Goal: Task Accomplishment & Management: Use online tool/utility

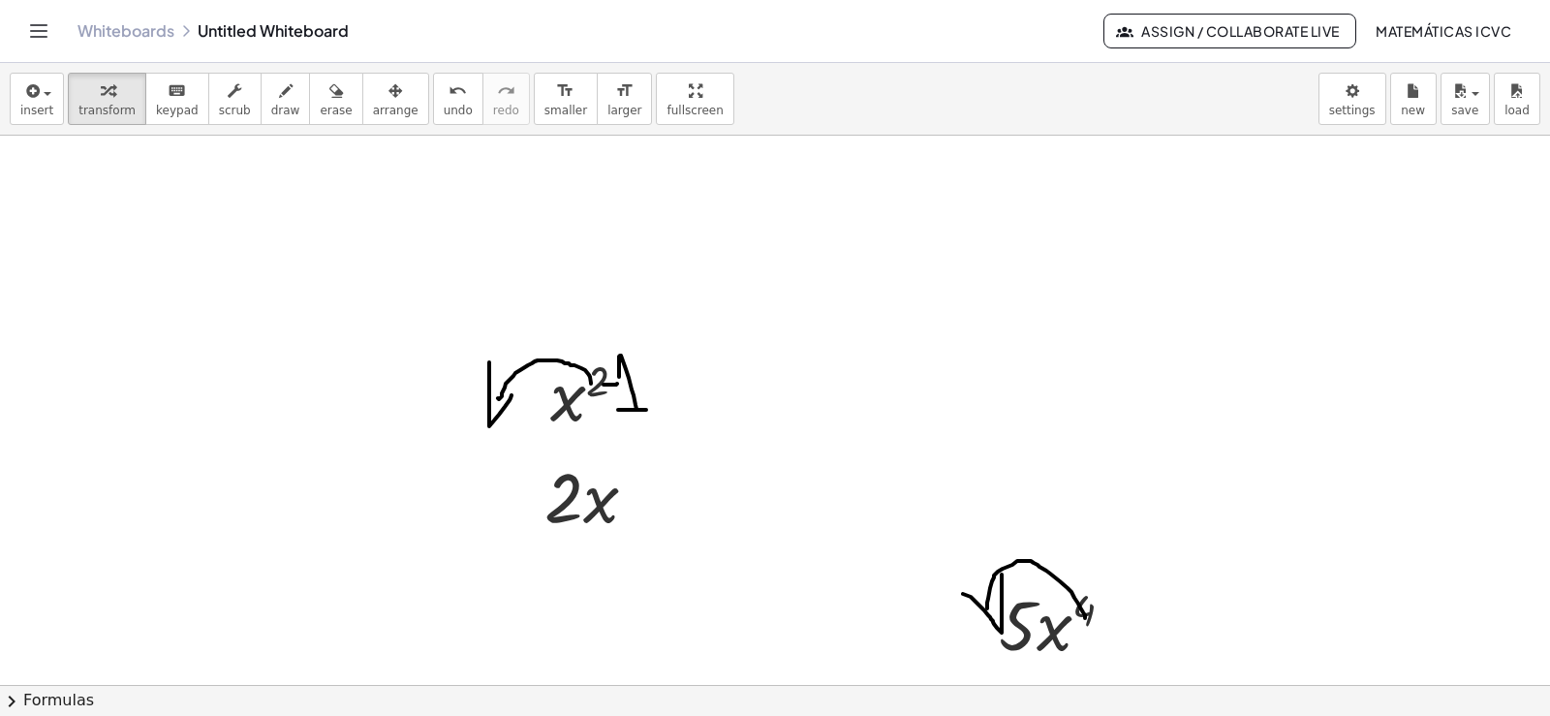
scroll to position [4509, 0]
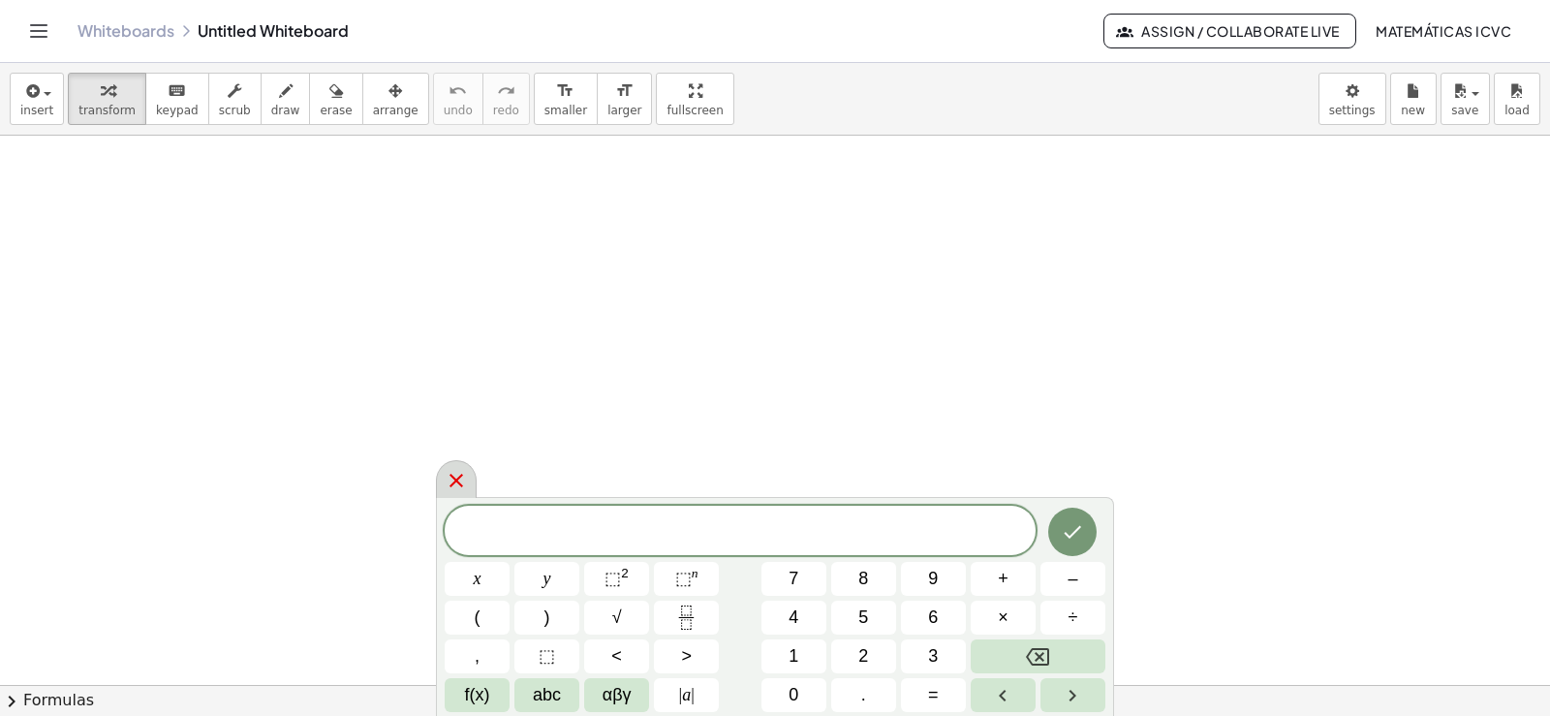
click at [455, 480] on icon at bounding box center [456, 481] width 14 height 14
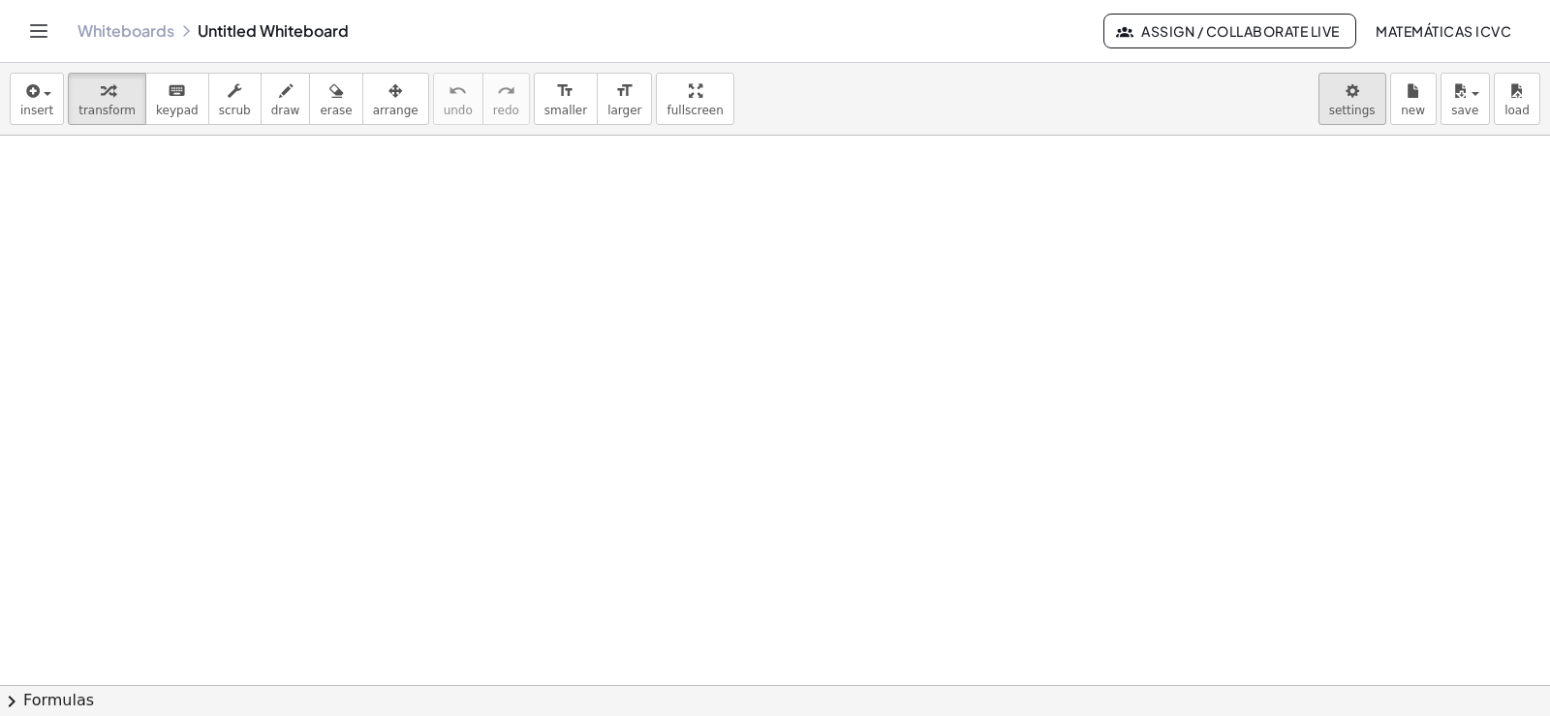
click at [1374, 113] on body "Graspable Math Activities Get Started Activity Bank Assigned Work Classes White…" at bounding box center [775, 358] width 1550 height 716
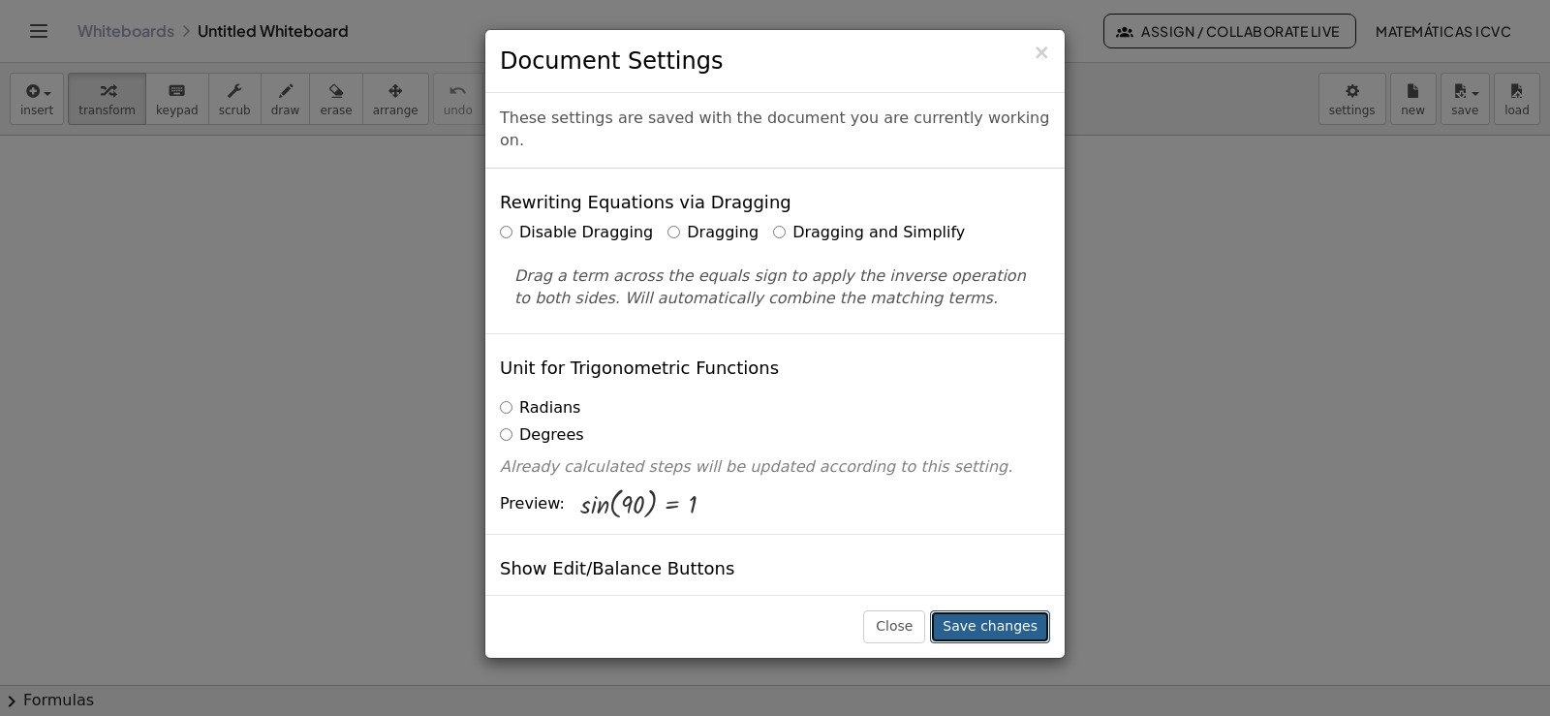
click at [1001, 632] on button "Save changes" at bounding box center [990, 626] width 120 height 33
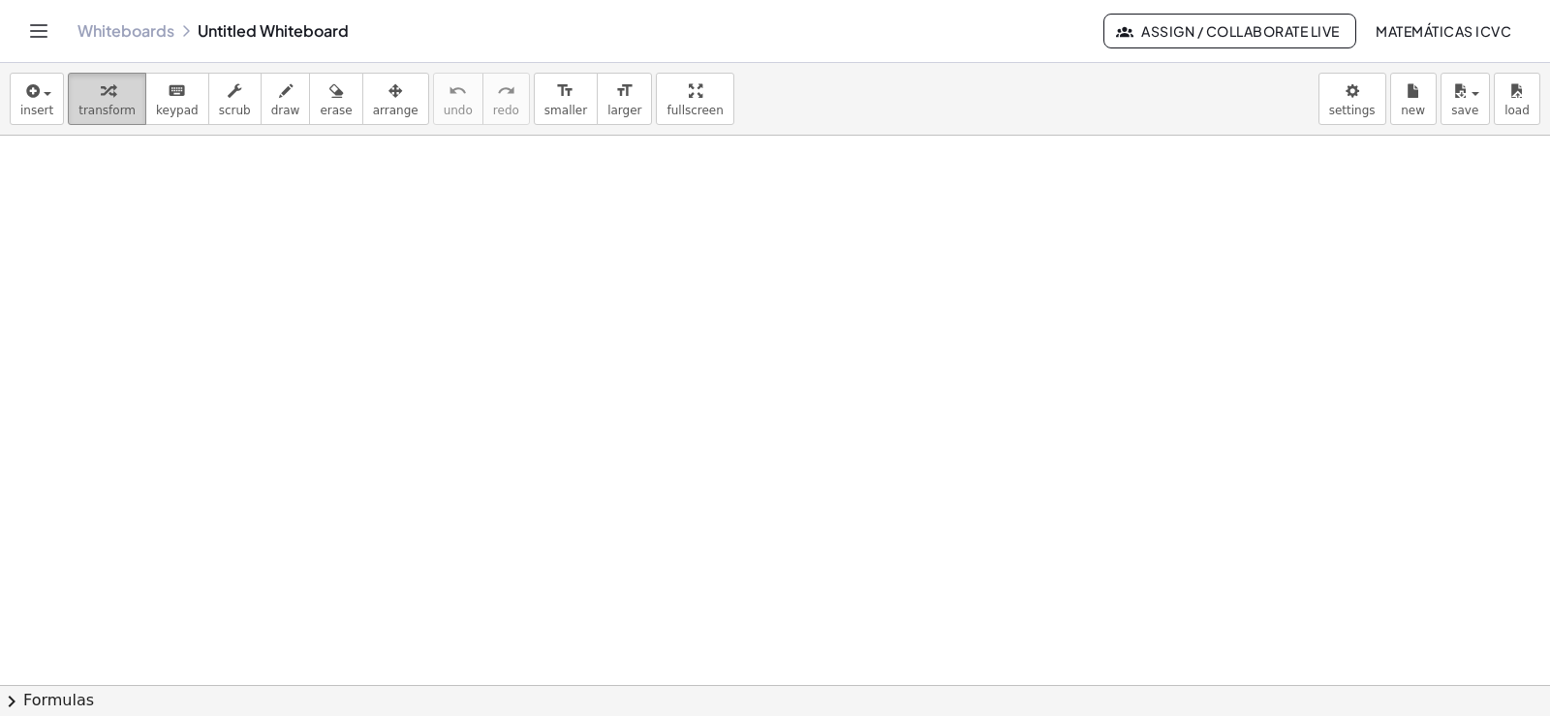
click at [78, 86] on div "button" at bounding box center [106, 89] width 57 height 23
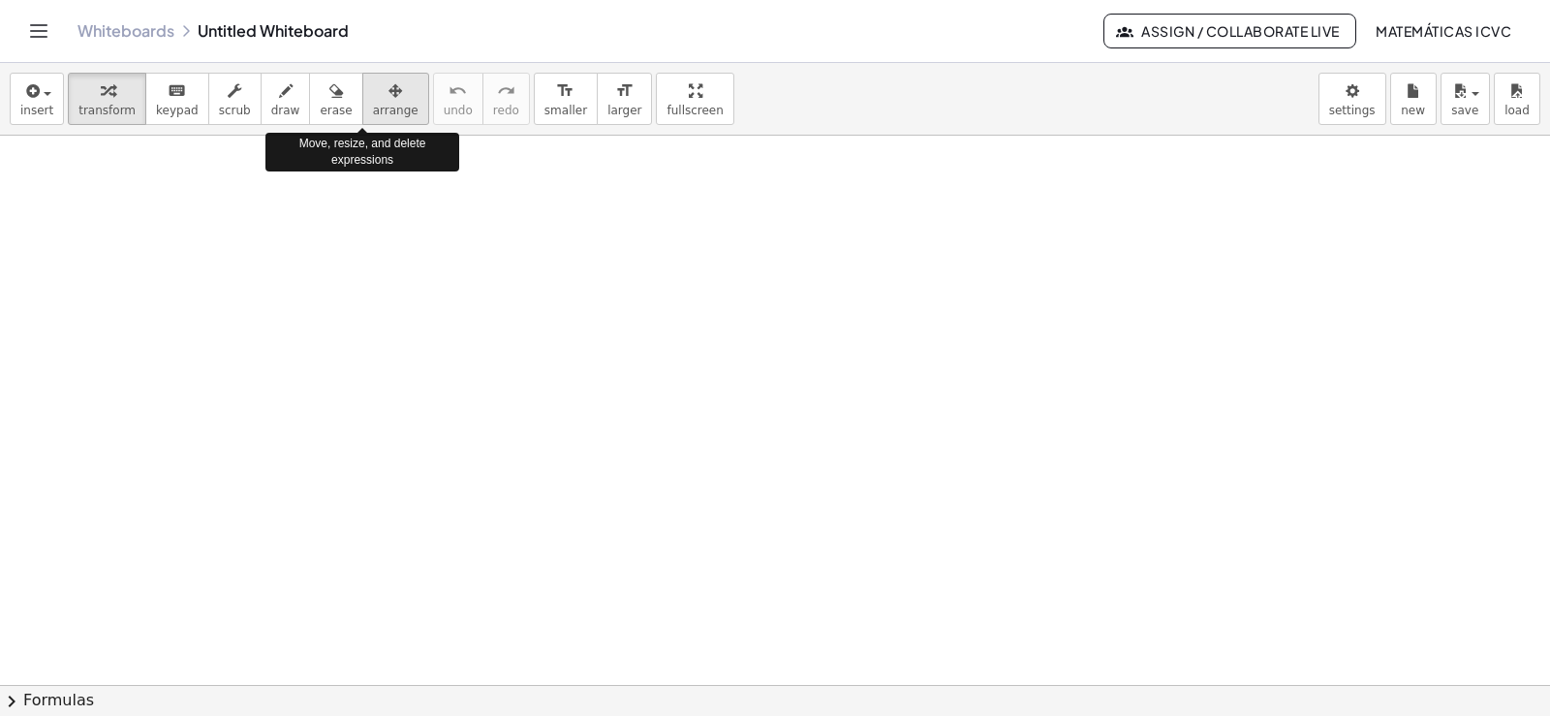
click at [373, 105] on span "arrange" at bounding box center [396, 111] width 46 height 14
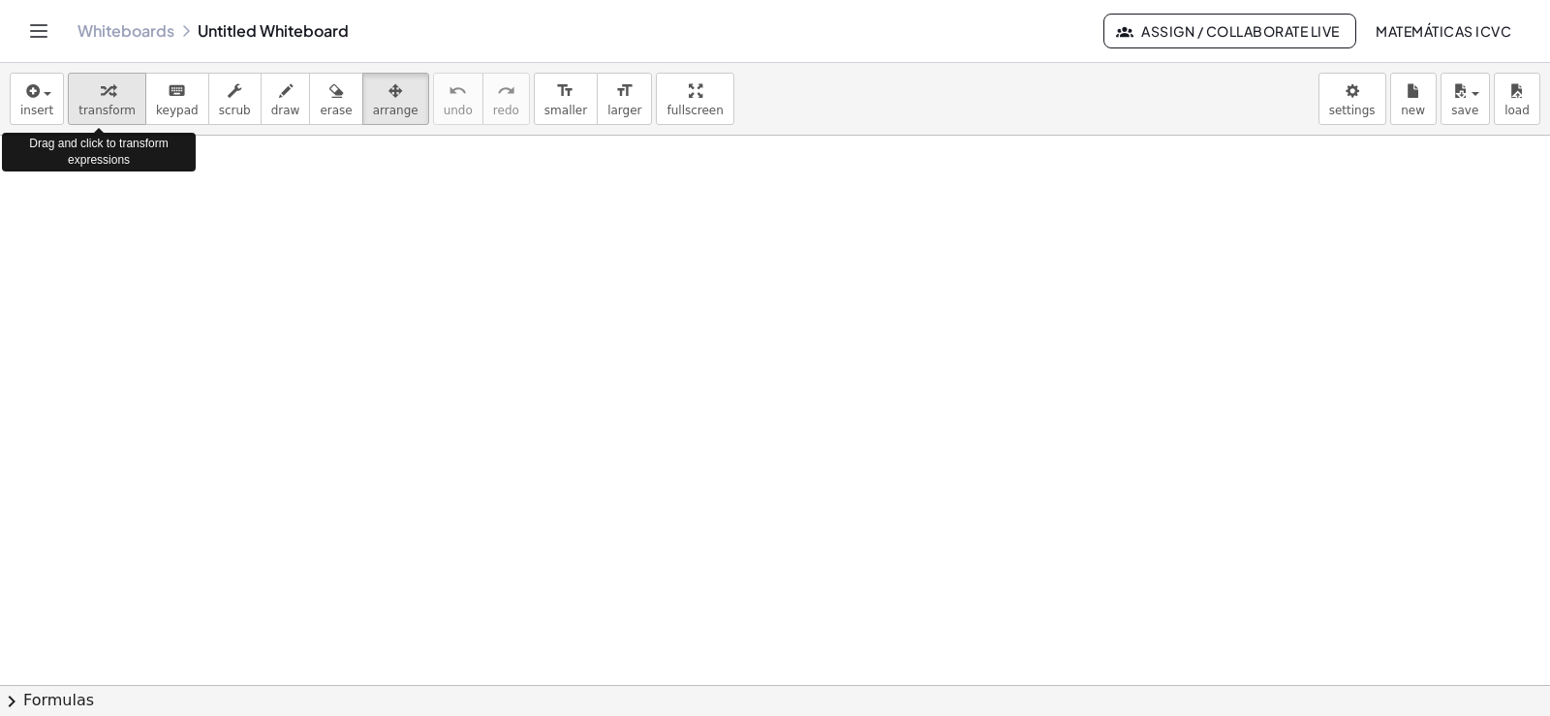
click at [86, 111] on span "transform" at bounding box center [106, 111] width 57 height 14
click at [101, 99] on icon "button" at bounding box center [108, 90] width 14 height 23
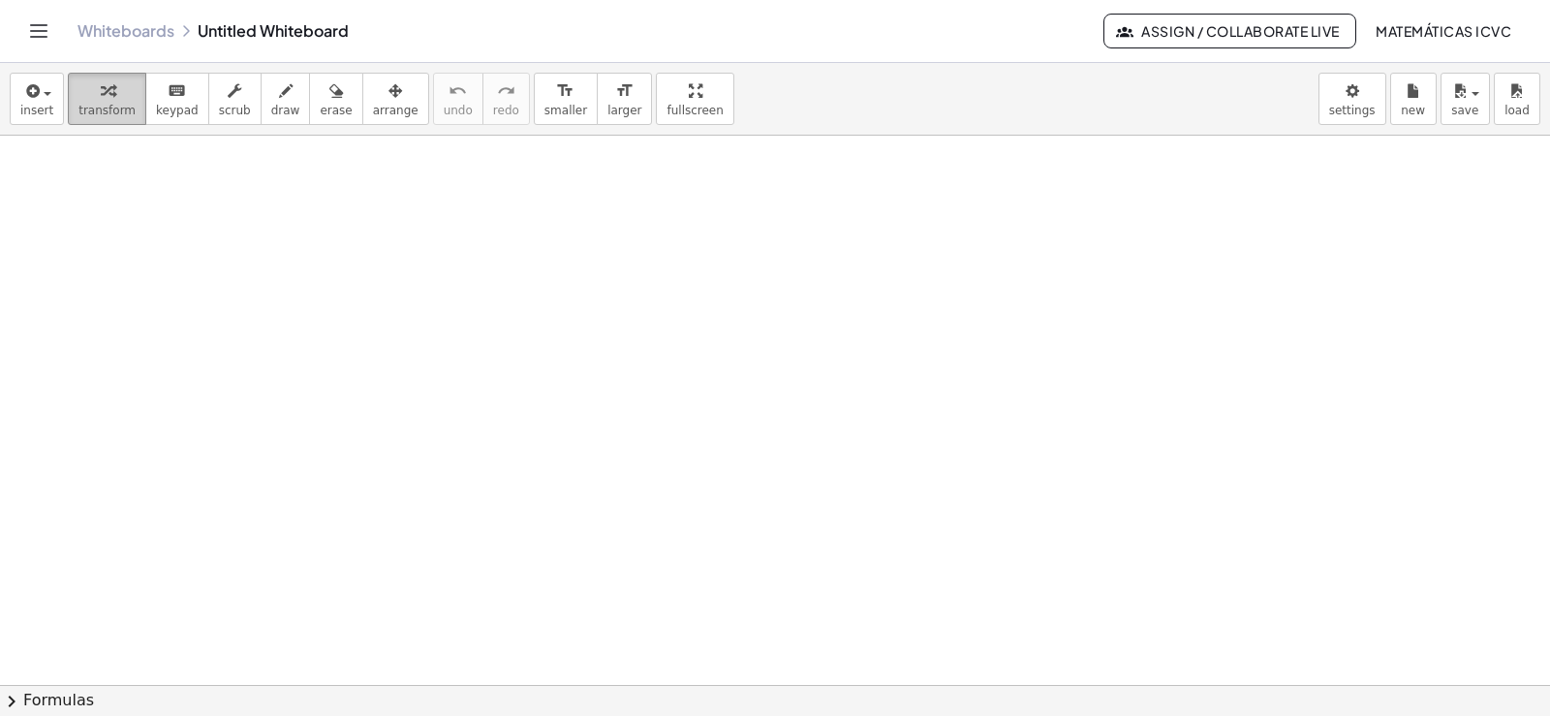
click at [81, 106] on span "transform" at bounding box center [106, 111] width 57 height 14
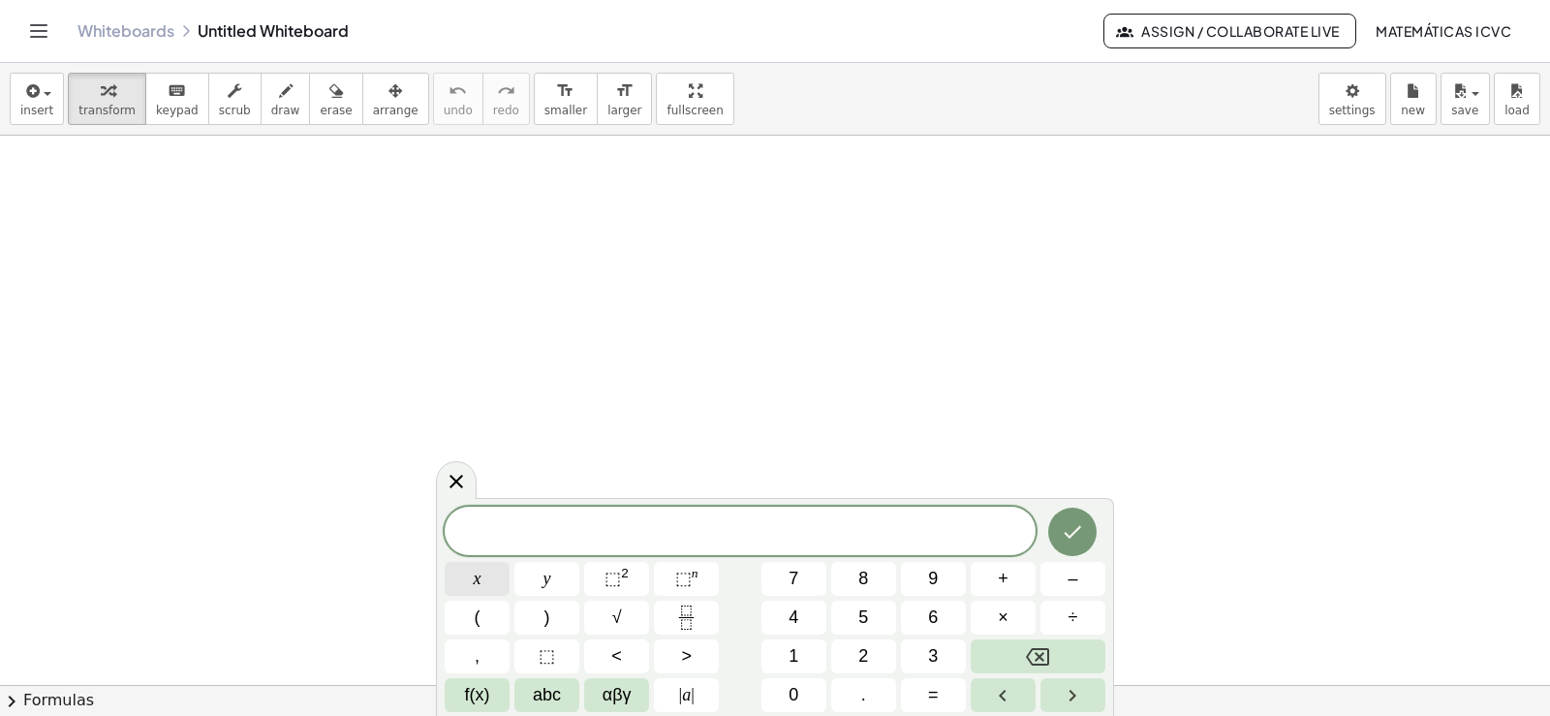
click at [477, 579] on span "x" at bounding box center [478, 579] width 8 height 26
click at [682, 577] on span "⬚" at bounding box center [683, 578] width 16 height 19
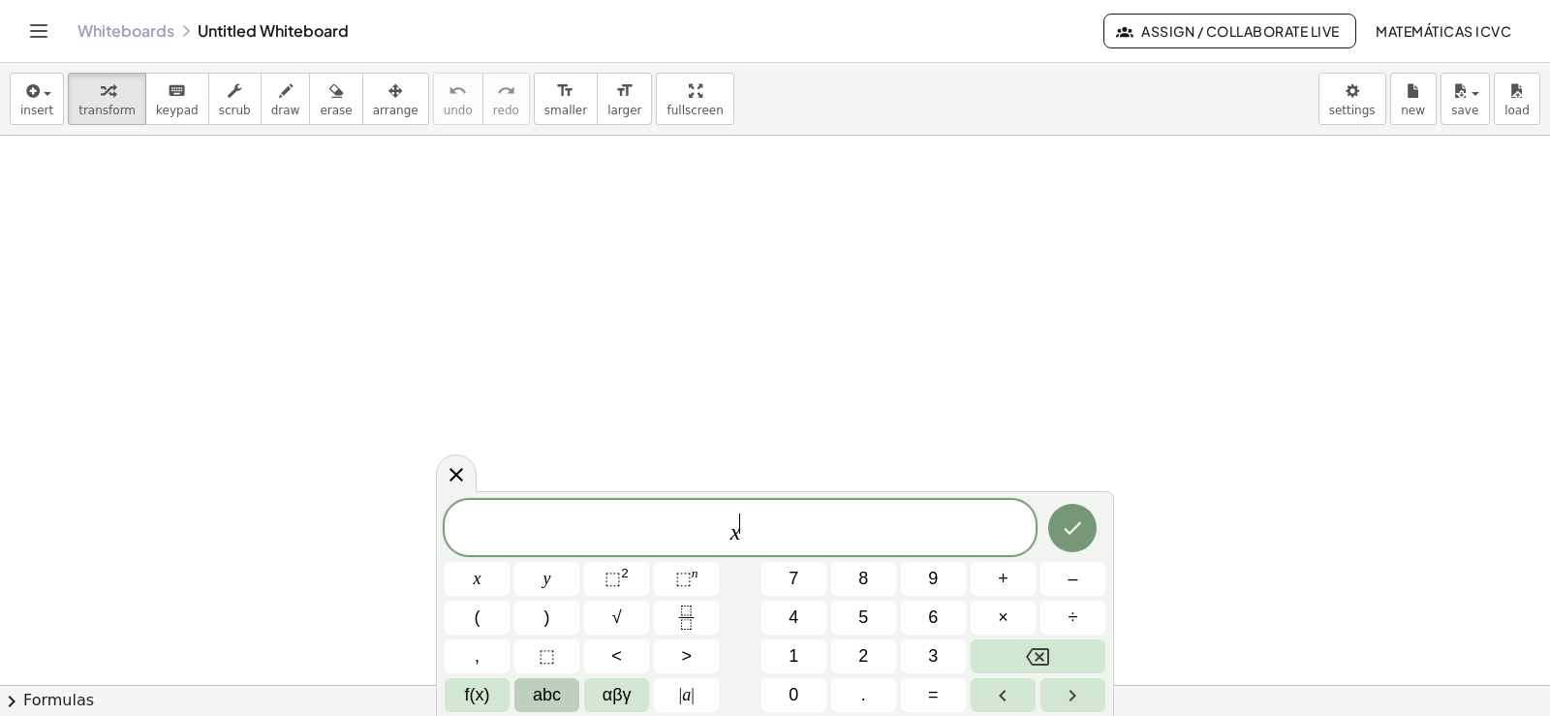
click at [558, 692] on span "abc" at bounding box center [547, 695] width 28 height 26
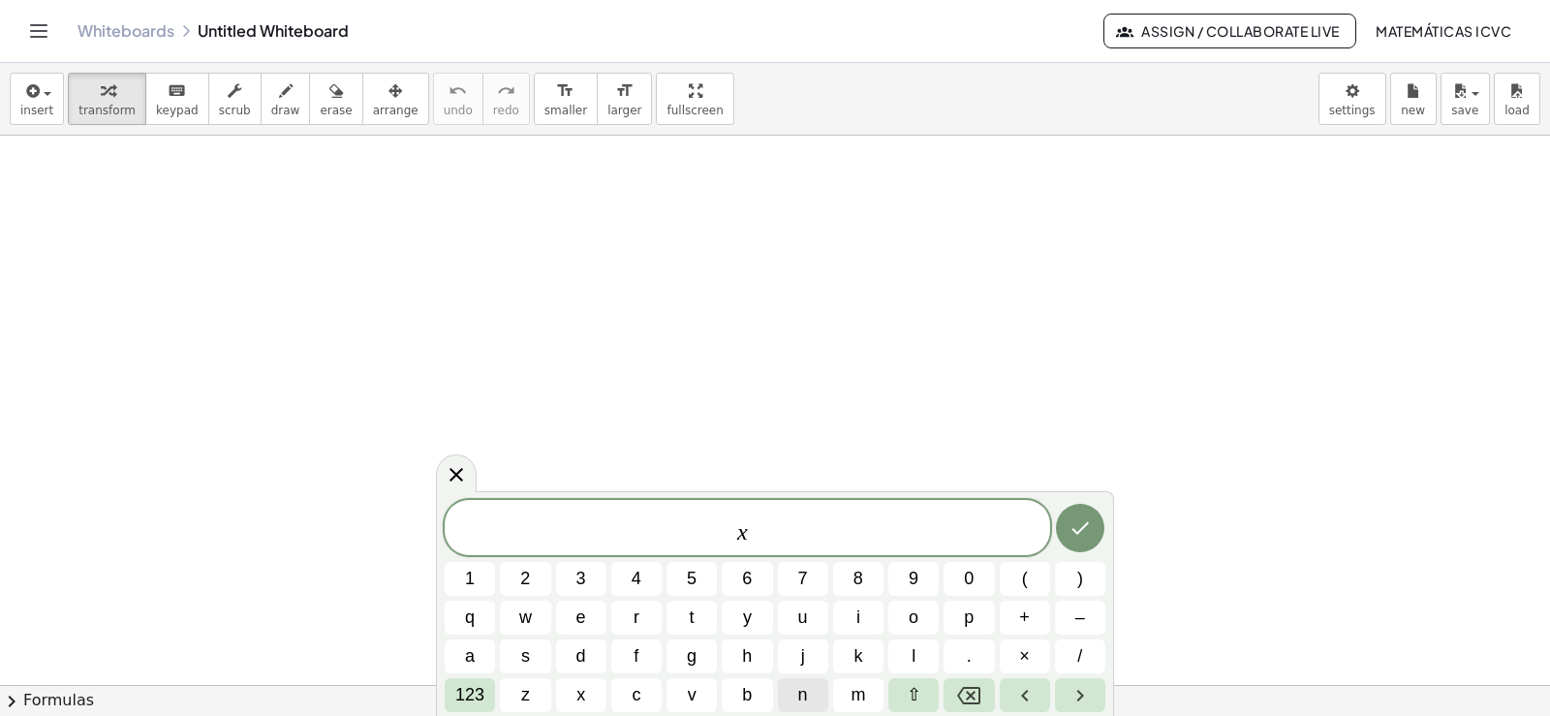
click at [809, 704] on button "n" at bounding box center [803, 695] width 50 height 34
click at [1087, 534] on icon "Done" at bounding box center [1079, 527] width 23 height 23
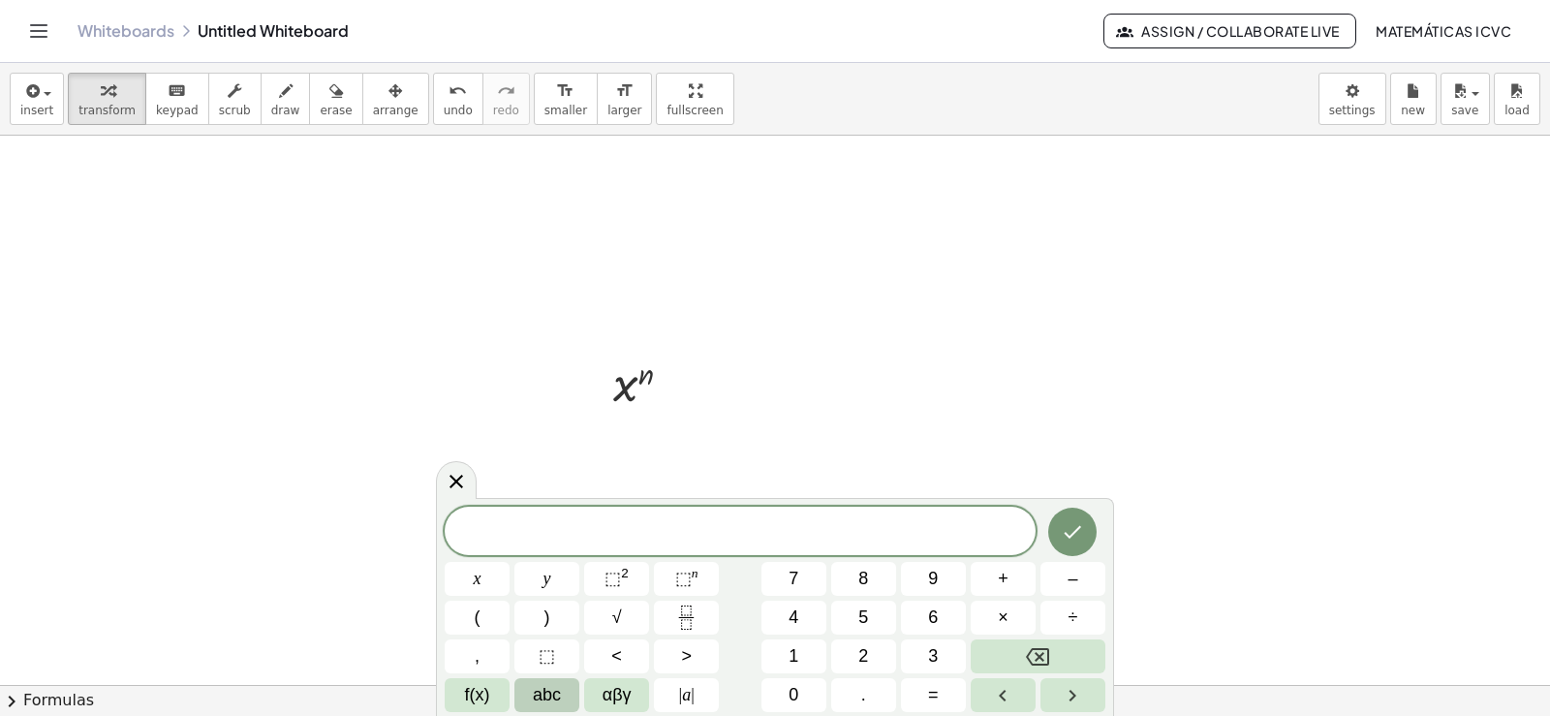
click at [541, 701] on span "abc" at bounding box center [547, 695] width 28 height 26
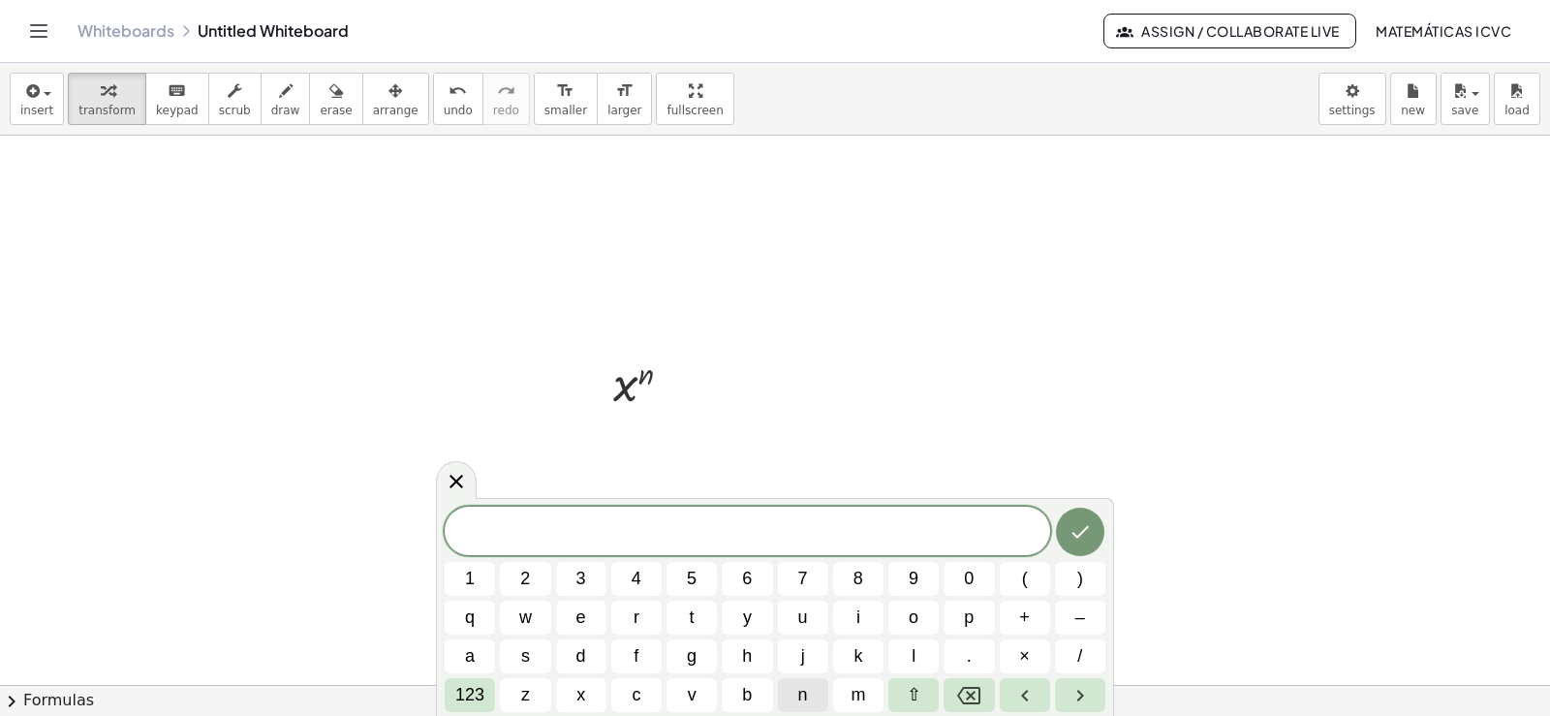
click at [811, 695] on button "n" at bounding box center [803, 695] width 50 height 34
click at [583, 694] on span "x" at bounding box center [580, 695] width 9 height 26
click at [477, 695] on span "123" at bounding box center [469, 695] width 29 height 26
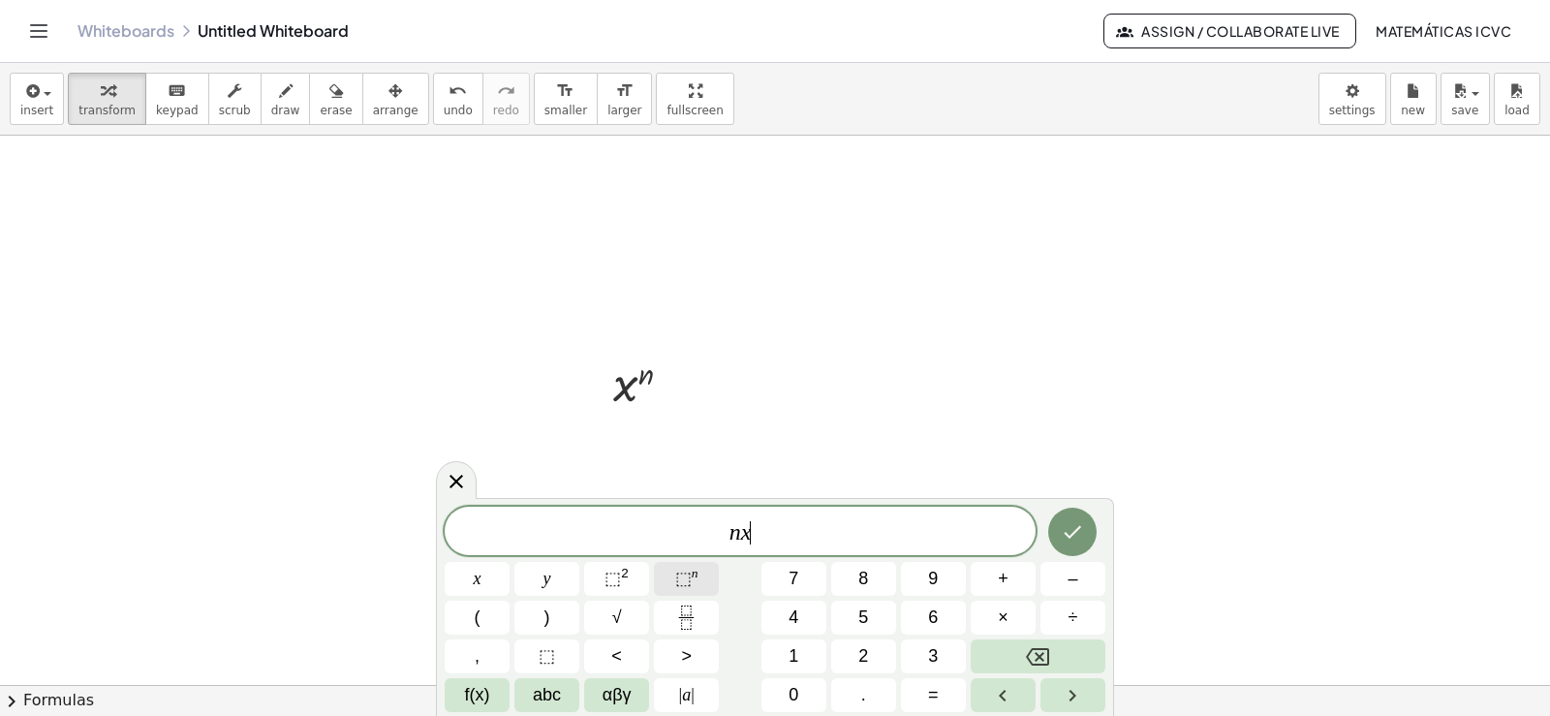
click at [692, 575] on sup "n" at bounding box center [695, 573] width 7 height 15
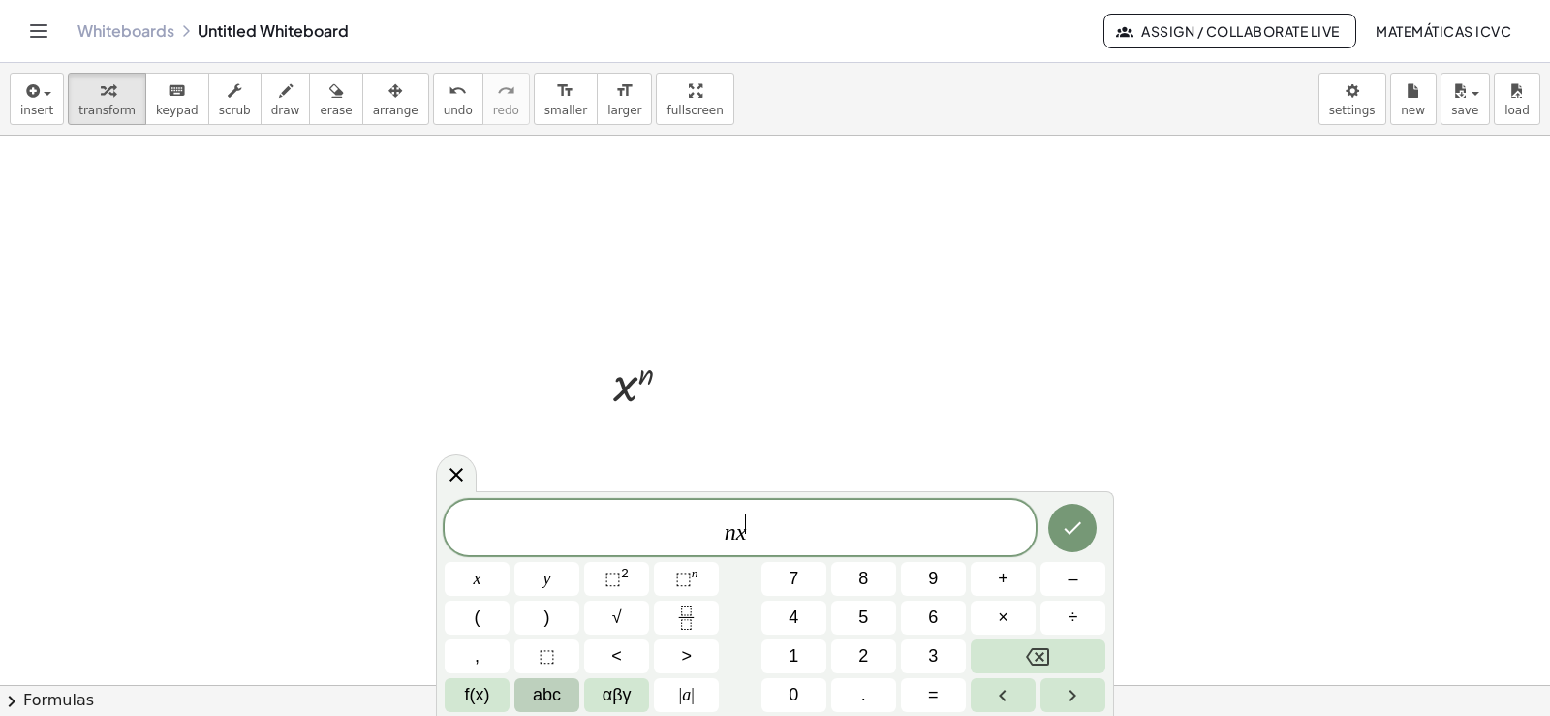
click at [533, 701] on span "abc" at bounding box center [547, 695] width 28 height 26
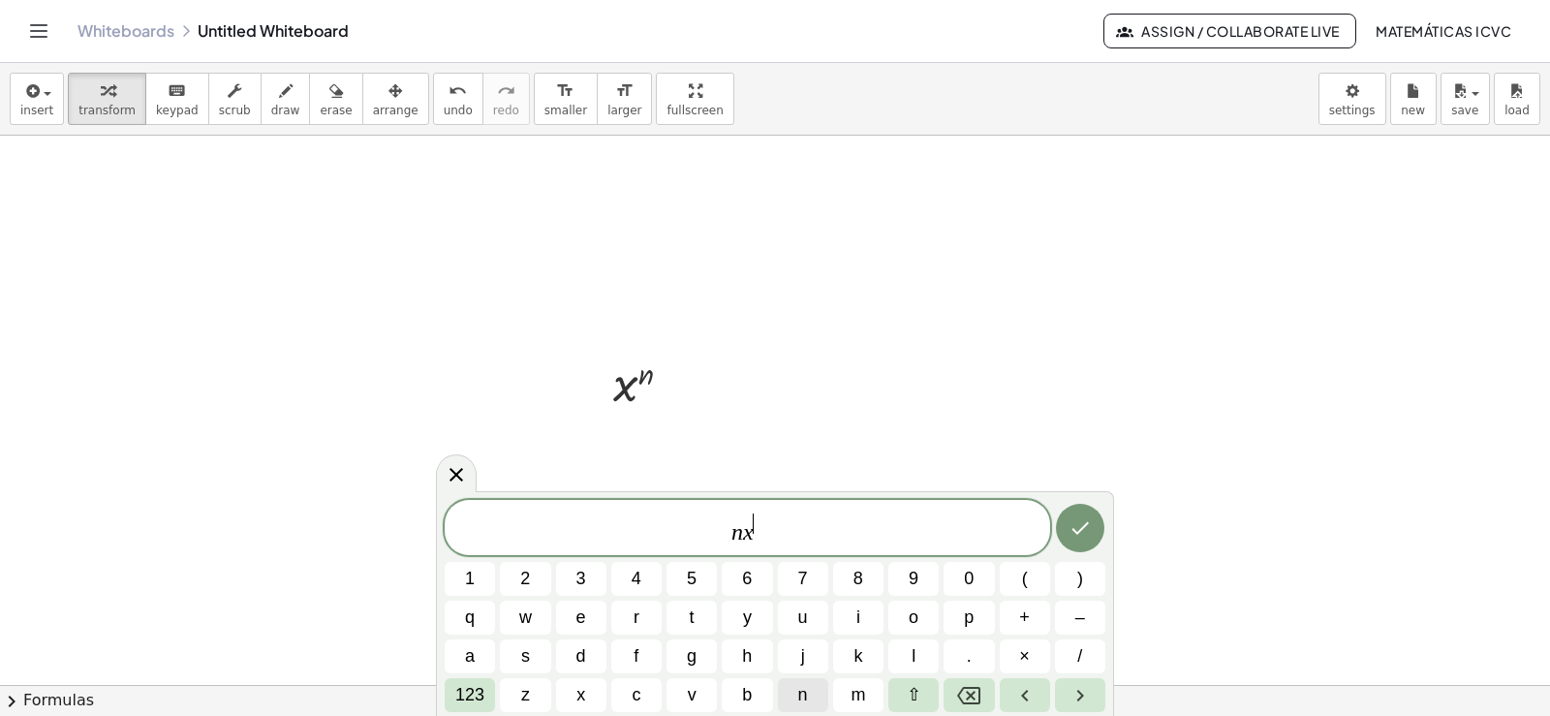
click at [798, 698] on span "n" at bounding box center [803, 695] width 10 height 26
click at [1076, 621] on span "–" at bounding box center [1080, 617] width 10 height 26
click at [476, 572] on button "1" at bounding box center [470, 579] width 50 height 34
click at [1070, 521] on icon "Done" at bounding box center [1079, 527] width 23 height 23
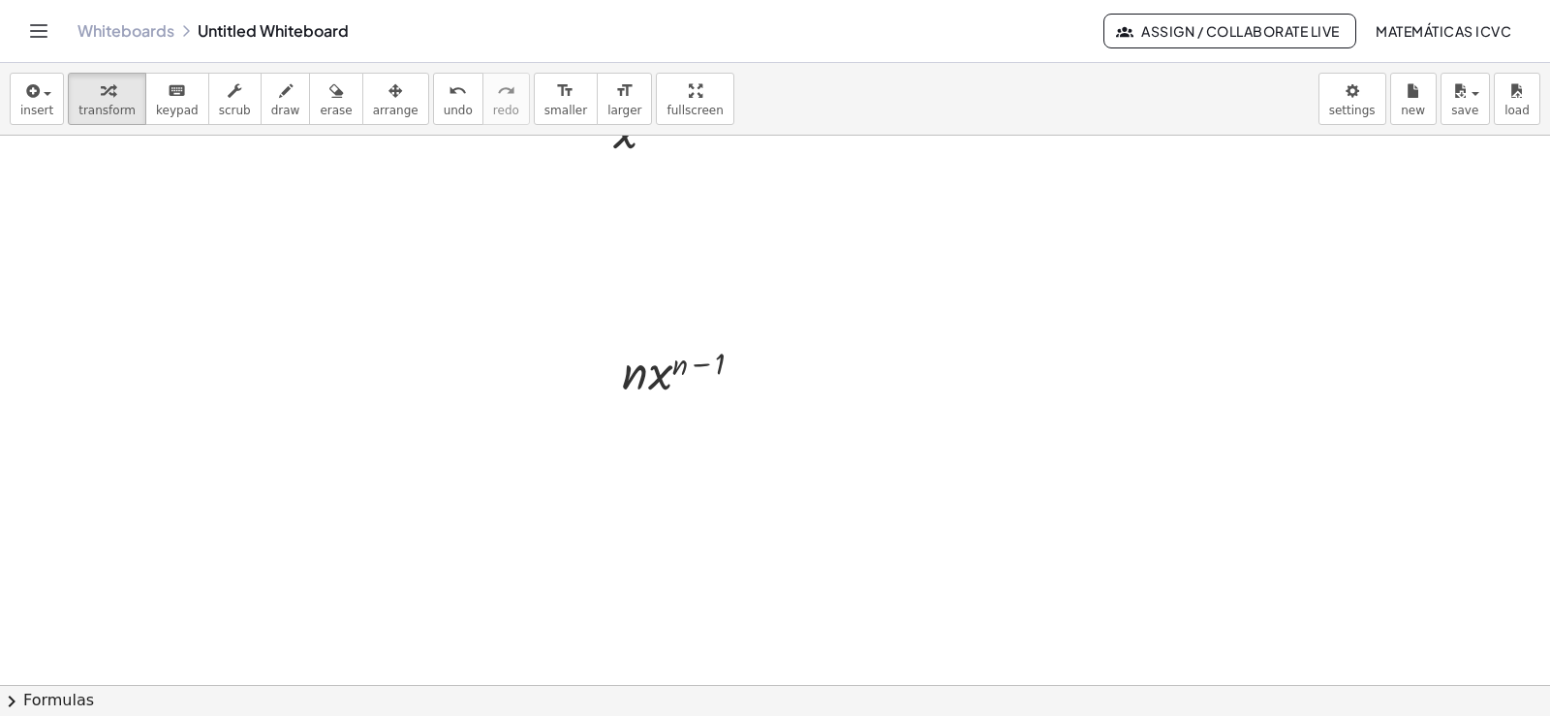
scroll to position [387, 0]
click at [495, 429] on div at bounding box center [775, 360] width 1550 height 1224
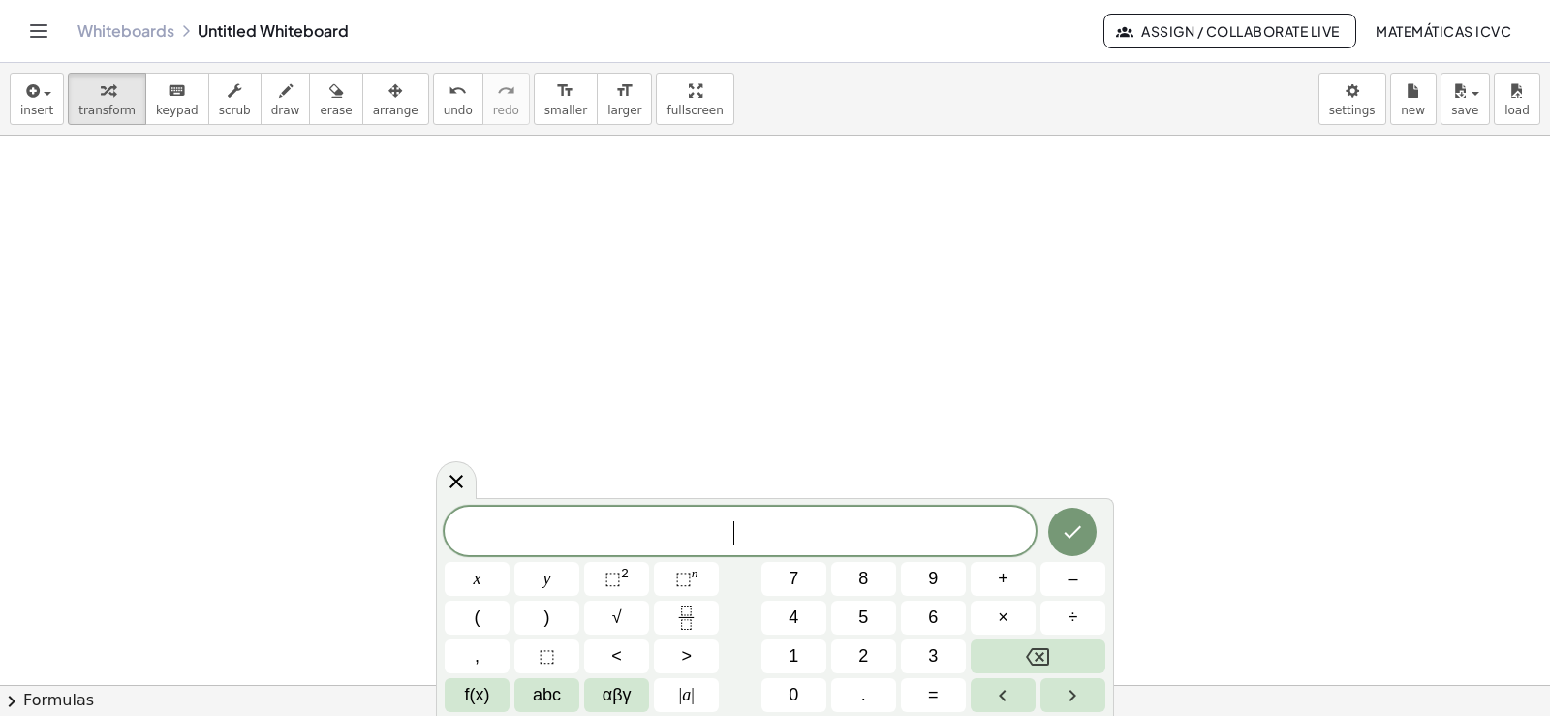
scroll to position [675, 0]
click at [799, 583] on button "7" at bounding box center [793, 579] width 65 height 34
click at [480, 579] on span "x" at bounding box center [478, 579] width 8 height 26
click at [1083, 539] on icon "Done" at bounding box center [1072, 531] width 23 height 23
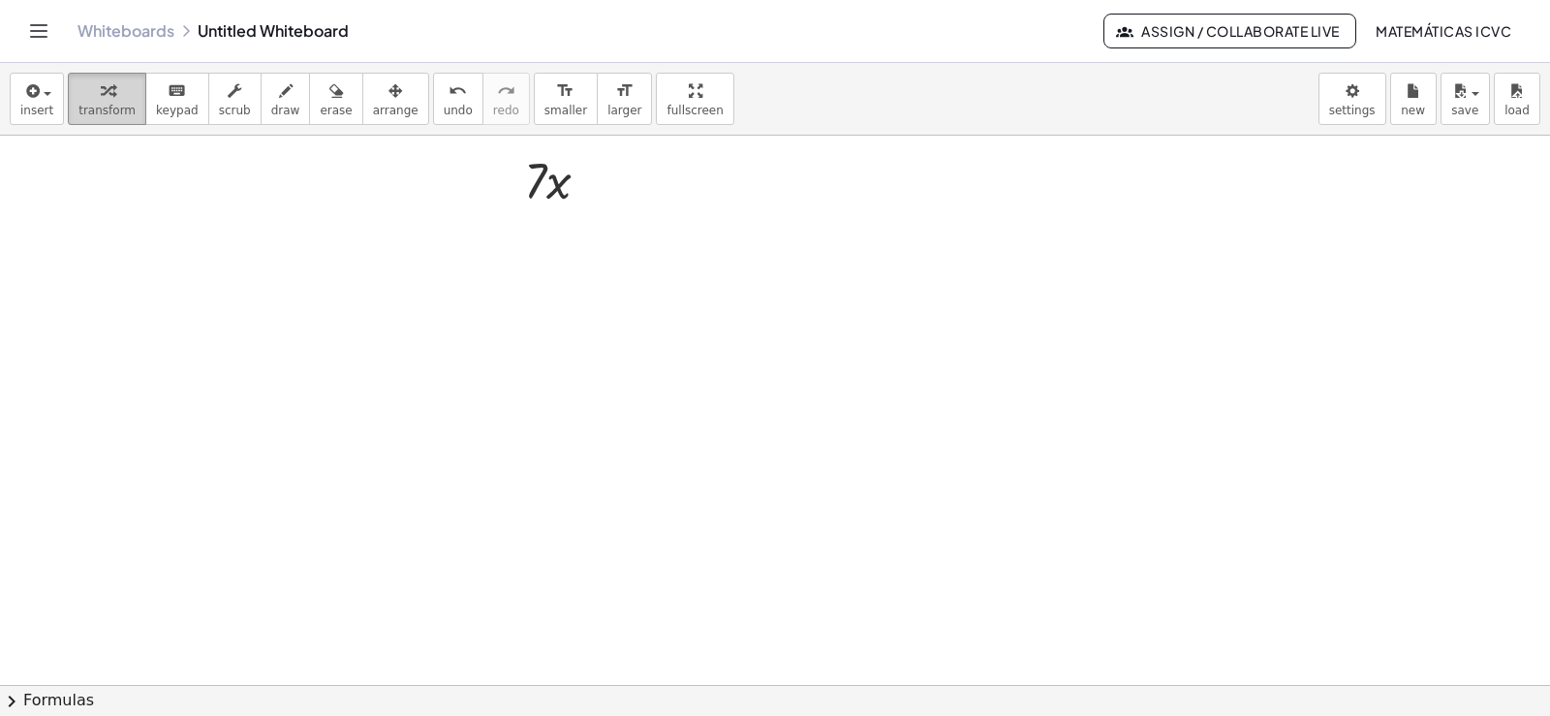
click at [87, 121] on button "transform" at bounding box center [107, 99] width 78 height 52
click at [860, 473] on div at bounding box center [775, 284] width 1550 height 1647
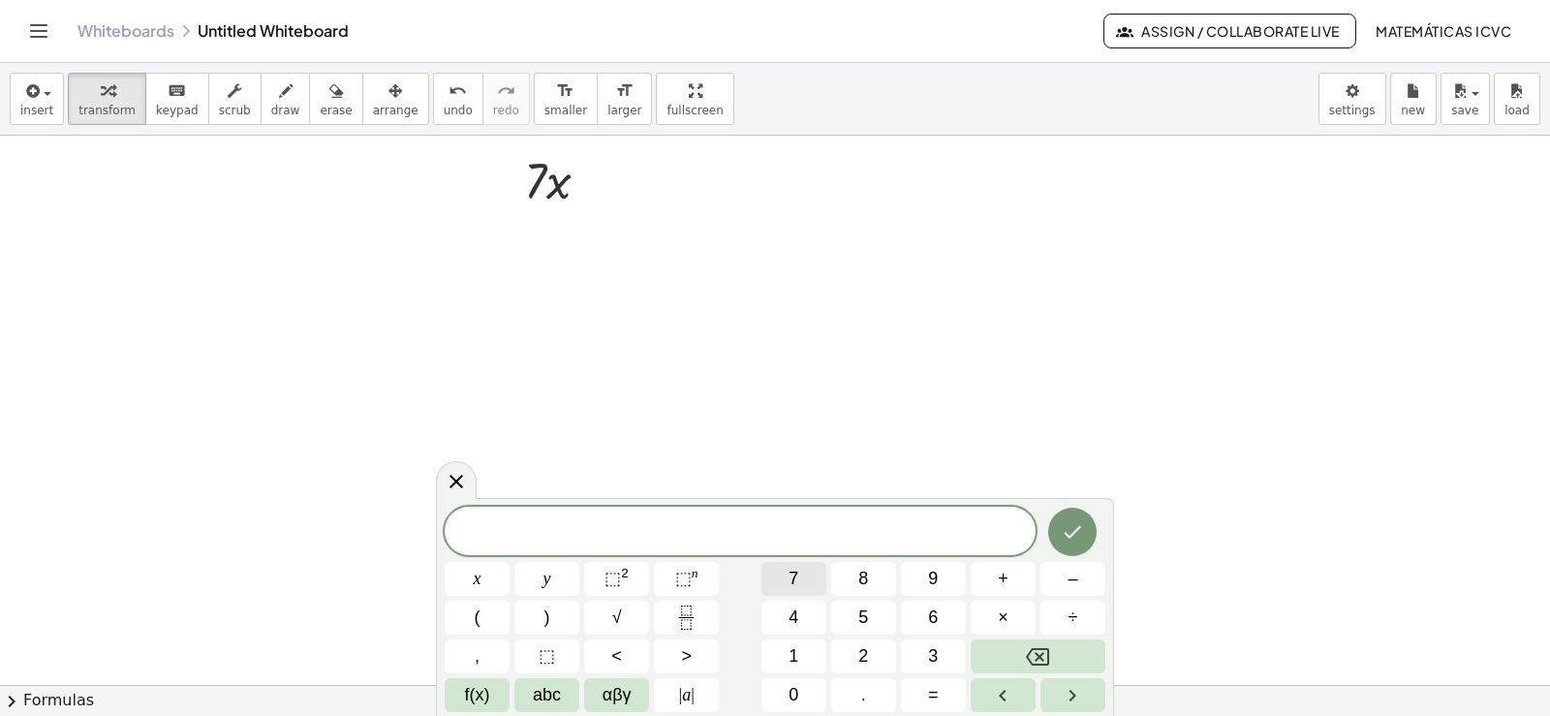
click at [791, 577] on span "7" at bounding box center [793, 579] width 10 height 26
click at [492, 582] on button "x" at bounding box center [477, 579] width 65 height 34
click at [672, 578] on button "⬚ n" at bounding box center [686, 579] width 65 height 34
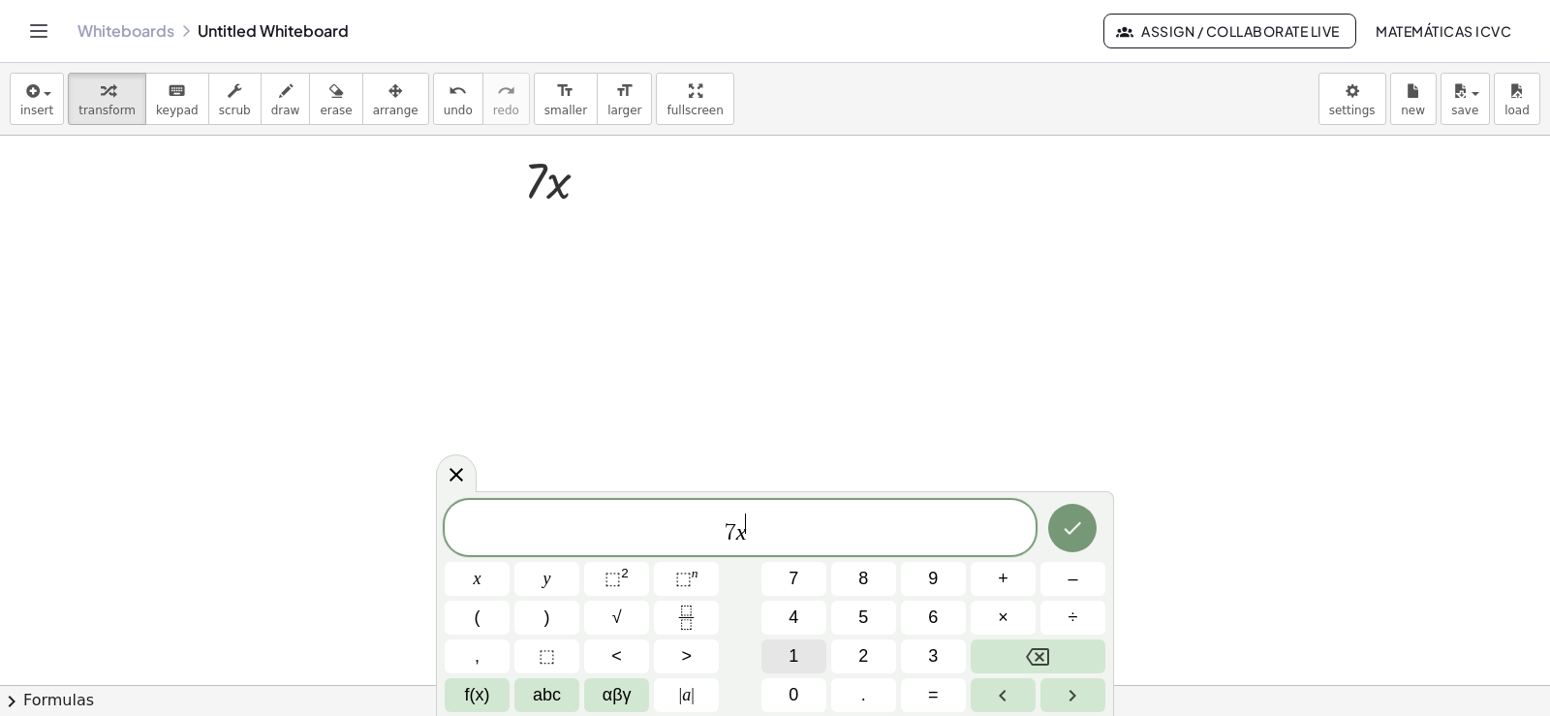
click at [805, 652] on button "1" at bounding box center [793, 656] width 65 height 34
click at [1071, 577] on span "–" at bounding box center [1072, 579] width 10 height 26
click at [792, 657] on span "1" at bounding box center [793, 656] width 10 height 26
click at [720, 532] on span "7 x 1 − 1 ​" at bounding box center [740, 528] width 591 height 35
click at [998, 619] on span "×" at bounding box center [1003, 617] width 11 height 26
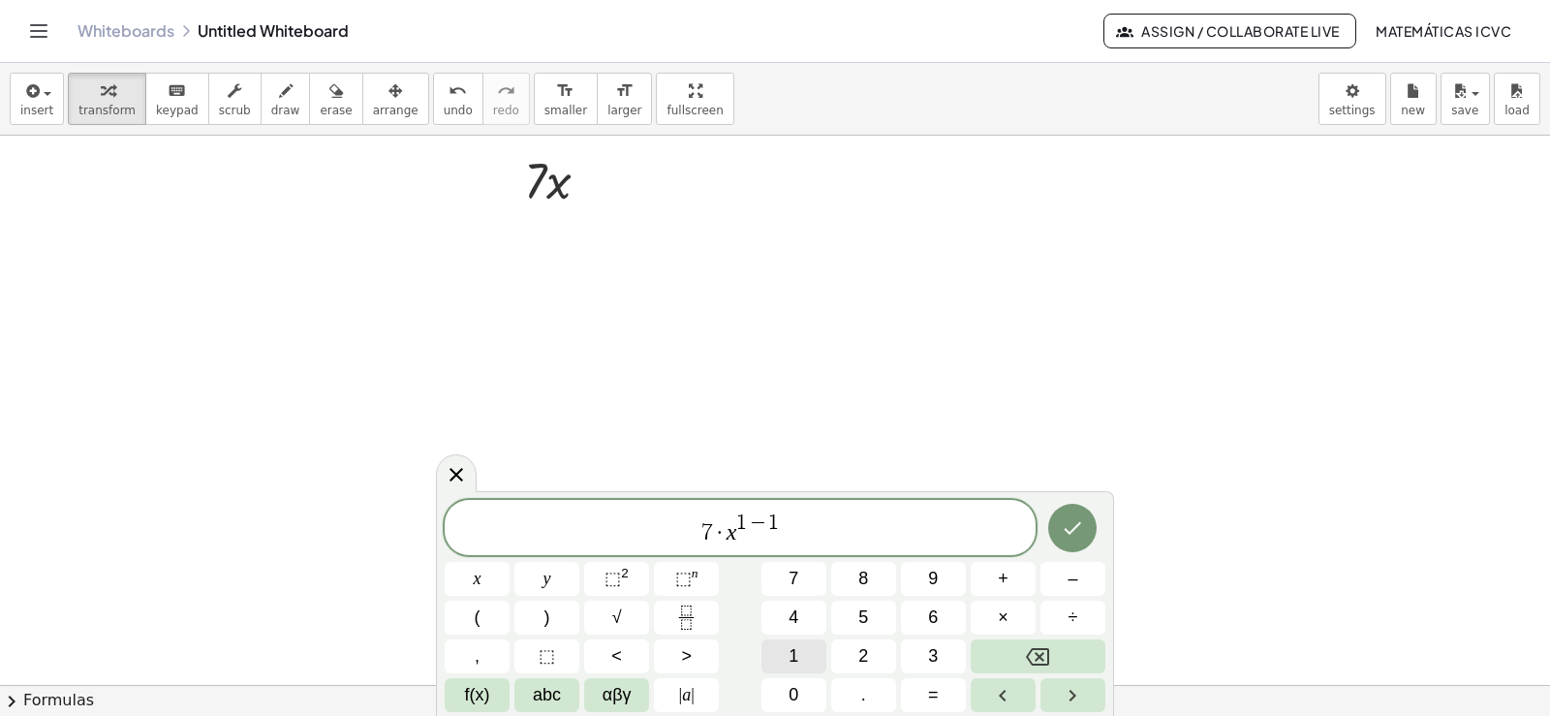
click at [802, 656] on button "1" at bounding box center [793, 656] width 65 height 34
click at [1077, 530] on icon "Done" at bounding box center [1072, 527] width 23 height 23
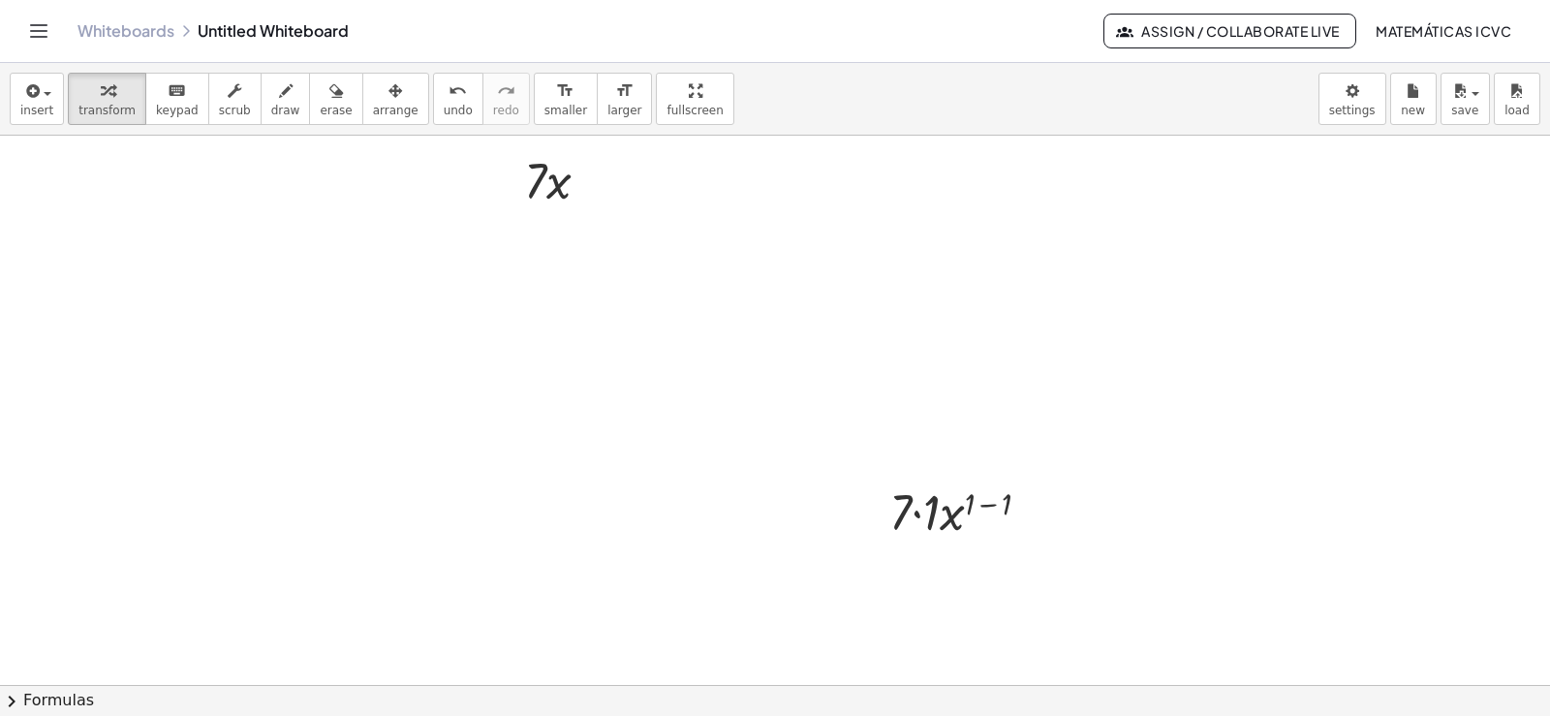
drag, startPoint x: 373, startPoint y: 108, endPoint x: 437, endPoint y: 230, distance: 136.9
click at [373, 110] on span "arrange" at bounding box center [396, 111] width 46 height 14
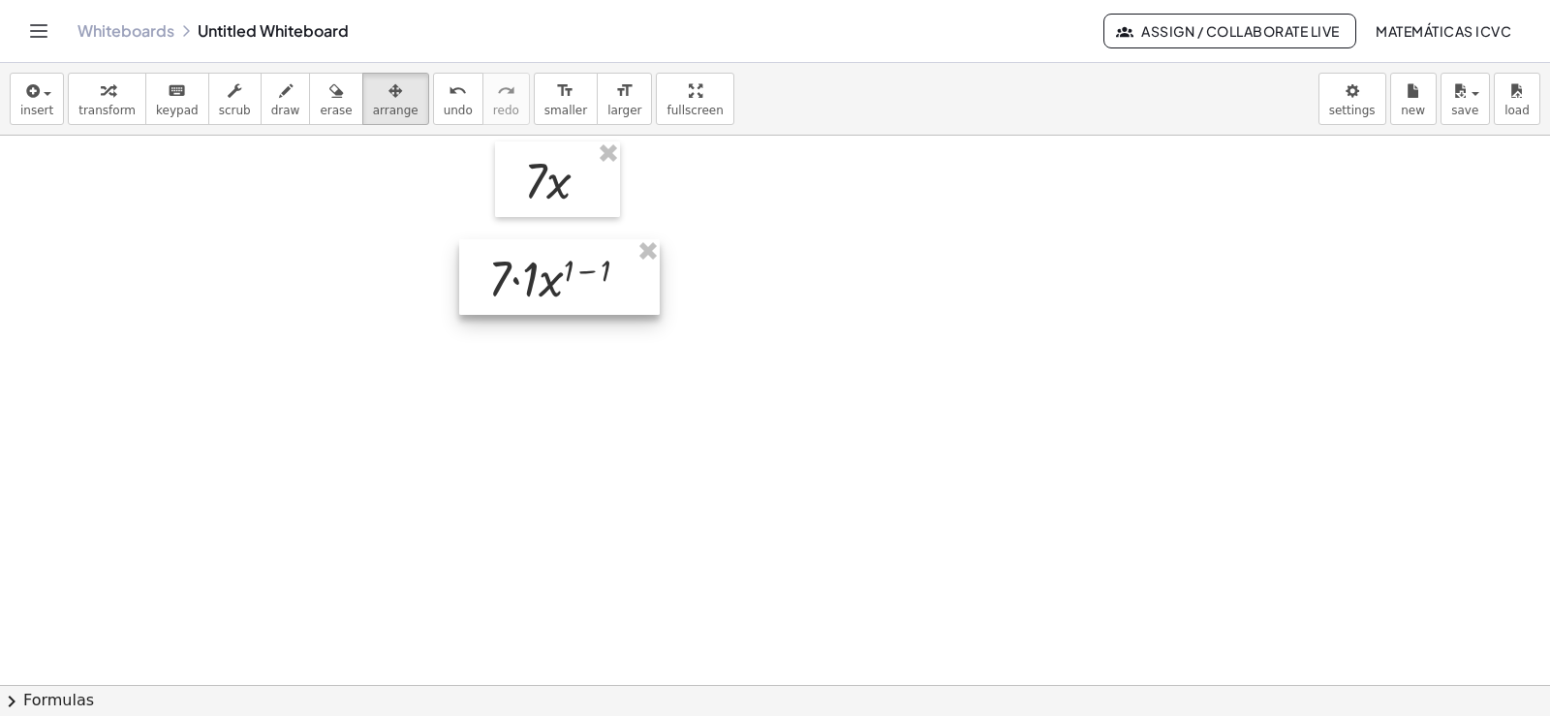
drag, startPoint x: 965, startPoint y: 511, endPoint x: 565, endPoint y: 278, distance: 463.1
click at [565, 278] on div at bounding box center [559, 277] width 200 height 76
click at [127, 104] on button "transform" at bounding box center [107, 99] width 78 height 52
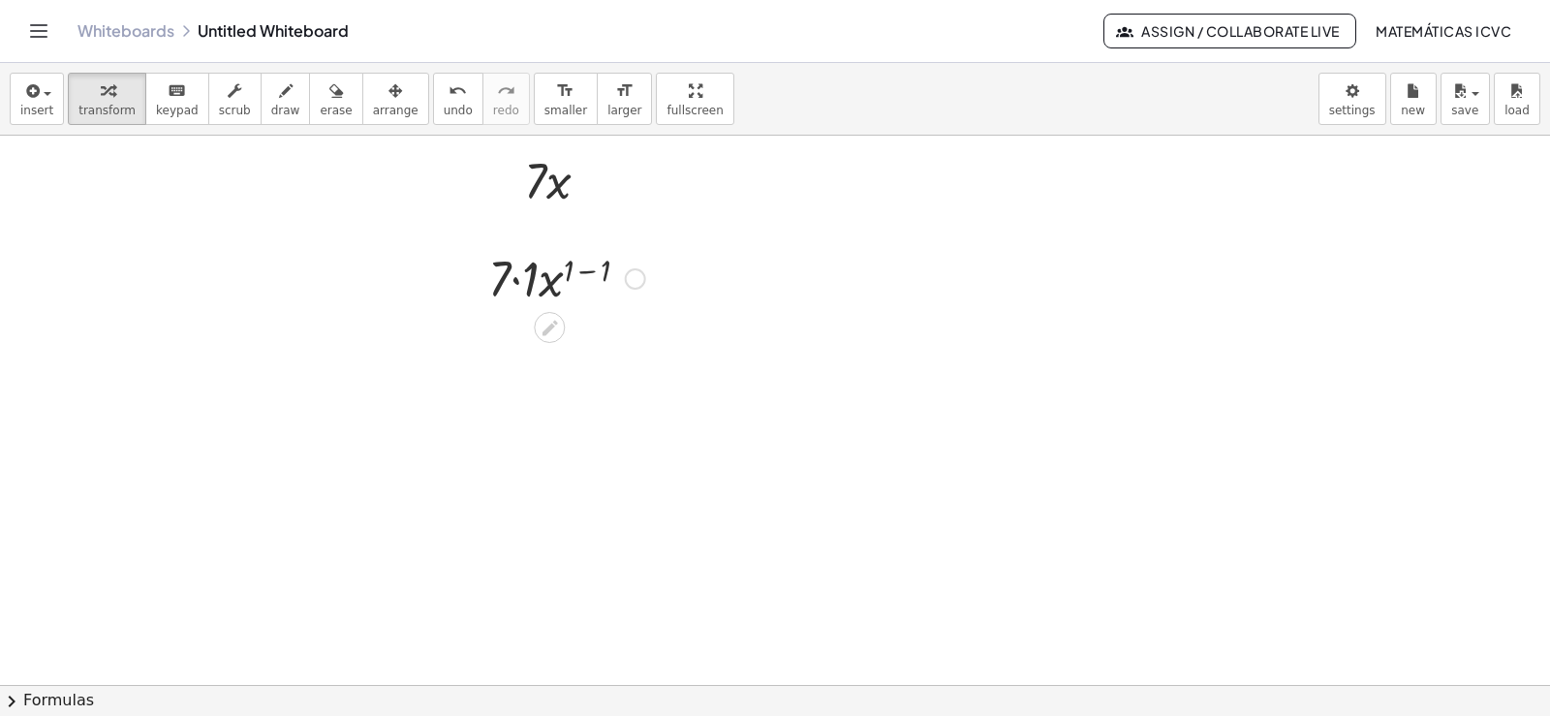
click at [590, 267] on div at bounding box center [566, 277] width 176 height 66
click at [537, 345] on div at bounding box center [566, 343] width 176 height 66
click at [574, 398] on div at bounding box center [566, 409] width 176 height 66
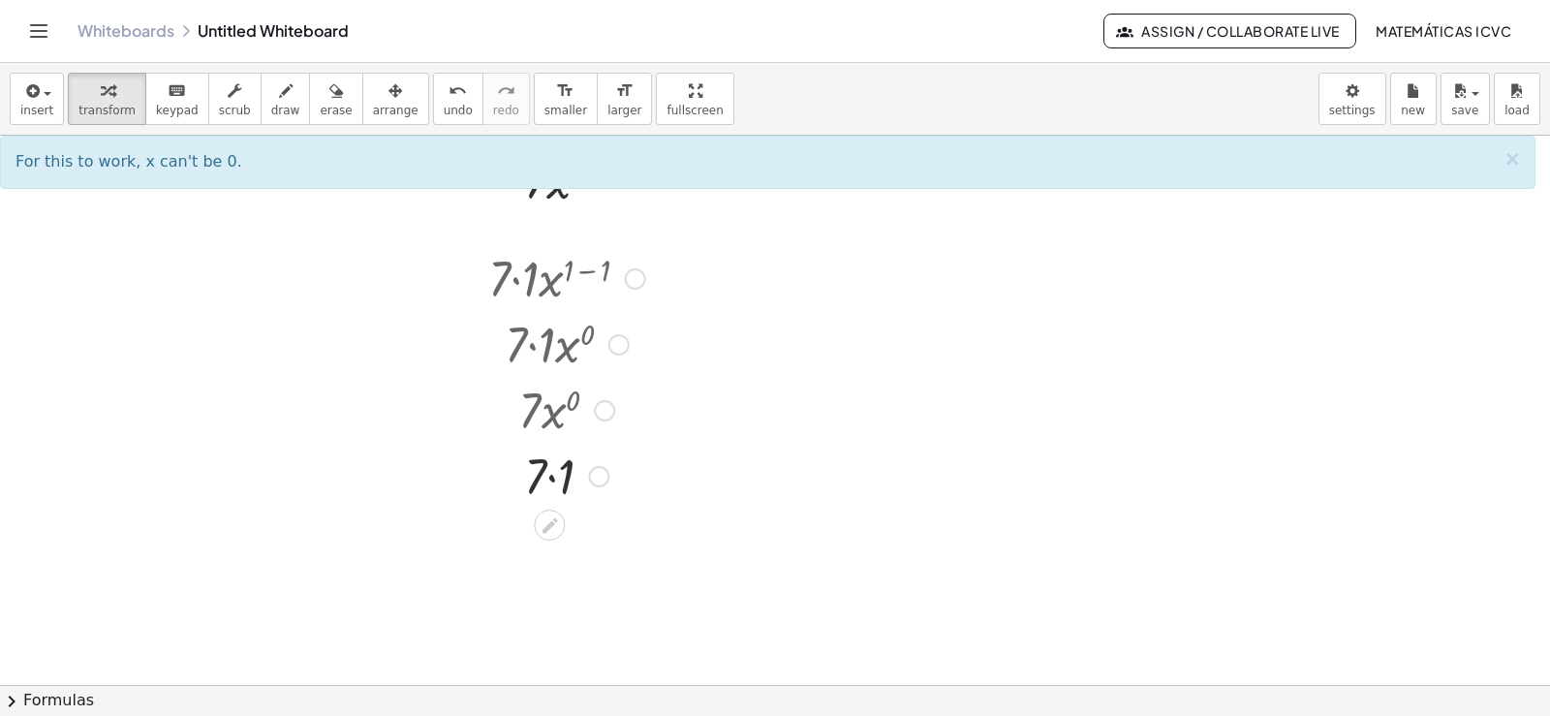
click at [552, 483] on div at bounding box center [566, 475] width 176 height 66
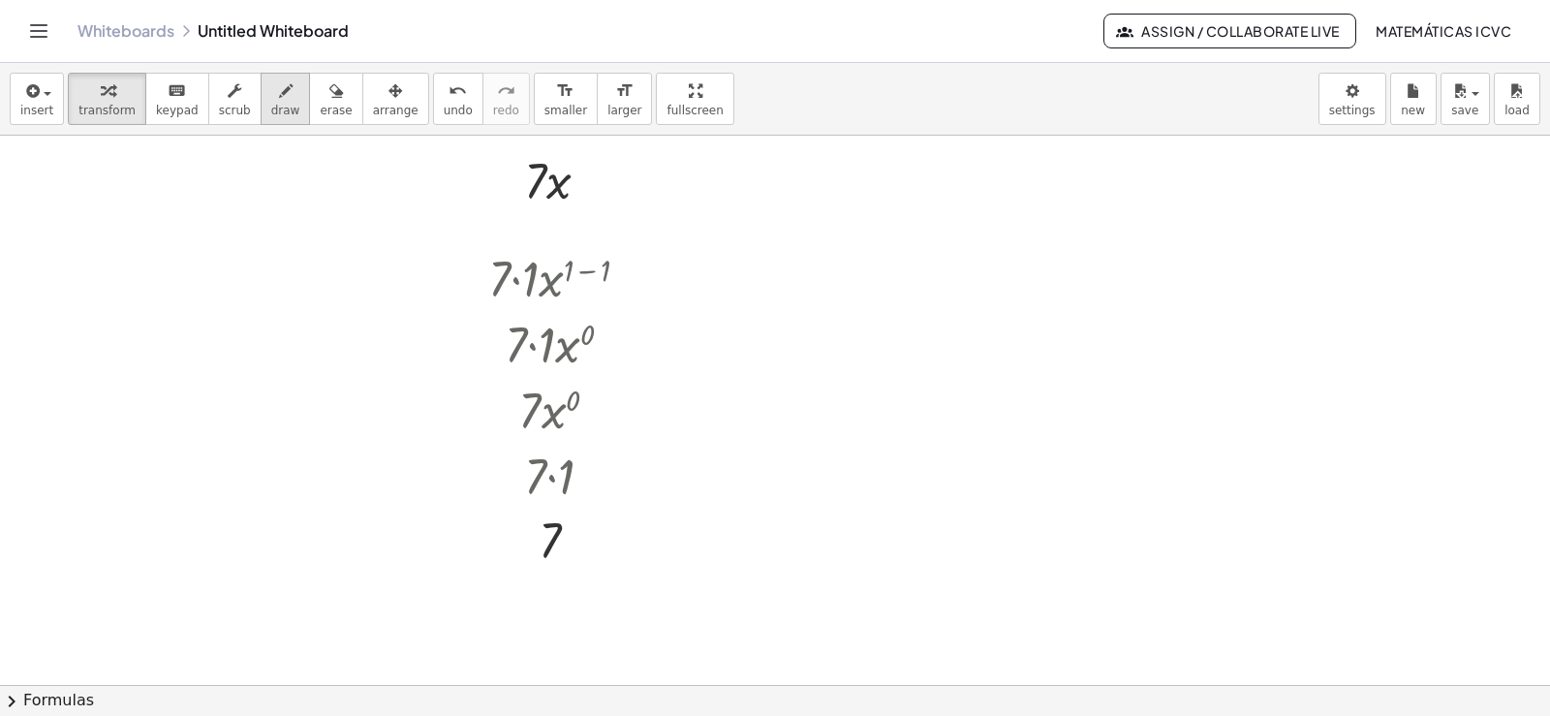
click at [271, 109] on span "draw" at bounding box center [285, 111] width 29 height 14
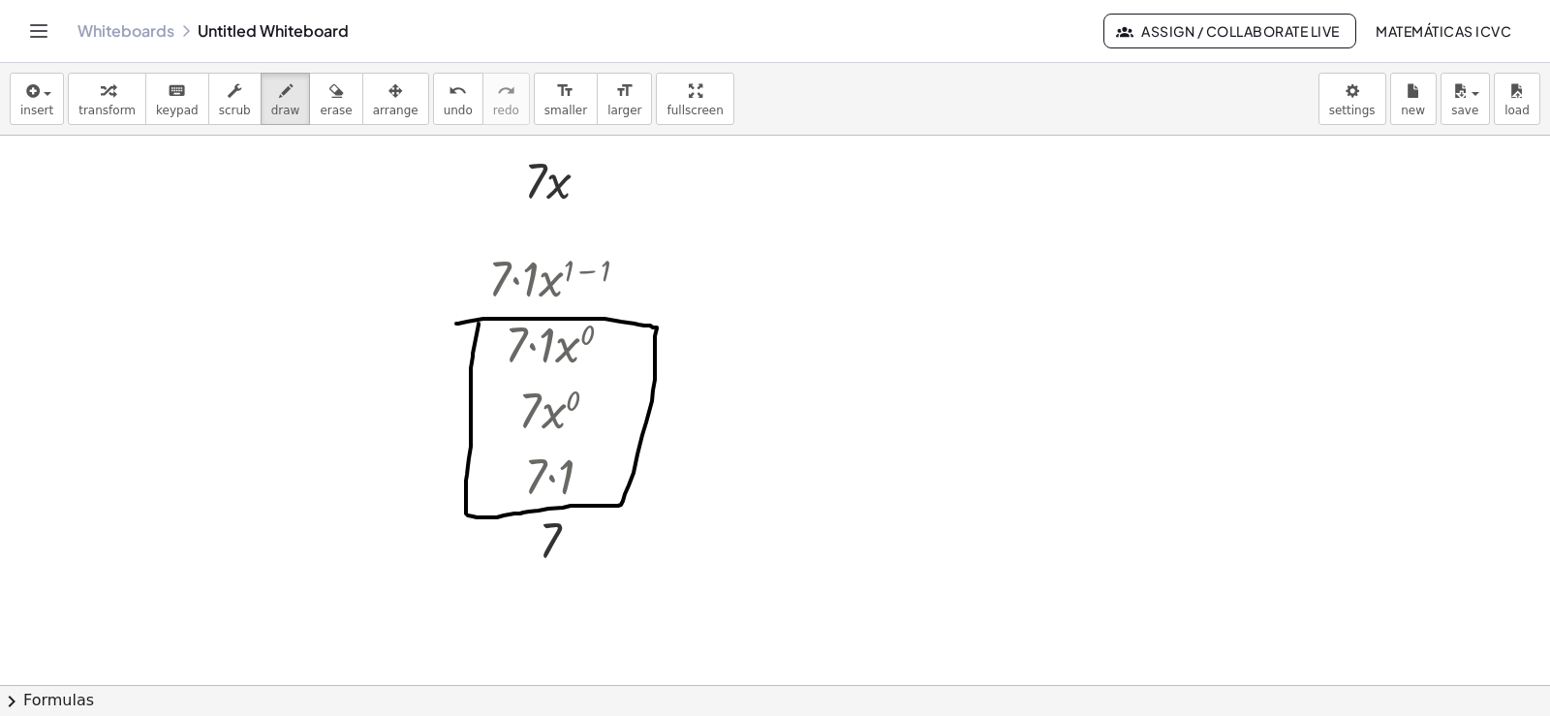
drag, startPoint x: 478, startPoint y: 323, endPoint x: 456, endPoint y: 323, distance: 22.3
click at [456, 323] on div at bounding box center [775, 284] width 1550 height 1647
drag, startPoint x: 563, startPoint y: 186, endPoint x: 571, endPoint y: 559, distance: 373.0
click at [571, 559] on div at bounding box center [775, 284] width 1550 height 1647
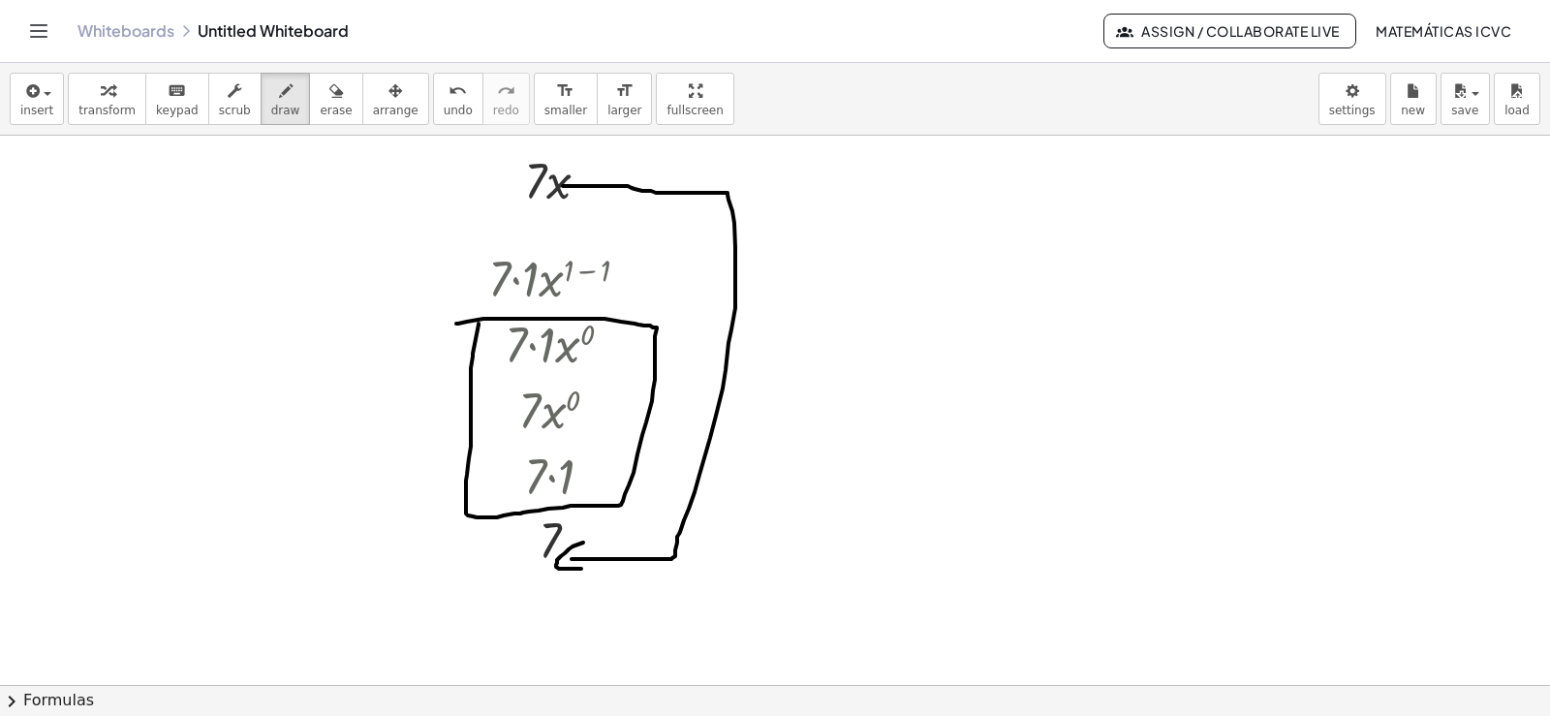
drag, startPoint x: 565, startPoint y: 553, endPoint x: 531, endPoint y: 454, distance: 104.4
click at [612, 564] on div at bounding box center [775, 284] width 1550 height 1647
click at [107, 101] on div "button" at bounding box center [106, 89] width 57 height 23
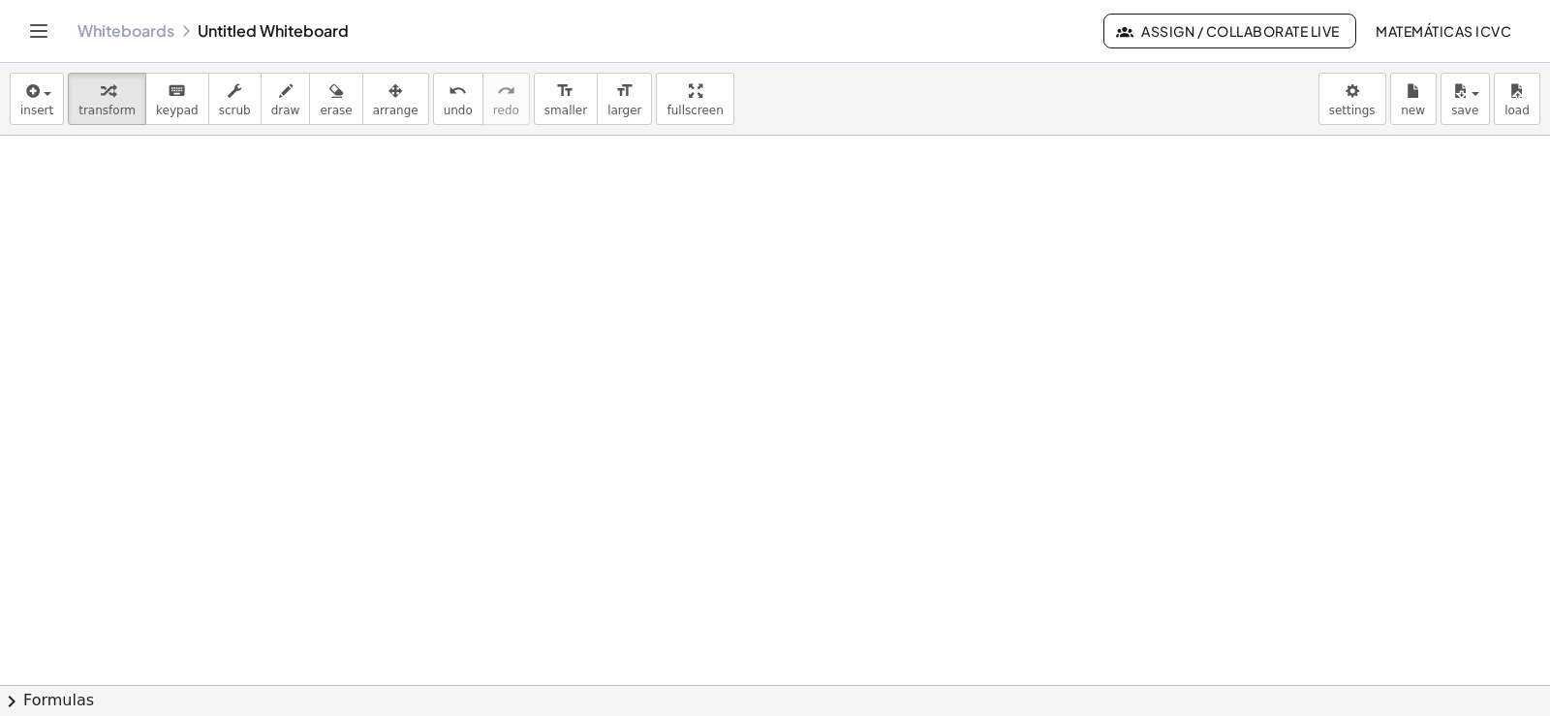
scroll to position [1195, 0]
click at [722, 403] on div at bounding box center [775, 38] width 1550 height 2197
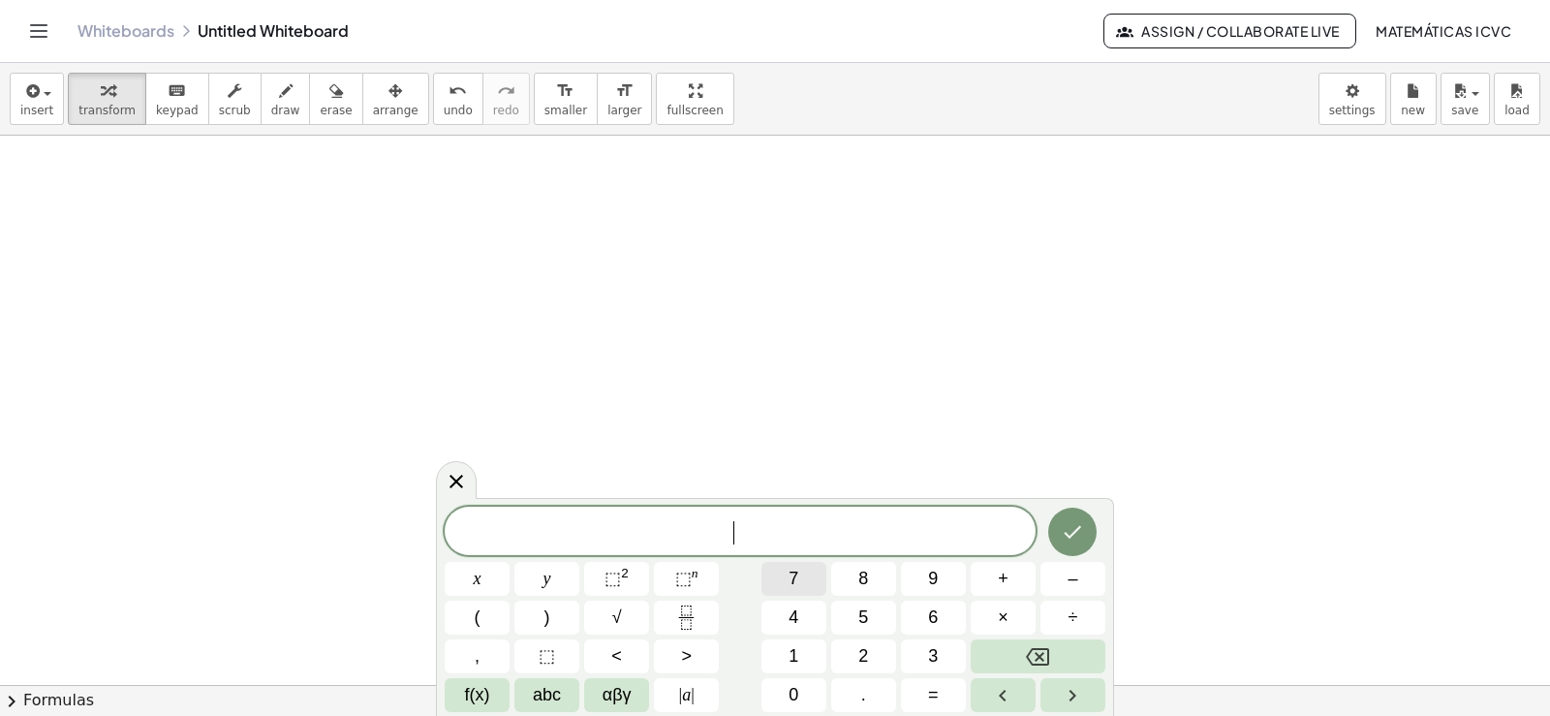
click at [801, 578] on button "7" at bounding box center [793, 579] width 65 height 34
click at [462, 578] on button "x" at bounding box center [477, 579] width 65 height 34
click at [622, 568] on sup "2" at bounding box center [625, 573] width 8 height 15
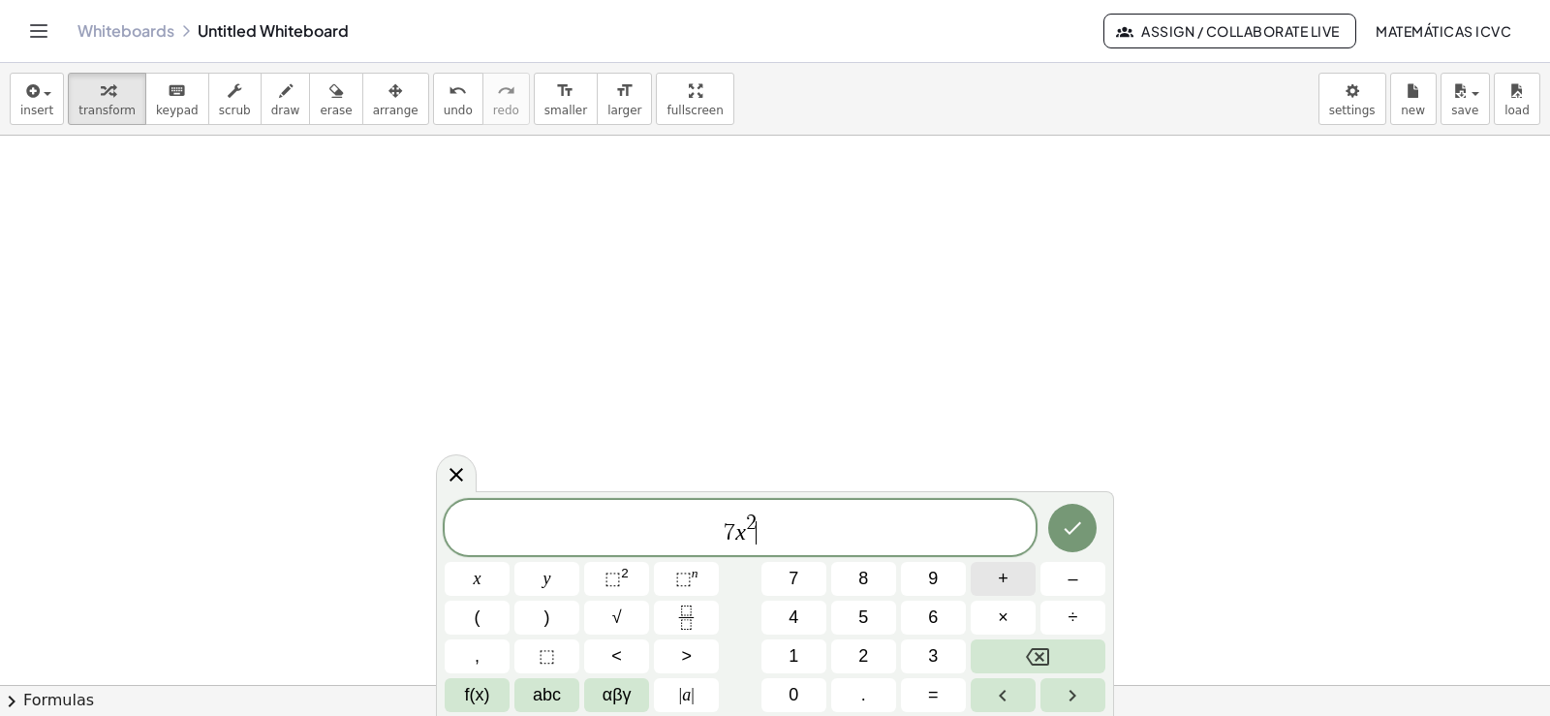
click at [1000, 577] on span "+" at bounding box center [1003, 579] width 11 height 26
click at [933, 658] on span "3" at bounding box center [933, 656] width 10 height 26
click at [495, 577] on button "x" at bounding box center [477, 579] width 65 height 34
click at [1003, 578] on span "+" at bounding box center [1003, 579] width 11 height 26
click at [862, 652] on span "2" at bounding box center [863, 656] width 10 height 26
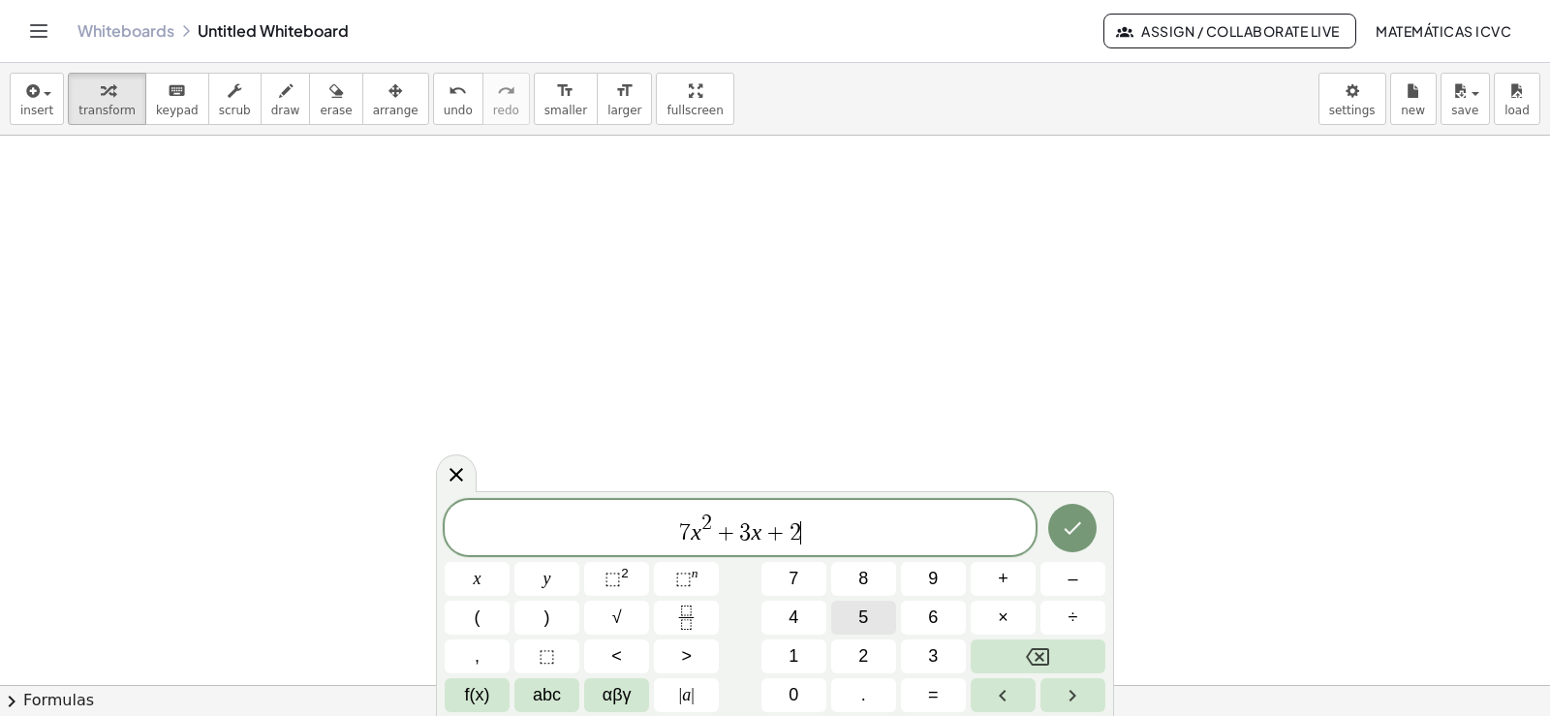
click at [867, 605] on span "5" at bounding box center [863, 617] width 10 height 26
click at [1089, 528] on button "Done" at bounding box center [1072, 528] width 48 height 48
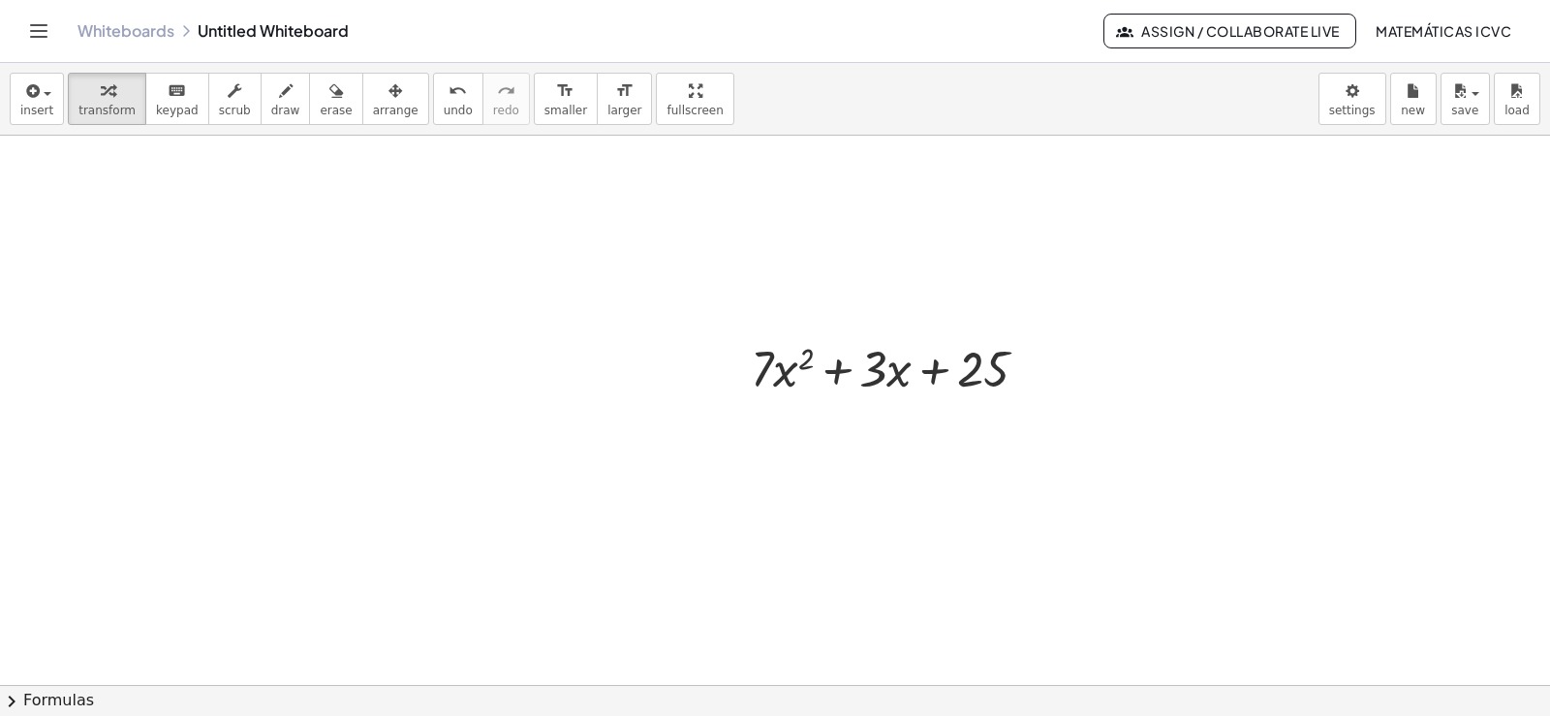
scroll to position [1389, 0]
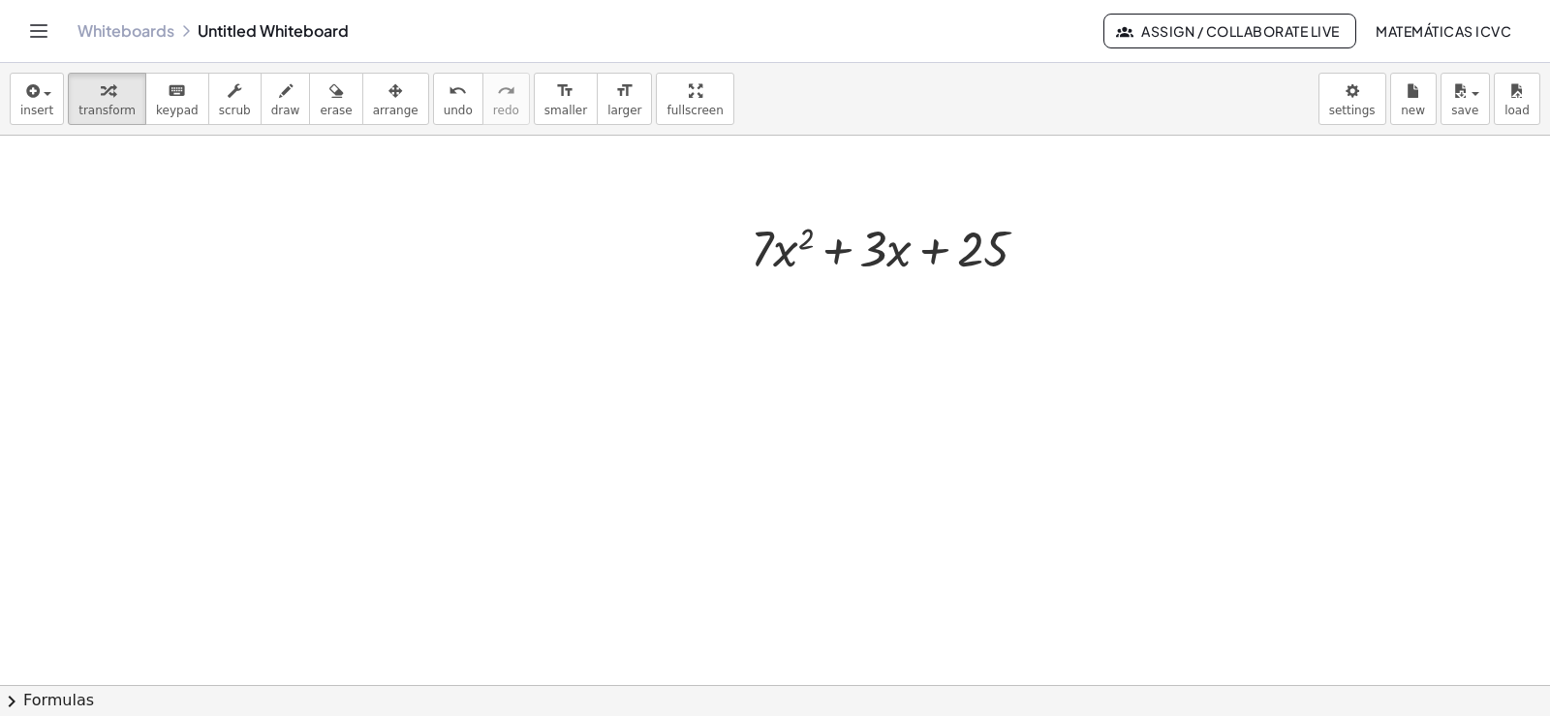
click at [388, 97] on icon "button" at bounding box center [395, 90] width 14 height 23
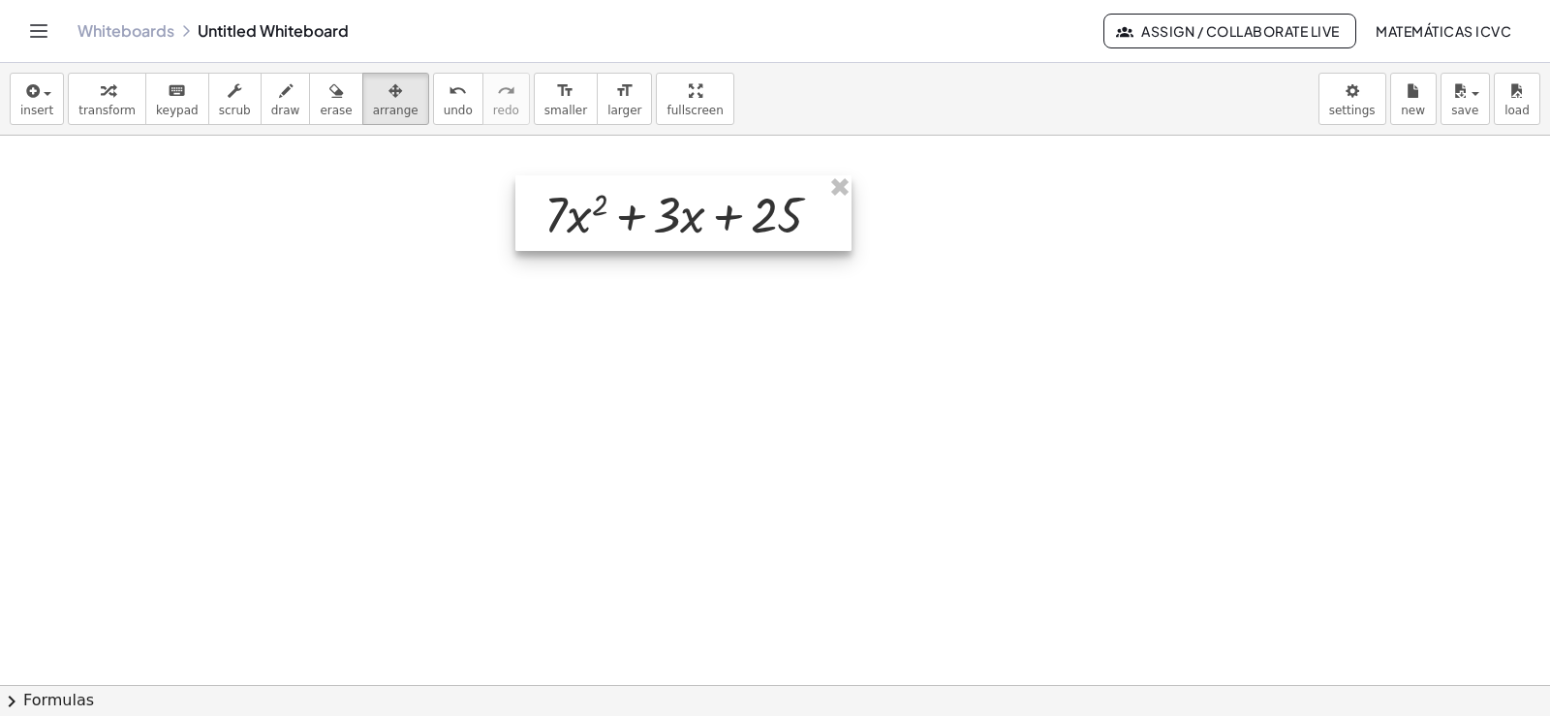
drag, startPoint x: 778, startPoint y: 276, endPoint x: 538, endPoint y: 181, distance: 258.3
click at [774, 223] on div at bounding box center [683, 213] width 336 height 76
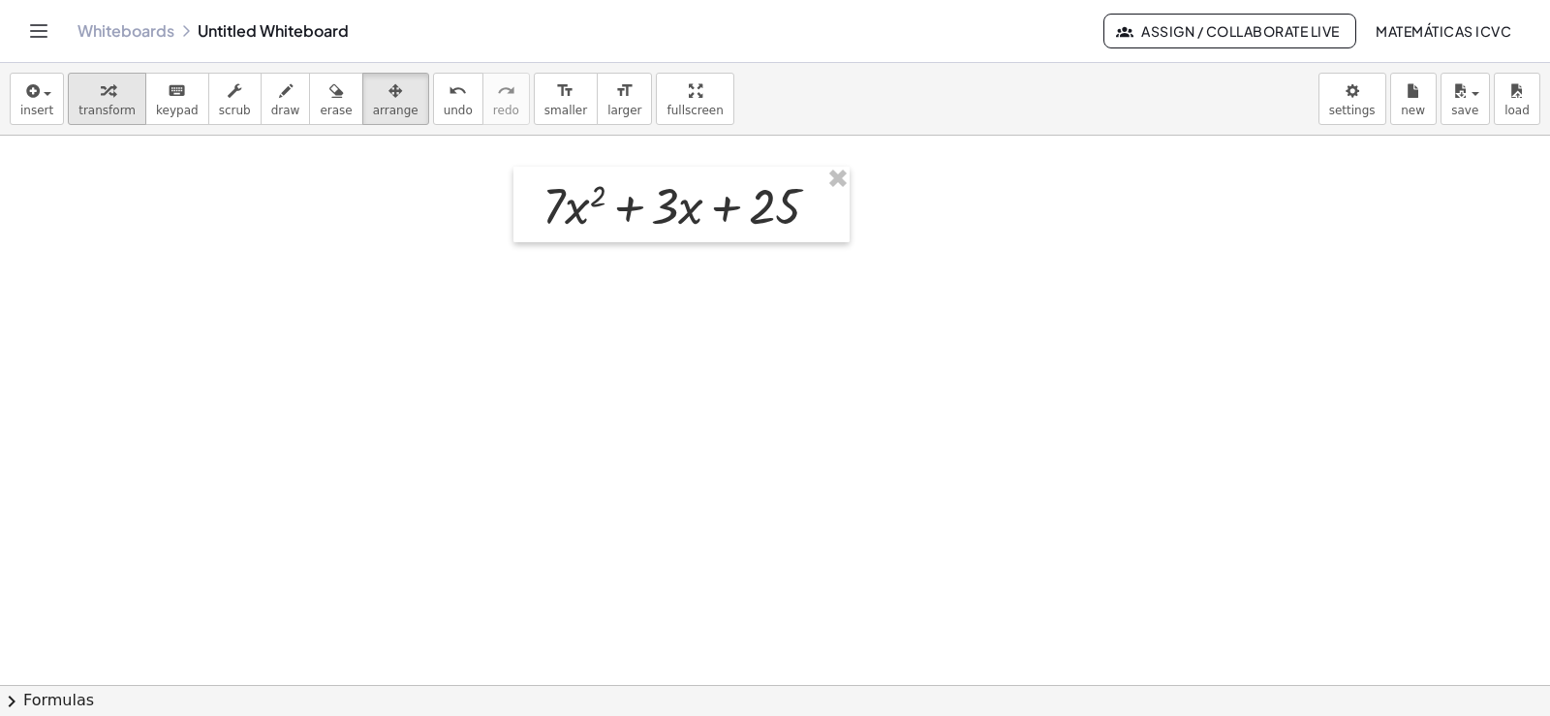
click at [86, 104] on span "transform" at bounding box center [106, 111] width 57 height 14
click at [271, 111] on span "draw" at bounding box center [285, 111] width 29 height 14
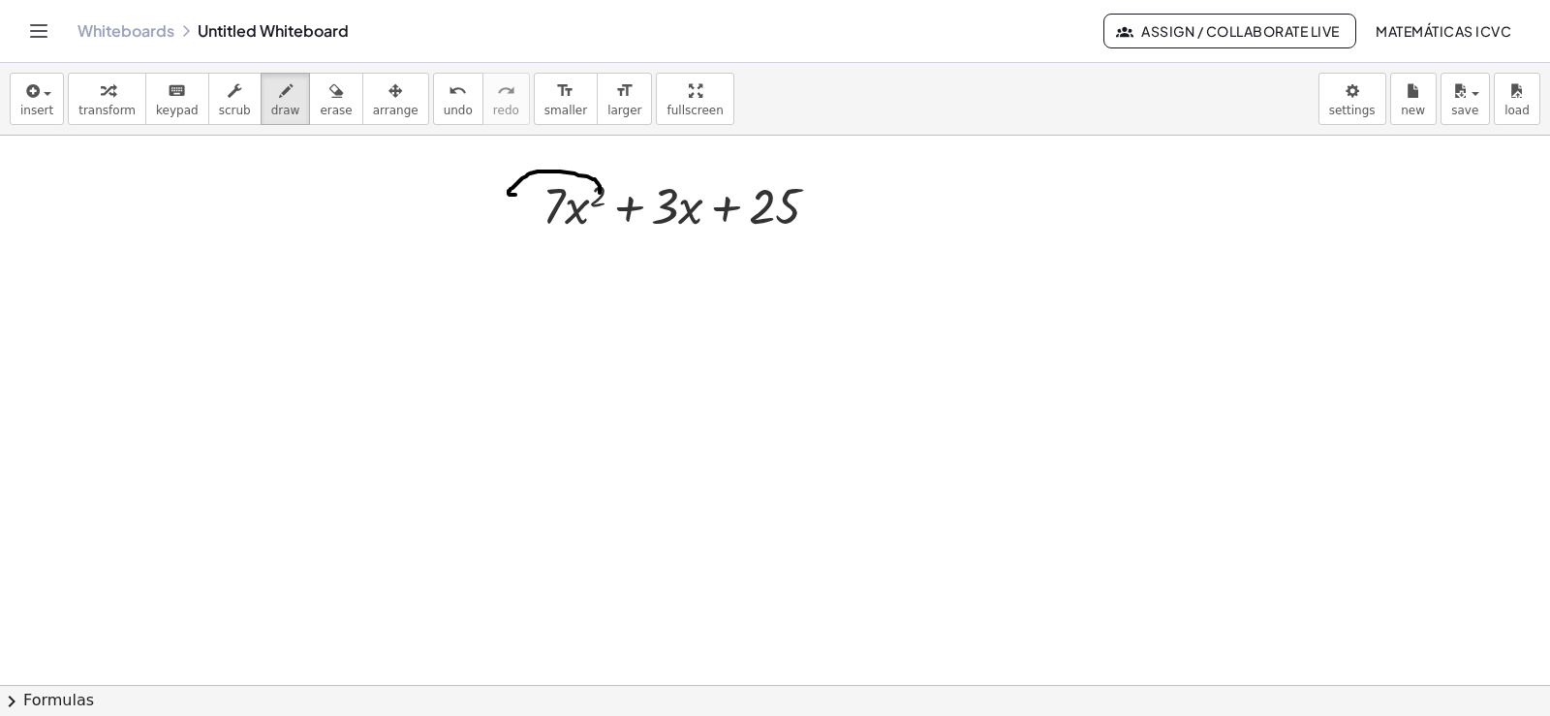
drag, startPoint x: 600, startPoint y: 193, endPoint x: 504, endPoint y: 199, distance: 96.1
drag, startPoint x: 496, startPoint y: 198, endPoint x: 518, endPoint y: 180, distance: 28.3
drag, startPoint x: 707, startPoint y: 189, endPoint x: 707, endPoint y: 207, distance: 18.4
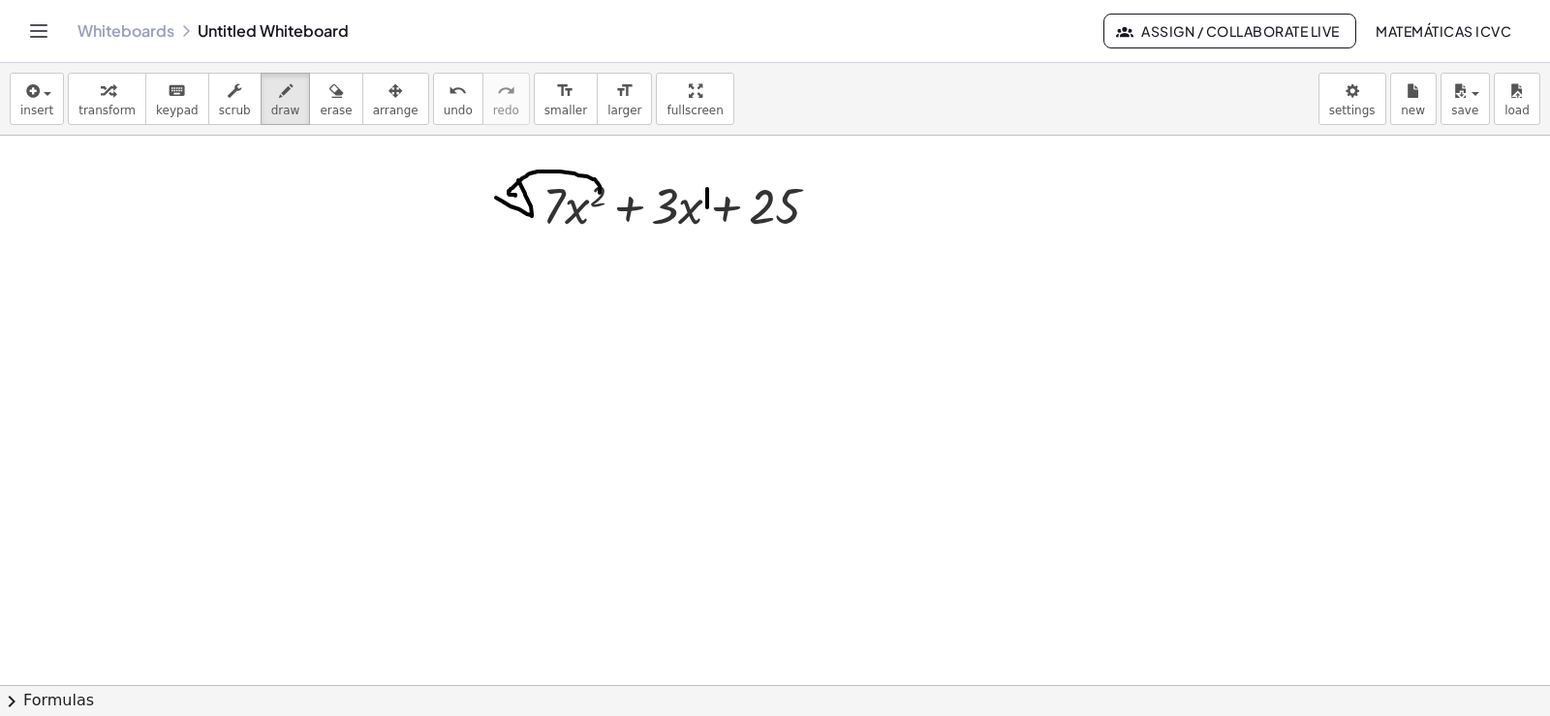
click at [101, 99] on icon "button" at bounding box center [108, 90] width 14 height 23
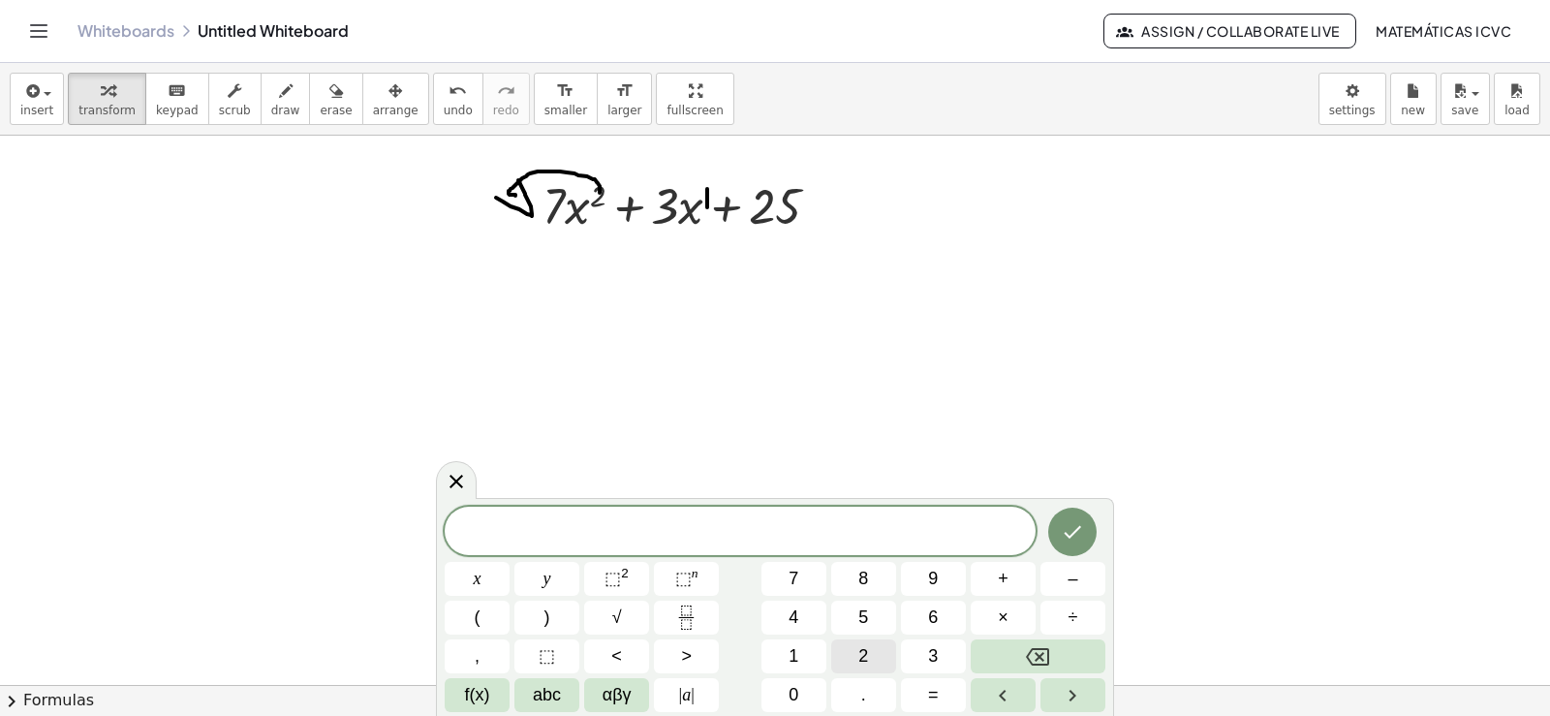
click at [851, 654] on button "2" at bounding box center [863, 656] width 65 height 34
click at [1002, 609] on span "×" at bounding box center [1003, 617] width 11 height 26
click at [806, 577] on button "7" at bounding box center [793, 579] width 65 height 34
click at [465, 576] on button "x" at bounding box center [477, 579] width 65 height 34
click at [875, 659] on button "2" at bounding box center [863, 656] width 65 height 34
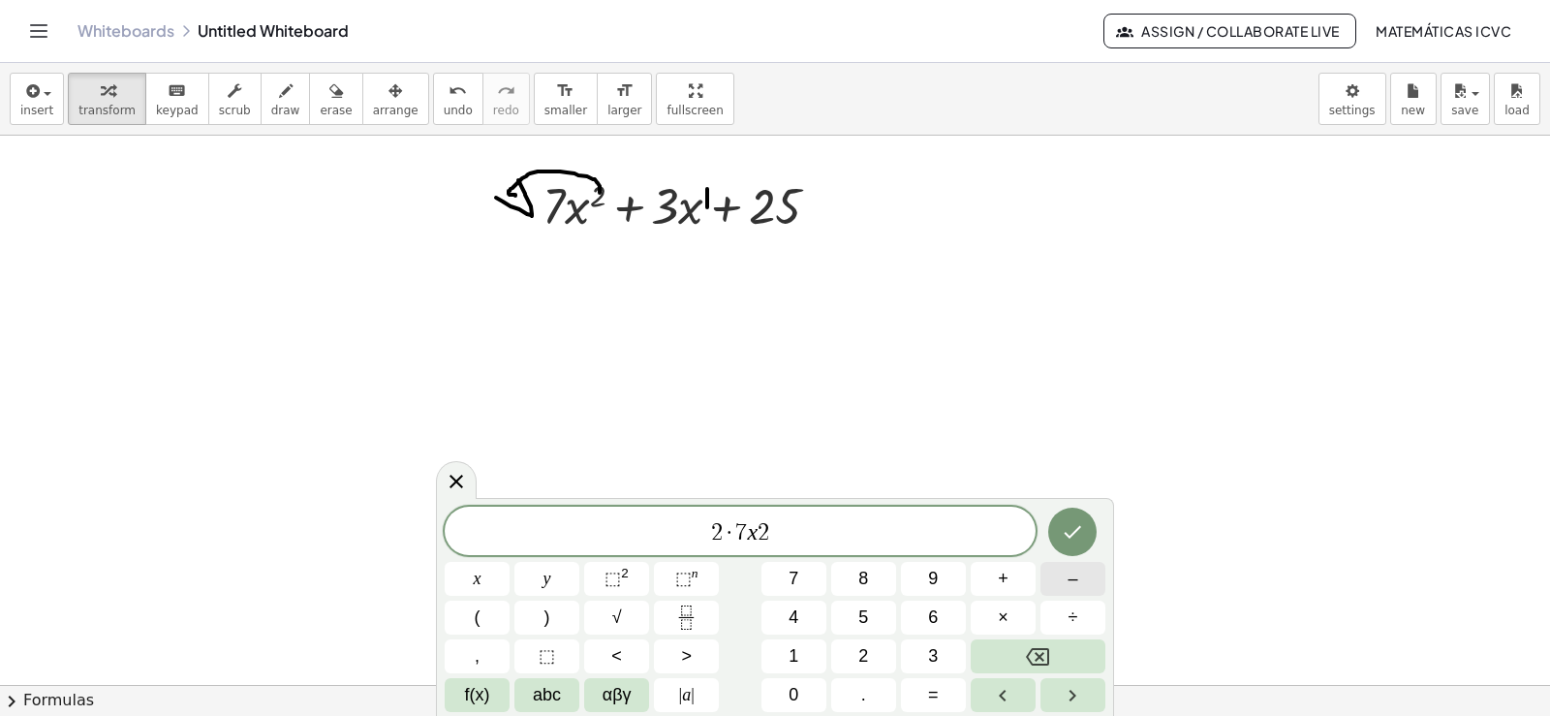
click at [1075, 576] on button "–" at bounding box center [1072, 579] width 65 height 34
click at [788, 653] on span "1" at bounding box center [793, 656] width 10 height 26
click at [1039, 655] on icon "Backspace" at bounding box center [1037, 656] width 23 height 17
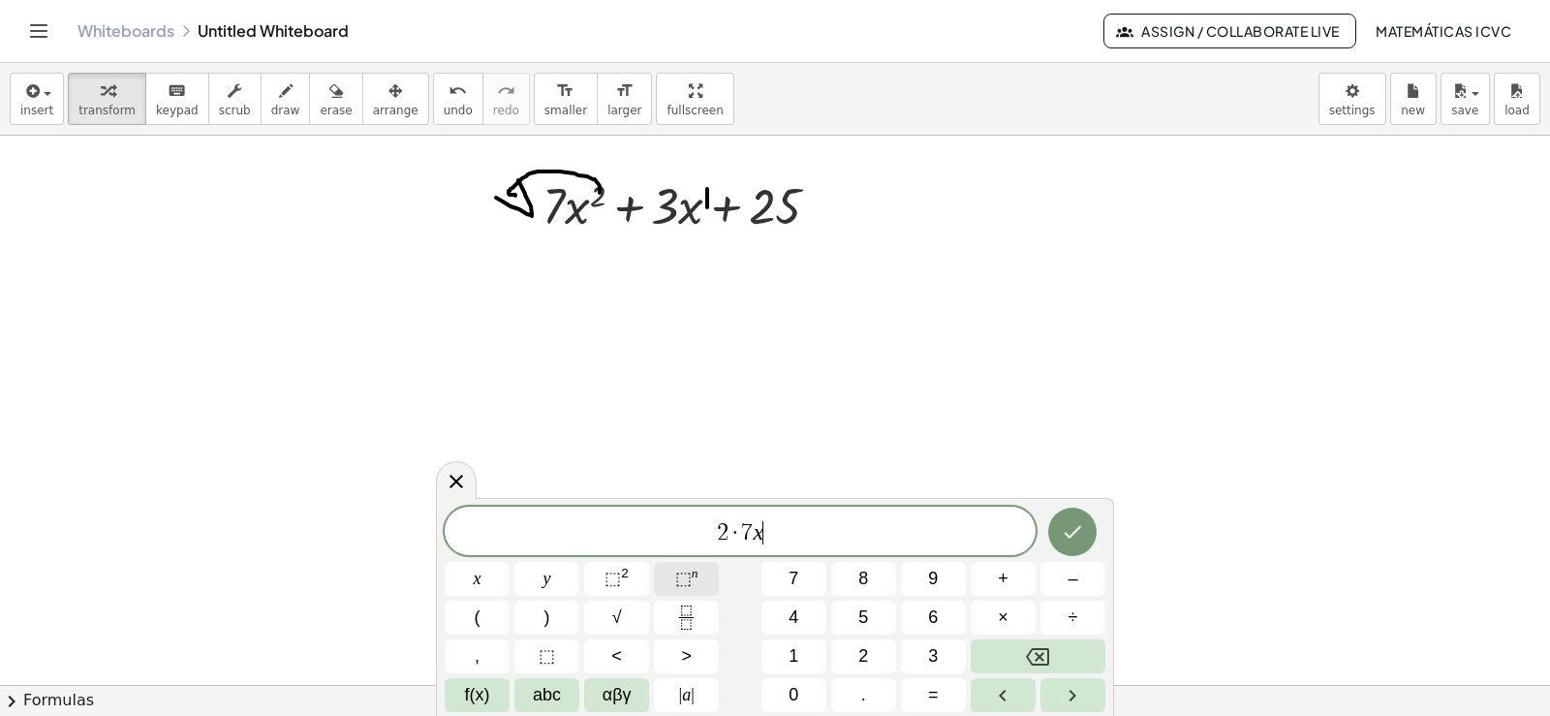
click at [674, 572] on button "⬚ n" at bounding box center [686, 579] width 65 height 34
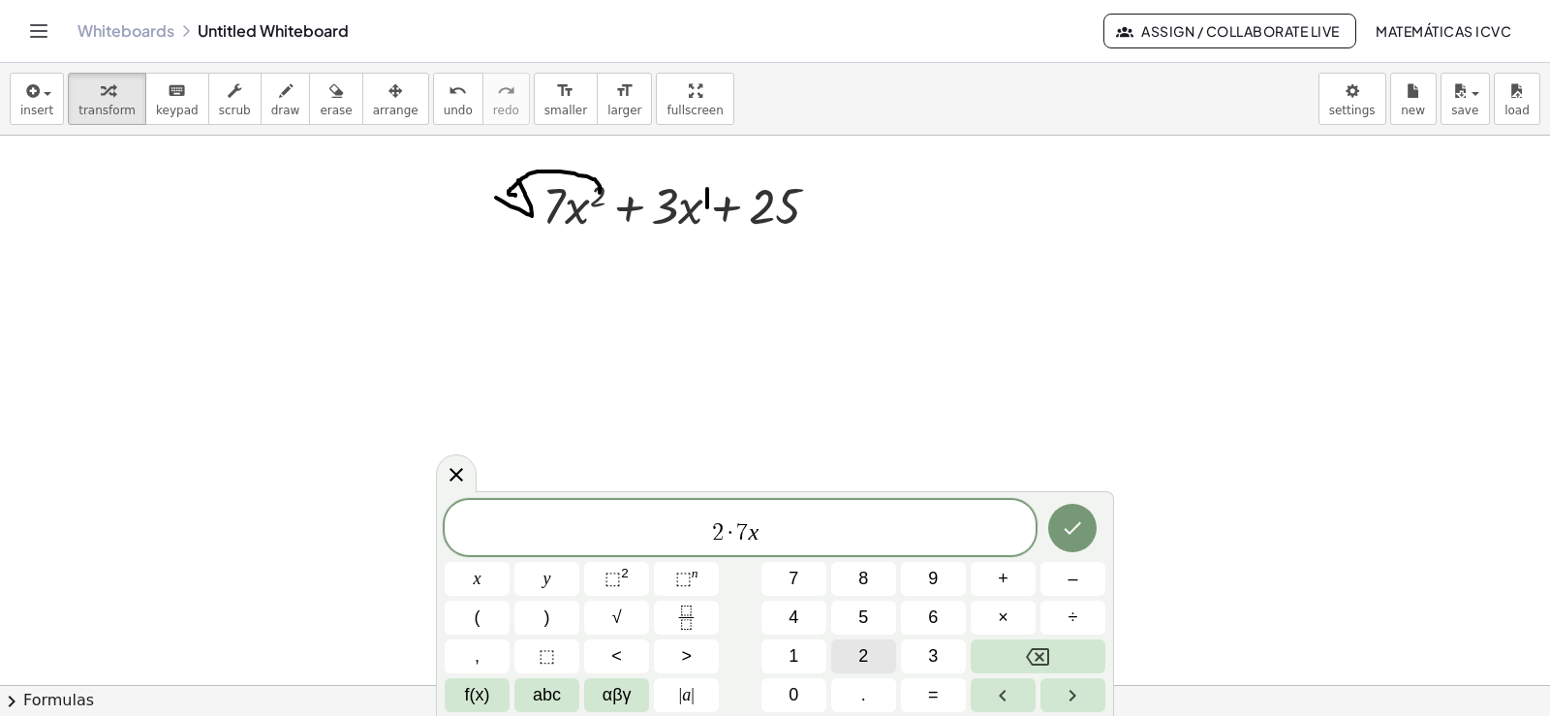
click at [871, 665] on button "2" at bounding box center [863, 656] width 65 height 34
click at [1082, 581] on button "–" at bounding box center [1072, 579] width 65 height 34
click at [801, 658] on button "1" at bounding box center [793, 656] width 65 height 34
click at [797, 542] on span "2 · 7 x 2 − 1 ​" at bounding box center [740, 528] width 591 height 35
click at [997, 579] on button "+" at bounding box center [1002, 579] width 65 height 34
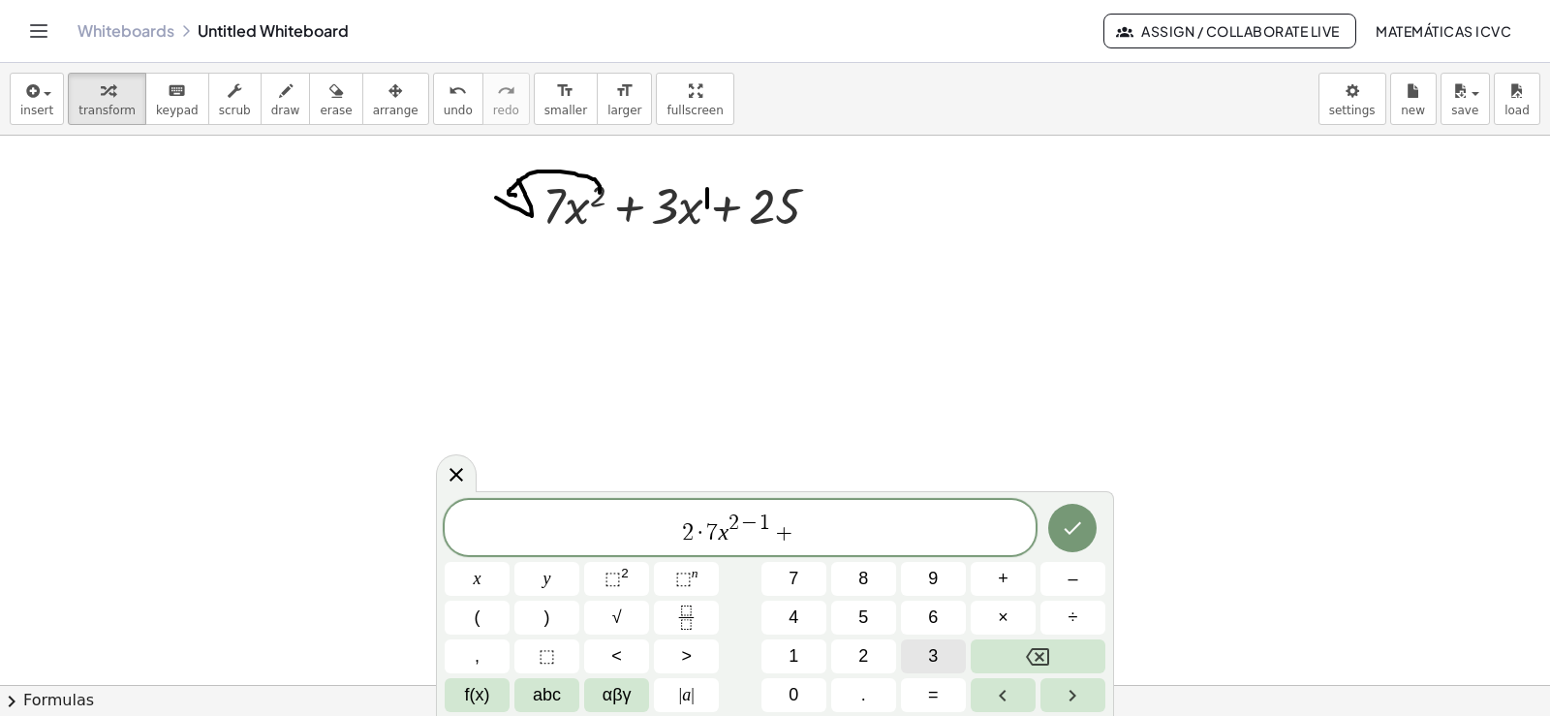
click at [931, 656] on span "3" at bounding box center [933, 656] width 10 height 26
click at [864, 702] on span "." at bounding box center [863, 695] width 5 height 26
click at [796, 650] on span "1" at bounding box center [793, 656] width 10 height 26
click at [1043, 643] on button "Backspace" at bounding box center [1037, 656] width 135 height 34
click at [1002, 617] on span "×" at bounding box center [1003, 617] width 11 height 26
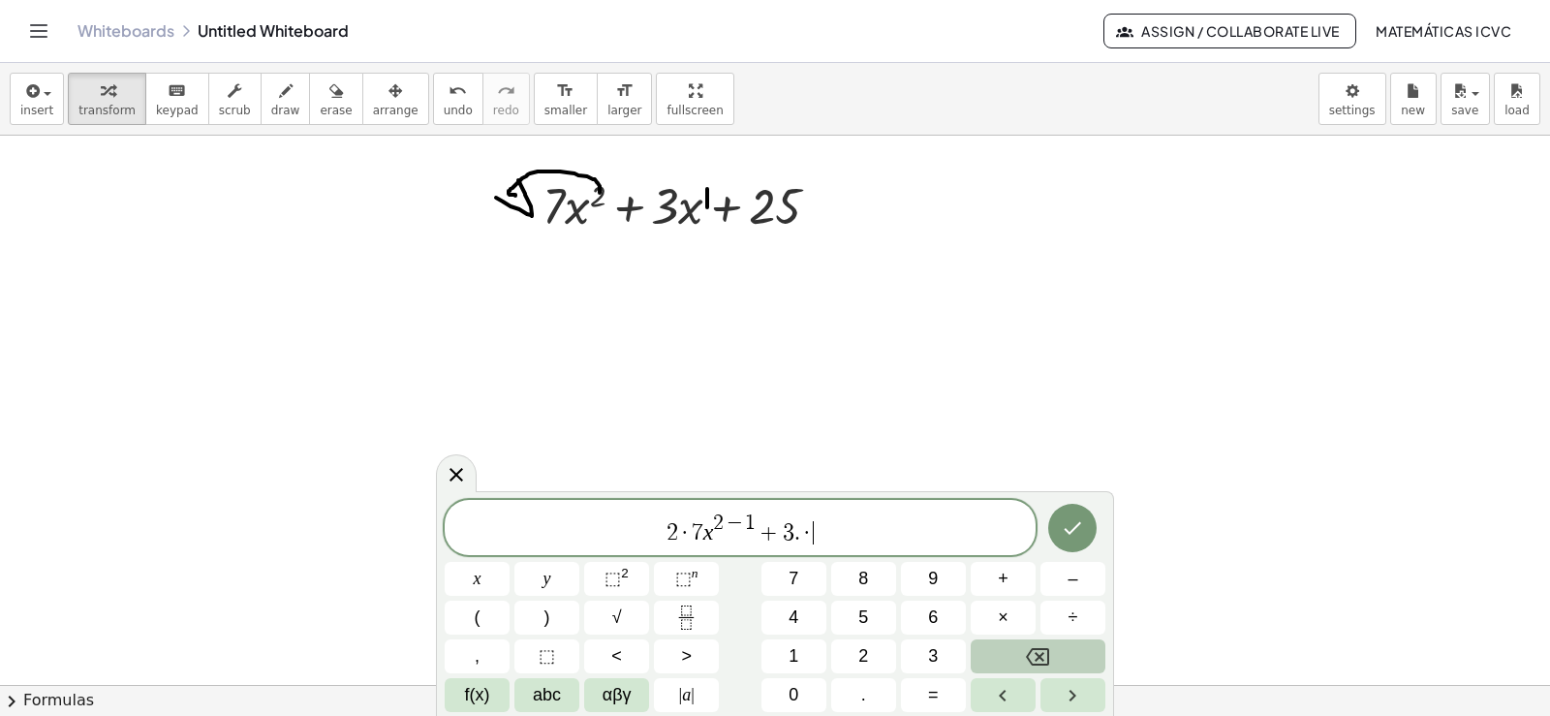
click at [1029, 656] on icon "Backspace" at bounding box center [1037, 656] width 23 height 17
click at [999, 612] on span "×" at bounding box center [1003, 617] width 11 height 26
click at [801, 646] on button "1" at bounding box center [793, 656] width 65 height 34
click at [480, 578] on span "x" at bounding box center [478, 579] width 8 height 26
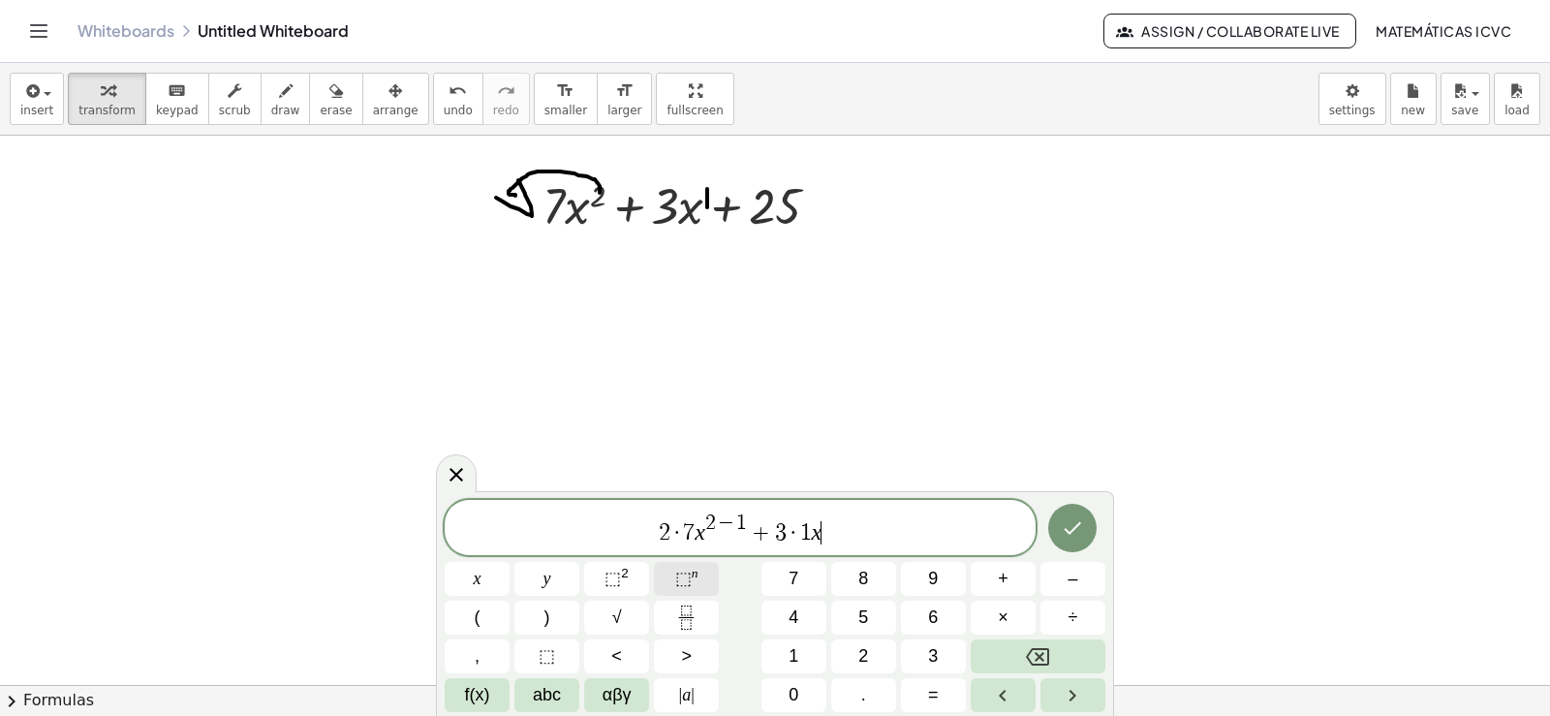
click at [683, 579] on span "⬚" at bounding box center [683, 578] width 16 height 19
click at [791, 654] on span "1" at bounding box center [793, 656] width 10 height 26
click at [1065, 581] on button "–" at bounding box center [1072, 579] width 65 height 34
click at [803, 643] on button "1" at bounding box center [793, 656] width 65 height 34
click at [877, 541] on span "2 · 7 x 2 − 1 + 3 · 1 x 1 − 1 ​" at bounding box center [740, 528] width 591 height 35
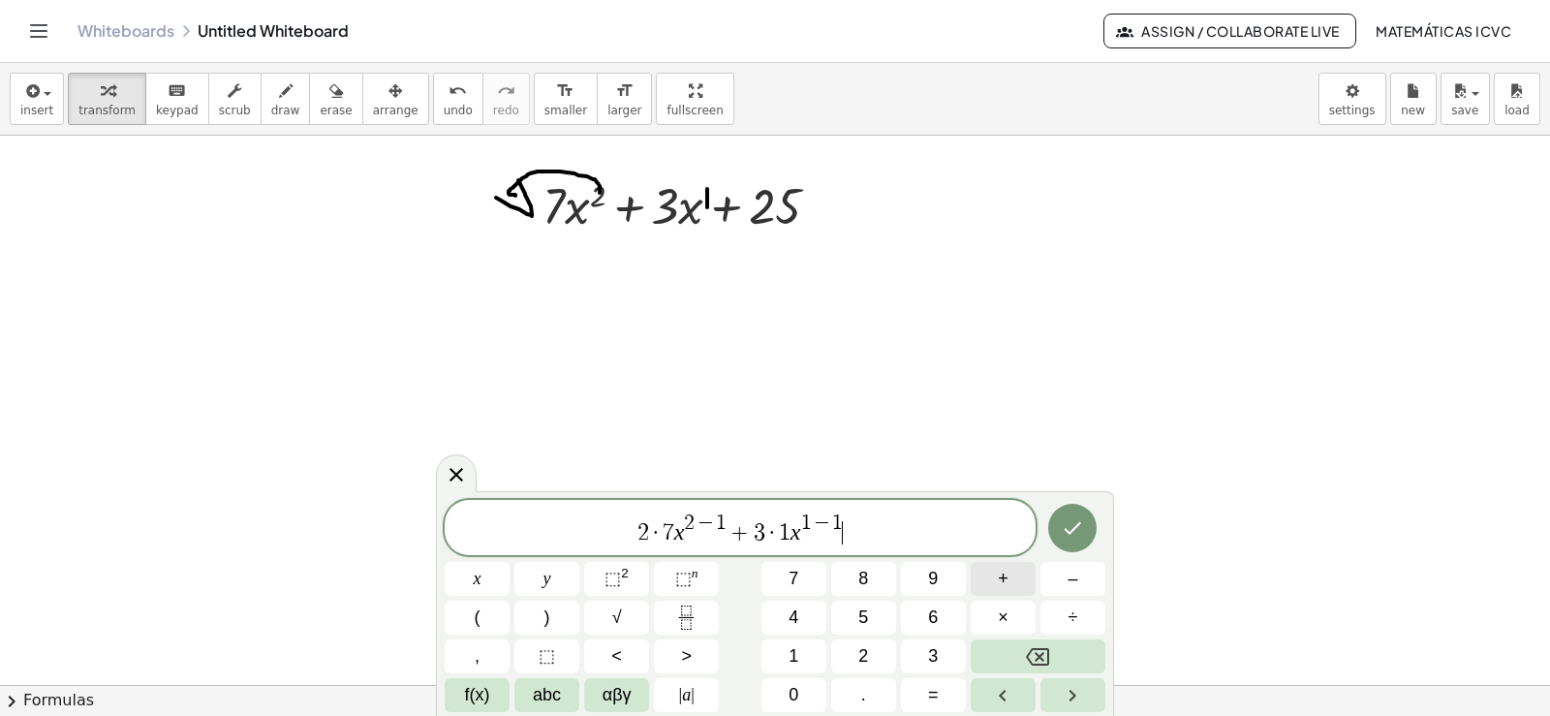
click at [1004, 588] on span "+" at bounding box center [1003, 579] width 11 height 26
click at [790, 694] on span "0" at bounding box center [793, 695] width 10 height 26
click at [1067, 529] on icon "Done" at bounding box center [1072, 527] width 23 height 23
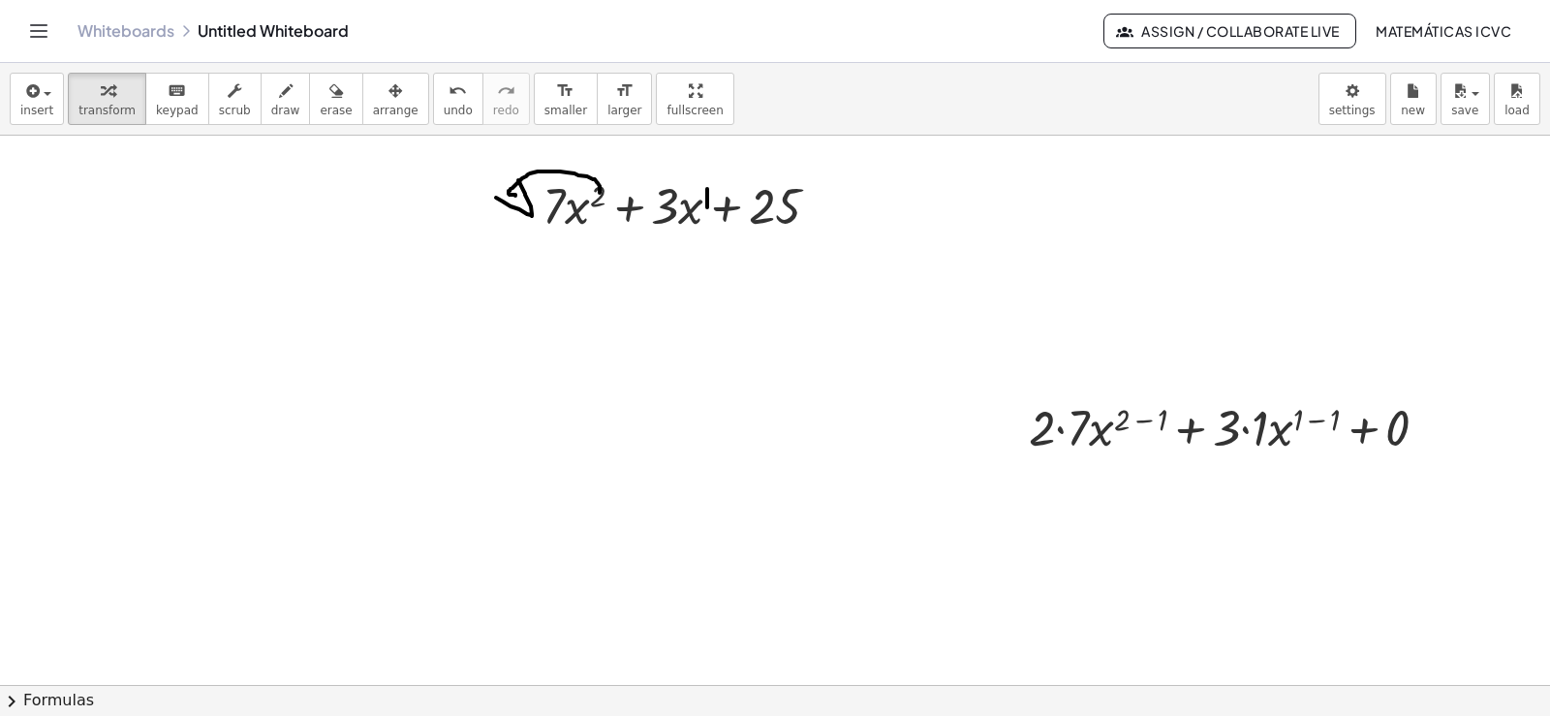
click at [373, 114] on span "arrange" at bounding box center [396, 111] width 46 height 14
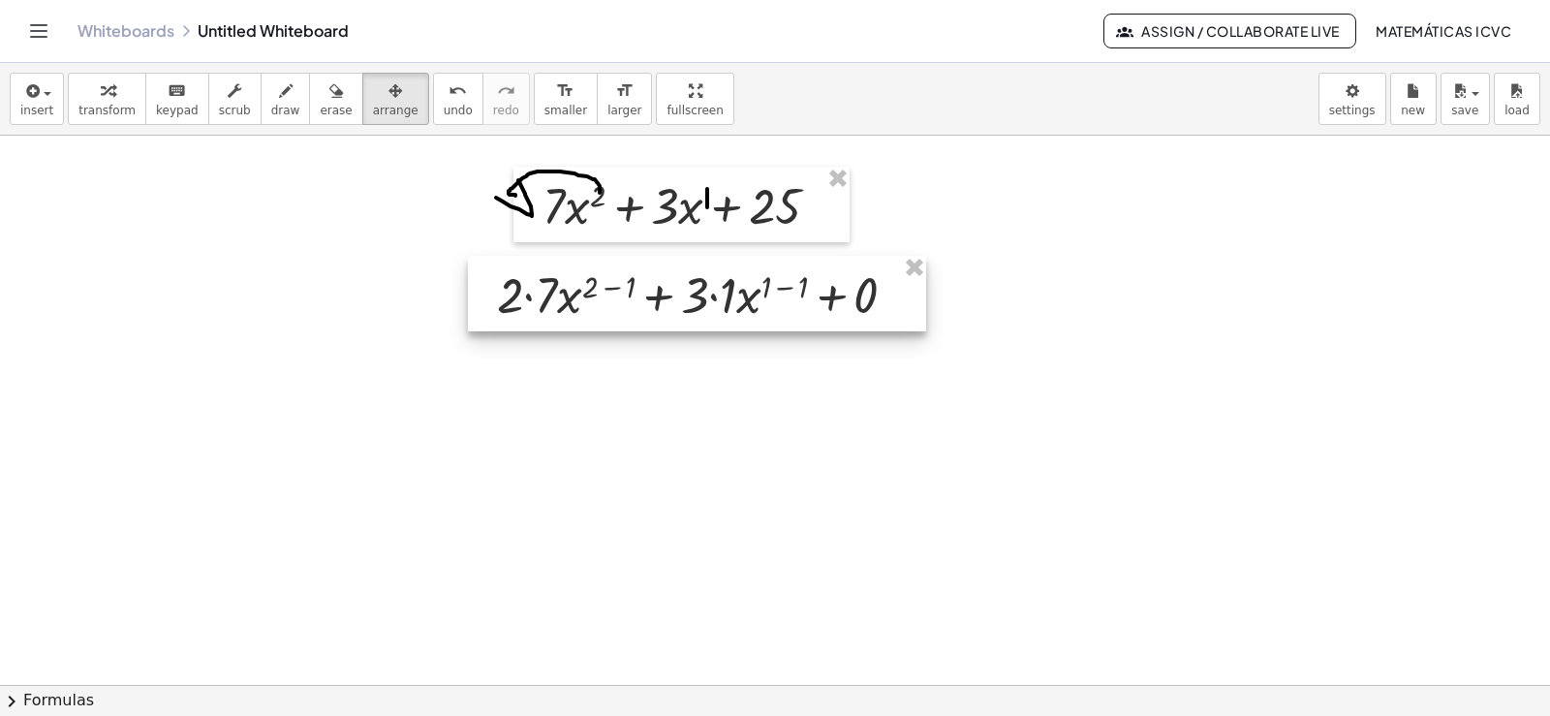
drag, startPoint x: 1251, startPoint y: 438, endPoint x: 718, endPoint y: 306, distance: 549.7
click at [718, 306] on div at bounding box center [697, 294] width 458 height 76
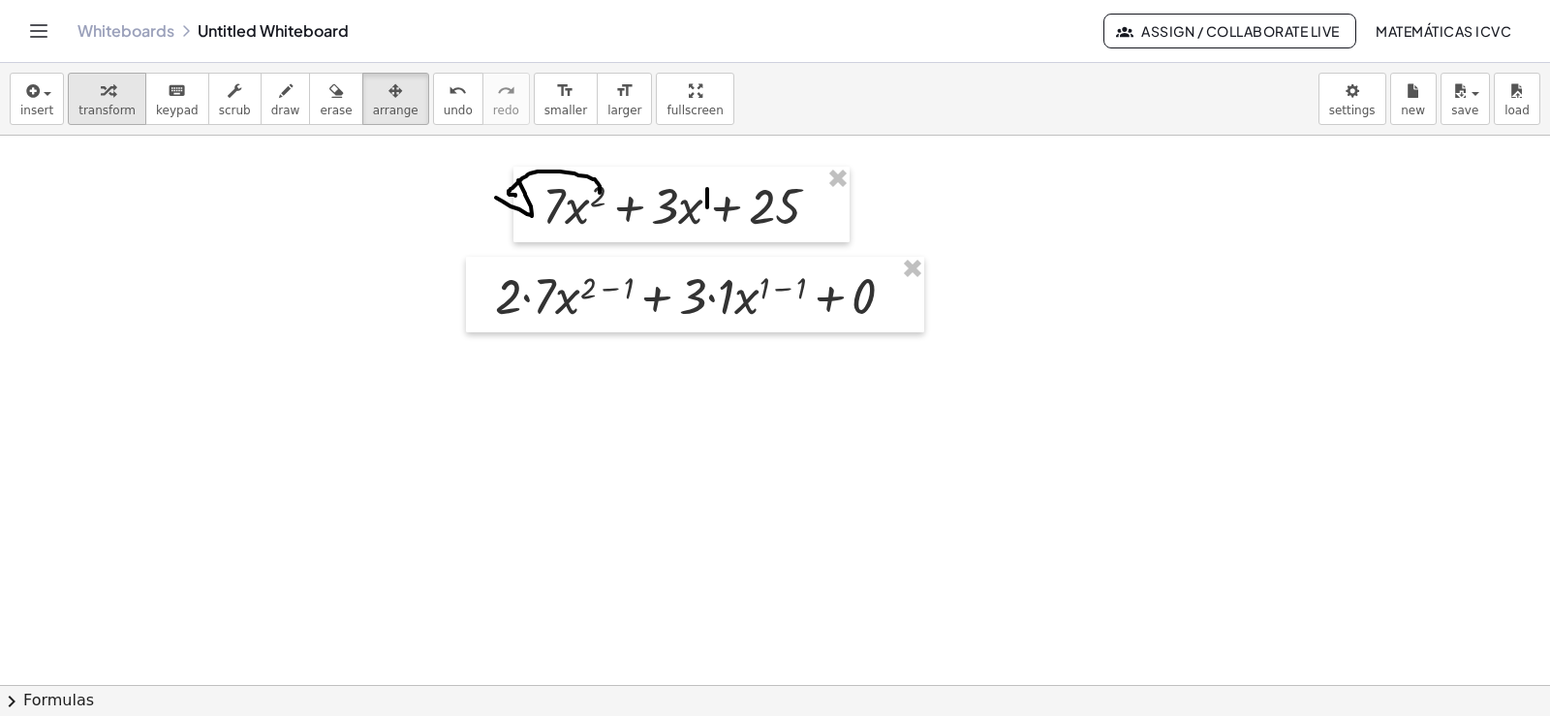
click at [85, 108] on span "transform" at bounding box center [106, 111] width 57 height 14
click at [527, 296] on div at bounding box center [702, 295] width 434 height 66
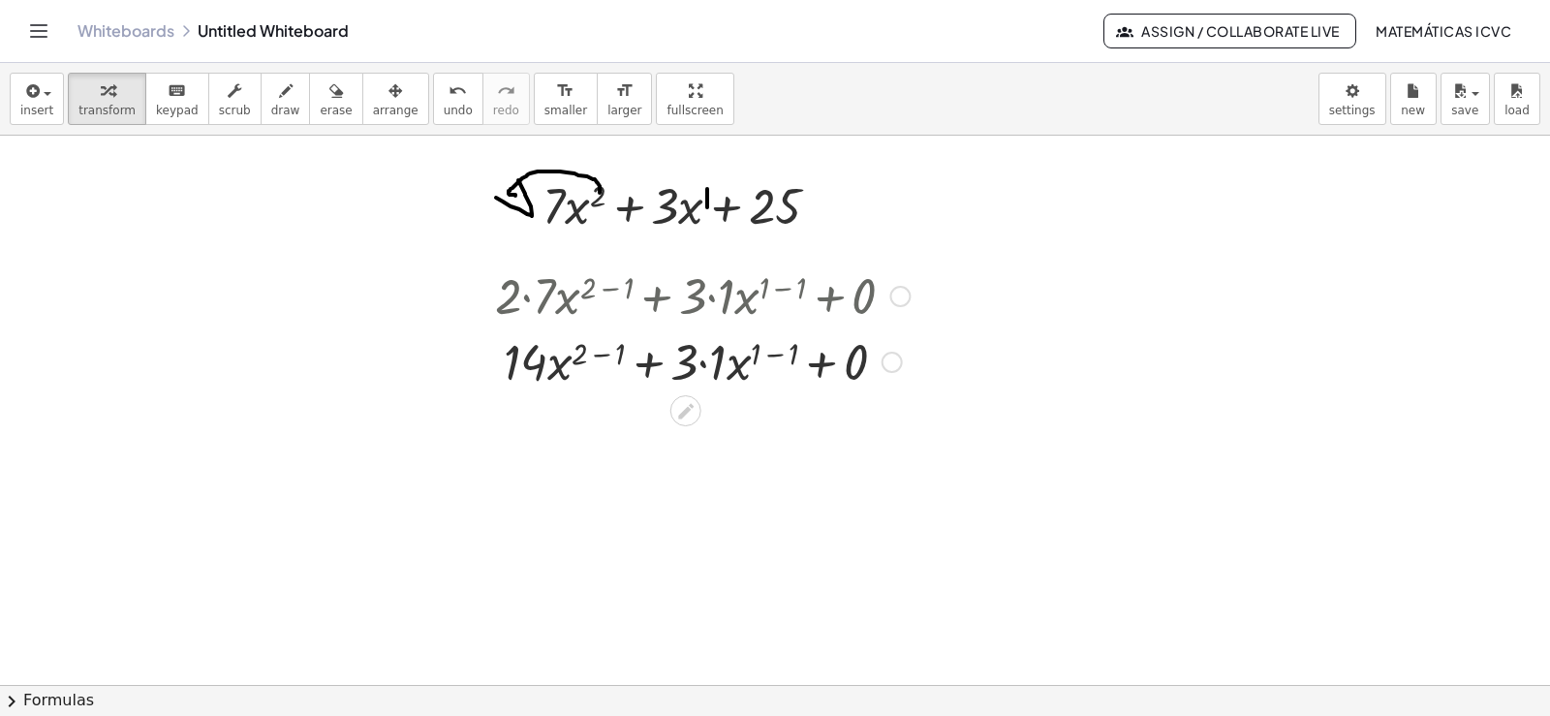
click at [602, 354] on div at bounding box center [702, 360] width 434 height 66
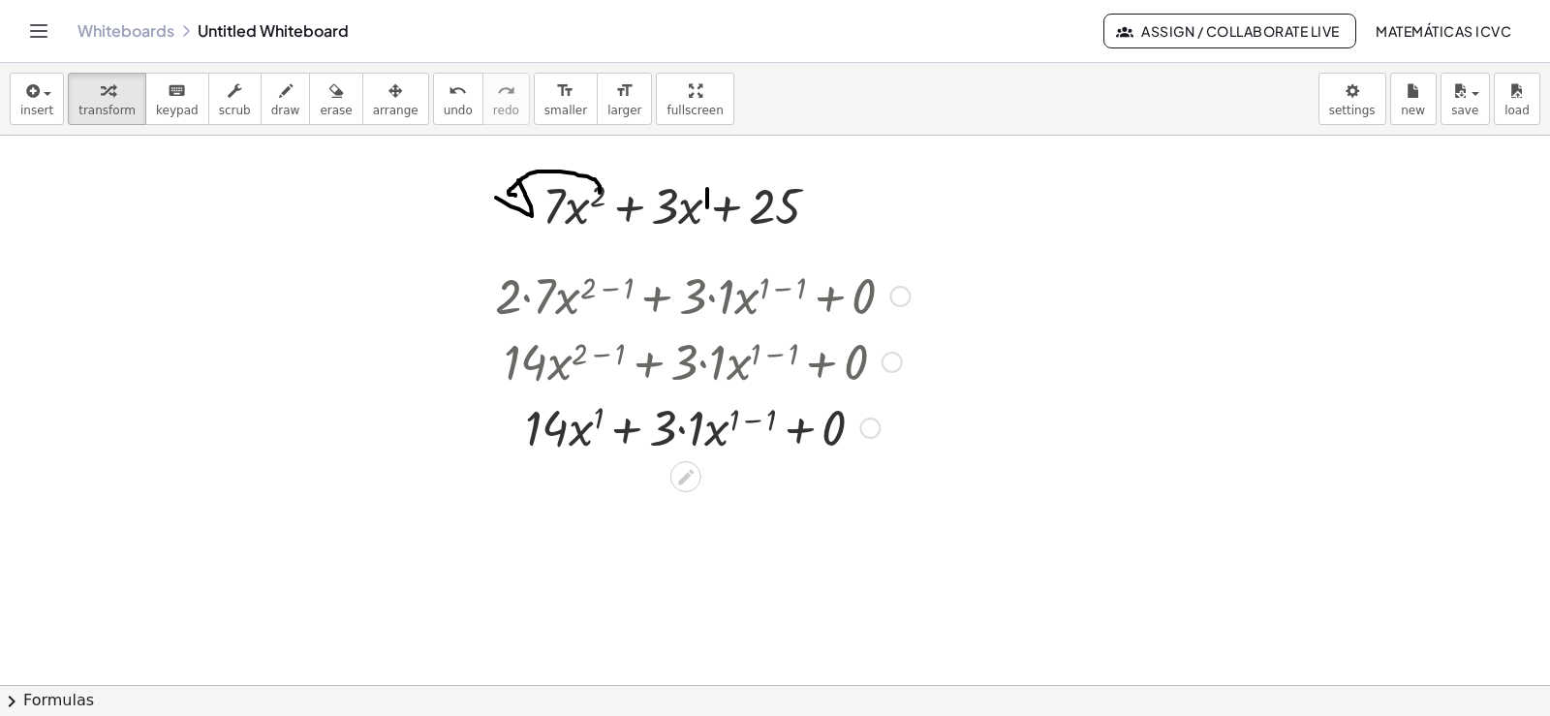
click at [757, 420] on div at bounding box center [702, 426] width 434 height 66
click at [753, 418] on div at bounding box center [702, 426] width 434 height 66
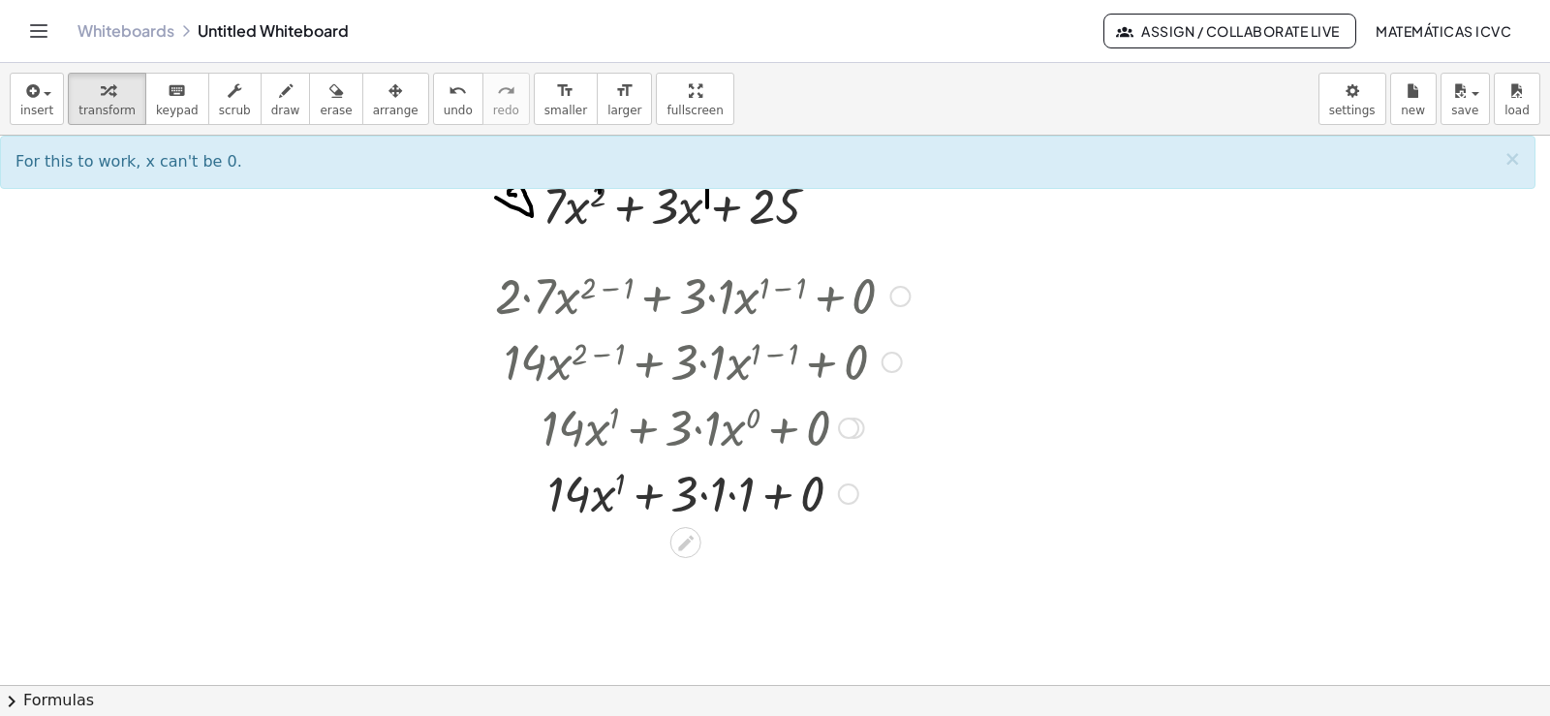
click at [706, 492] on div at bounding box center [702, 492] width 434 height 66
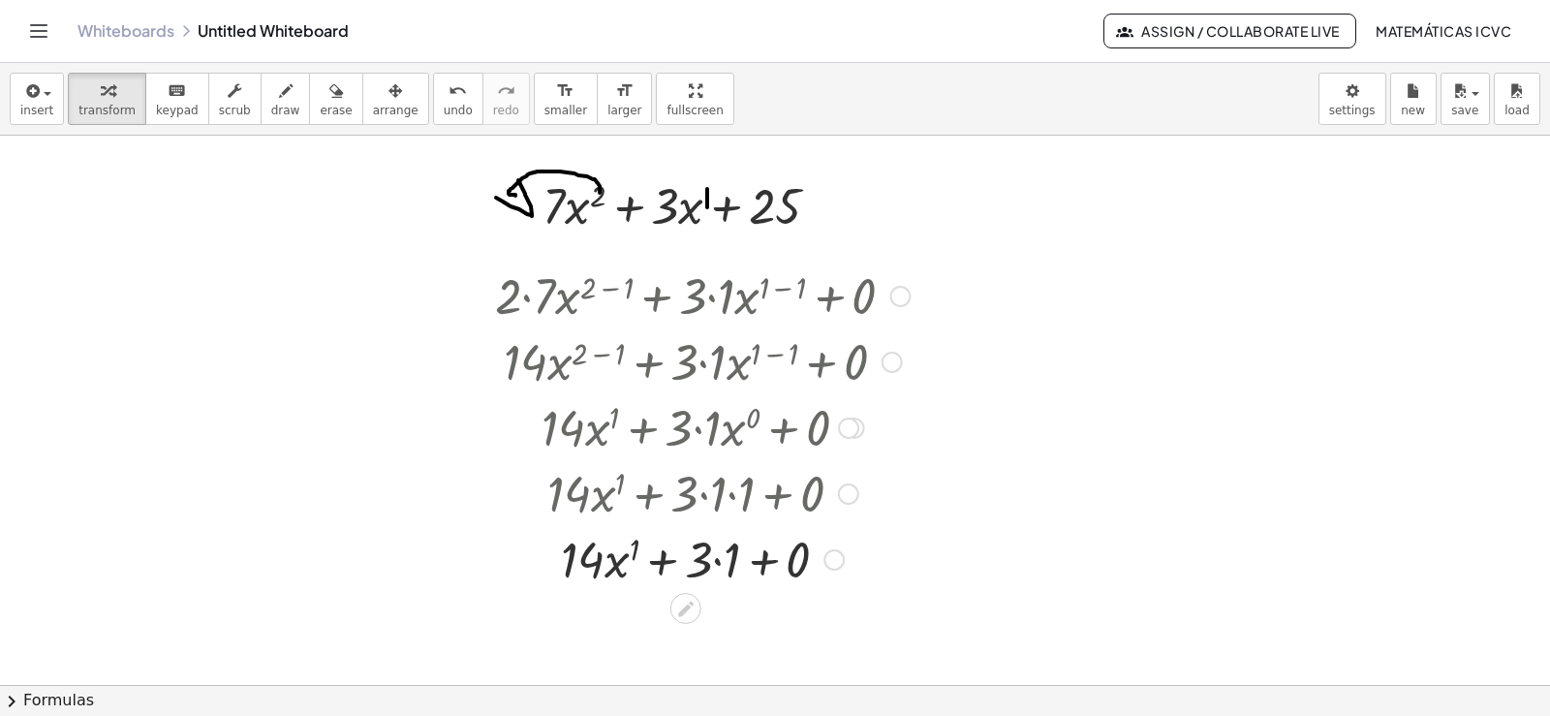
click at [715, 556] on div at bounding box center [702, 558] width 434 height 66
click at [758, 563] on div at bounding box center [702, 558] width 434 height 66
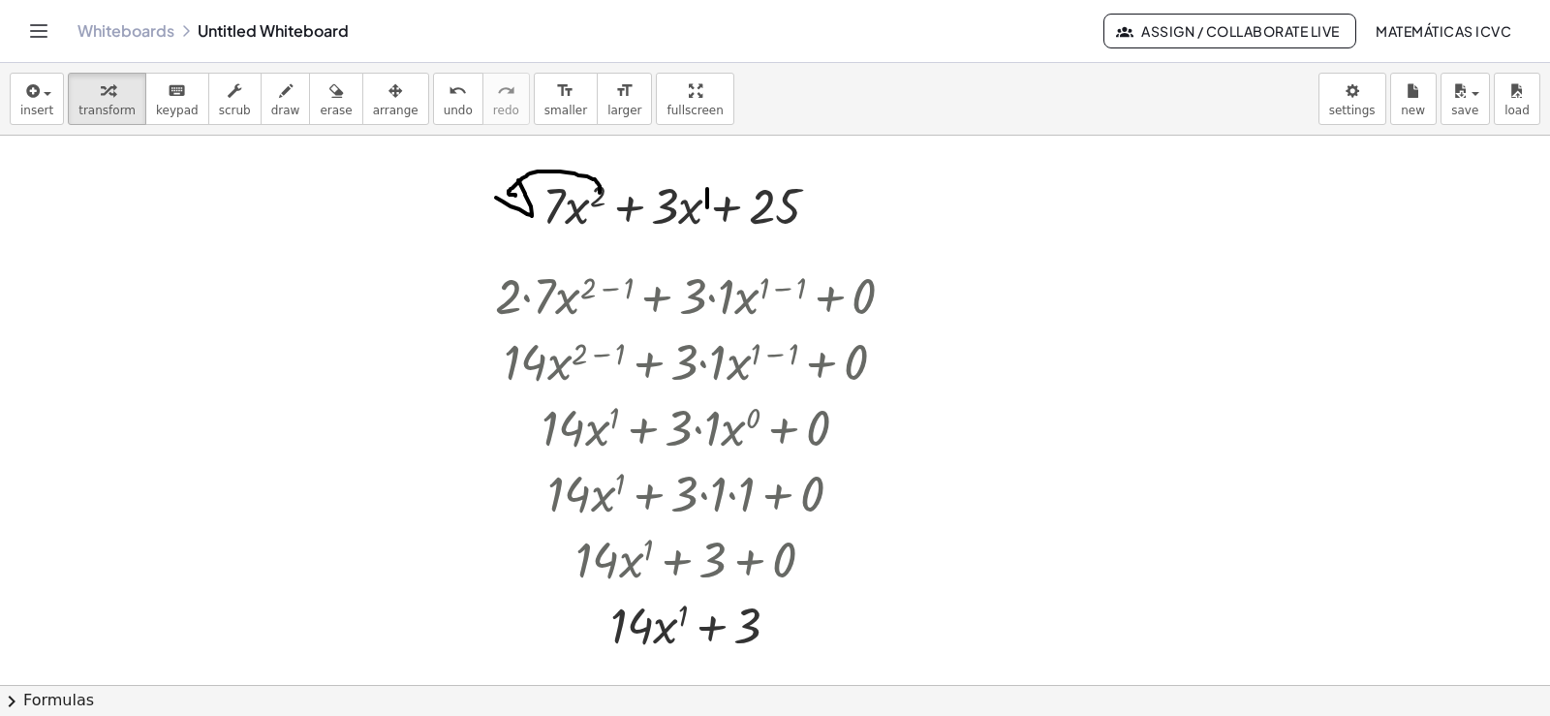
click at [271, 105] on span "draw" at bounding box center [285, 111] width 29 height 14
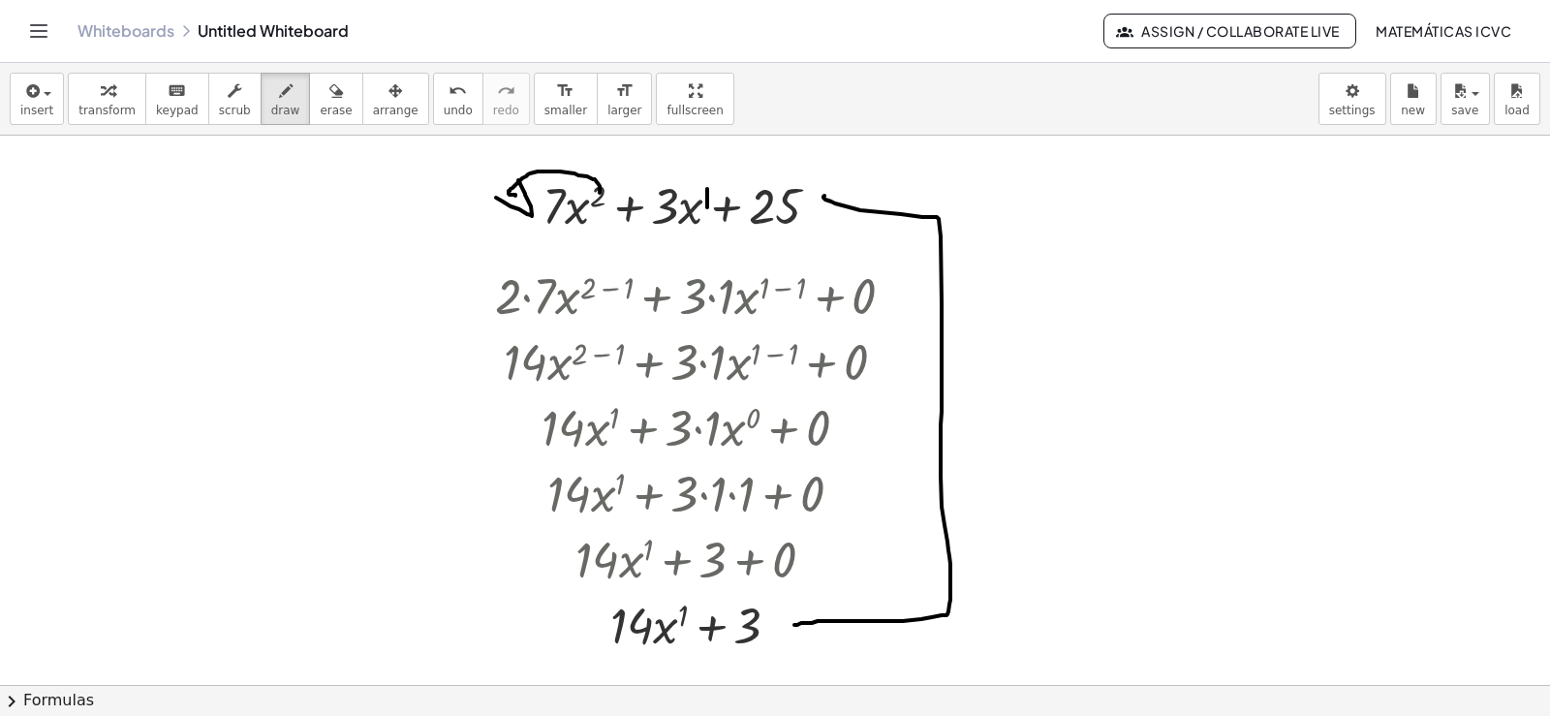
drag, startPoint x: 824, startPoint y: 196, endPoint x: 774, endPoint y: 624, distance: 431.0
drag, startPoint x: 791, startPoint y: 592, endPoint x: 811, endPoint y: 650, distance: 61.3
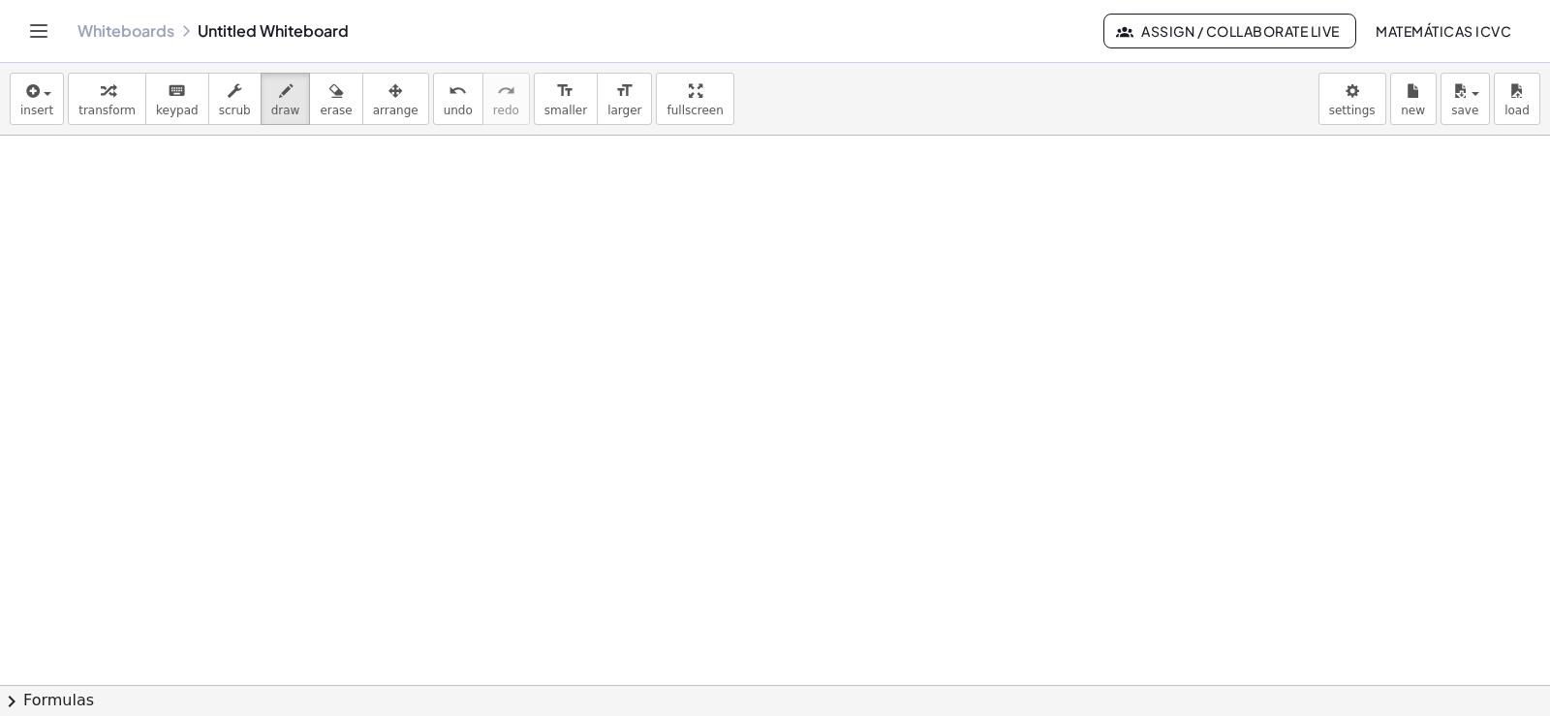
scroll to position [2035, 0]
click at [101, 97] on icon "button" at bounding box center [108, 90] width 14 height 23
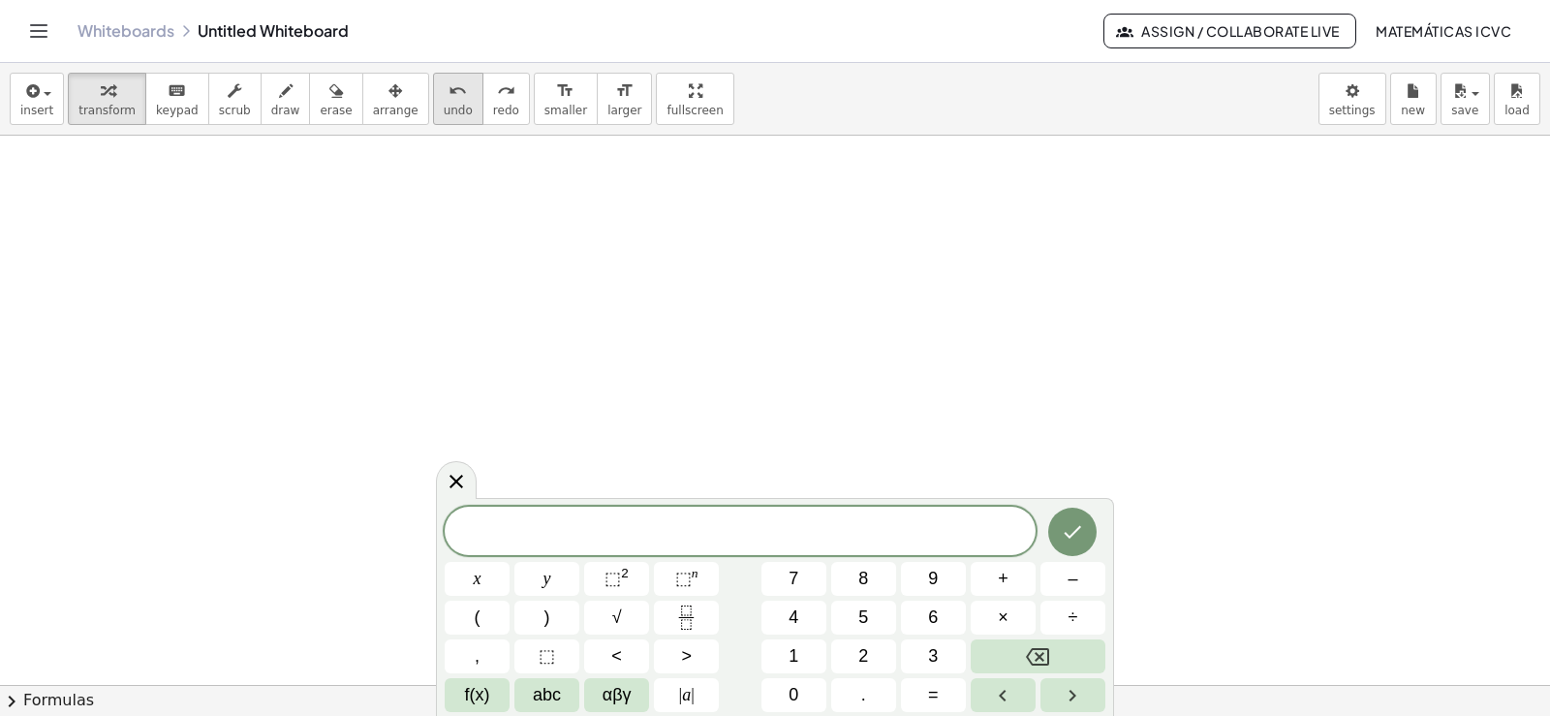
click at [444, 105] on span "undo" at bounding box center [458, 111] width 29 height 14
click at [799, 574] on button "7" at bounding box center [793, 579] width 65 height 34
click at [479, 579] on span "x" at bounding box center [478, 579] width 8 height 26
click at [705, 572] on button "⬚ n" at bounding box center [686, 579] width 65 height 34
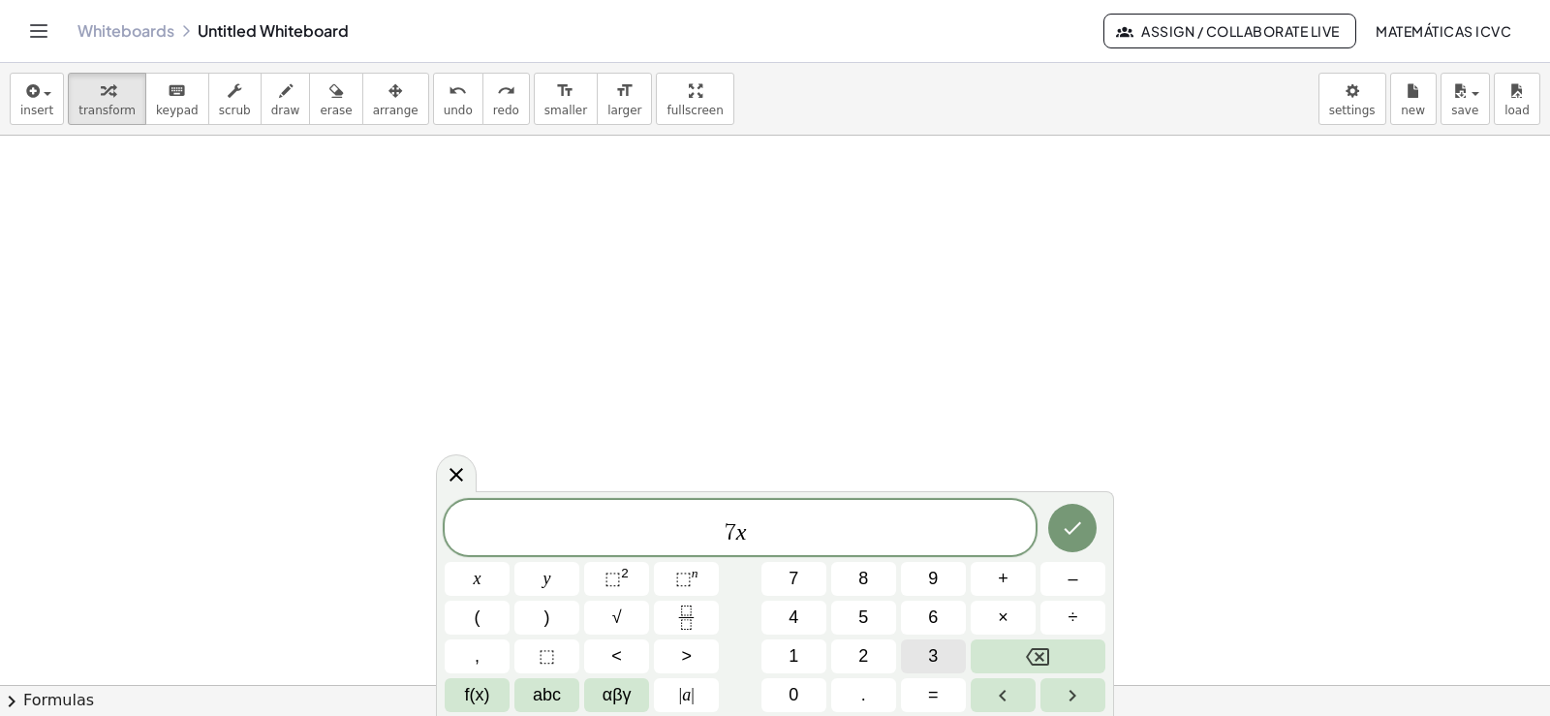
click at [937, 649] on span "3" at bounding box center [933, 656] width 10 height 26
click at [772, 539] on span "7 x 3 ​" at bounding box center [740, 528] width 591 height 35
click at [1082, 576] on button "–" at bounding box center [1072, 579] width 65 height 34
click at [866, 653] on span "2" at bounding box center [863, 656] width 10 height 26
click at [466, 579] on button "x" at bounding box center [477, 579] width 65 height 34
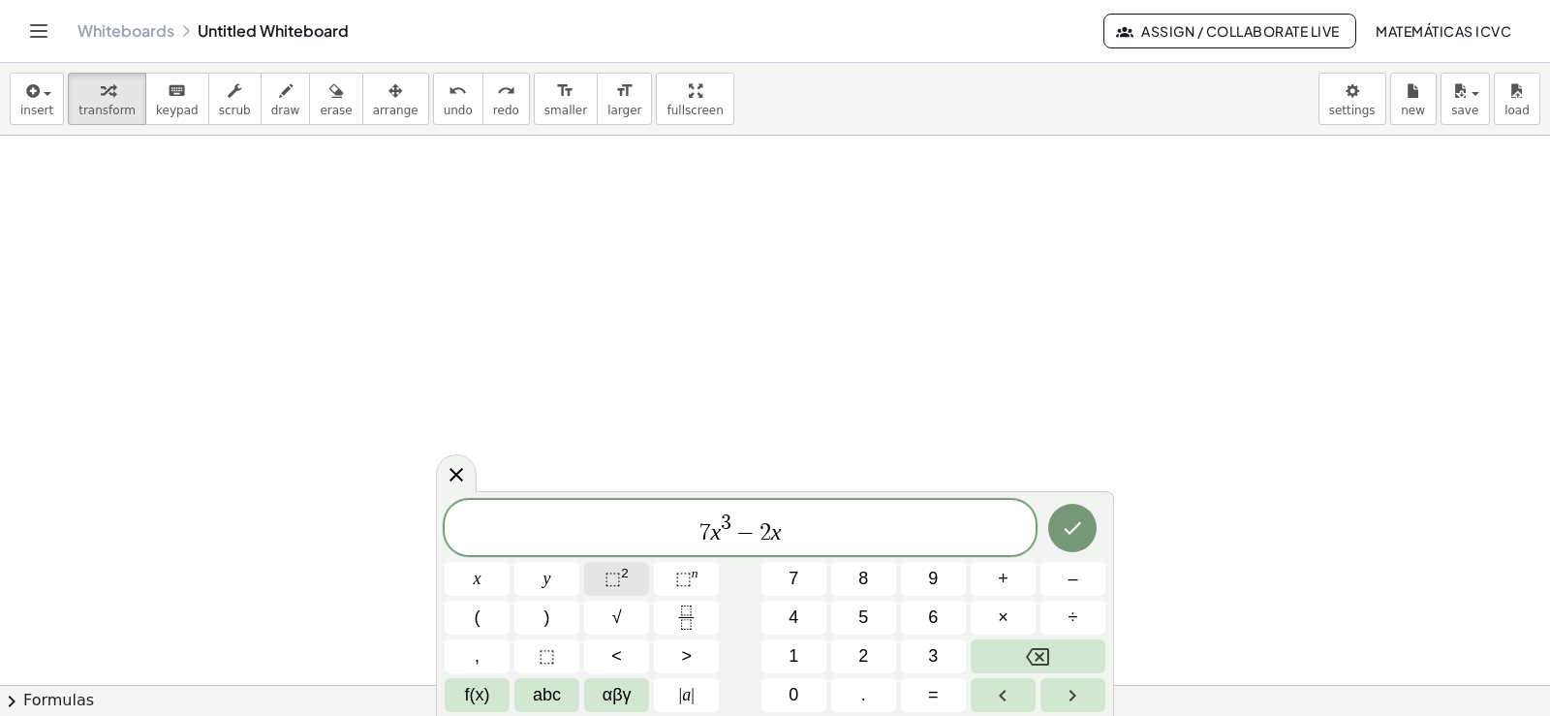
click at [598, 580] on button "⬚ 2" at bounding box center [616, 579] width 65 height 34
click at [815, 531] on span "7 x 3 − 2 x 2 ​" at bounding box center [740, 528] width 591 height 35
click at [1011, 582] on button "+" at bounding box center [1002, 579] width 65 height 34
click at [855, 624] on button "5" at bounding box center [863, 617] width 65 height 34
click at [463, 579] on button "x" at bounding box center [477, 579] width 65 height 34
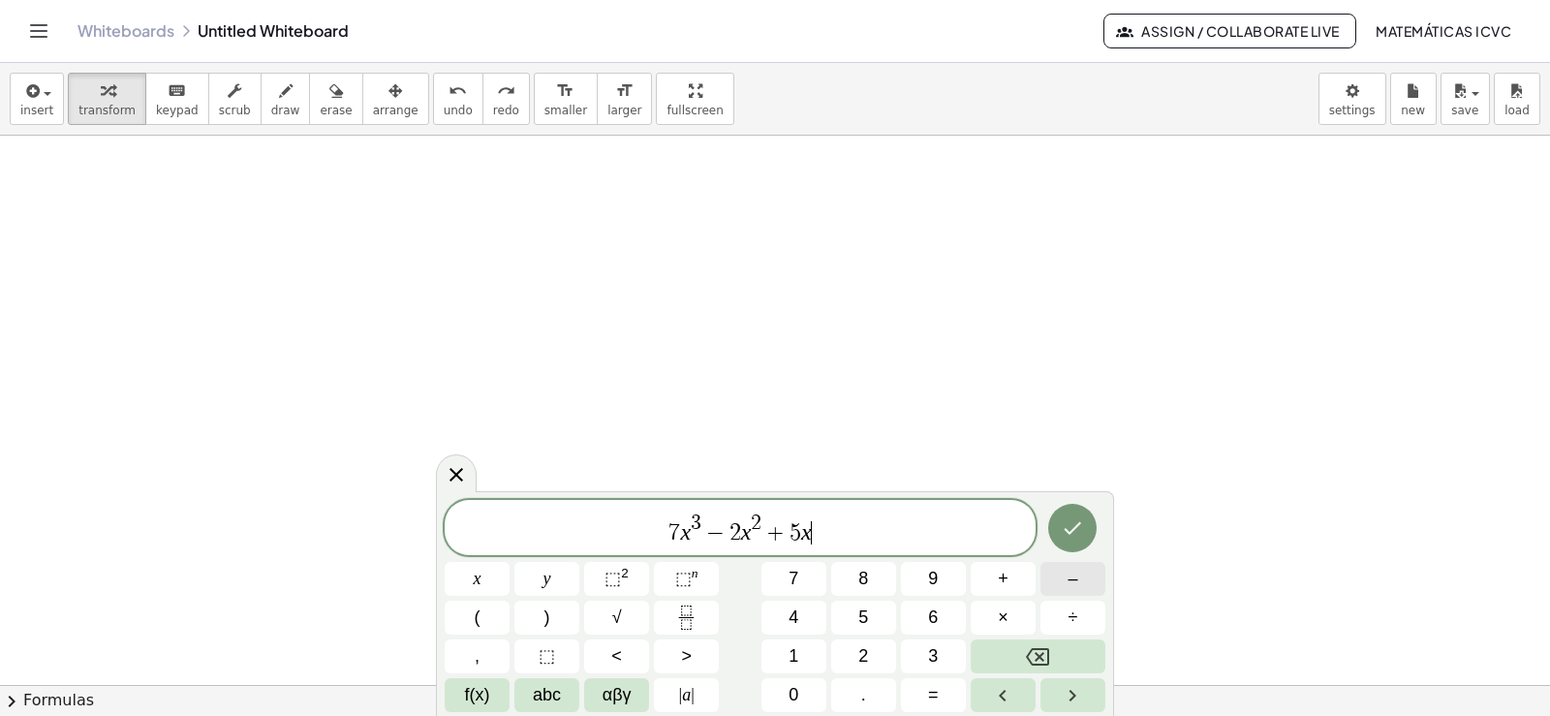
click at [1074, 576] on span "–" at bounding box center [1072, 579] width 10 height 26
click at [788, 654] on span "1" at bounding box center [793, 656] width 10 height 26
click at [804, 692] on button "0" at bounding box center [793, 695] width 65 height 34
click at [1067, 537] on icon "Done" at bounding box center [1072, 527] width 23 height 23
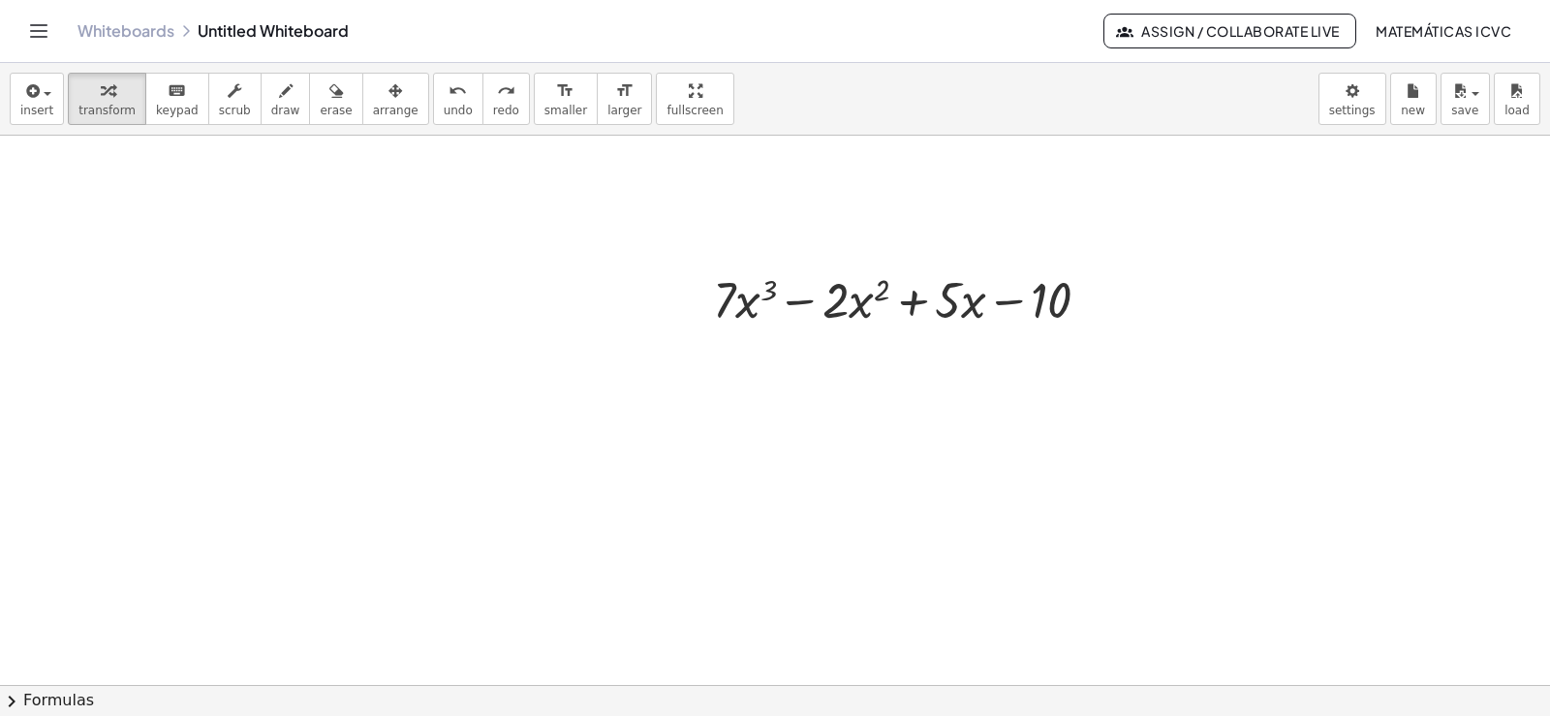
scroll to position [2197, 0]
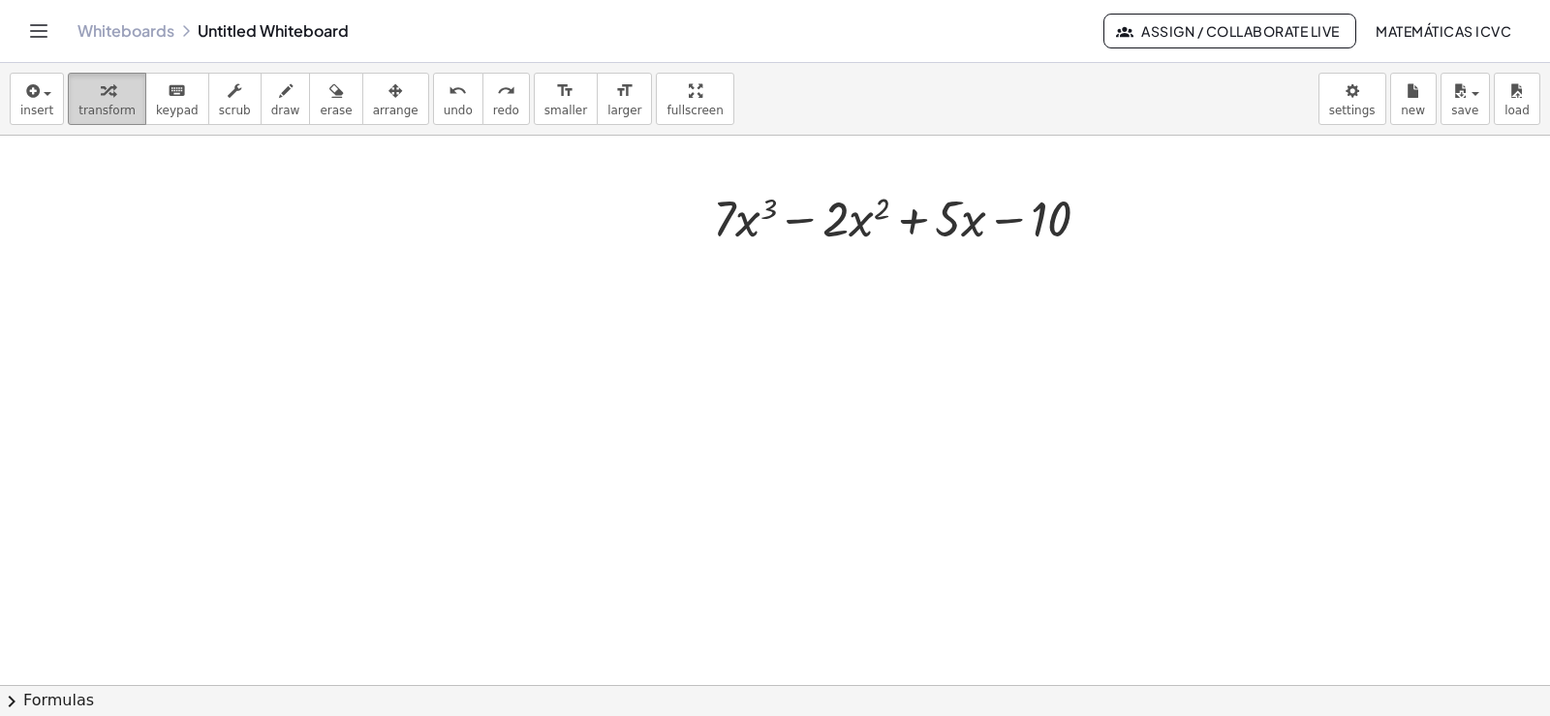
click at [104, 94] on icon "button" at bounding box center [108, 90] width 14 height 23
drag, startPoint x: 264, startPoint y: 104, endPoint x: 771, endPoint y: 222, distance: 520.1
click at [271, 104] on span "draw" at bounding box center [285, 111] width 29 height 14
drag, startPoint x: 775, startPoint y: 207, endPoint x: 690, endPoint y: 207, distance: 85.2
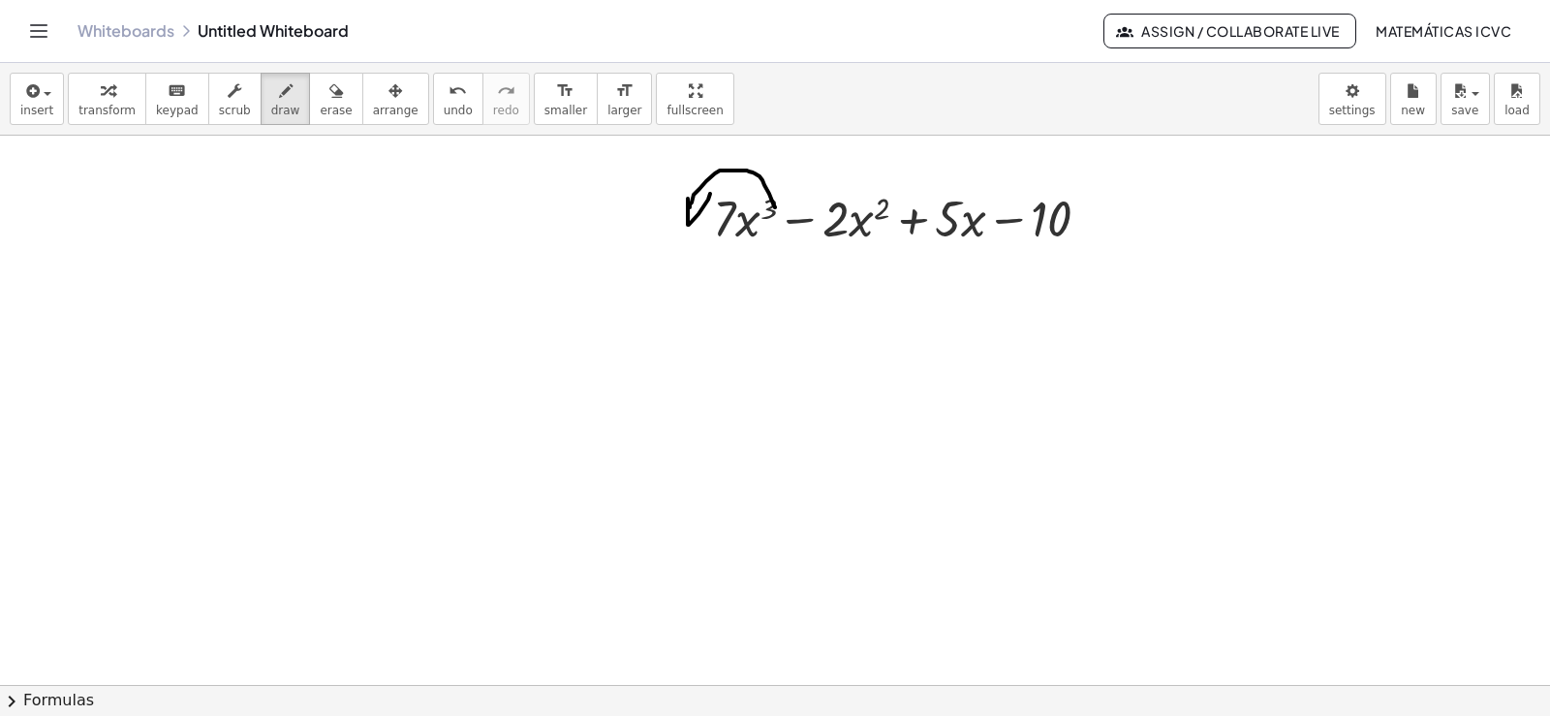
drag, startPoint x: 688, startPoint y: 199, endPoint x: 713, endPoint y: 184, distance: 29.1
drag, startPoint x: 885, startPoint y: 194, endPoint x: 840, endPoint y: 176, distance: 48.7
drag, startPoint x: 830, startPoint y: 161, endPoint x: 877, endPoint y: 158, distance: 46.6
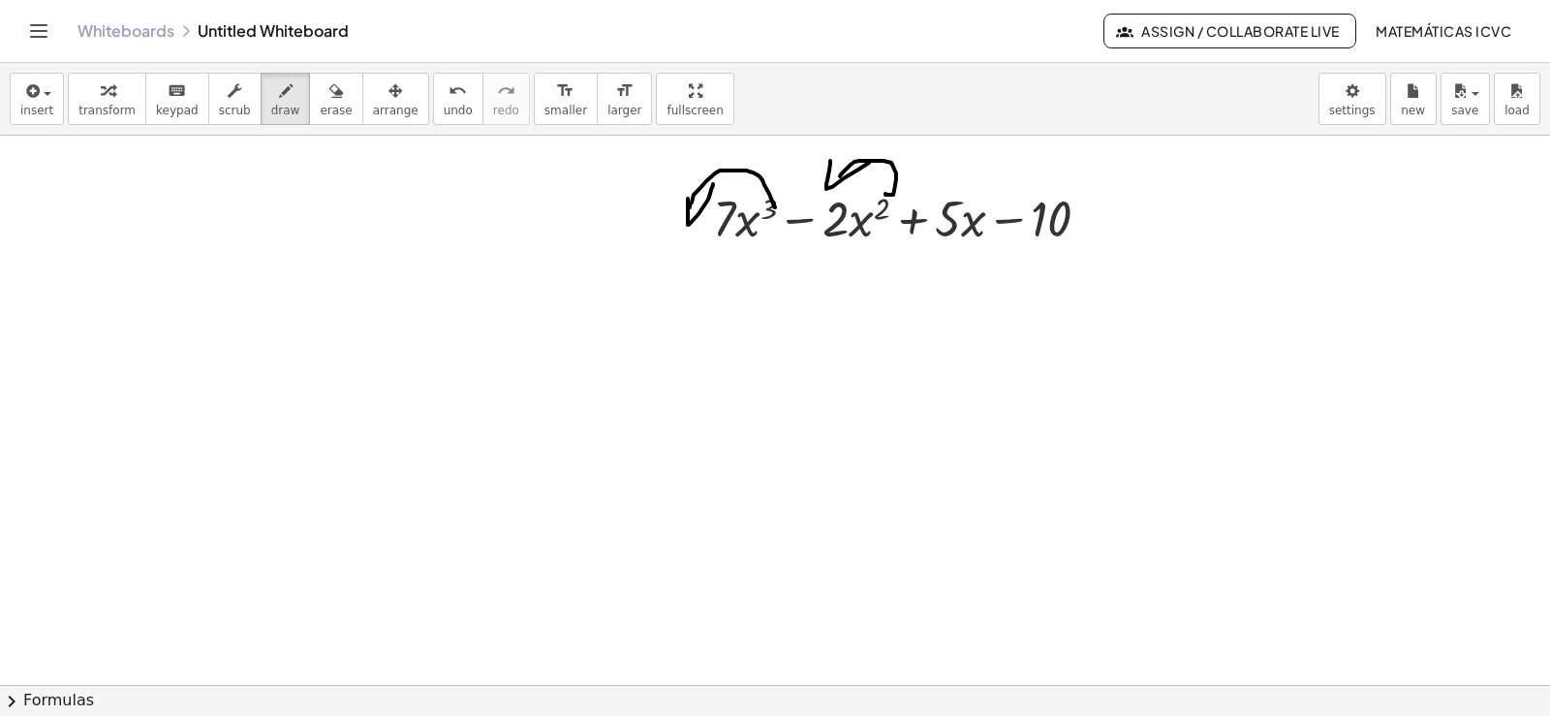
drag, startPoint x: 991, startPoint y: 206, endPoint x: 969, endPoint y: 180, distance: 34.4
drag, startPoint x: 958, startPoint y: 157, endPoint x: 983, endPoint y: 170, distance: 28.6
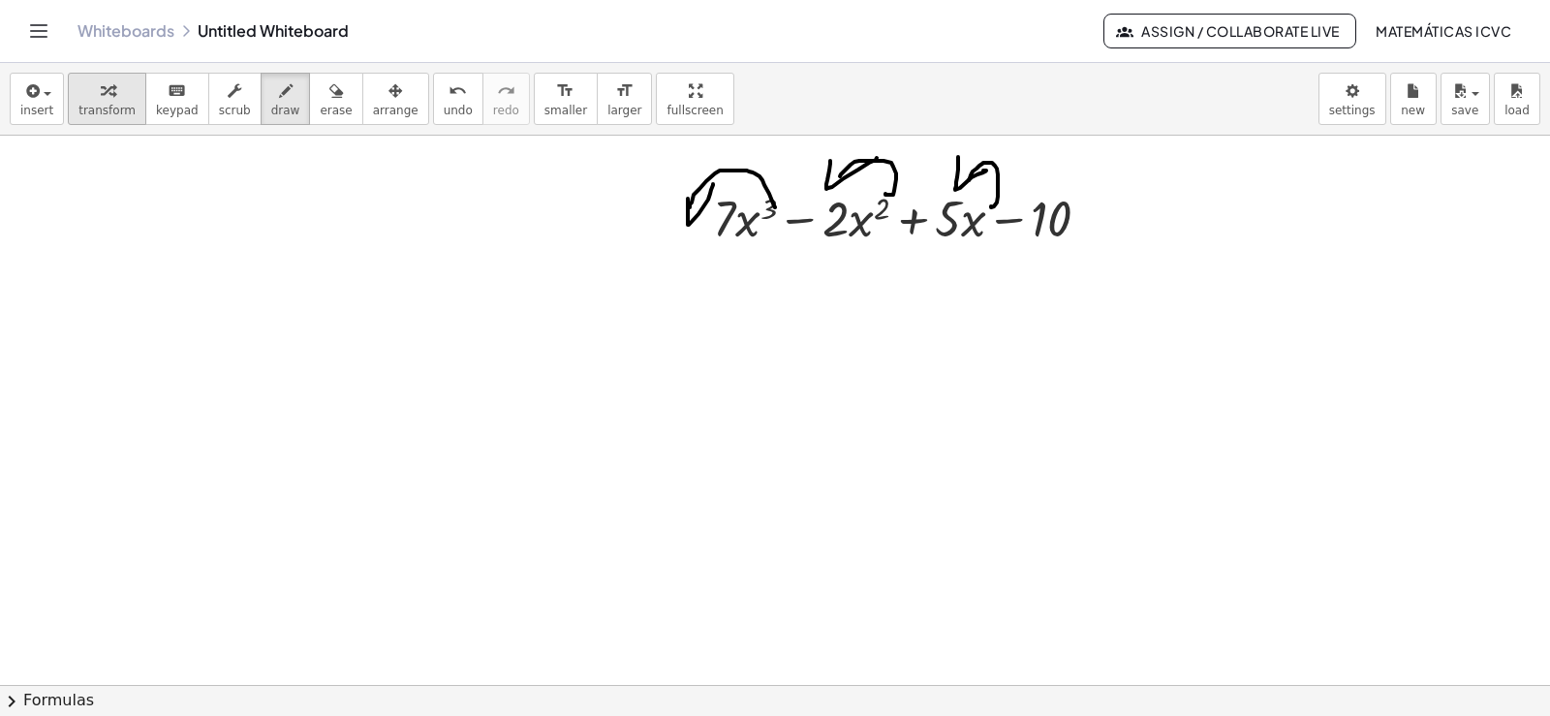
click at [116, 104] on span "transform" at bounding box center [106, 111] width 57 height 14
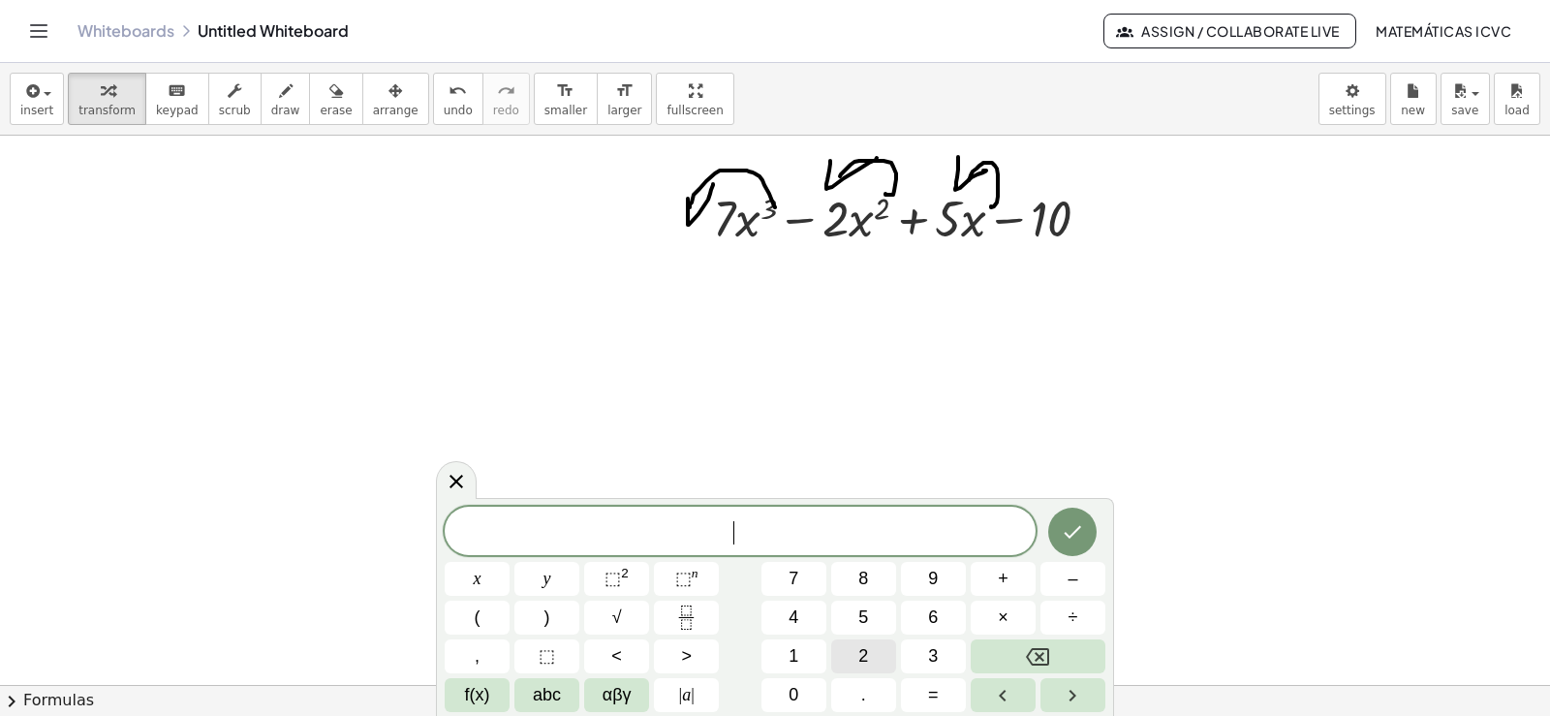
click at [859, 660] on span "2" at bounding box center [863, 656] width 10 height 26
click at [796, 651] on span "1" at bounding box center [793, 656] width 10 height 26
click at [465, 570] on button "x" at bounding box center [477, 579] width 65 height 34
click at [611, 570] on span "⬚" at bounding box center [612, 578] width 16 height 19
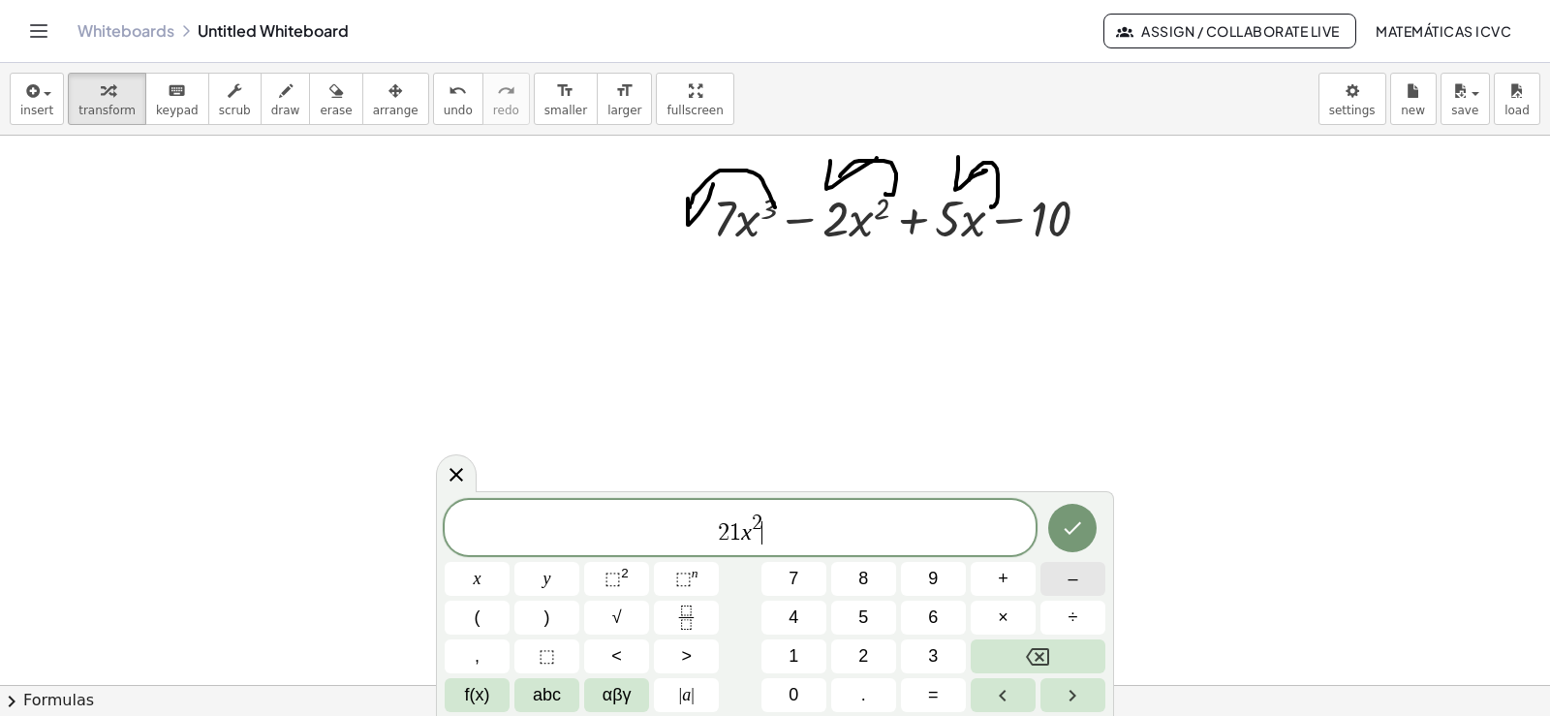
click at [1062, 579] on button "–" at bounding box center [1072, 579] width 65 height 34
click at [814, 620] on button "4" at bounding box center [793, 617] width 65 height 34
click at [466, 577] on button "x" at bounding box center [477, 579] width 65 height 34
click at [1017, 572] on button "+" at bounding box center [1002, 579] width 65 height 34
click at [853, 615] on button "5" at bounding box center [863, 617] width 65 height 34
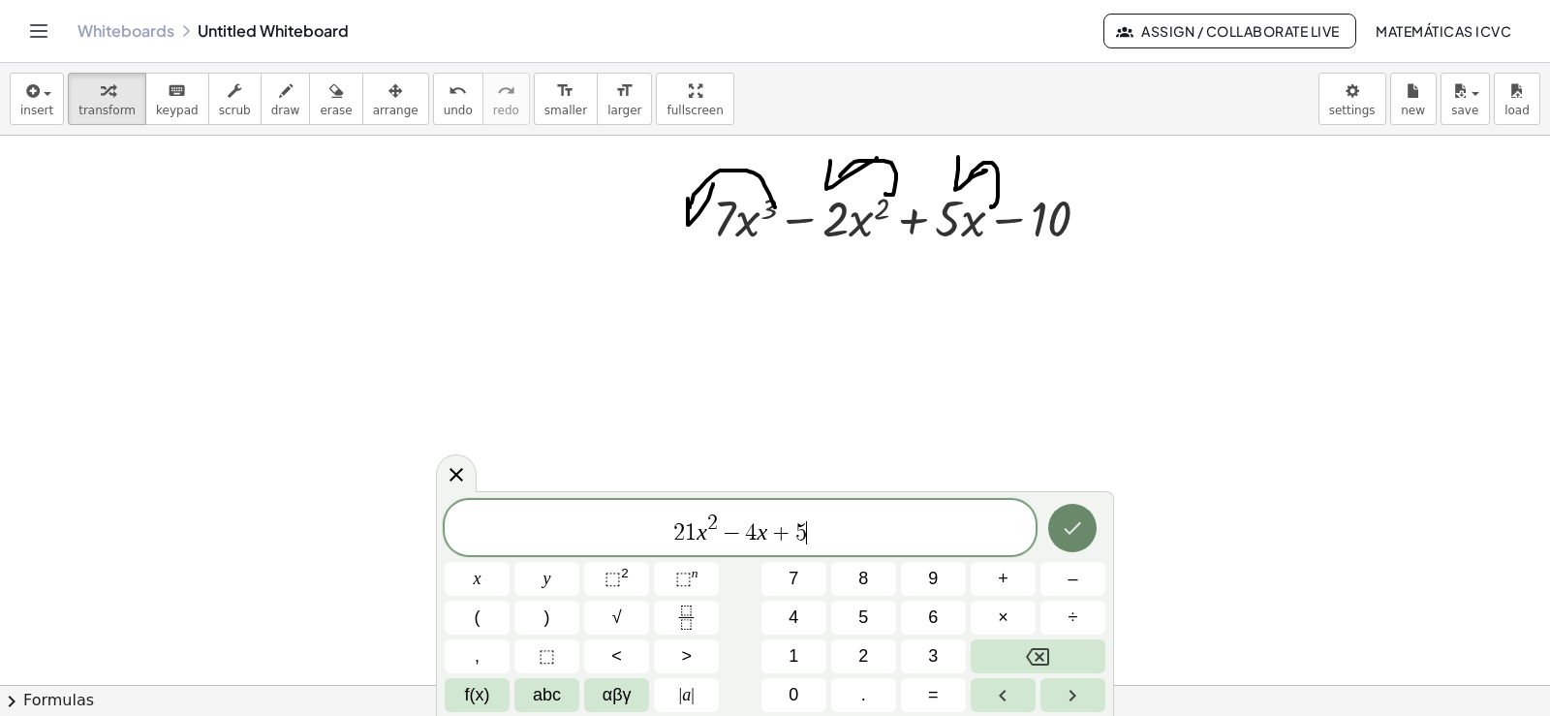
click at [1065, 529] on icon "Done" at bounding box center [1072, 528] width 17 height 13
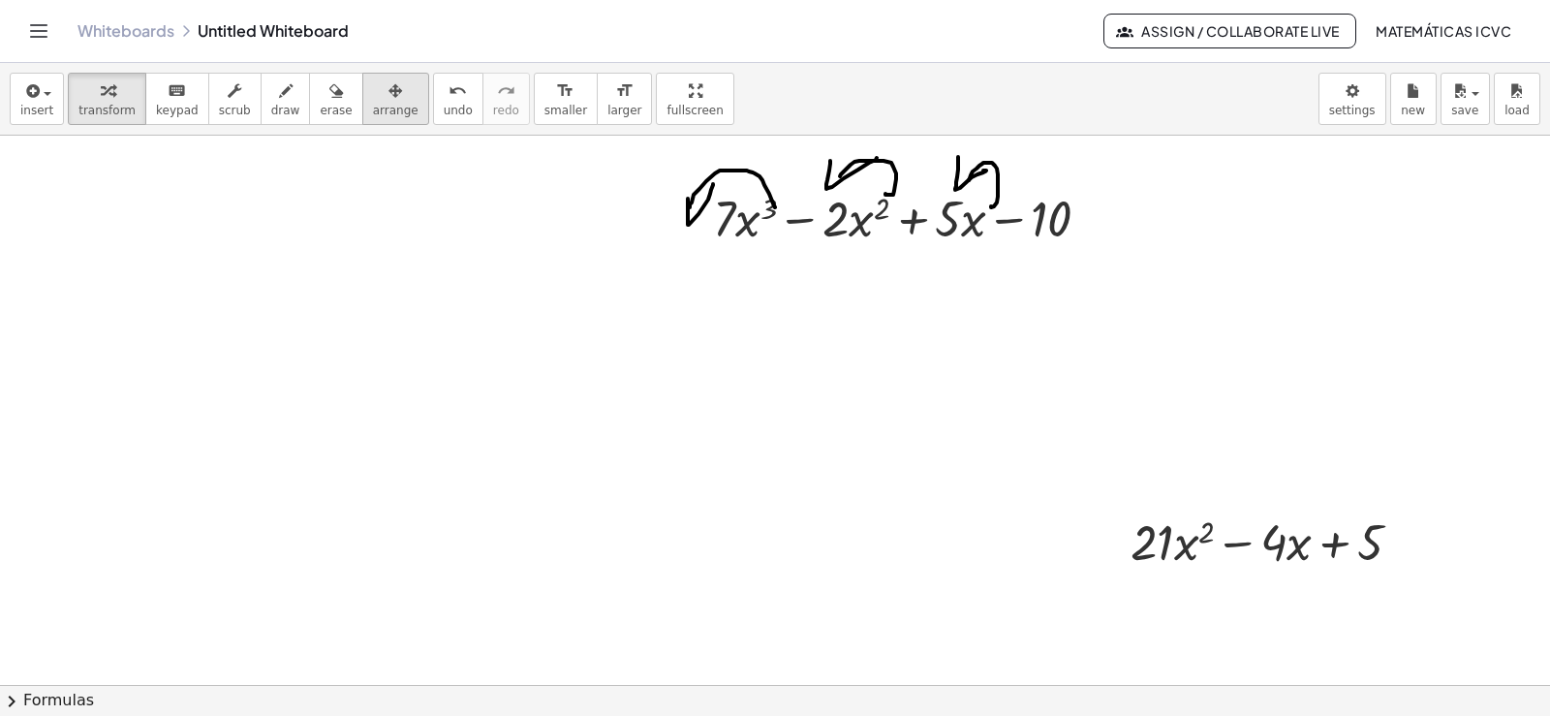
click at [373, 108] on span "arrange" at bounding box center [396, 111] width 46 height 14
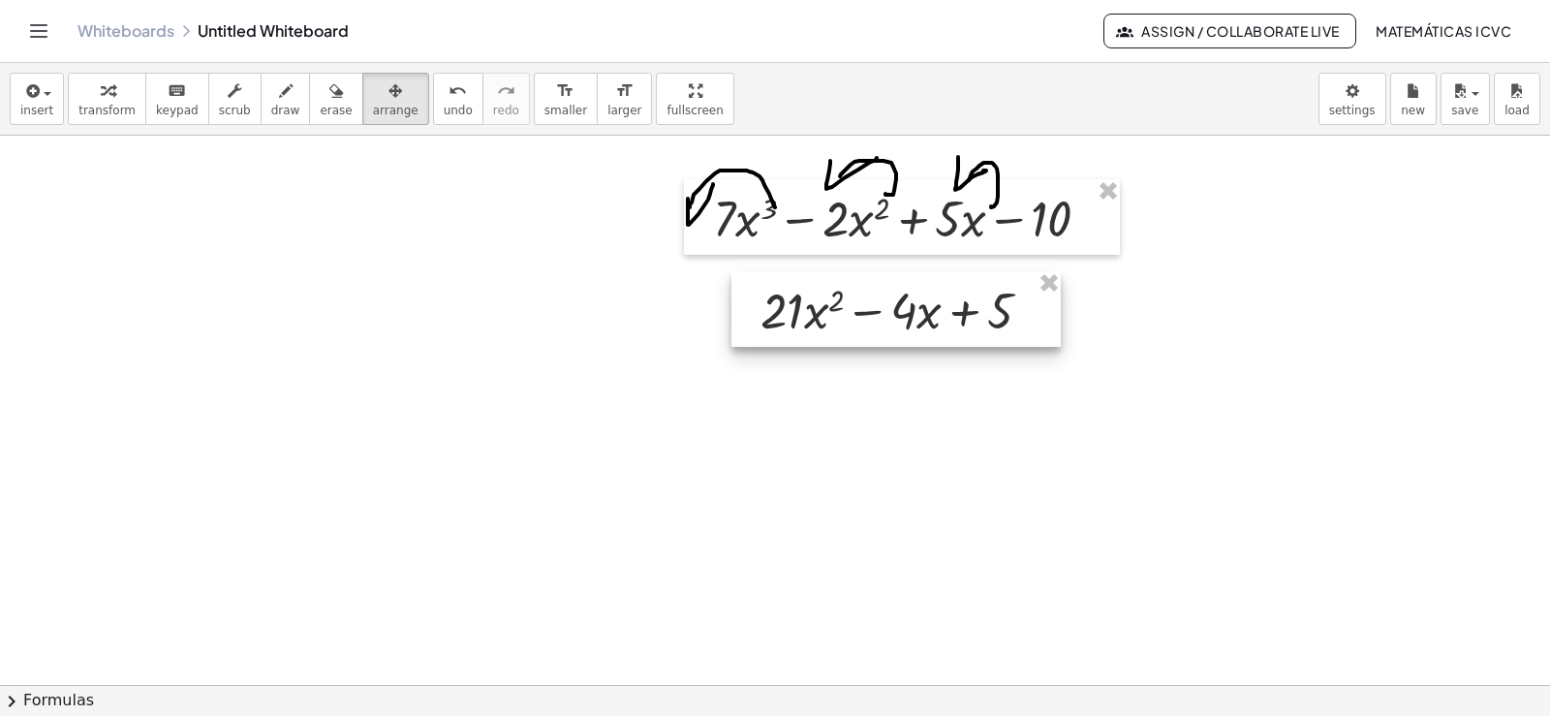
drag, startPoint x: 1261, startPoint y: 550, endPoint x: 891, endPoint y: 319, distance: 436.4
click at [891, 319] on div at bounding box center [895, 309] width 329 height 76
click at [115, 107] on span "transform" at bounding box center [106, 111] width 57 height 14
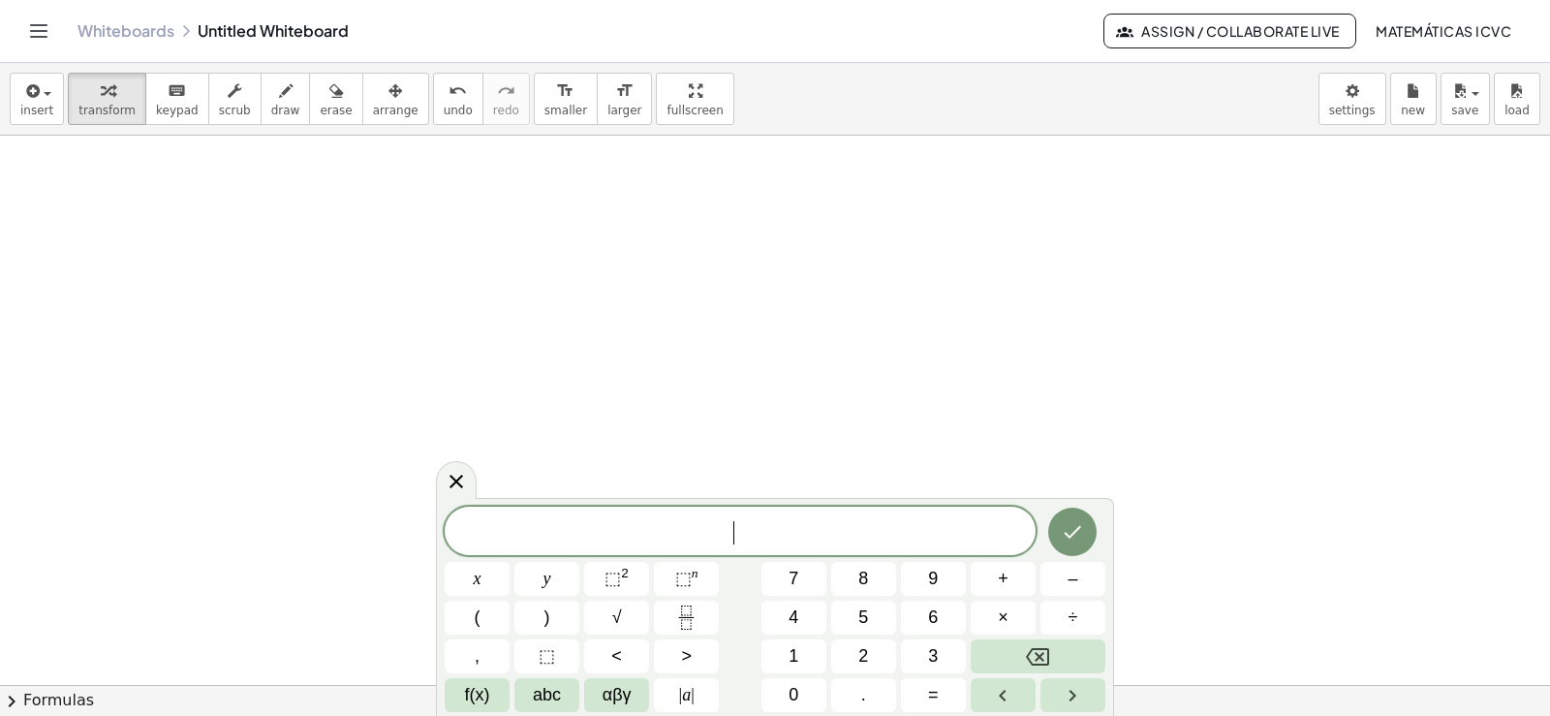
scroll to position [2584, 0]
click at [1076, 578] on span "–" at bounding box center [1072, 579] width 10 height 26
click at [920, 612] on button "6" at bounding box center [933, 617] width 65 height 34
click at [487, 575] on button "x" at bounding box center [477, 579] width 65 height 34
click at [687, 580] on span "⬚" at bounding box center [683, 578] width 16 height 19
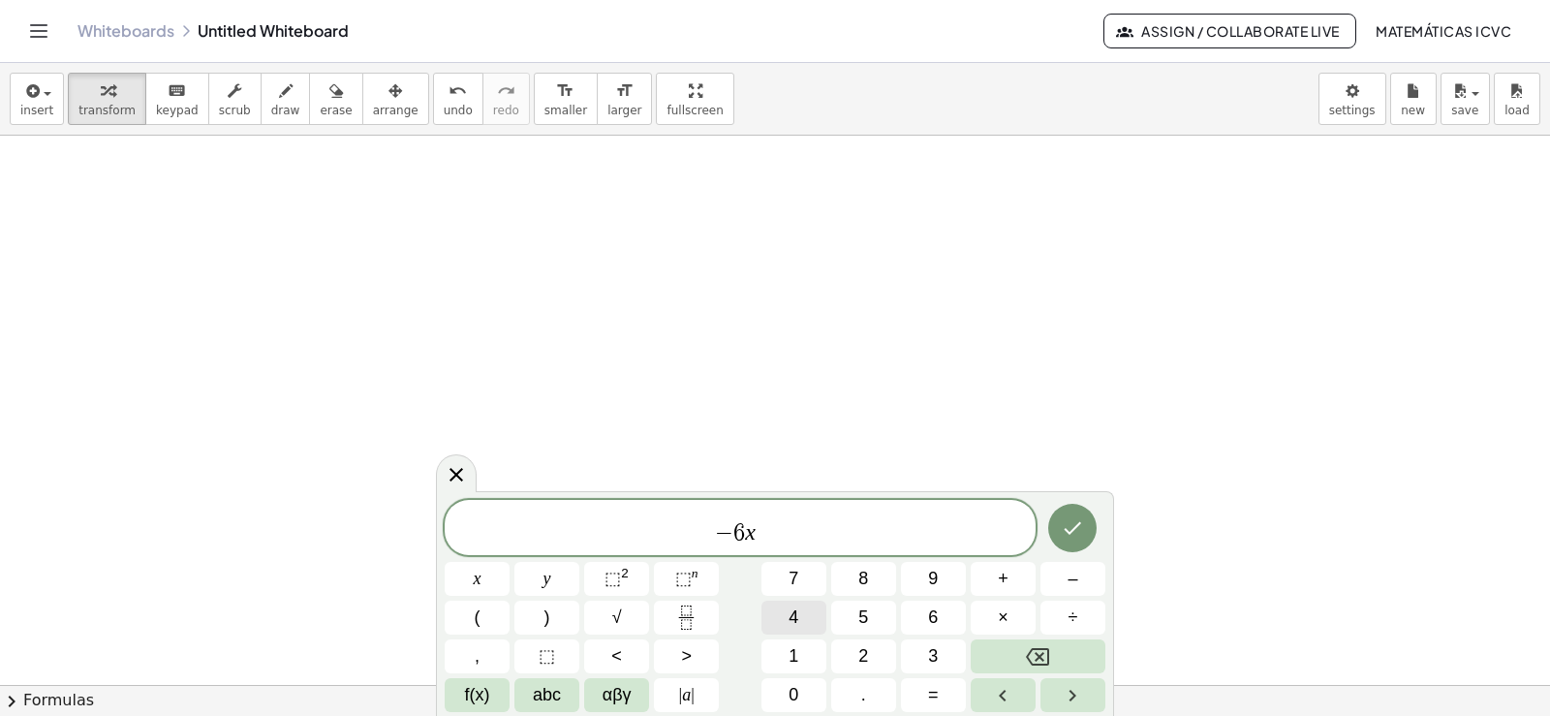
click at [795, 608] on span "4" at bounding box center [793, 617] width 10 height 26
click at [763, 533] on span "4" at bounding box center [759, 522] width 11 height 21
click at [768, 534] on span "− 6 x 4 ​" at bounding box center [740, 528] width 591 height 35
click at [1007, 574] on span "+" at bounding box center [1003, 579] width 11 height 26
click at [863, 617] on span "5" at bounding box center [863, 617] width 10 height 26
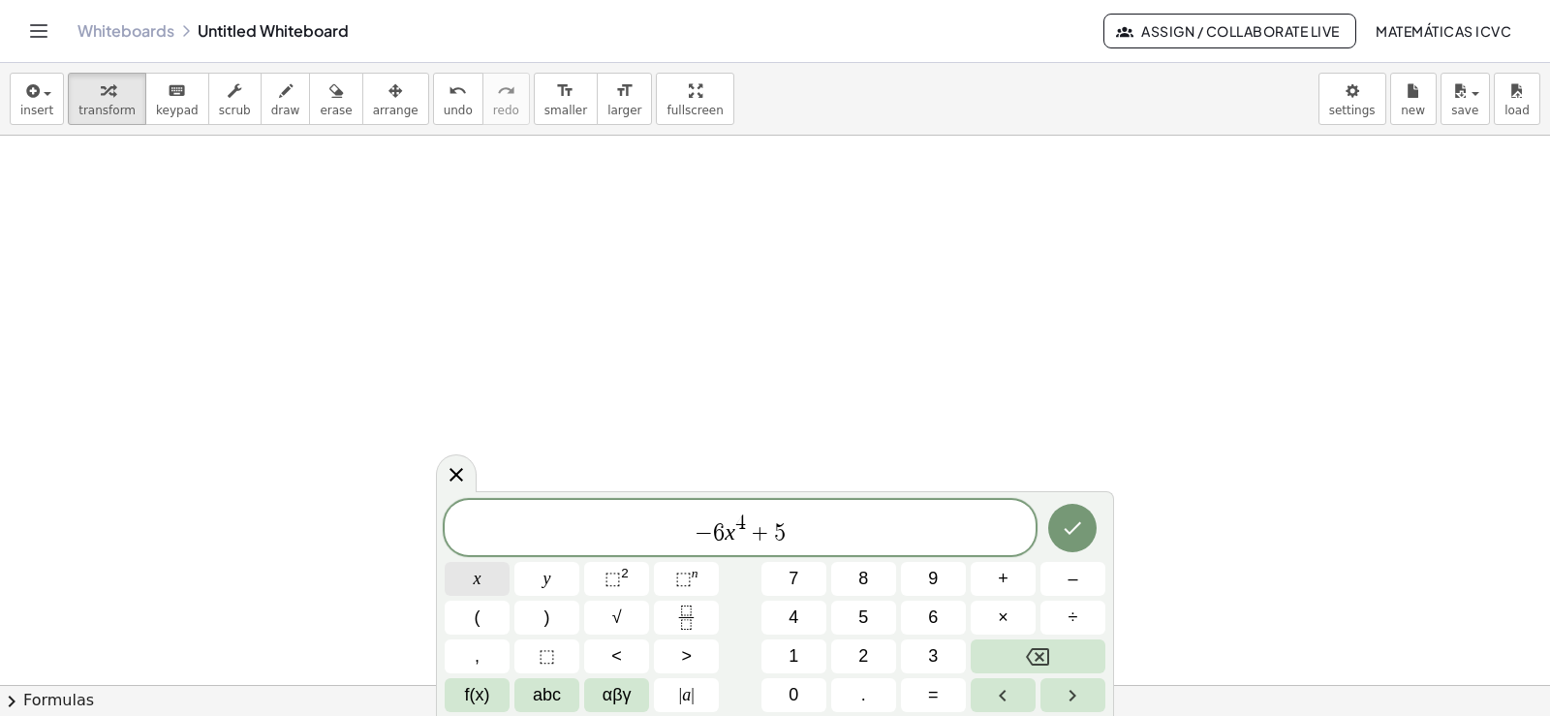
click at [478, 578] on span "x" at bounding box center [478, 579] width 8 height 26
click at [617, 579] on span "⬚" at bounding box center [612, 578] width 16 height 19
click at [1092, 581] on button "–" at bounding box center [1072, 579] width 65 height 34
click at [798, 650] on span "1" at bounding box center [793, 656] width 10 height 26
click at [790, 690] on span "0" at bounding box center [793, 695] width 10 height 26
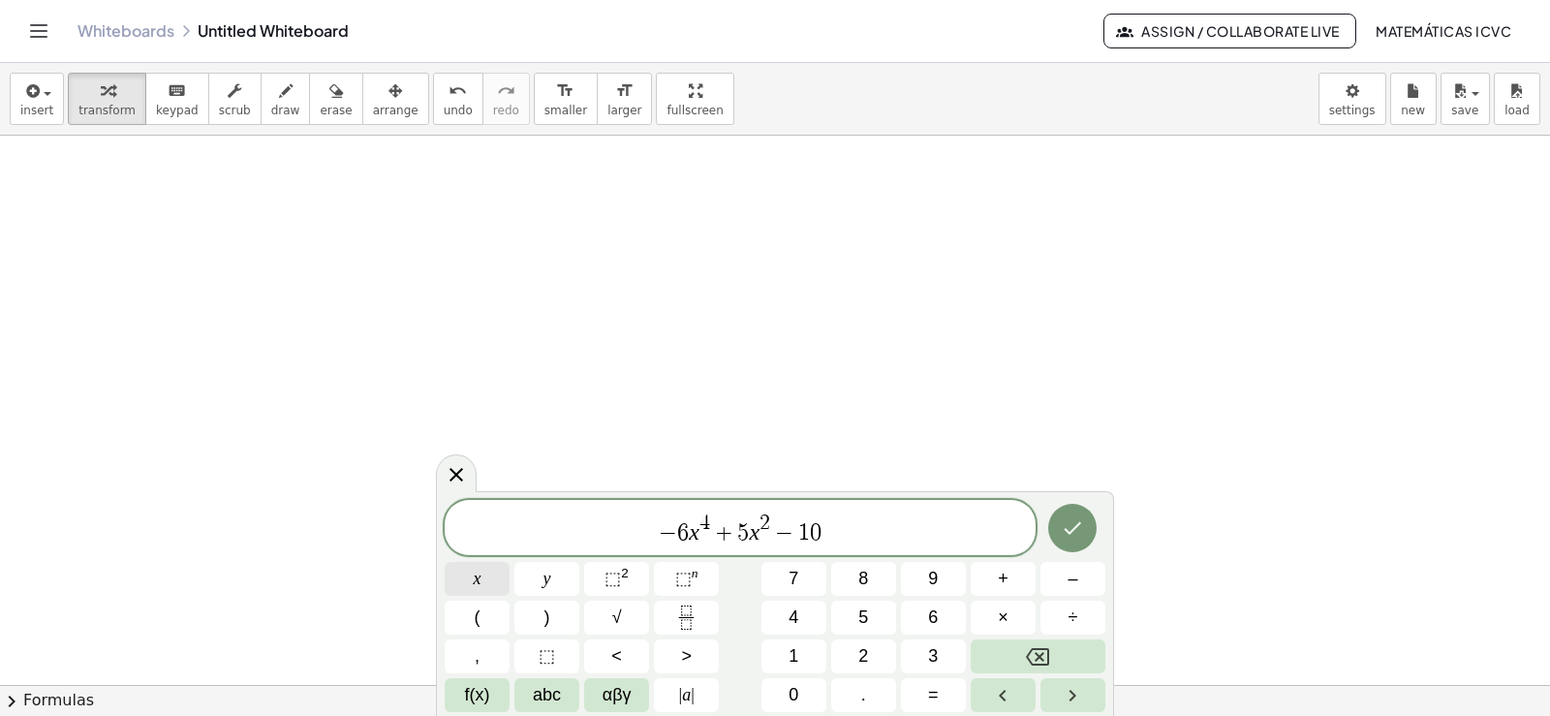
click at [482, 581] on button "x" at bounding box center [477, 579] width 65 height 34
click at [1011, 574] on button "+" at bounding box center [1002, 579] width 65 height 34
click at [935, 573] on span "9" at bounding box center [933, 579] width 10 height 26
click at [1069, 519] on icon "Done" at bounding box center [1072, 527] width 23 height 23
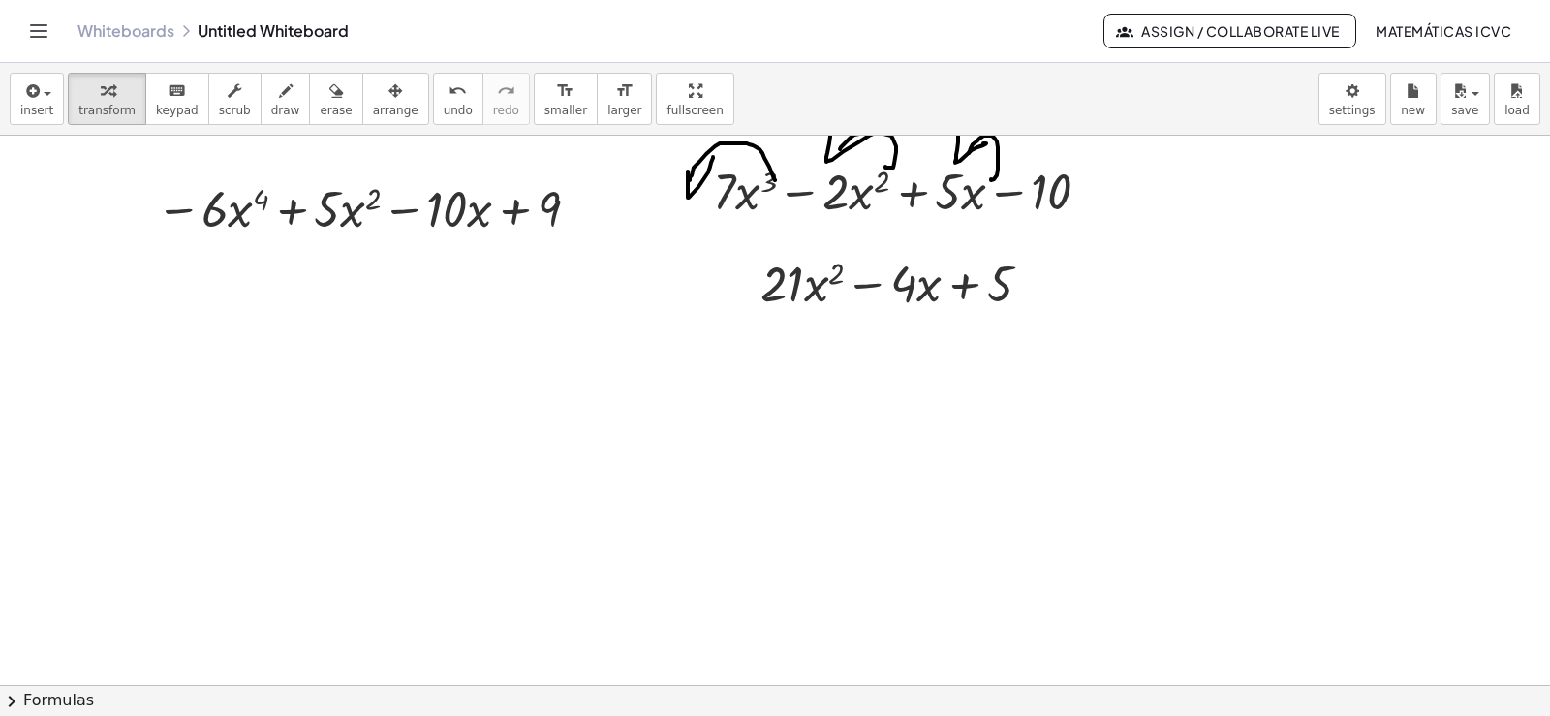
scroll to position [2197, 0]
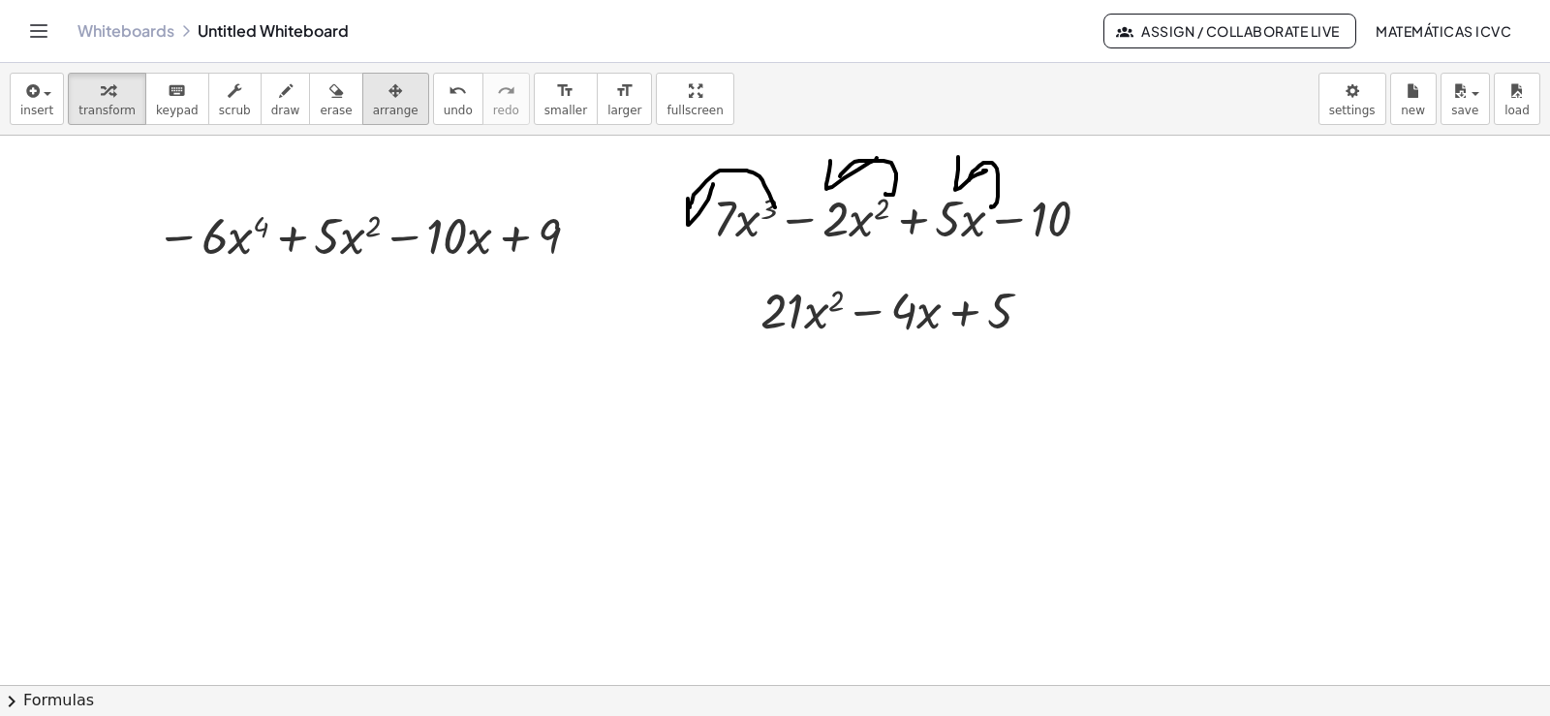
click at [373, 93] on div "button" at bounding box center [396, 89] width 46 height 23
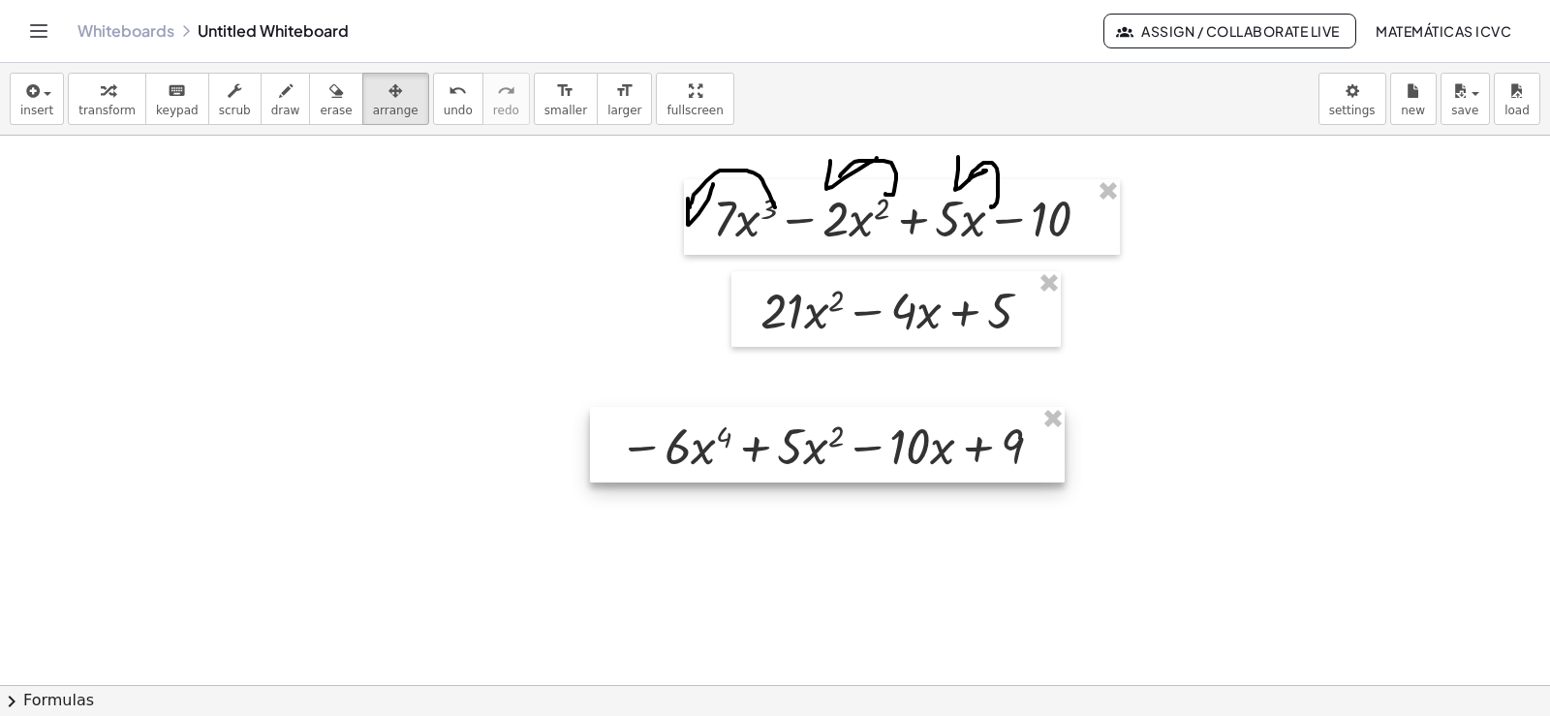
drag, startPoint x: 390, startPoint y: 253, endPoint x: 849, endPoint y: 444, distance: 497.2
click at [849, 444] on div at bounding box center [827, 445] width 475 height 76
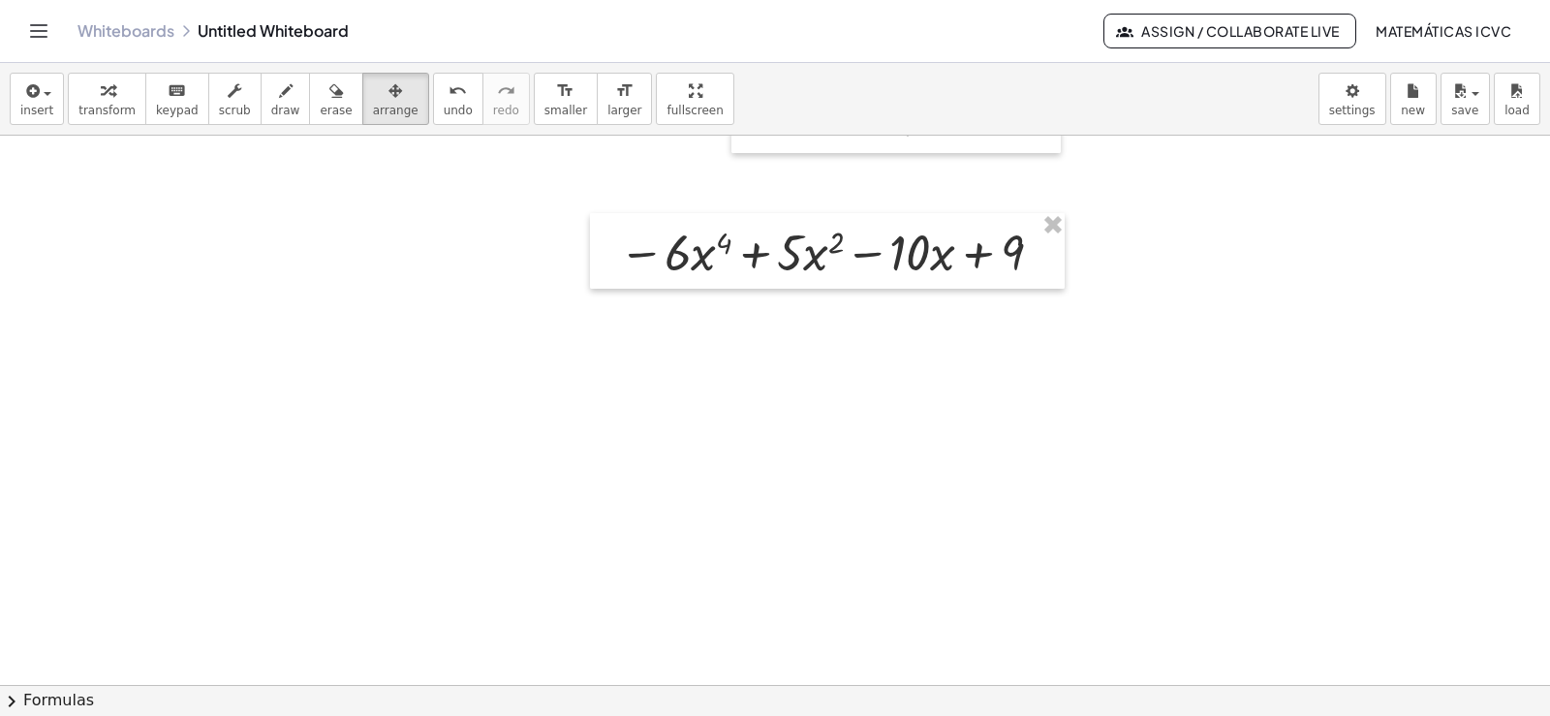
scroll to position [2429, 0]
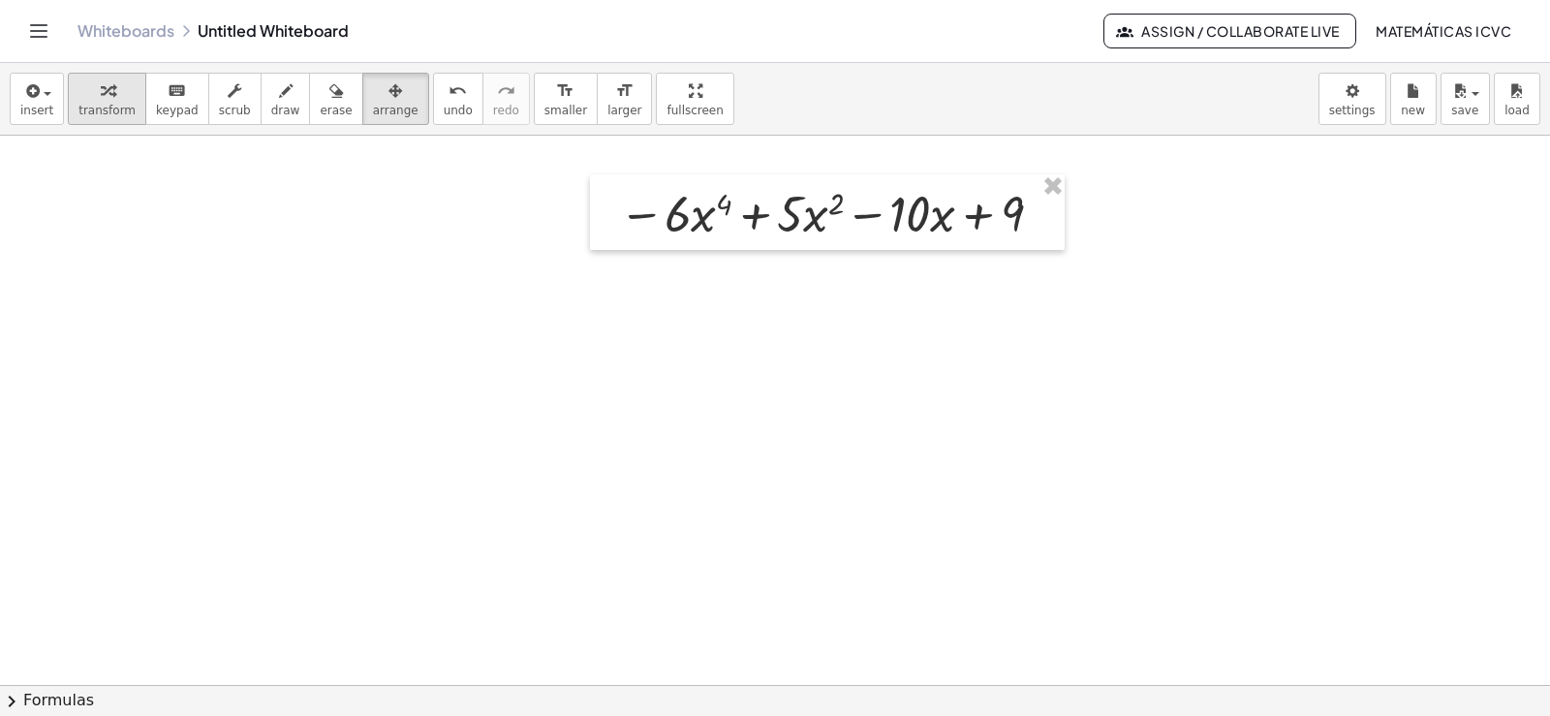
click at [103, 102] on button "transform" at bounding box center [107, 99] width 78 height 52
click at [261, 103] on button "draw" at bounding box center [286, 99] width 50 height 52
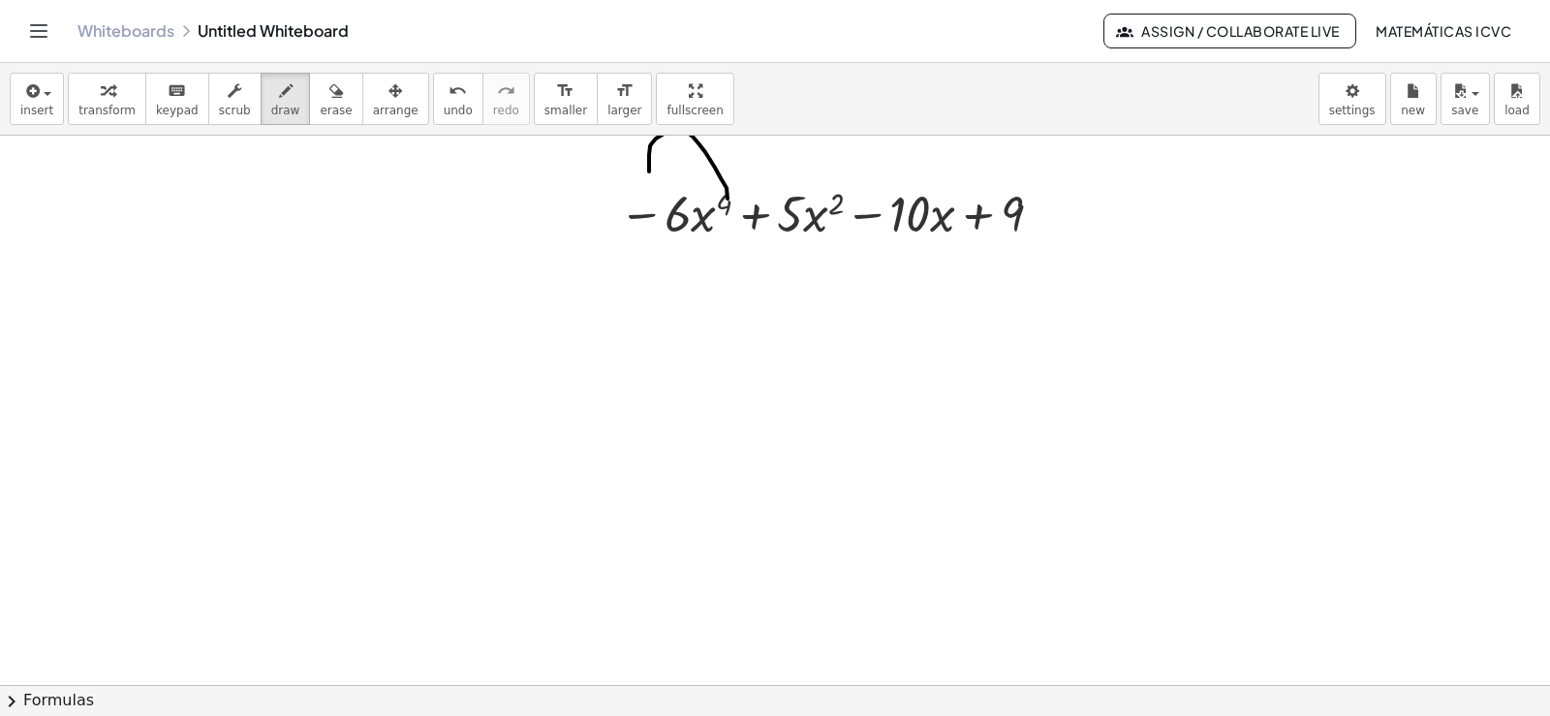
drag, startPoint x: 727, startPoint y: 199, endPoint x: 641, endPoint y: 185, distance: 87.3
drag, startPoint x: 630, startPoint y: 173, endPoint x: 658, endPoint y: 189, distance: 32.1
drag, startPoint x: 846, startPoint y: 196, endPoint x: 788, endPoint y: 170, distance: 63.3
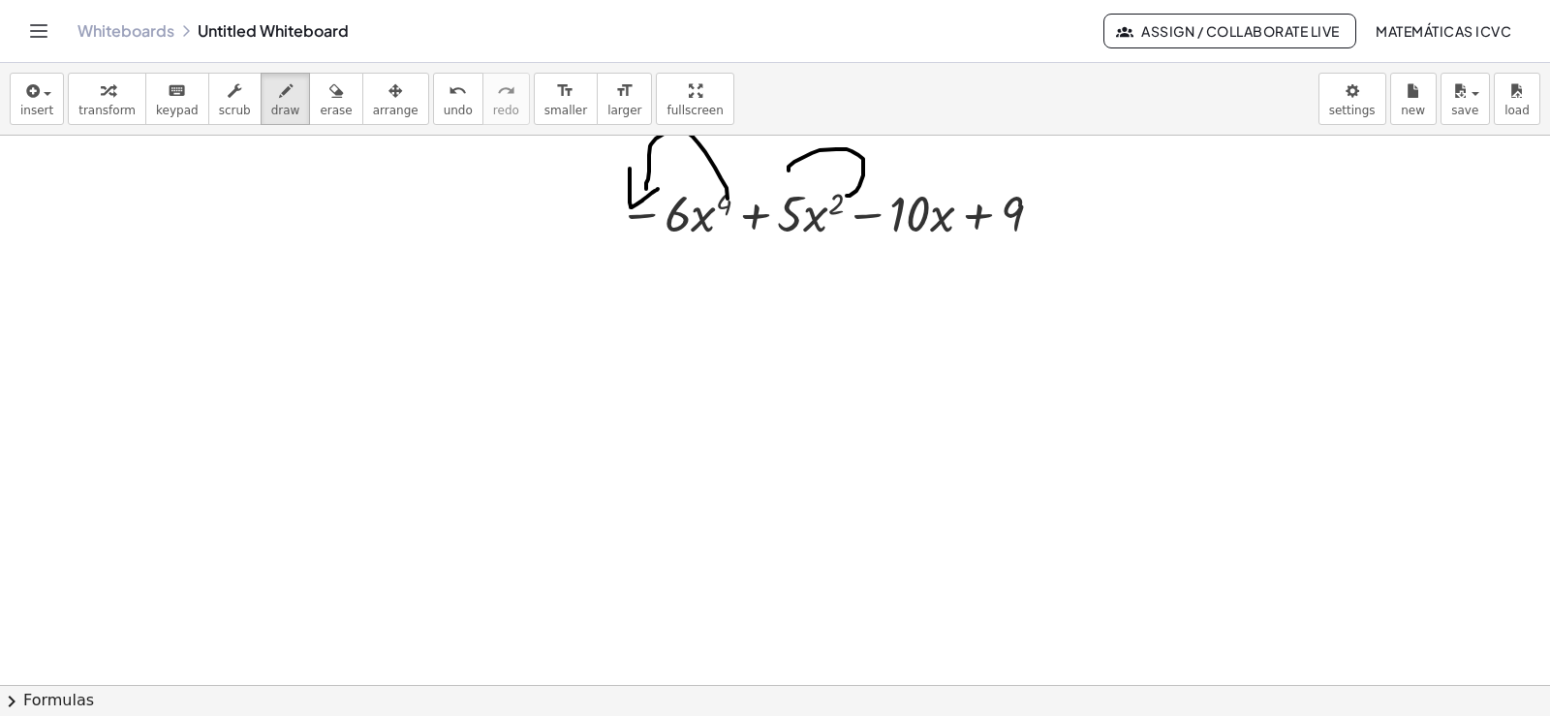
drag, startPoint x: 775, startPoint y: 200, endPoint x: 783, endPoint y: 185, distance: 17.3
click at [102, 101] on icon "button" at bounding box center [108, 90] width 14 height 23
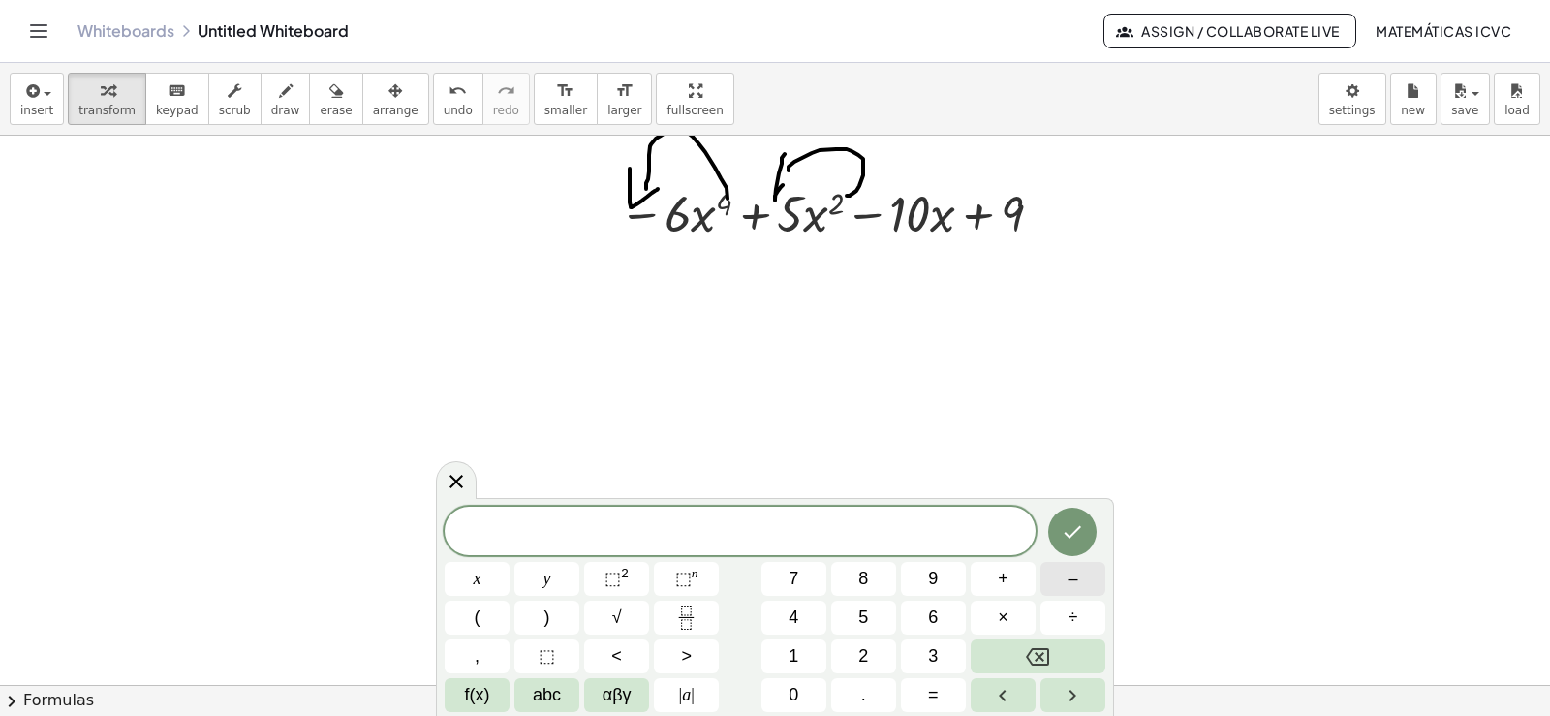
click at [1080, 578] on button "–" at bounding box center [1072, 579] width 65 height 34
click at [841, 638] on div "− ​ x y ⬚ 2 ⬚ n 7 8 9 + – ( ) √ 4 5 6 × ÷ , ⬚ < > 1 2 3 f(x) abc αβγ | a | 0 . =" at bounding box center [775, 609] width 661 height 205
click at [783, 610] on button "4" at bounding box center [793, 617] width 65 height 34
click at [471, 579] on button "x" at bounding box center [477, 579] width 65 height 34
click at [694, 579] on sup "n" at bounding box center [695, 573] width 7 height 15
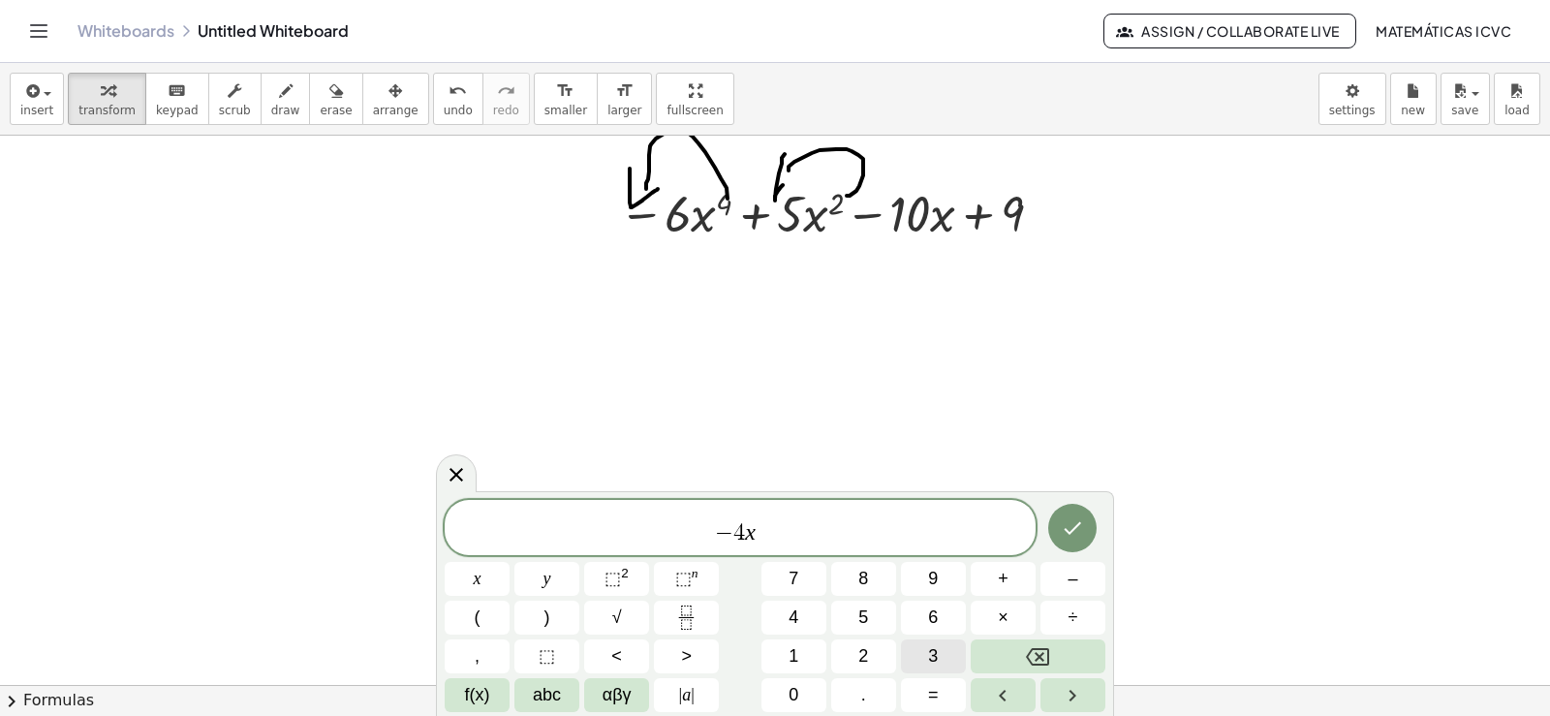
click at [945, 648] on button "3" at bounding box center [933, 656] width 65 height 34
click at [773, 538] on span "− 4 x 3 ​" at bounding box center [740, 528] width 591 height 35
click at [1000, 578] on span "+" at bounding box center [1003, 579] width 11 height 26
click at [798, 651] on span "1" at bounding box center [793, 656] width 10 height 26
click at [798, 705] on span "0" at bounding box center [793, 695] width 10 height 26
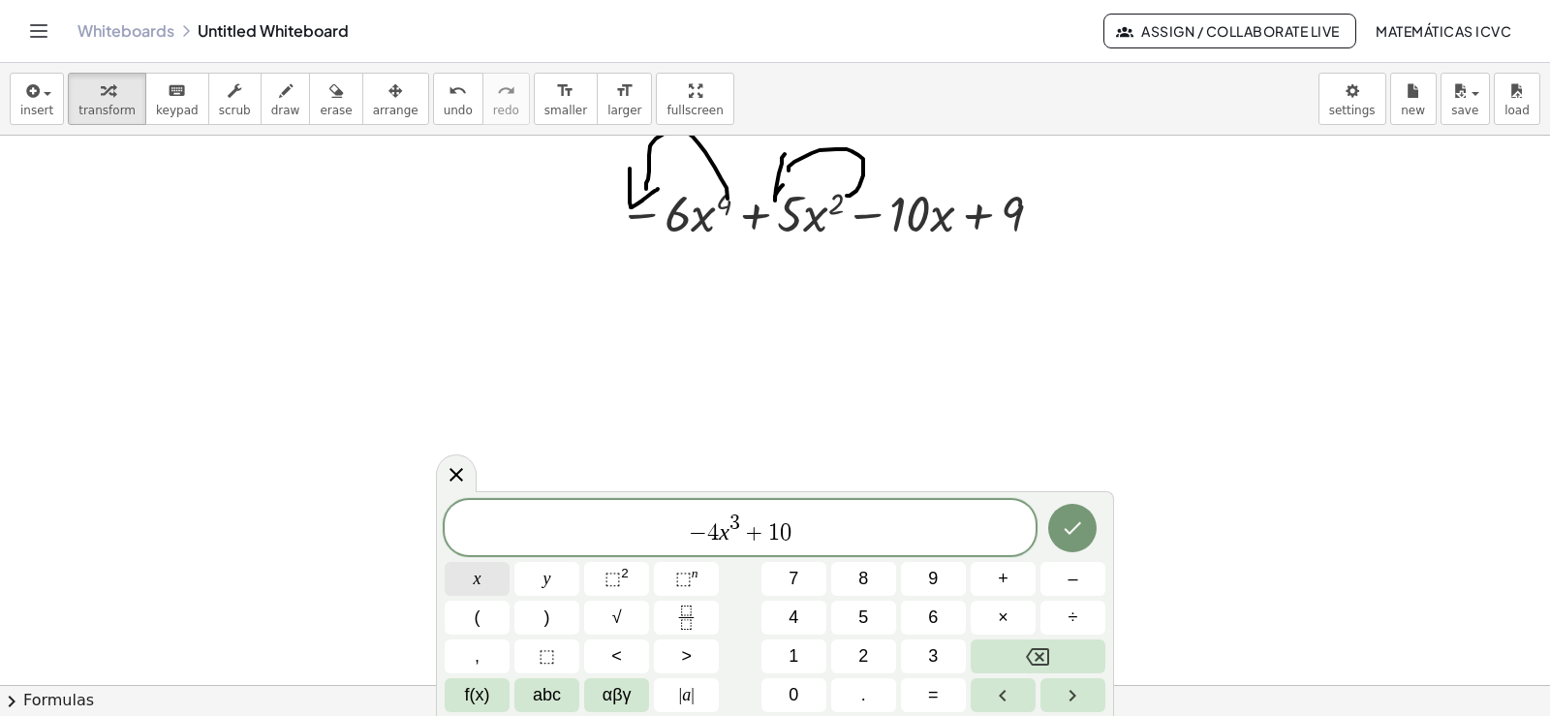
click at [461, 577] on button "x" at bounding box center [477, 579] width 65 height 34
click at [679, 576] on span "⬚" at bounding box center [683, 578] width 16 height 19
click at [802, 654] on button "1" at bounding box center [793, 656] width 65 height 34
click at [821, 543] on span "− 4 x 3 + 1 0 x 1 ​" at bounding box center [740, 528] width 591 height 35
click at [1085, 580] on button "–" at bounding box center [1072, 579] width 65 height 34
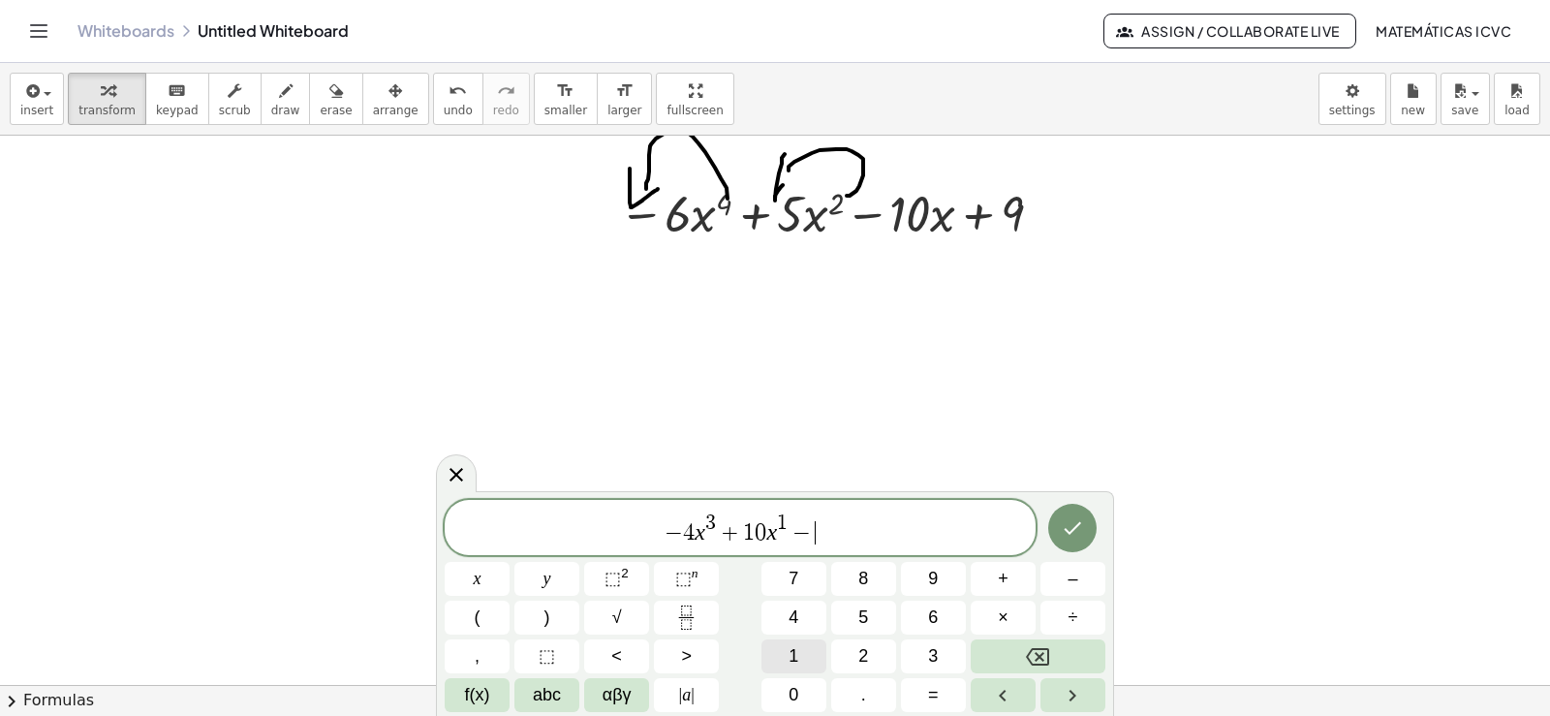
click at [787, 663] on button "1" at bounding box center [793, 656] width 65 height 34
click at [790, 690] on span "0" at bounding box center [793, 695] width 10 height 26
click at [1070, 534] on icon "Done" at bounding box center [1072, 528] width 17 height 13
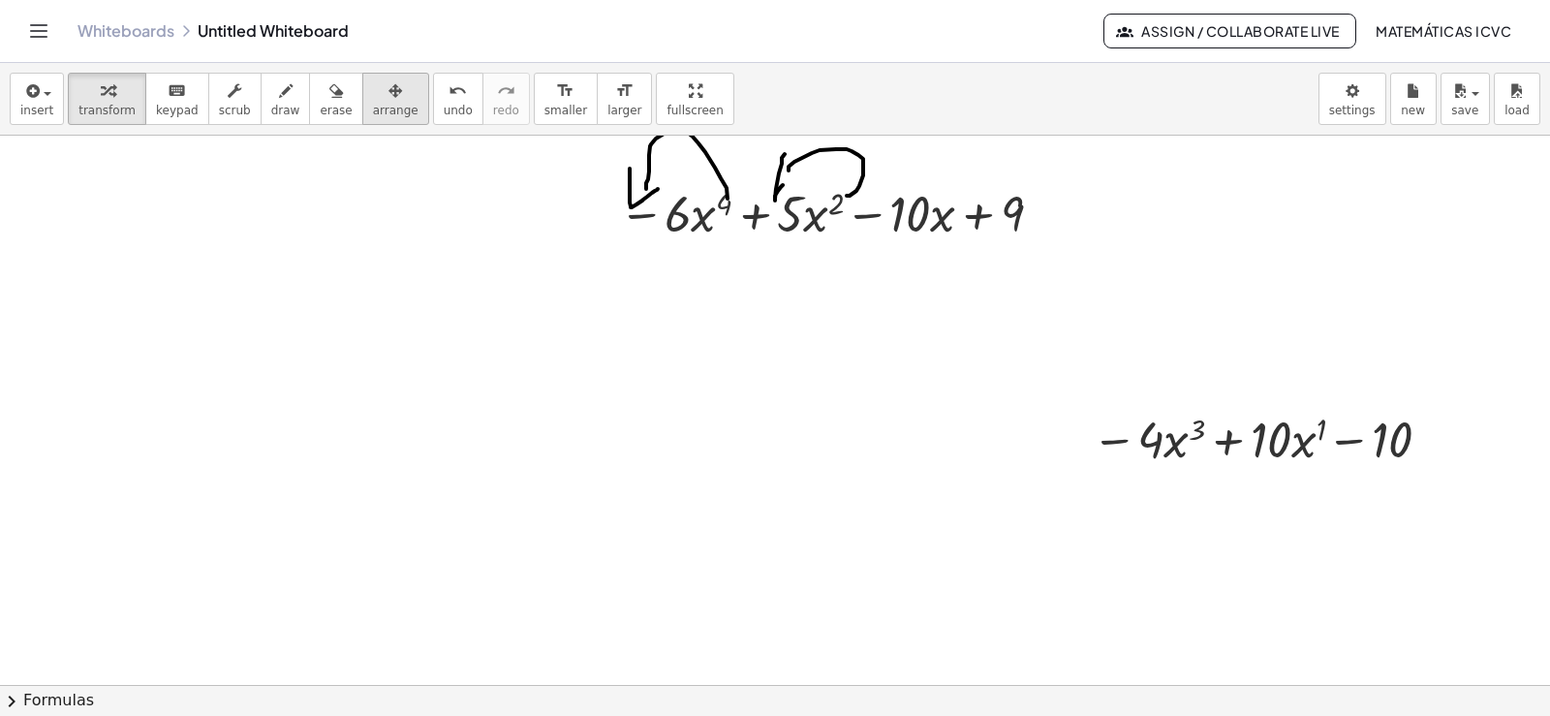
click at [382, 101] on div "button" at bounding box center [396, 89] width 46 height 23
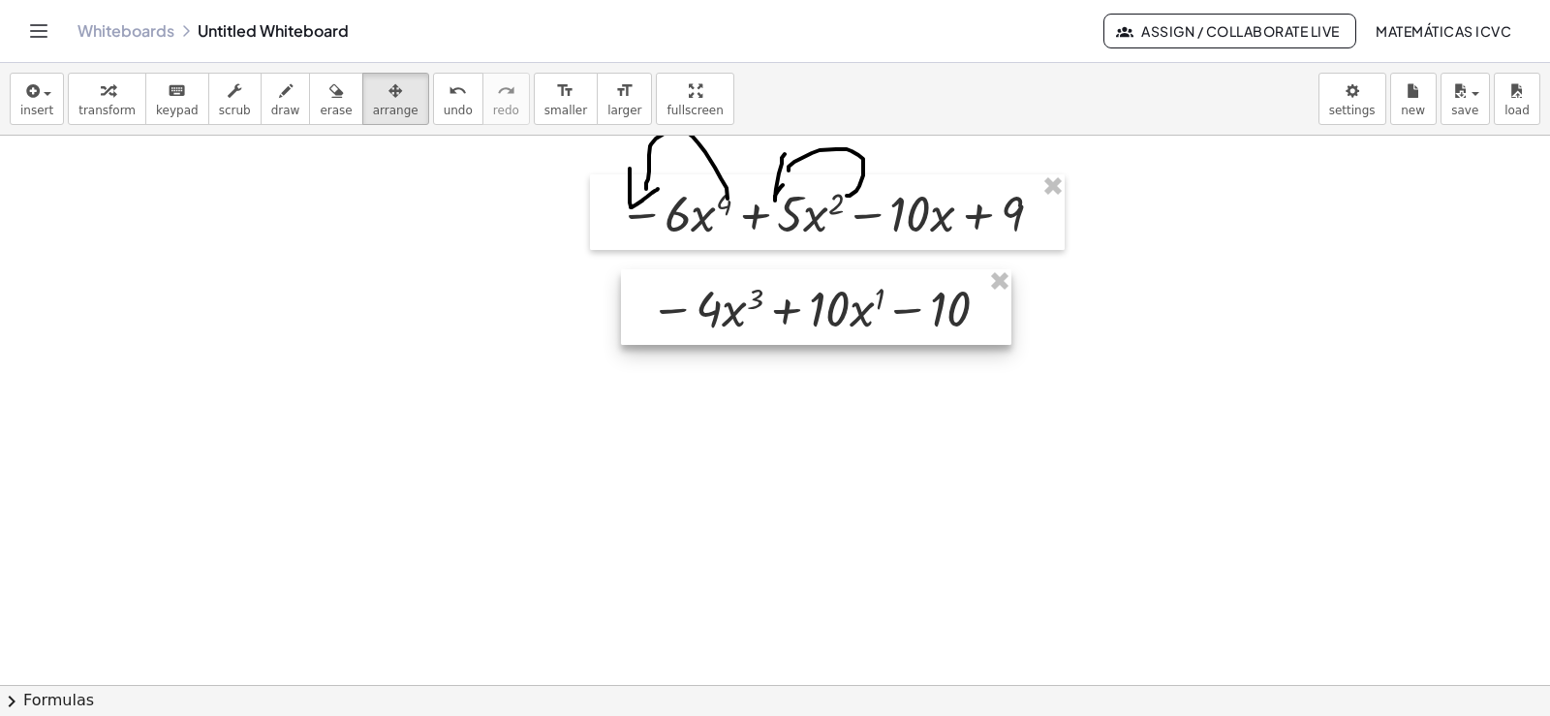
drag, startPoint x: 1266, startPoint y: 454, endPoint x: 824, endPoint y: 323, distance: 460.6
click at [824, 323] on div at bounding box center [816, 307] width 390 height 76
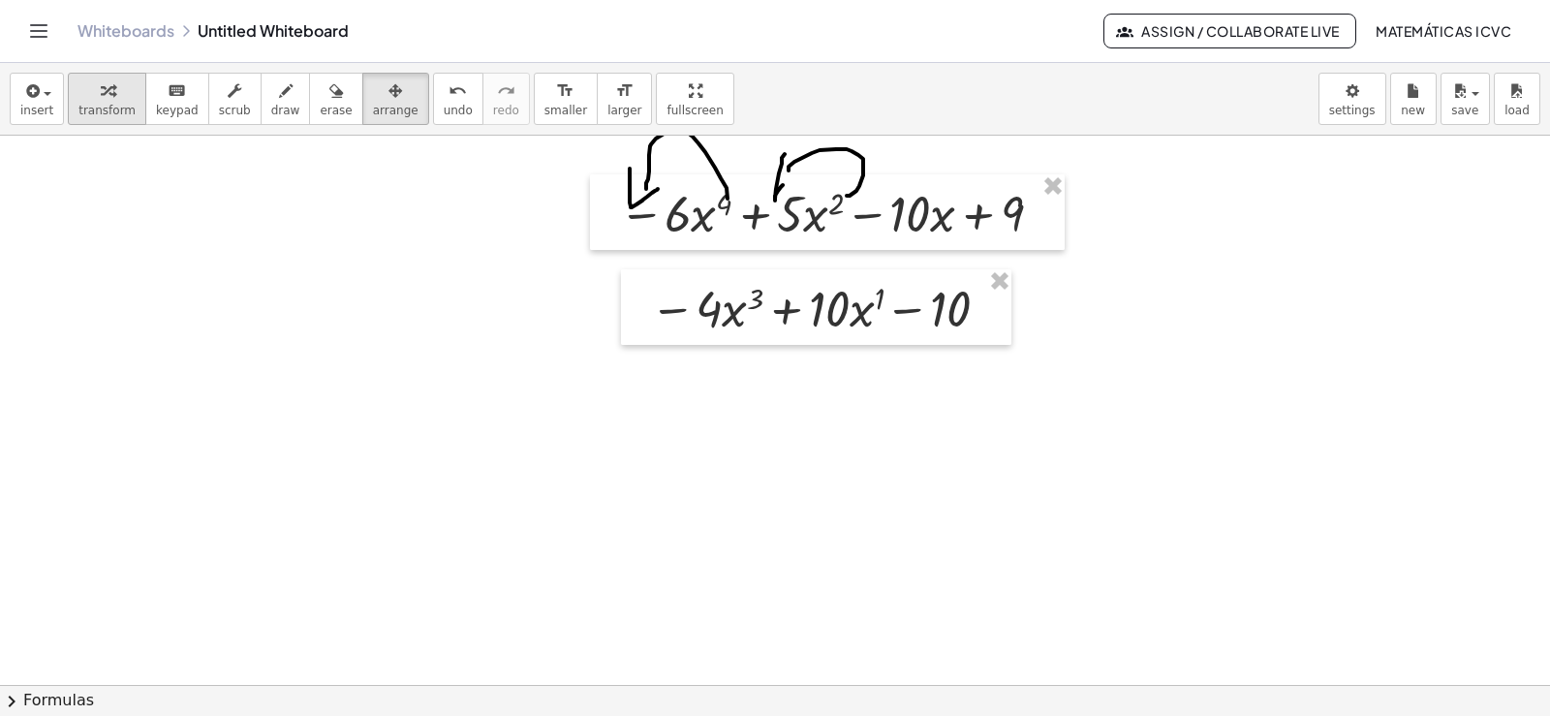
click at [108, 91] on div "button" at bounding box center [106, 89] width 57 height 23
click at [717, 302] on div at bounding box center [823, 307] width 366 height 66
click at [994, 311] on div at bounding box center [986, 308] width 21 height 21
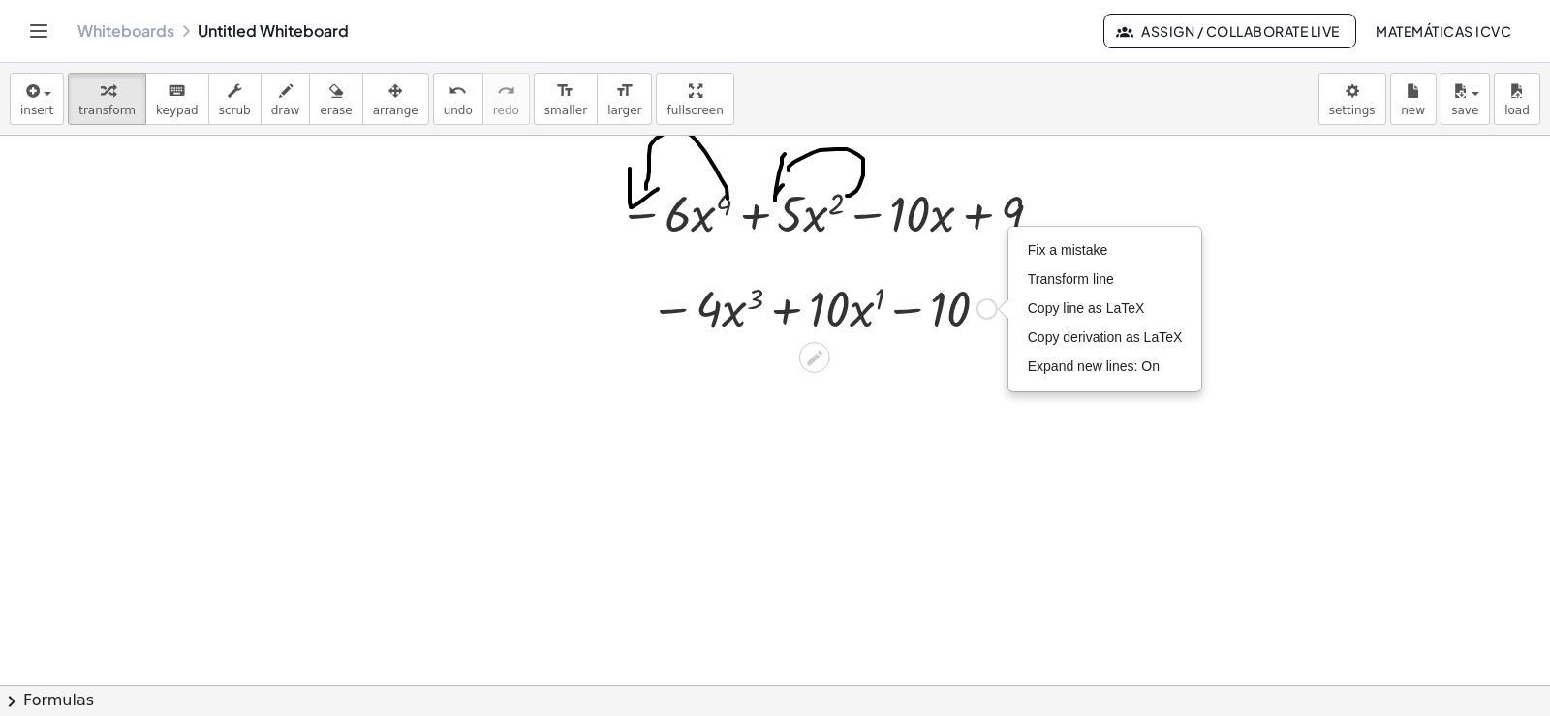
drag, startPoint x: 1062, startPoint y: 283, endPoint x: 679, endPoint y: 633, distance: 519.6
click at [1063, 282] on span "Transform line" at bounding box center [1071, 278] width 86 height 15
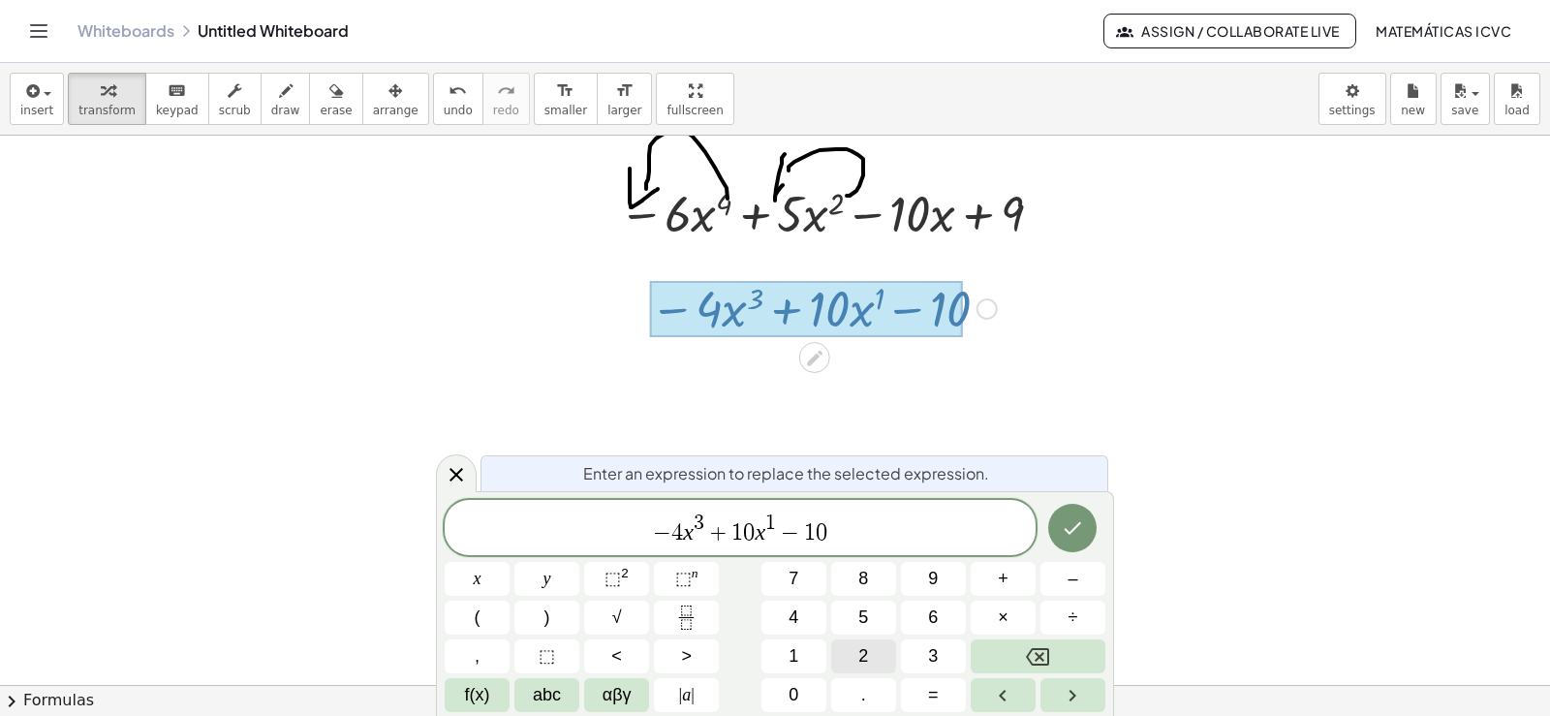
click at [867, 656] on span "2" at bounding box center [863, 656] width 10 height 26
click at [1082, 527] on icon "Done" at bounding box center [1072, 527] width 23 height 23
click at [1084, 531] on icon "Done" at bounding box center [1072, 527] width 23 height 23
click at [831, 523] on span "− 2 ​ 4 x 3 + 1 0 x 1 − 1 0" at bounding box center [740, 528] width 591 height 35
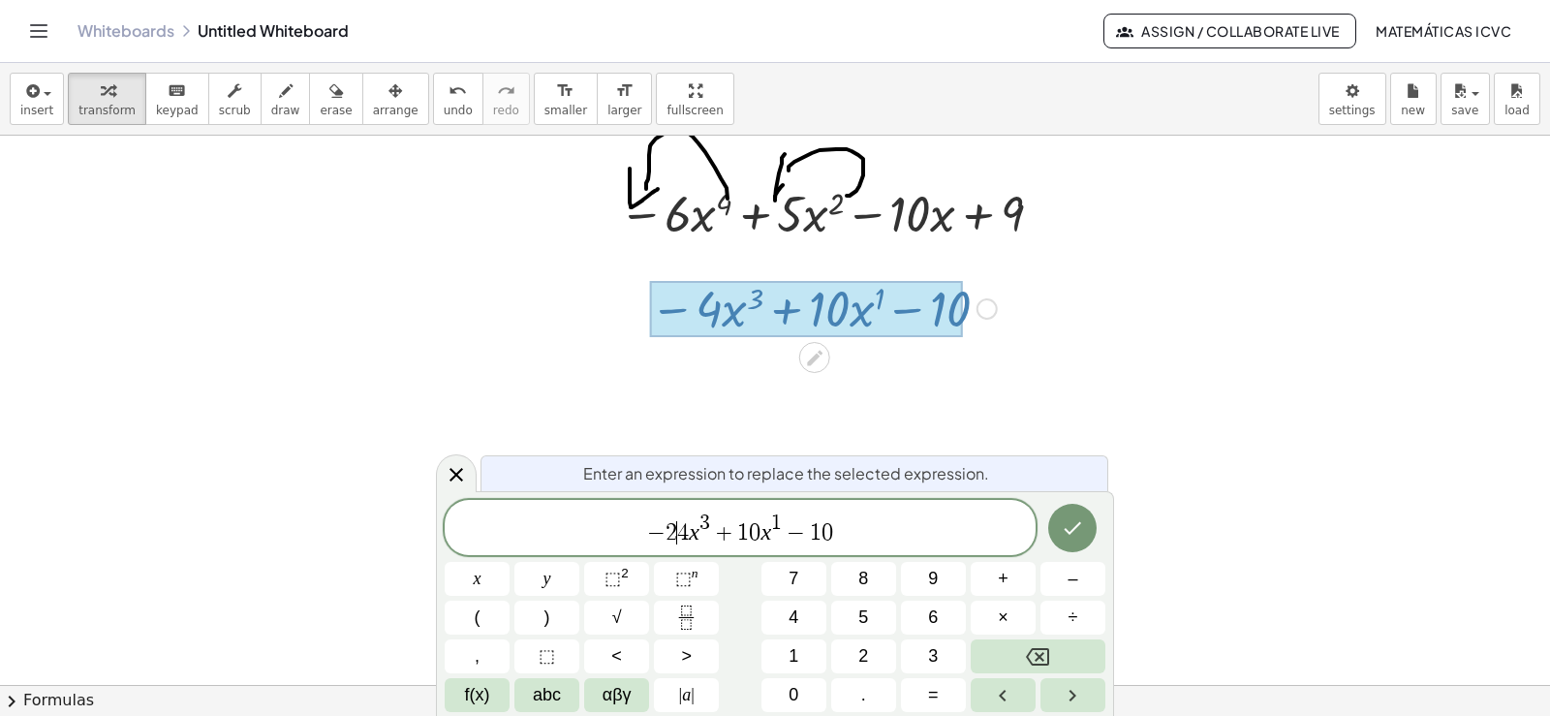
click at [1050, 533] on button "Done" at bounding box center [1072, 528] width 48 height 48
click at [1064, 522] on icon "Done" at bounding box center [1072, 527] width 23 height 23
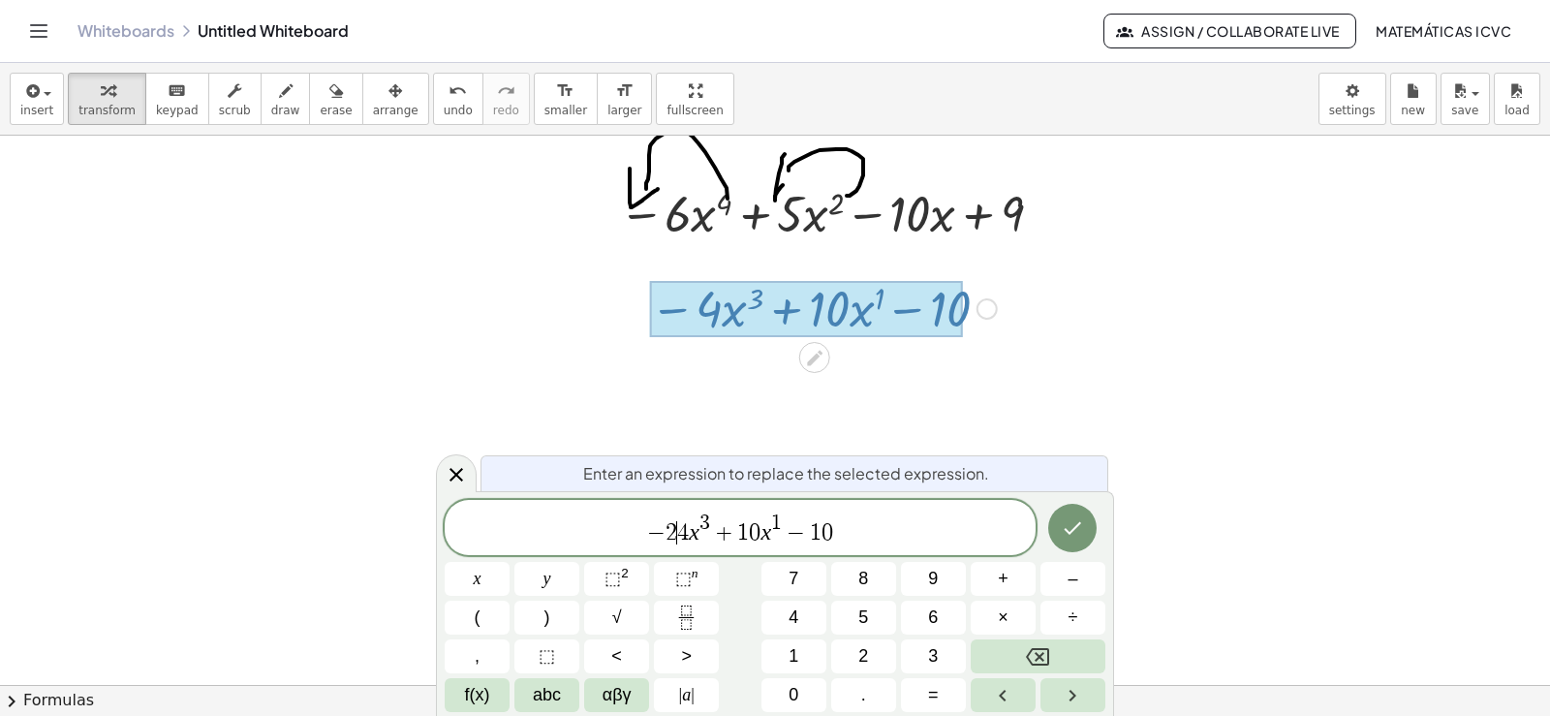
click at [91, 111] on span "transform" at bounding box center [106, 111] width 57 height 14
click at [92, 110] on span "transform" at bounding box center [106, 111] width 57 height 14
click at [22, 97] on icon "button" at bounding box center [30, 90] width 17 height 23
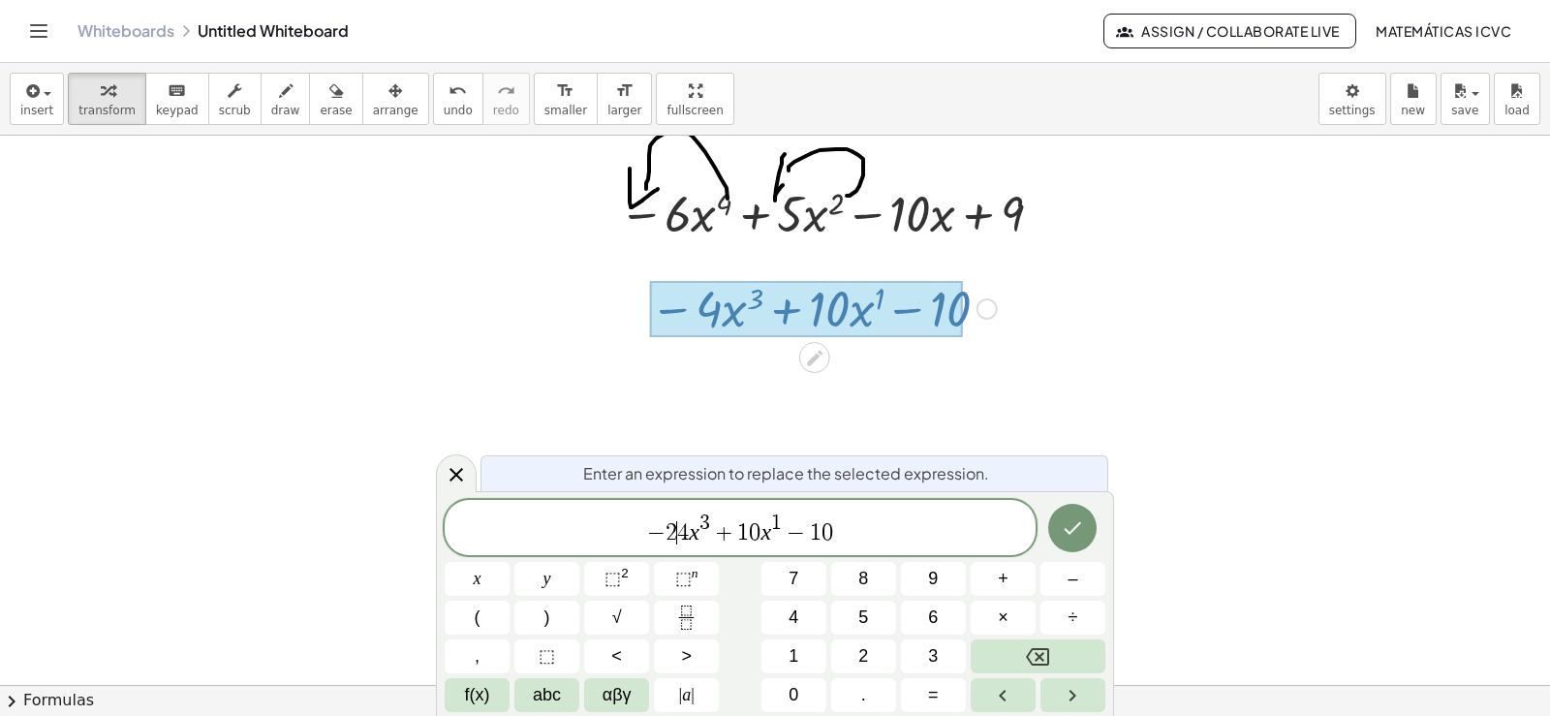
click at [1055, 526] on button "Done" at bounding box center [1072, 528] width 48 height 48
click at [1085, 537] on button "Done" at bounding box center [1072, 528] width 48 height 48
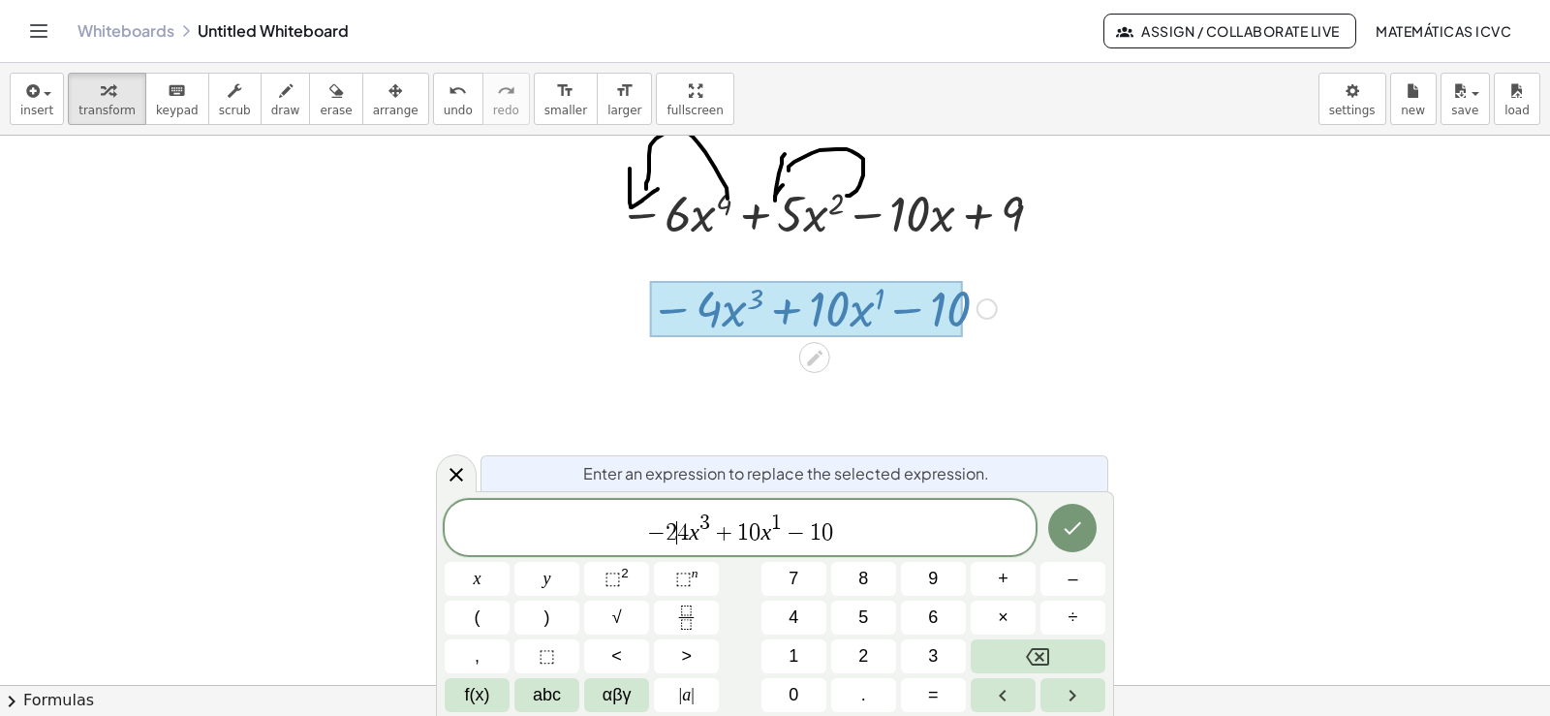
click at [873, 535] on span "− 2 ​ 4 x 3 + 1 0 x 1 − 1 0" at bounding box center [740, 528] width 591 height 35
click at [691, 522] on span "− 2 ​ 4 x 3 + 1 0 x 1 − 1 0" at bounding box center [740, 528] width 591 height 35
click at [823, 534] on span "− 2 ​ 4 x 3 + 1 0 x 1 − 1 0" at bounding box center [740, 528] width 591 height 35
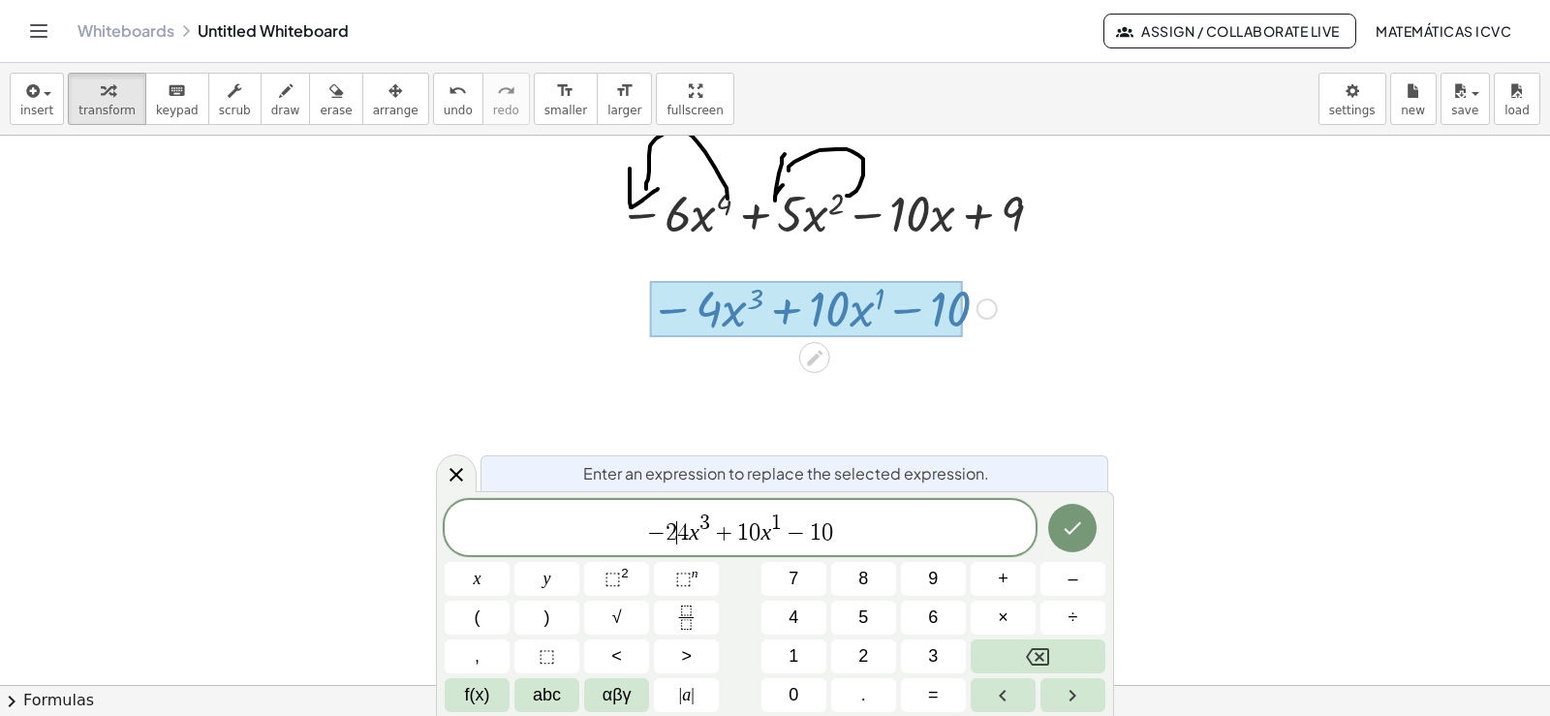
click at [461, 479] on icon at bounding box center [456, 474] width 23 height 23
click at [985, 344] on div "− · 4 · x 3 + · 10 · x 1 − 10 Fix a mistake Transform line Copy line as LaTeX C…" at bounding box center [816, 307] width 390 height 76
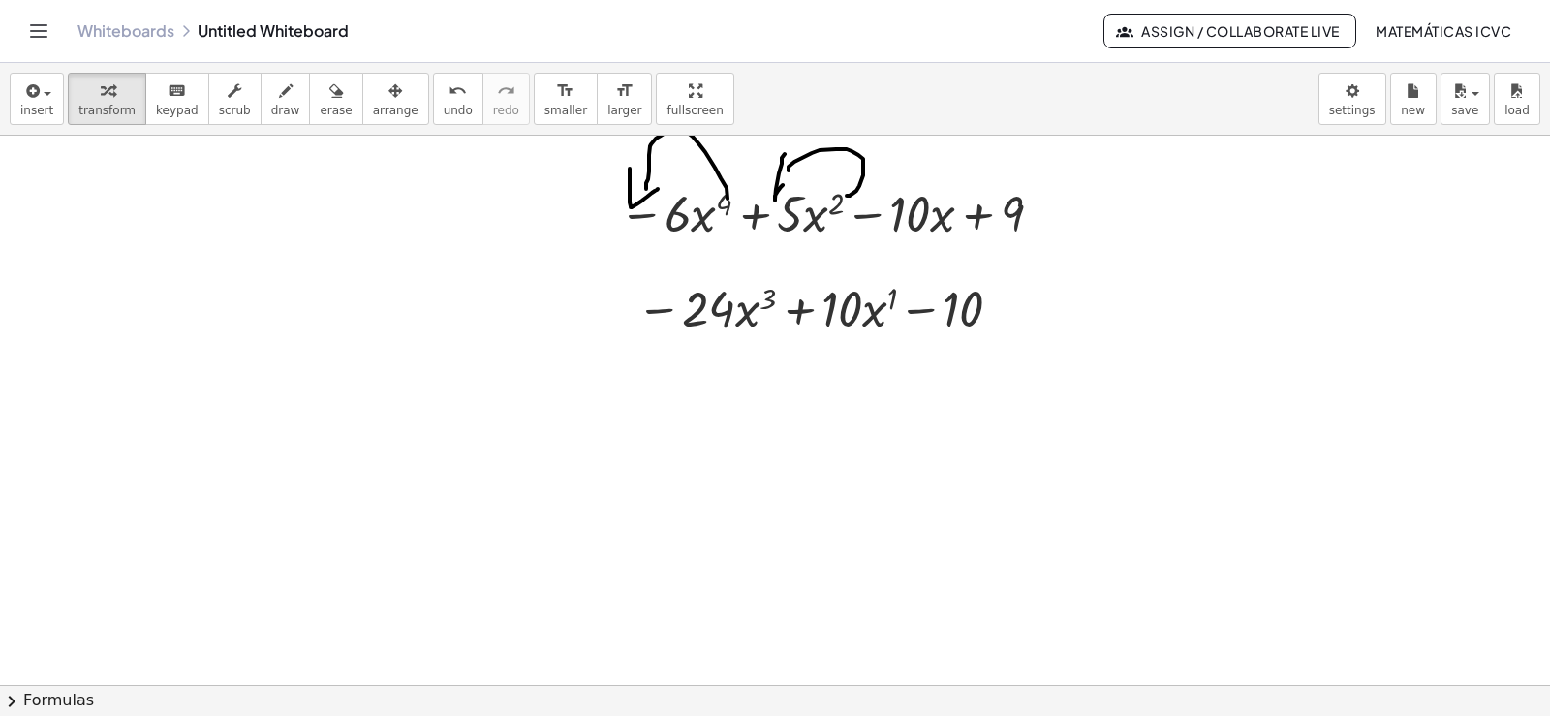
scroll to position [2746, 0]
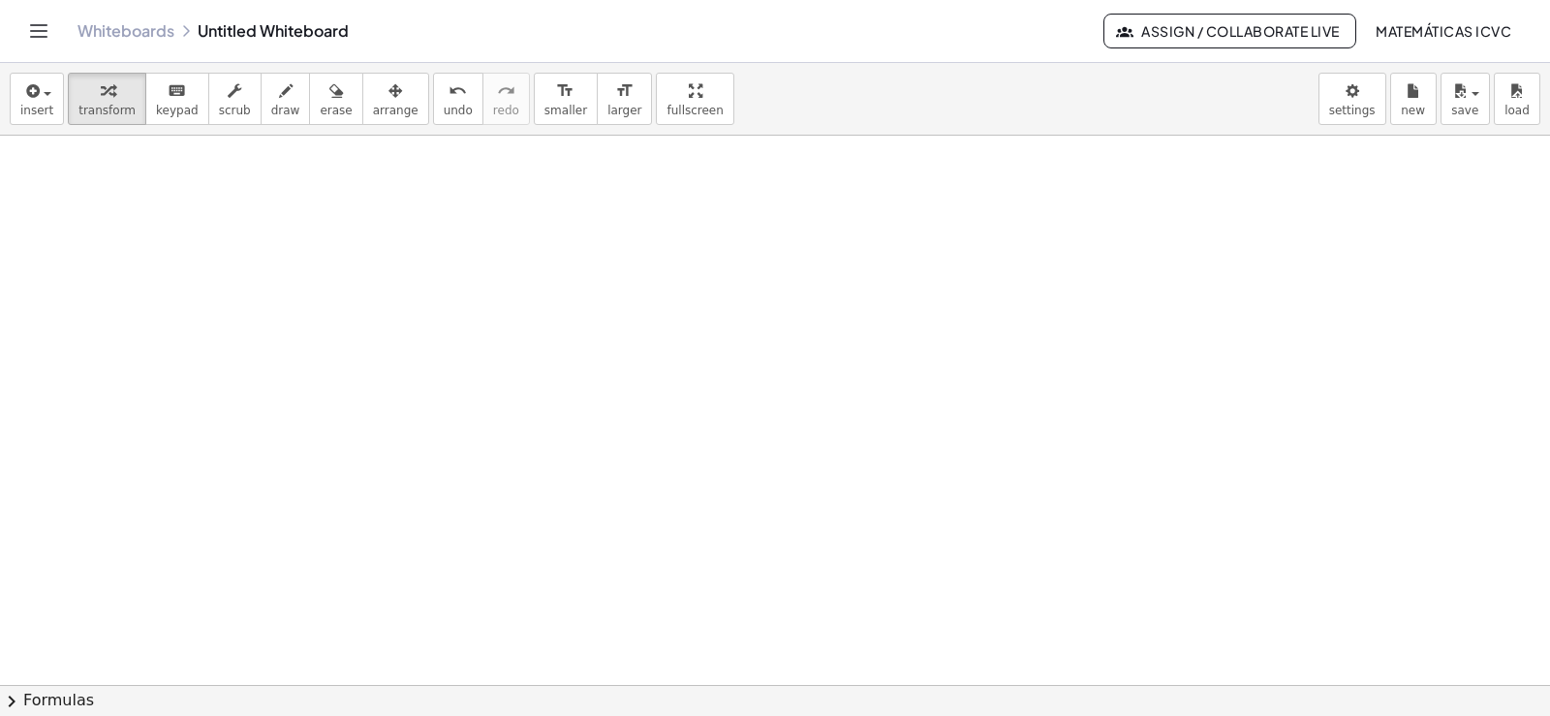
drag, startPoint x: 777, startPoint y: 302, endPoint x: 814, endPoint y: 502, distance: 202.9
click at [108, 108] on span "transform" at bounding box center [106, 111] width 57 height 14
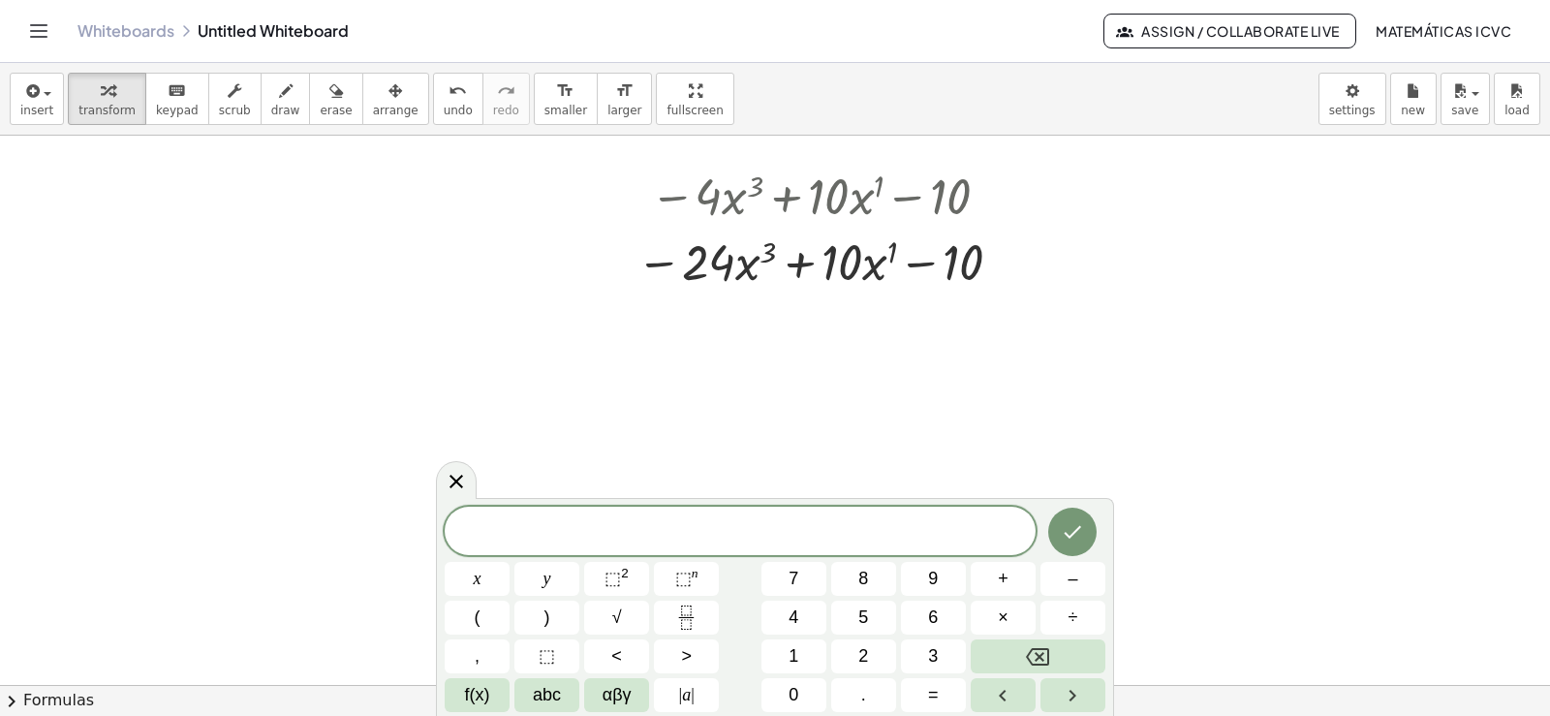
scroll to position [2552, 0]
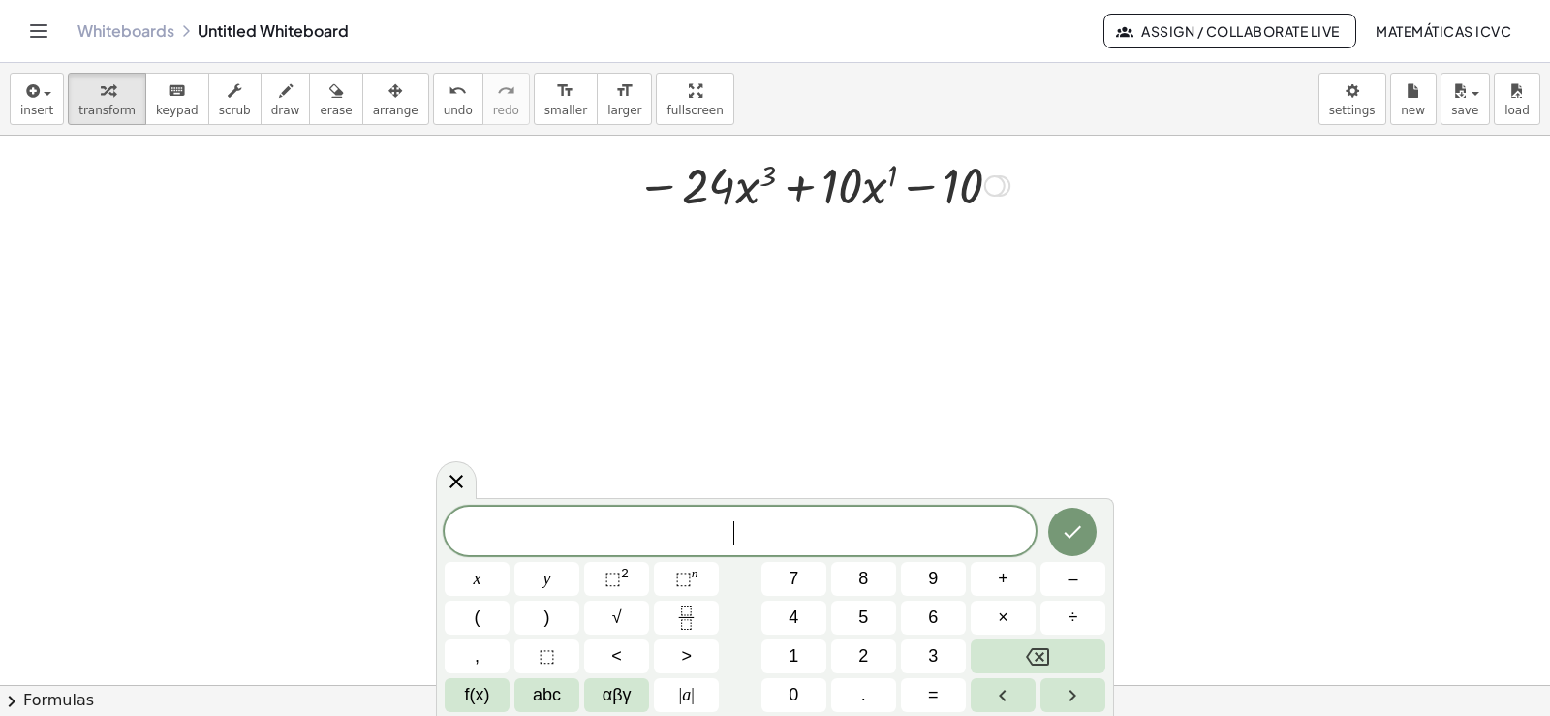
drag, startPoint x: 1005, startPoint y: 255, endPoint x: 994, endPoint y: 173, distance: 82.2
click at [814, 186] on div "− · 24 · x 3 + · 10 · x 1 − 10 Fix a mistake Transform line Copy line as LaTeX …" at bounding box center [814, 186] width 0 height 0
click at [688, 615] on icon "Fraction" at bounding box center [686, 610] width 10 height 10
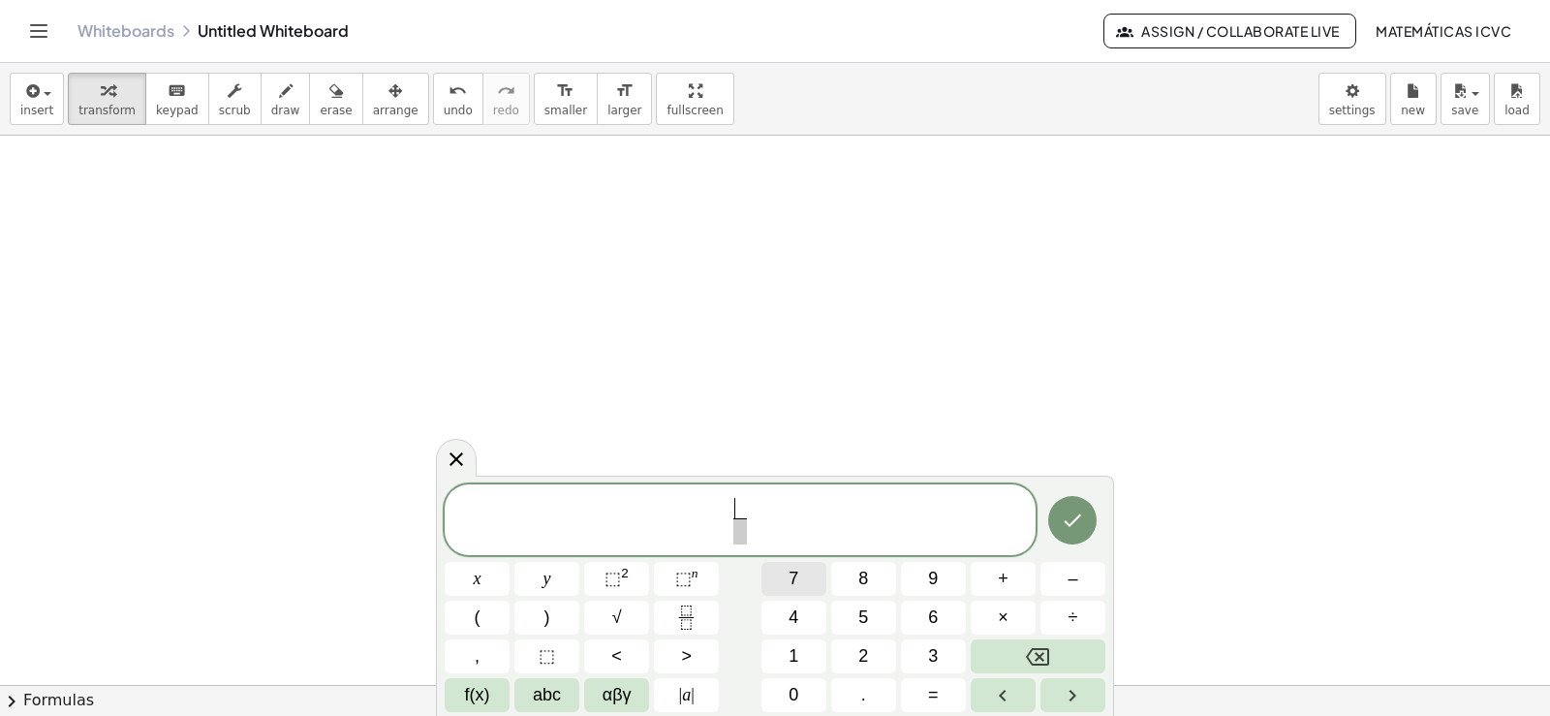
click at [812, 580] on button "7" at bounding box center [793, 579] width 65 height 34
click at [741, 539] on span "​" at bounding box center [739, 531] width 15 height 26
click at [484, 586] on button "x" at bounding box center [477, 579] width 65 height 34
click at [692, 571] on sup "n" at bounding box center [695, 573] width 7 height 15
click at [790, 617] on span "4" at bounding box center [793, 617] width 10 height 26
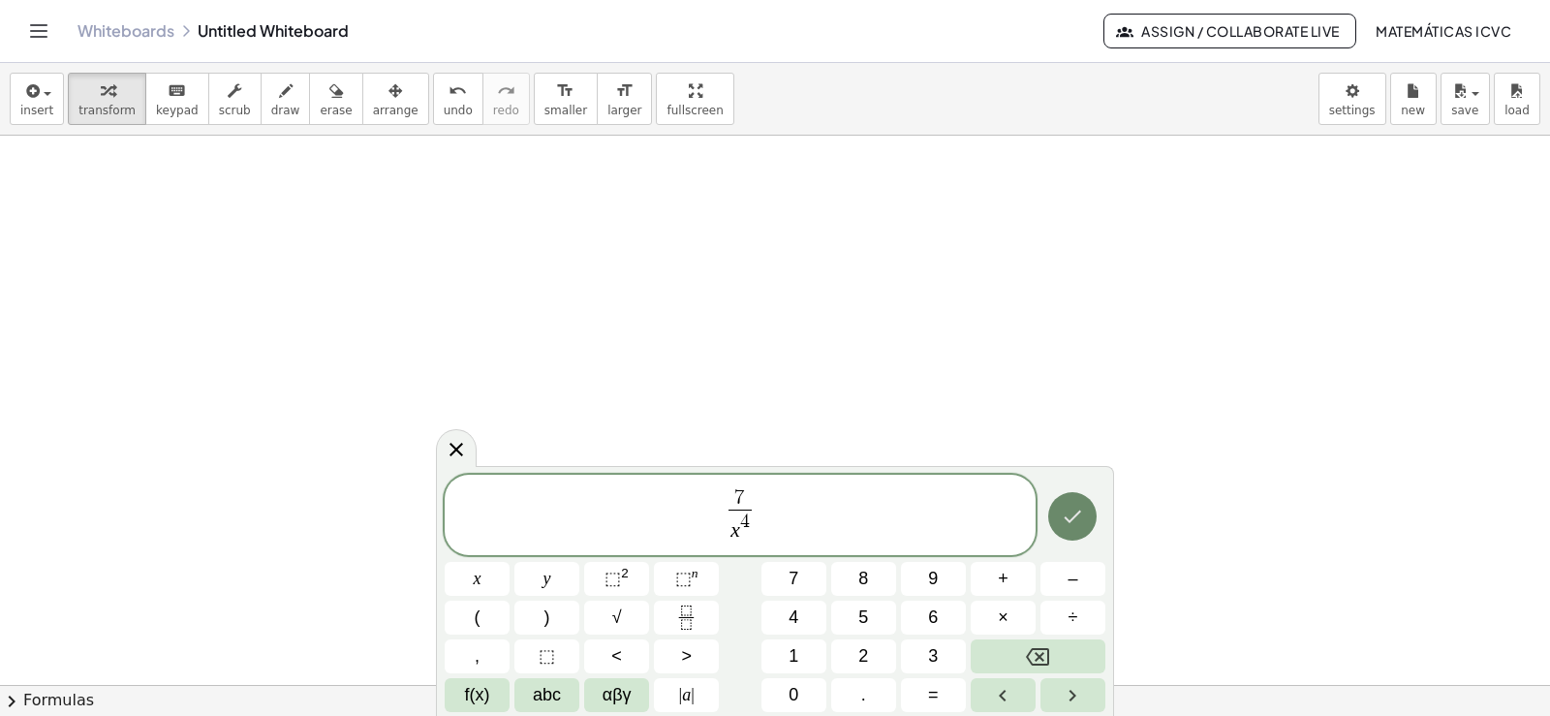
click at [1075, 522] on icon "Done" at bounding box center [1072, 516] width 23 height 23
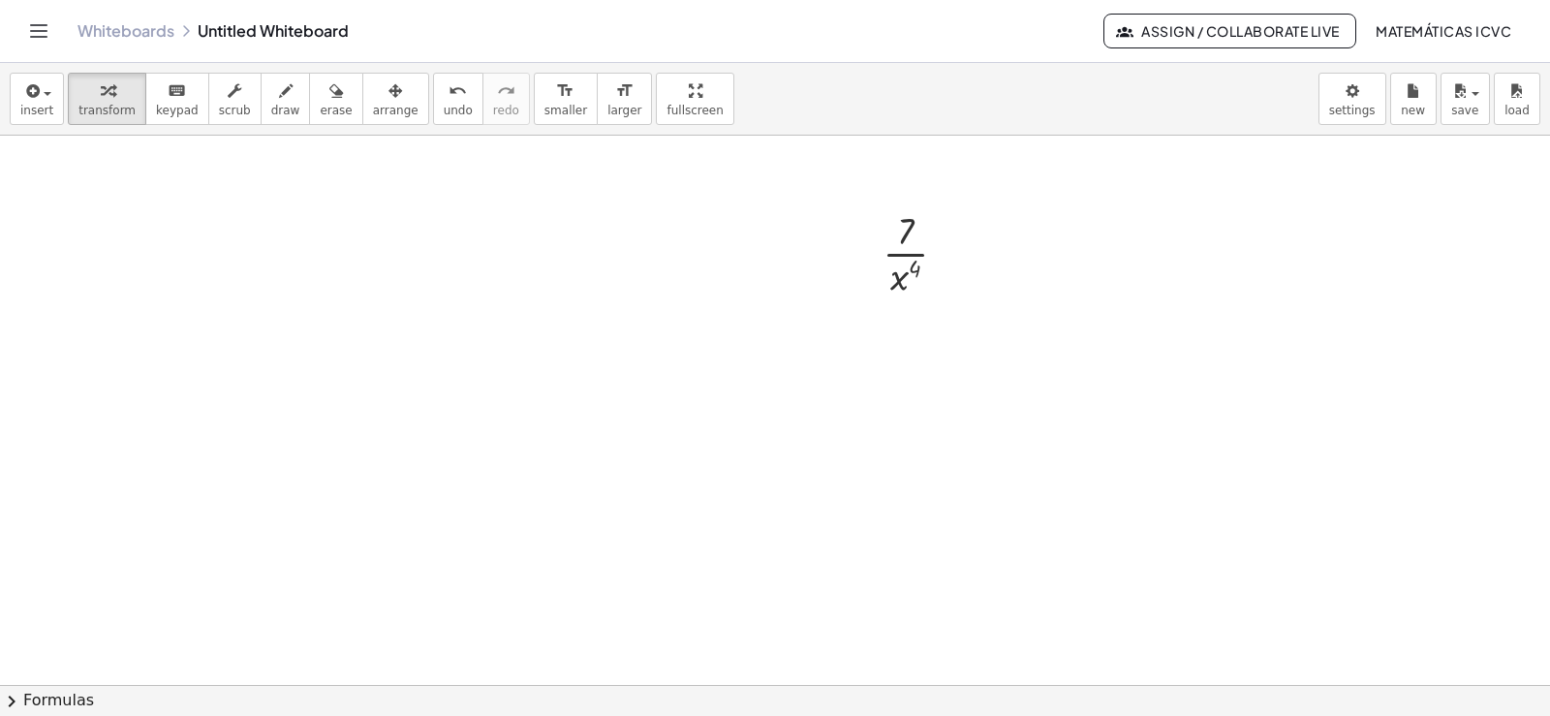
scroll to position [3036, 0]
click at [388, 95] on icon "button" at bounding box center [395, 90] width 14 height 23
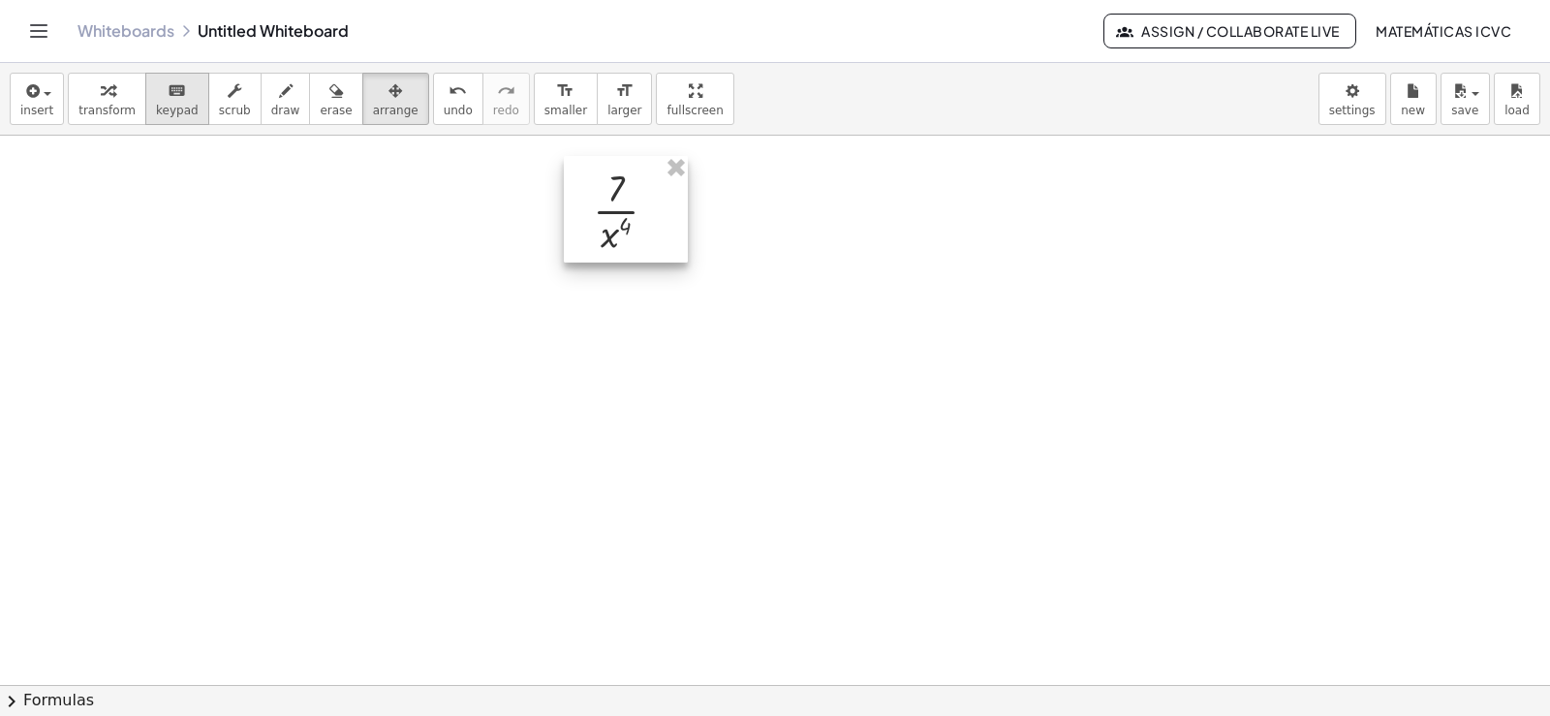
drag, startPoint x: 923, startPoint y: 246, endPoint x: 175, endPoint y: 109, distance: 760.1
click at [634, 218] on div at bounding box center [626, 209] width 124 height 107
click at [81, 102] on button "transform" at bounding box center [107, 99] width 78 height 52
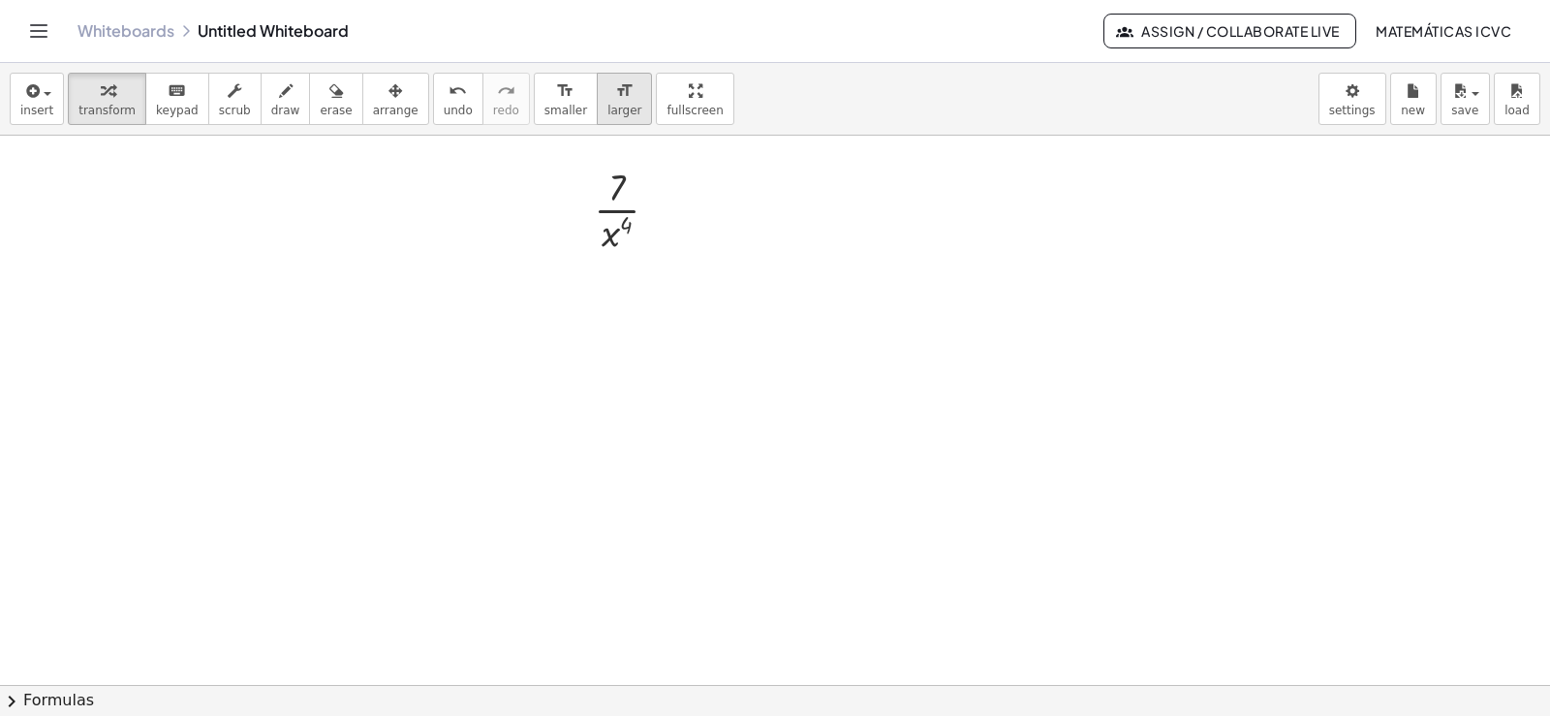
click at [615, 96] on icon "format_size" at bounding box center [624, 90] width 18 height 23
drag, startPoint x: 609, startPoint y: 250, endPoint x: 647, endPoint y: 203, distance: 59.9
click at [444, 110] on span "undo" at bounding box center [458, 111] width 29 height 14
drag, startPoint x: 614, startPoint y: 249, endPoint x: 657, endPoint y: 201, distance: 63.8
click at [657, 201] on div at bounding box center [633, 208] width 109 height 114
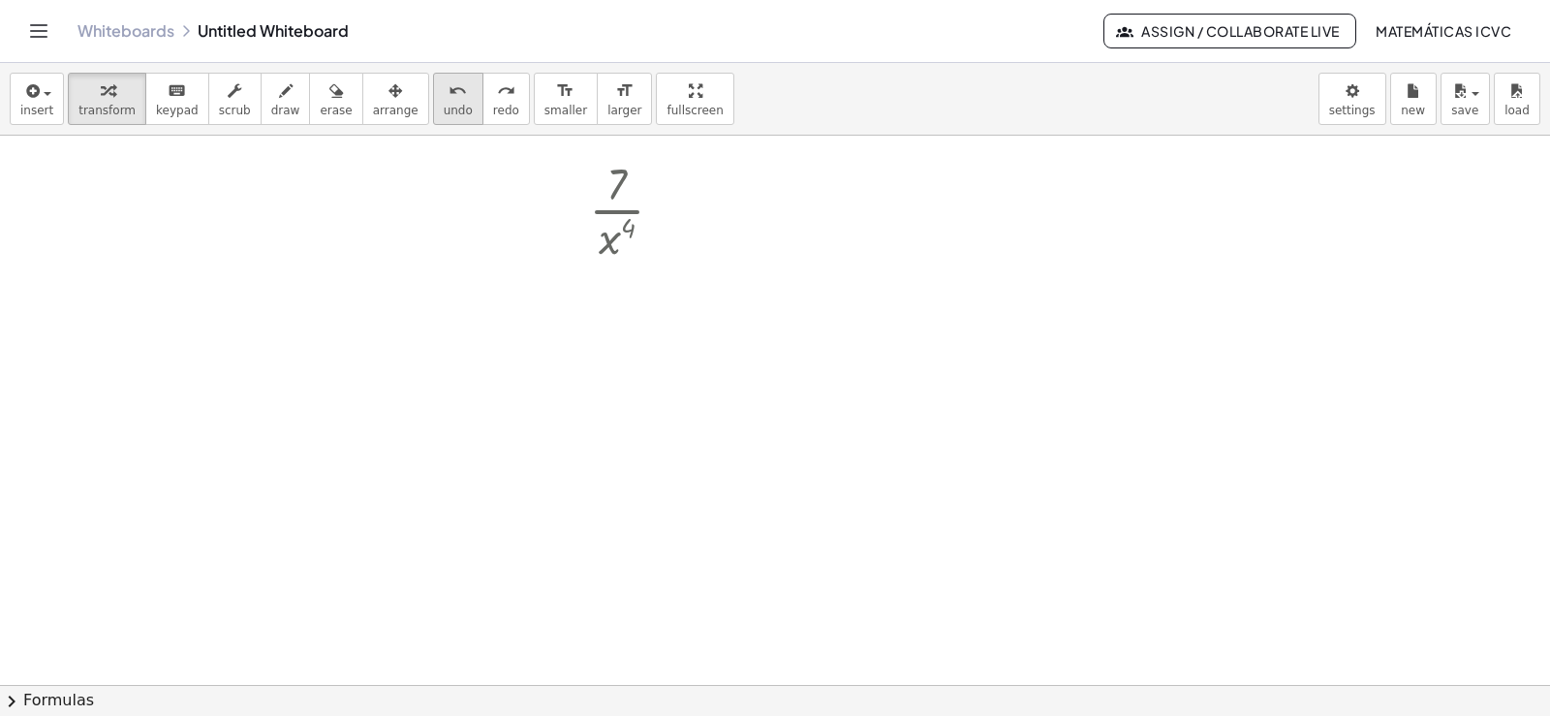
click at [444, 104] on span "undo" at bounding box center [458, 111] width 29 height 14
drag, startPoint x: 607, startPoint y: 242, endPoint x: 631, endPoint y: 191, distance: 56.8
click at [631, 191] on div at bounding box center [633, 208] width 109 height 114
click at [448, 95] on icon "undo" at bounding box center [457, 90] width 18 height 23
drag, startPoint x: 601, startPoint y: 250, endPoint x: 628, endPoint y: 196, distance: 60.2
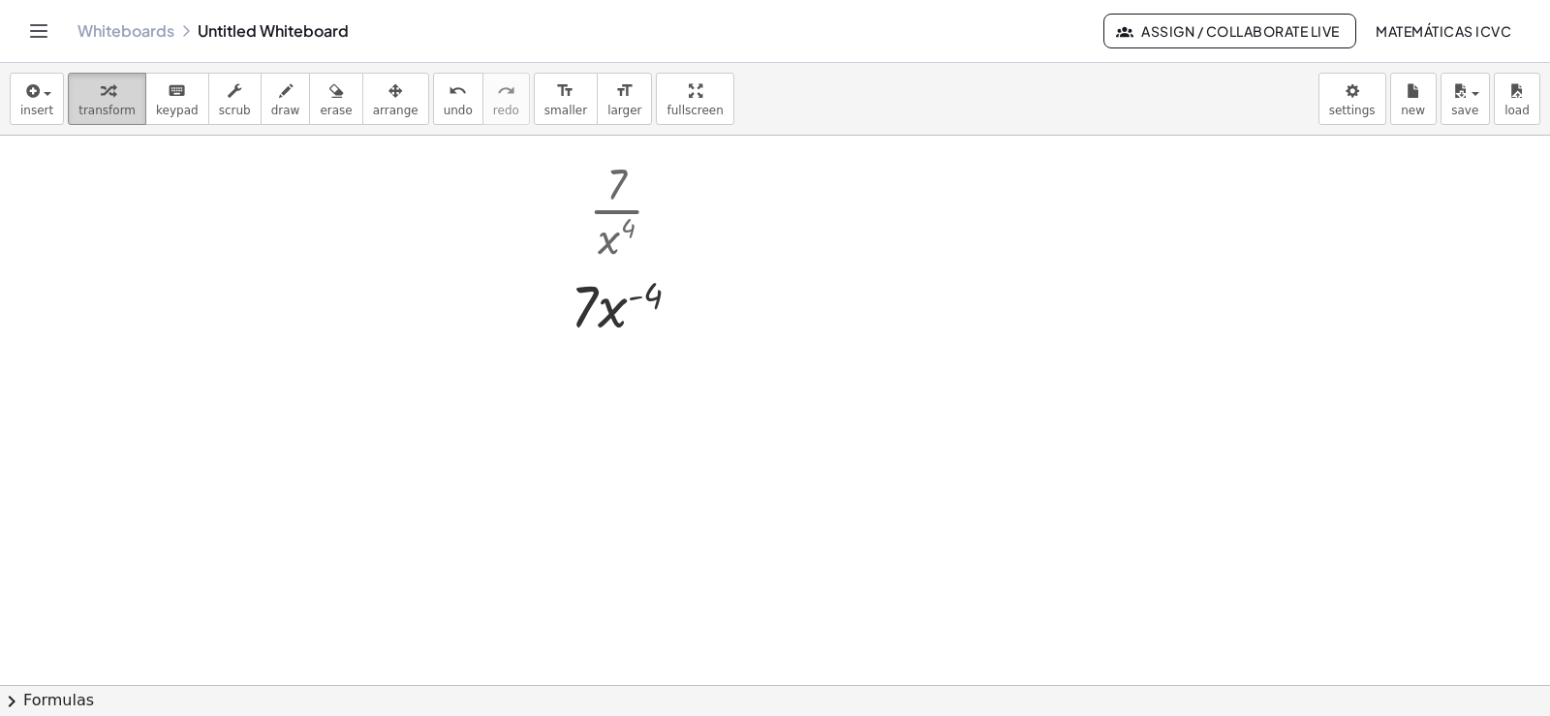
click at [105, 101] on icon "button" at bounding box center [108, 90] width 14 height 23
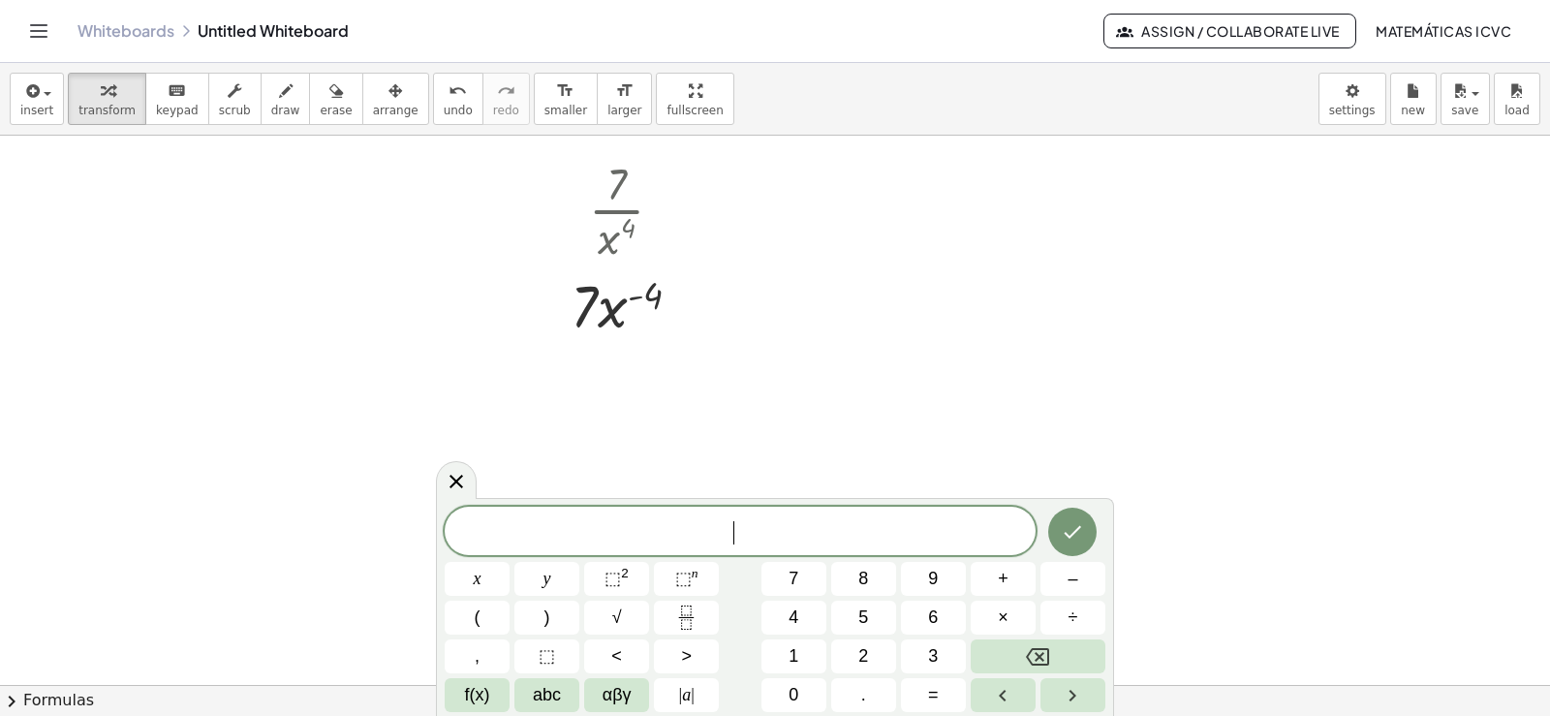
drag, startPoint x: 260, startPoint y: 100, endPoint x: 638, endPoint y: 280, distance: 419.4
click at [279, 99] on icon "button" at bounding box center [286, 90] width 14 height 23
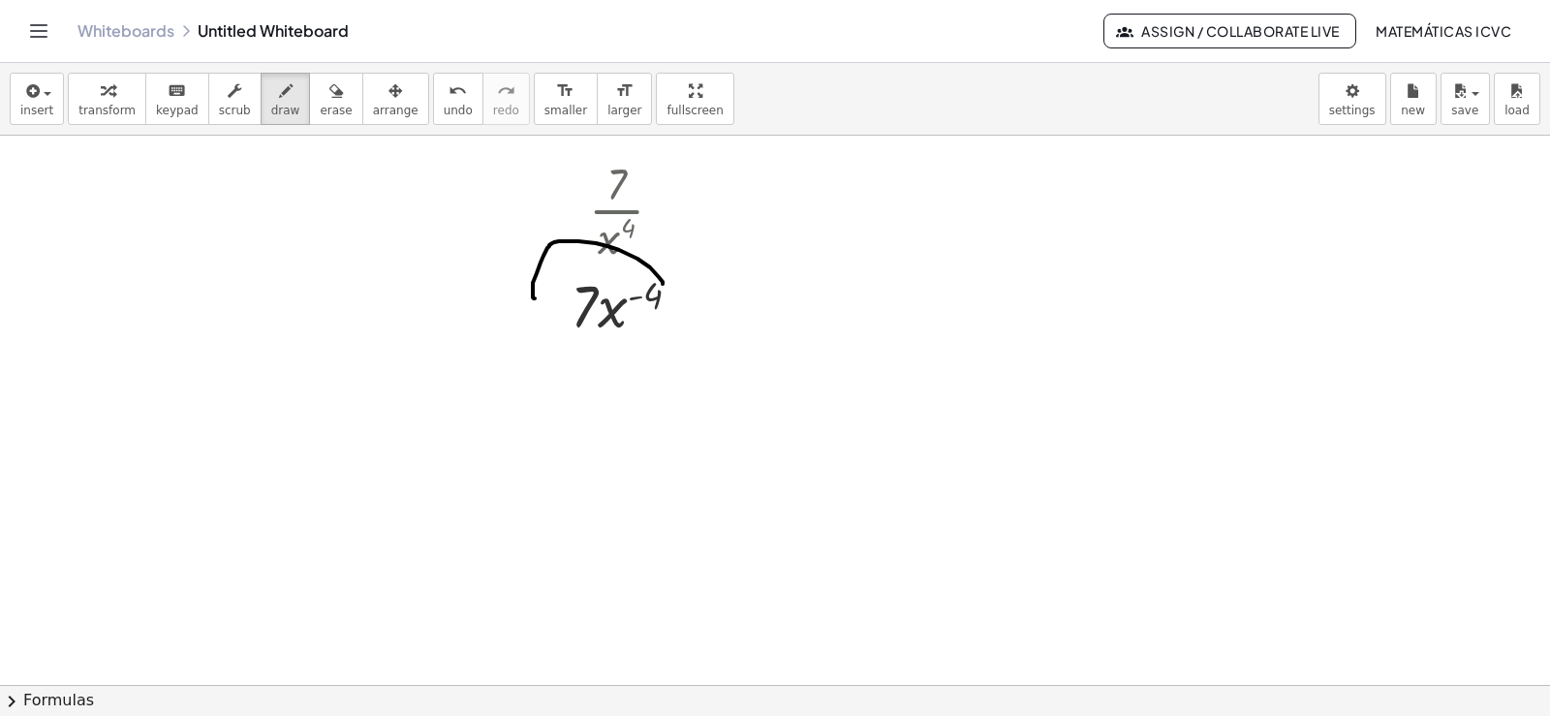
drag, startPoint x: 662, startPoint y: 284, endPoint x: 538, endPoint y: 301, distance: 126.2
drag, startPoint x: 503, startPoint y: 287, endPoint x: 560, endPoint y: 260, distance: 63.3
click at [115, 94] on div "button" at bounding box center [106, 89] width 57 height 23
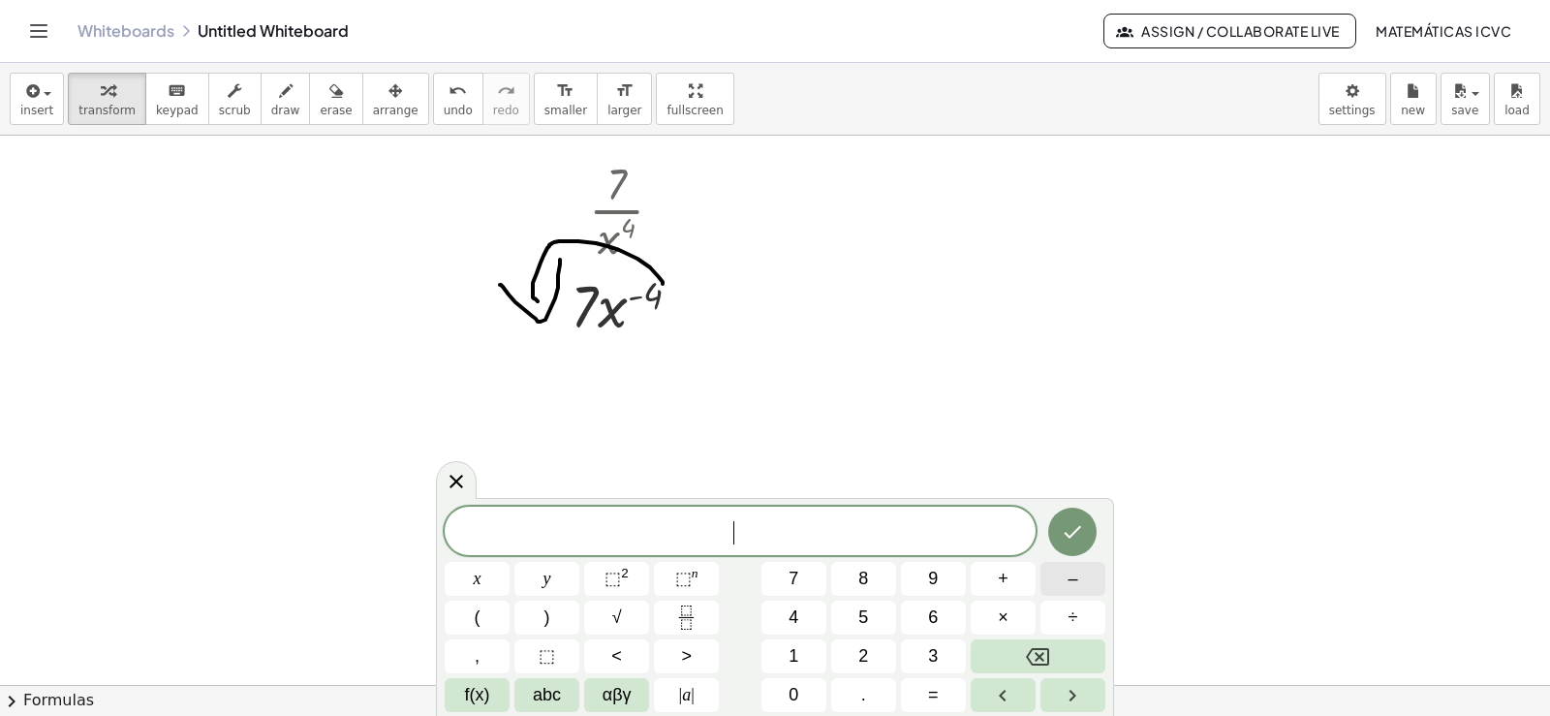
click at [1082, 574] on button "–" at bounding box center [1072, 579] width 65 height 34
click at [801, 614] on button "4" at bounding box center [793, 617] width 65 height 34
click at [993, 602] on button "×" at bounding box center [1002, 617] width 65 height 34
click at [794, 579] on span "7" at bounding box center [793, 579] width 10 height 26
click at [485, 575] on button "x" at bounding box center [477, 579] width 65 height 34
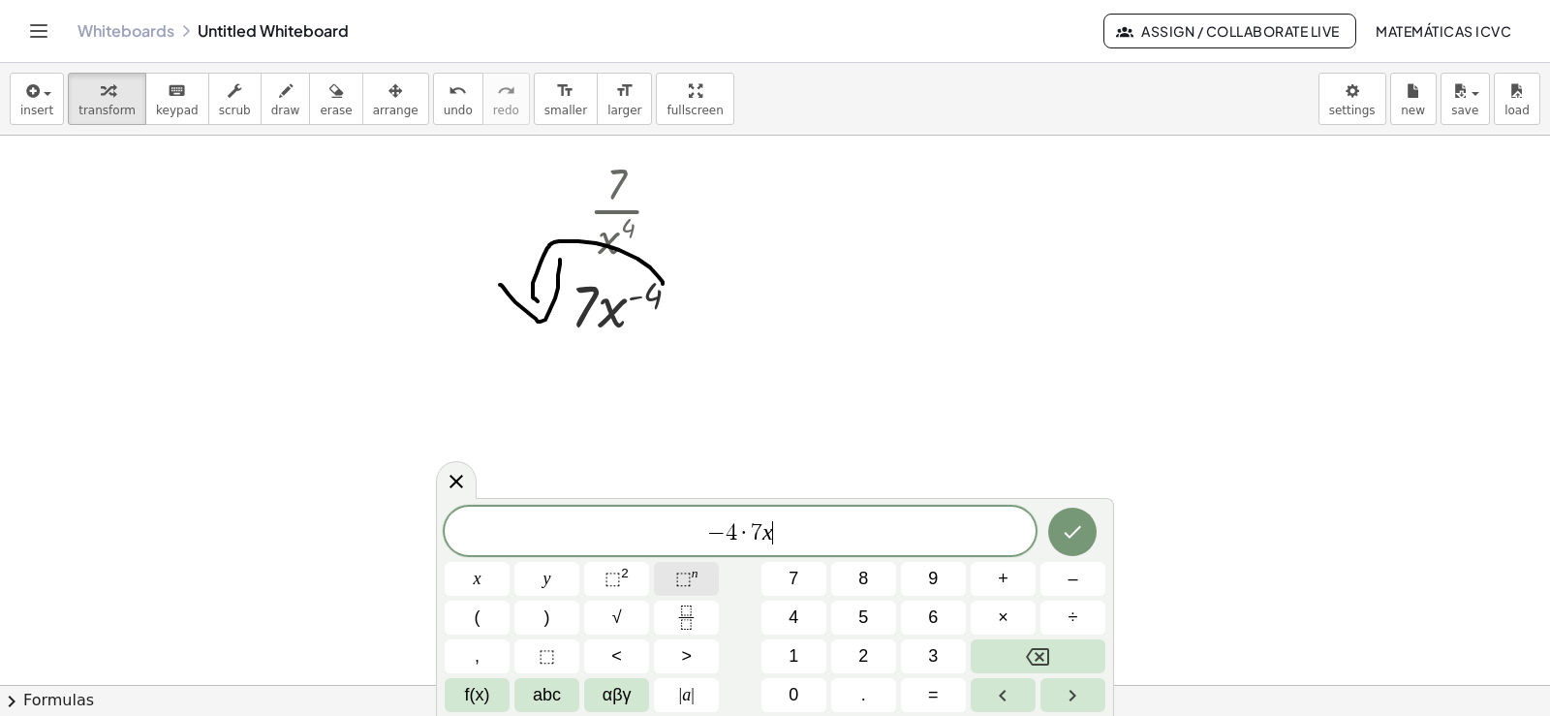
click at [692, 571] on sup "n" at bounding box center [695, 573] width 7 height 15
click at [1062, 580] on button "–" at bounding box center [1072, 579] width 65 height 34
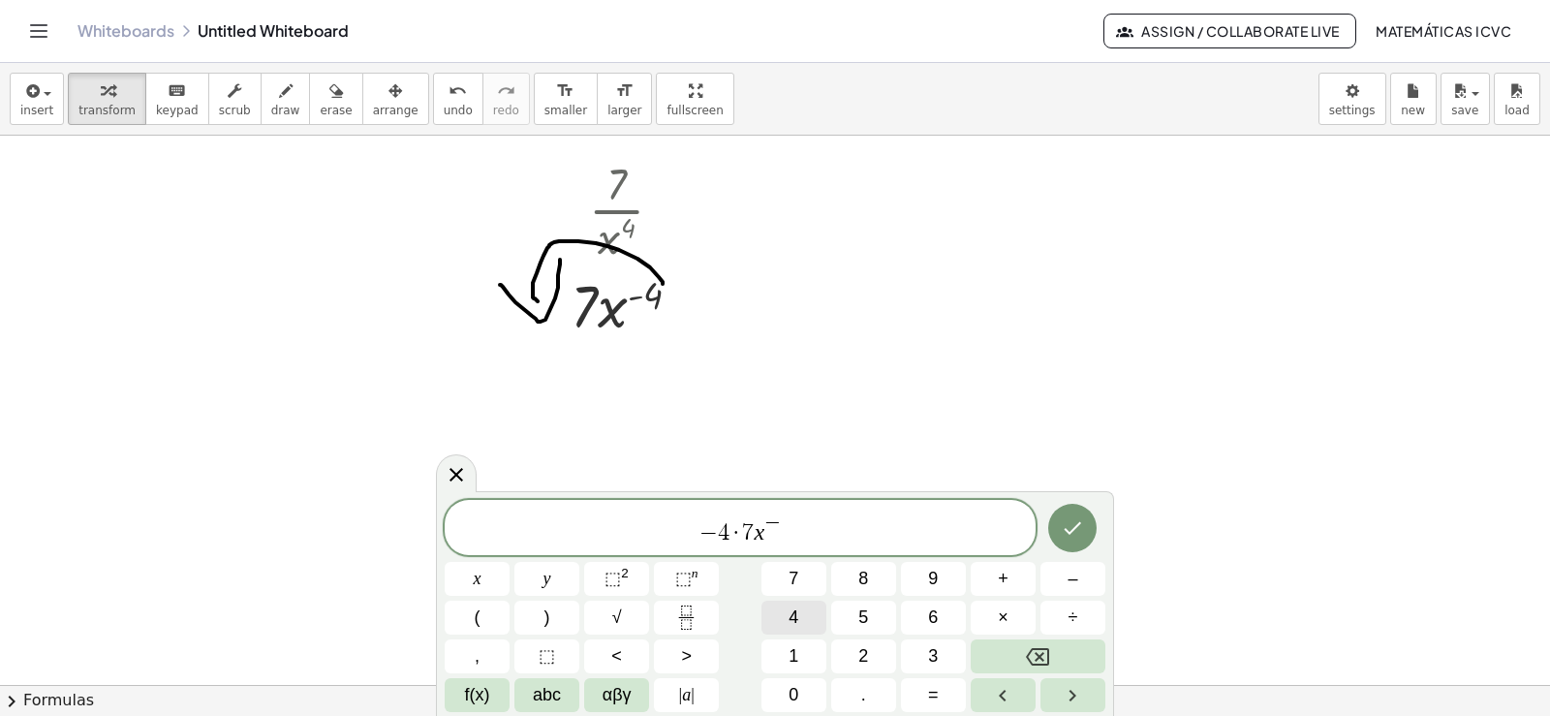
click at [801, 613] on button "4" at bounding box center [793, 617] width 65 height 34
click at [1073, 579] on span "–" at bounding box center [1072, 579] width 10 height 26
click at [789, 655] on span "1" at bounding box center [793, 656] width 10 height 26
click at [1083, 526] on icon "Done" at bounding box center [1072, 527] width 23 height 23
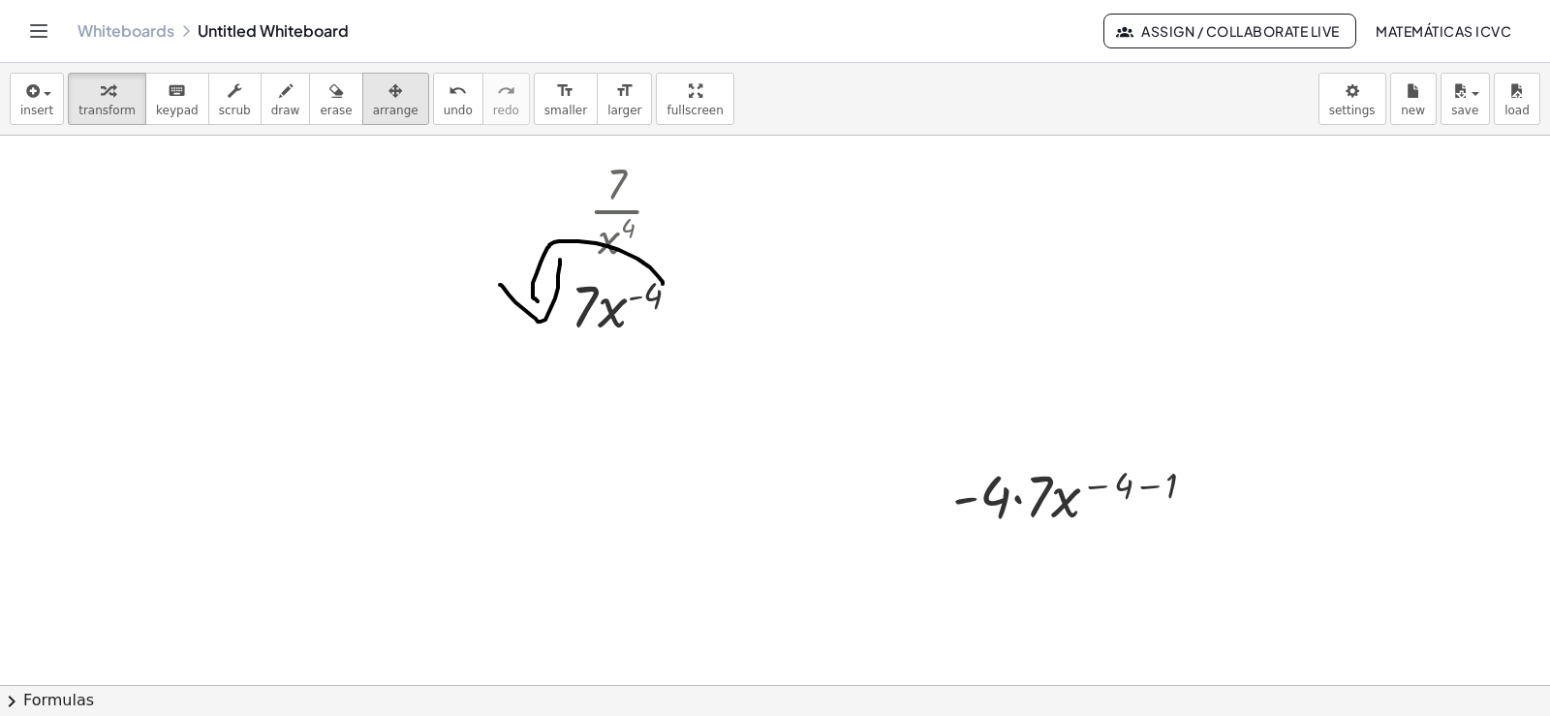
click at [388, 93] on icon "button" at bounding box center [395, 90] width 14 height 23
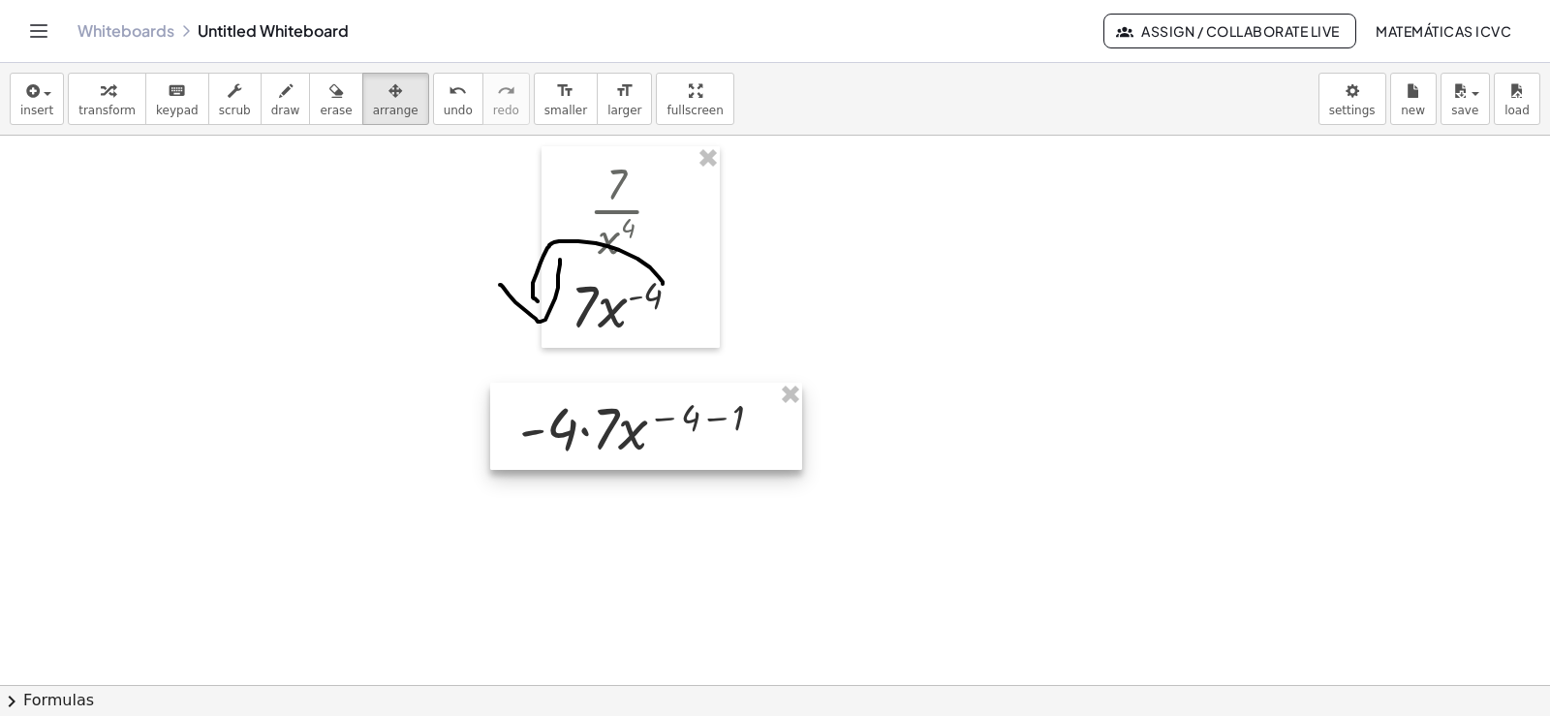
drag, startPoint x: 1103, startPoint y: 520, endPoint x: 672, endPoint y: 452, distance: 436.3
click at [672, 452] on div at bounding box center [646, 426] width 312 height 87
click at [73, 93] on button "transform" at bounding box center [107, 99] width 78 height 52
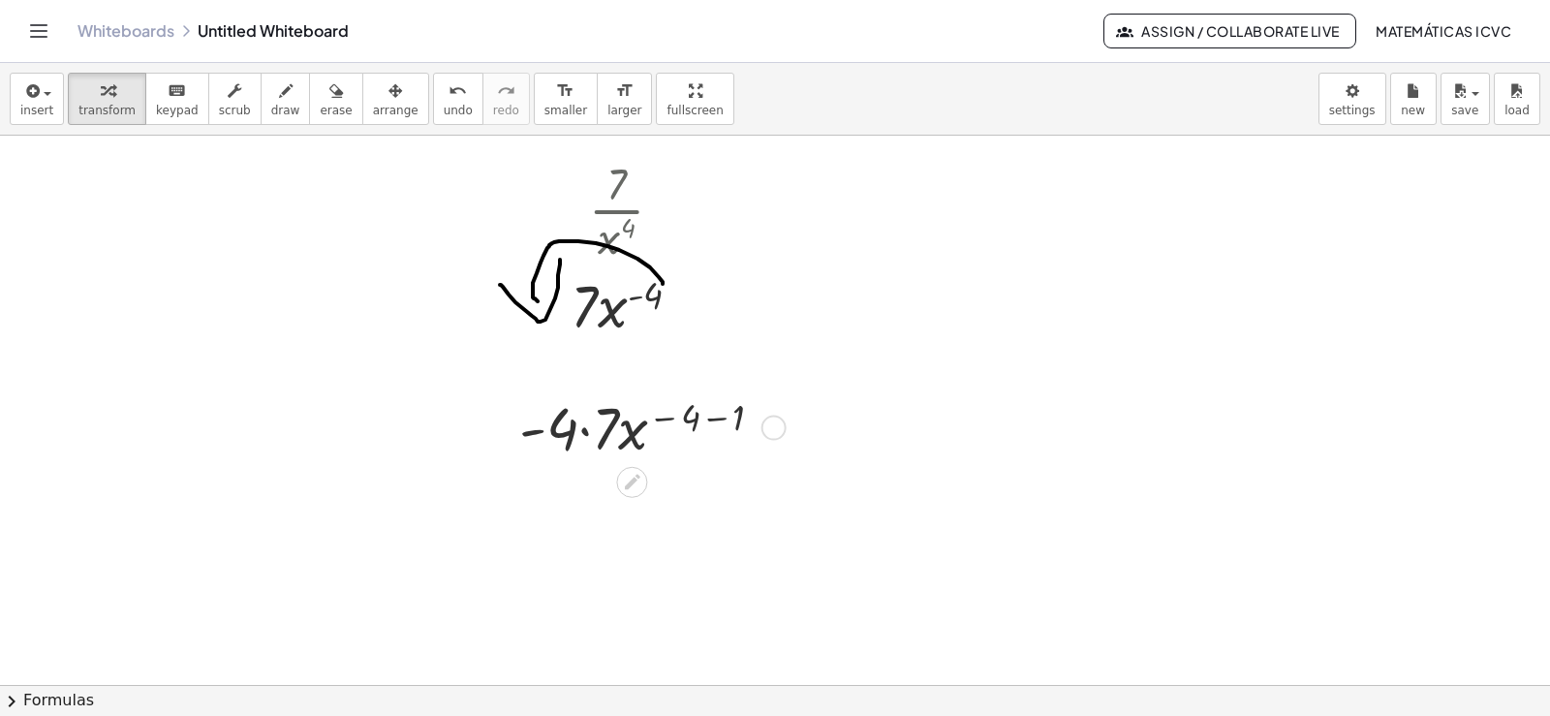
click at [582, 431] on div at bounding box center [648, 425] width 279 height 77
click at [716, 496] on div at bounding box center [648, 503] width 279 height 77
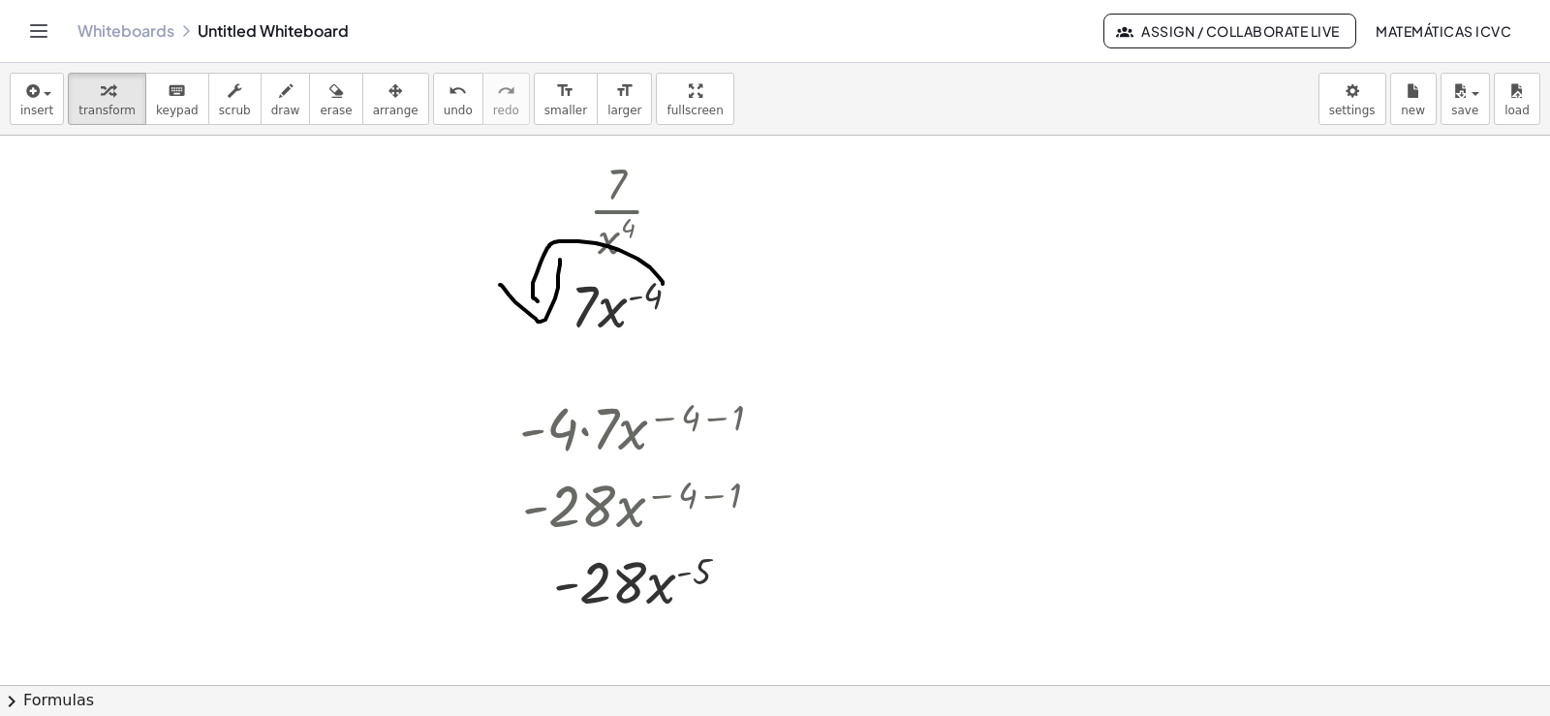
scroll to position [3075, 0]
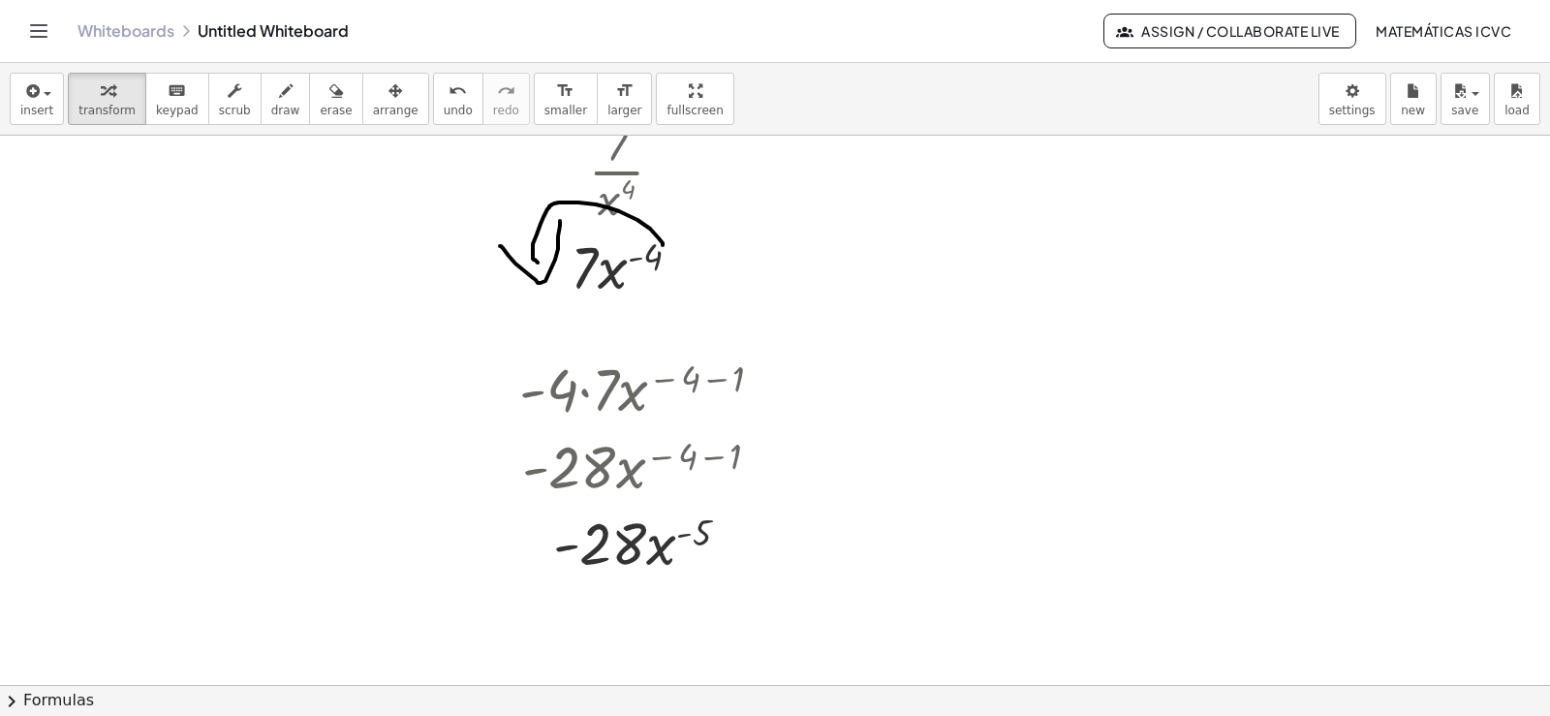
scroll to position [3114, 0]
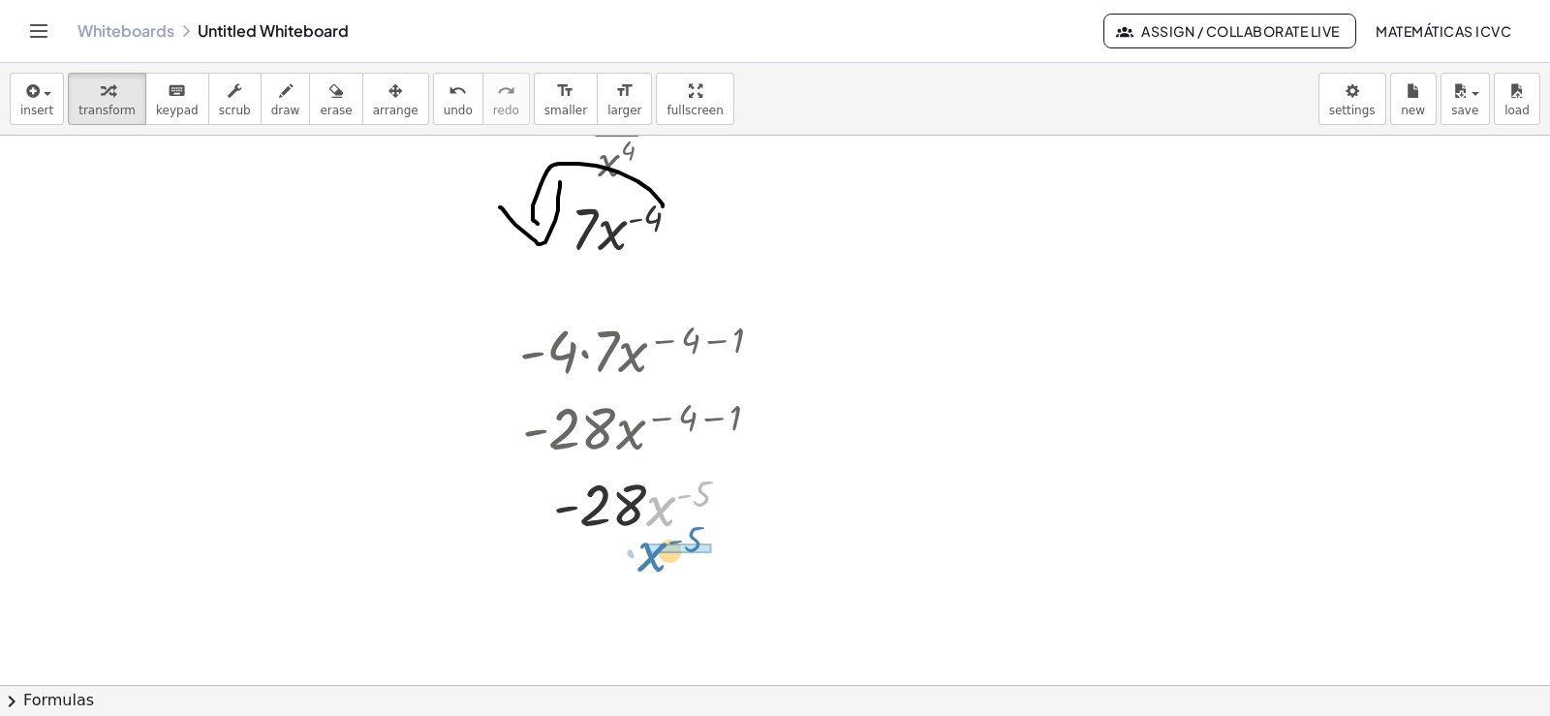
drag, startPoint x: 661, startPoint y: 508, endPoint x: 652, endPoint y: 553, distance: 46.3
drag, startPoint x: 649, startPoint y: 604, endPoint x: 1527, endPoint y: 630, distance: 878.8
click at [650, 604] on div at bounding box center [648, 598] width 279 height 114
click at [271, 99] on div "button" at bounding box center [285, 89] width 29 height 23
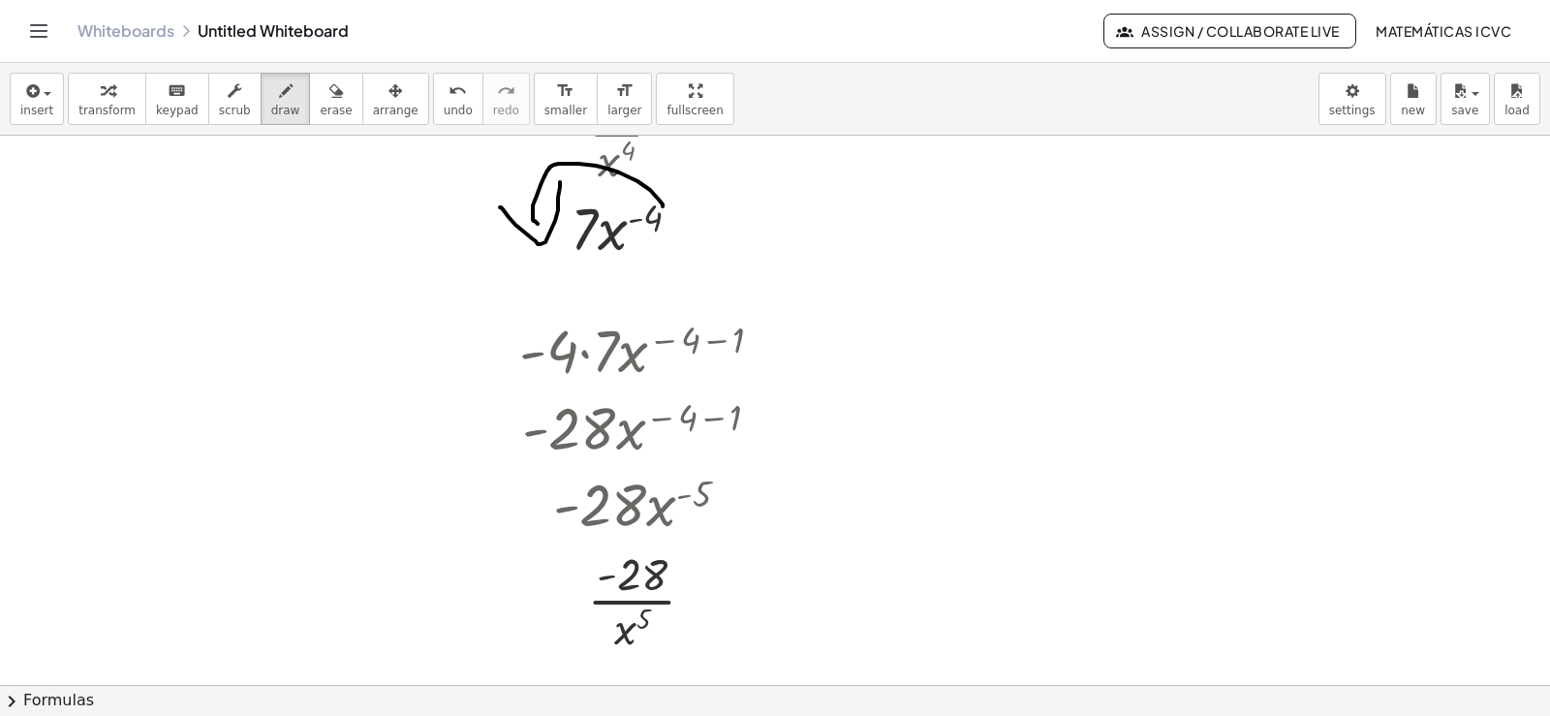
scroll to position [3075, 0]
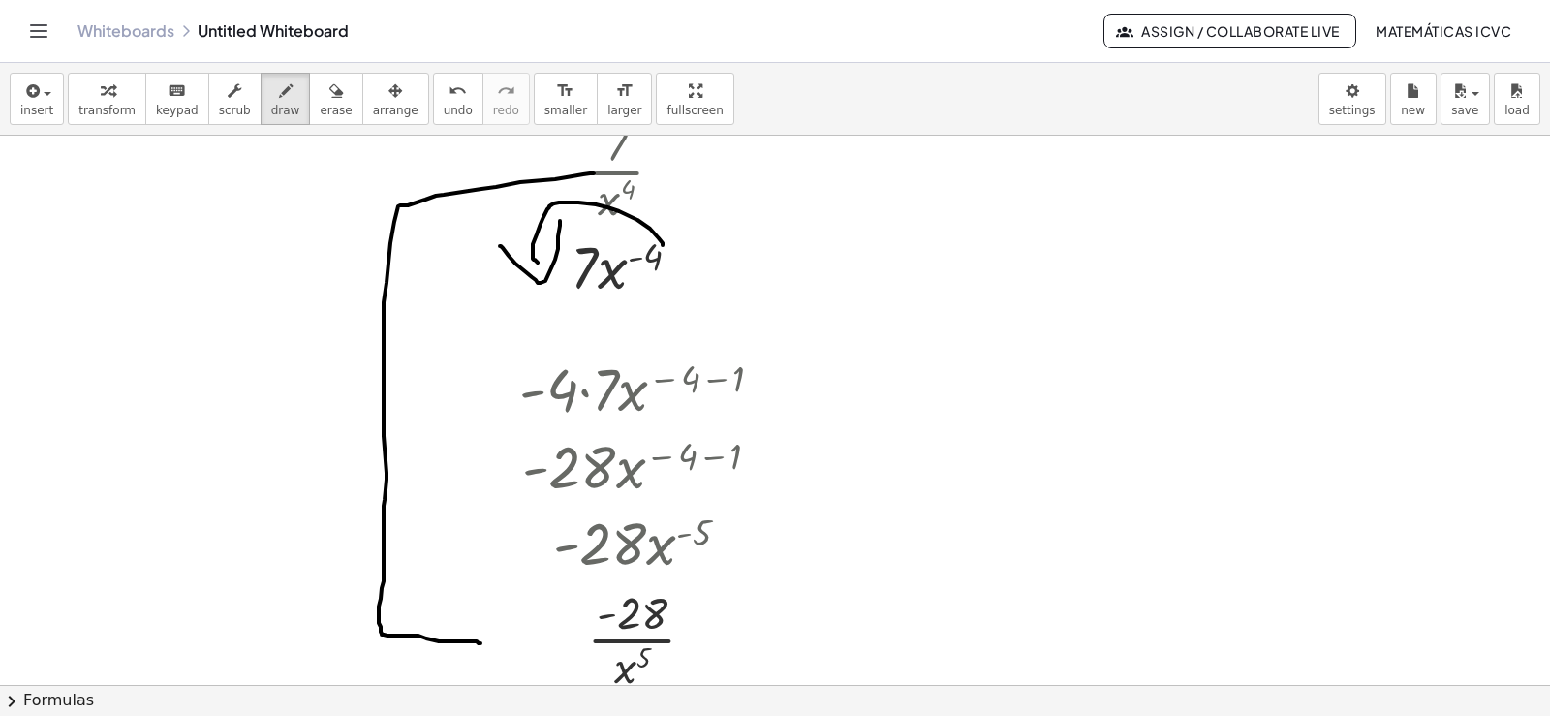
drag, startPoint x: 594, startPoint y: 173, endPoint x: 503, endPoint y: 645, distance: 480.4
drag, startPoint x: 491, startPoint y: 615, endPoint x: 444, endPoint y: 657, distance: 63.1
click at [101, 102] on icon "button" at bounding box center [108, 90] width 14 height 23
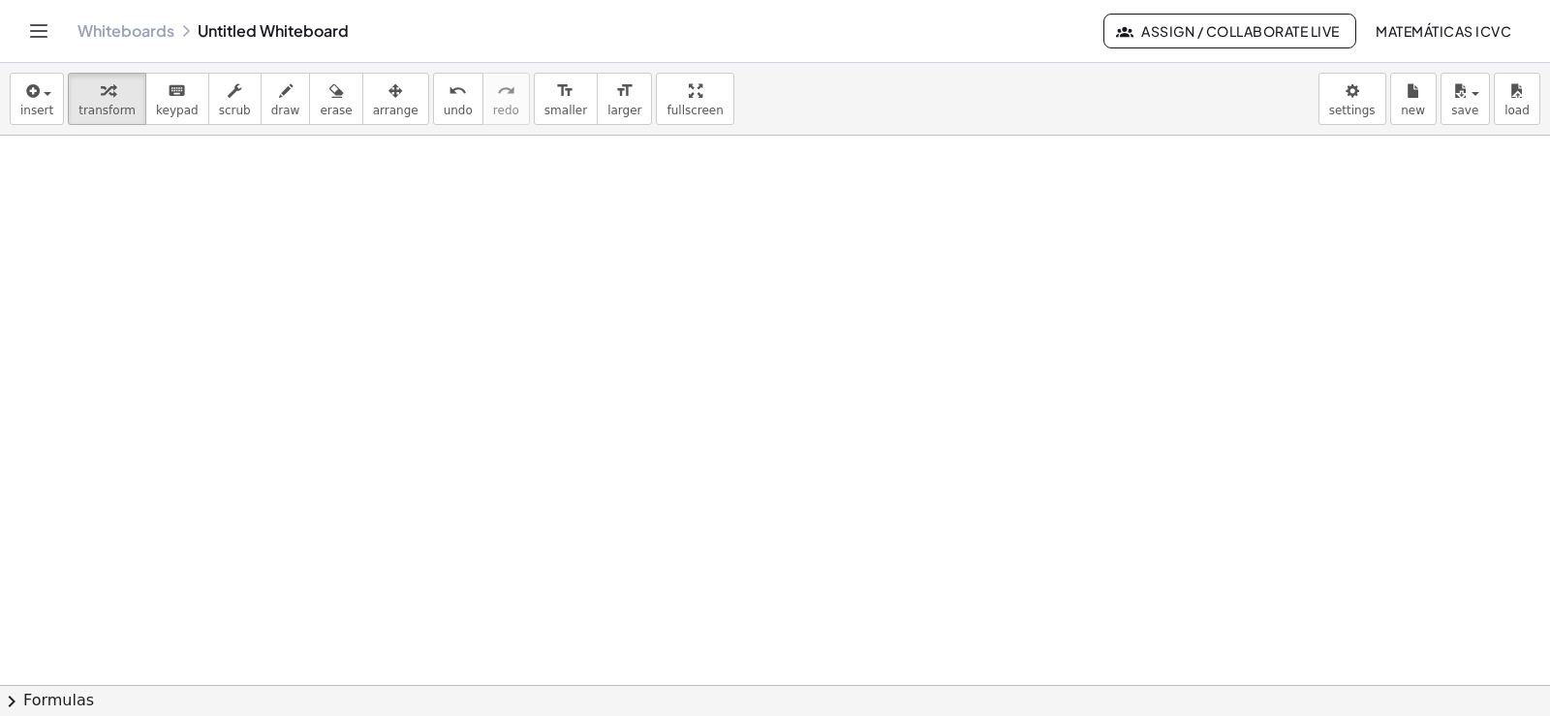
scroll to position [3844, 0]
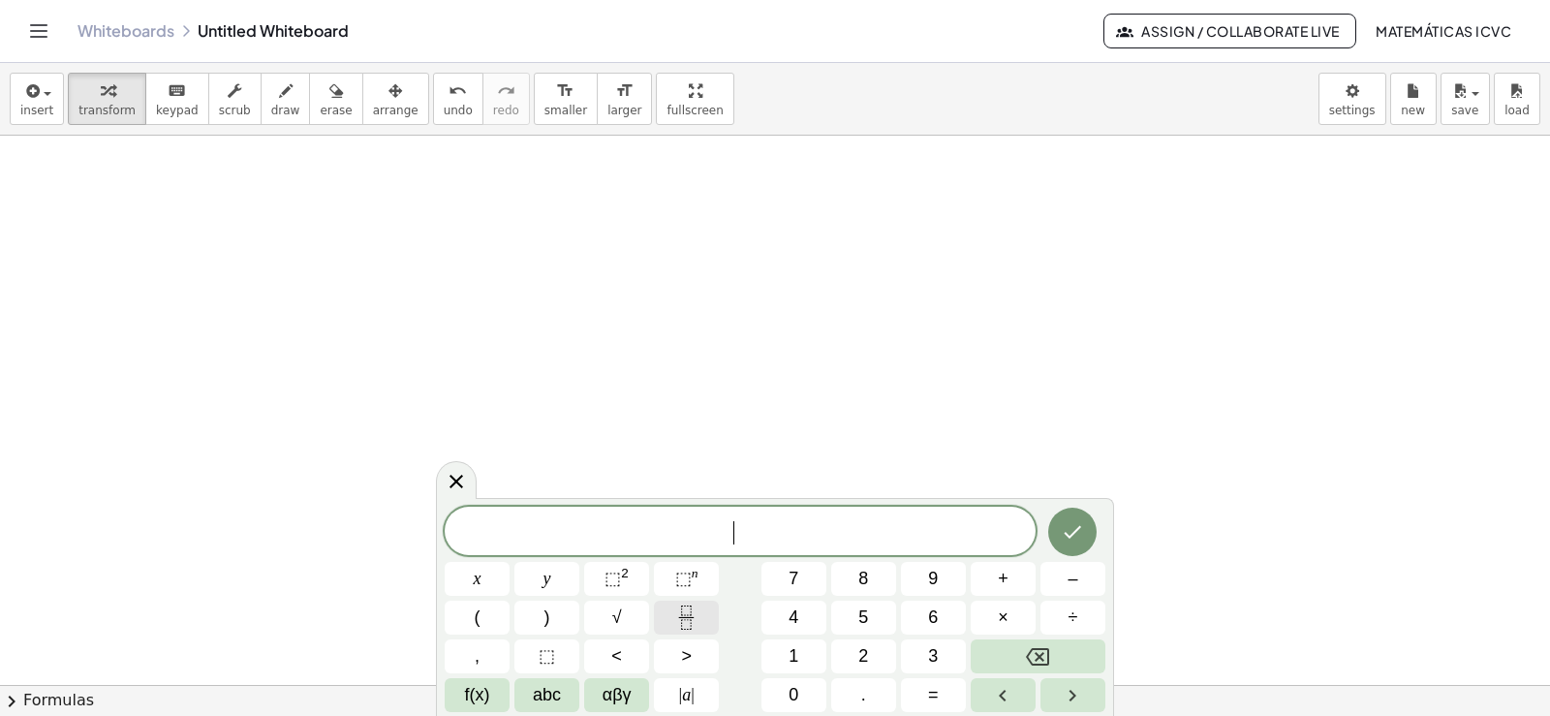
click at [707, 614] on button "Fraction" at bounding box center [686, 617] width 65 height 34
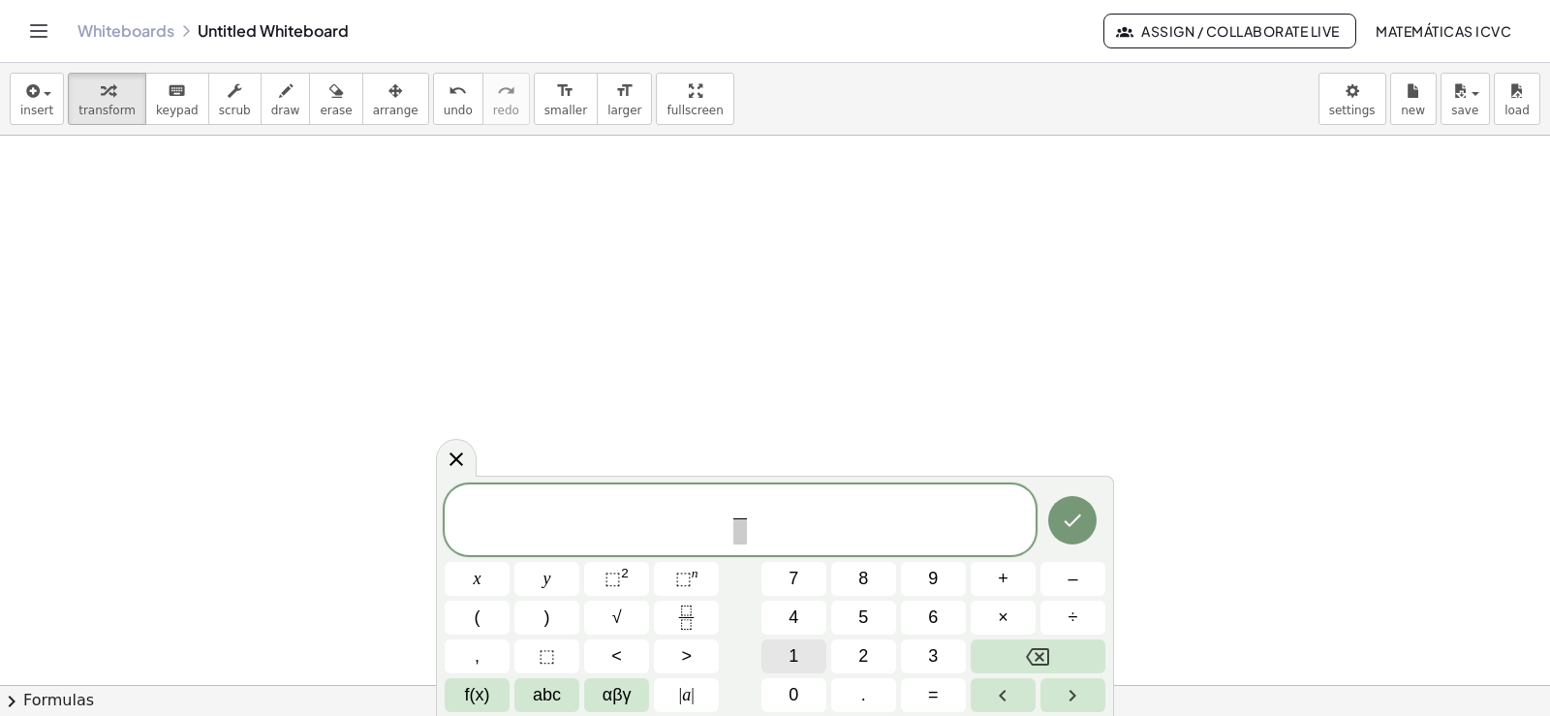
click at [789, 664] on span "1" at bounding box center [793, 656] width 10 height 26
click at [795, 688] on span "0" at bounding box center [793, 695] width 10 height 26
click at [740, 539] on span at bounding box center [739, 531] width 25 height 26
click at [471, 586] on button "x" at bounding box center [477, 579] width 65 height 34
click at [689, 572] on span "⬚" at bounding box center [683, 578] width 16 height 19
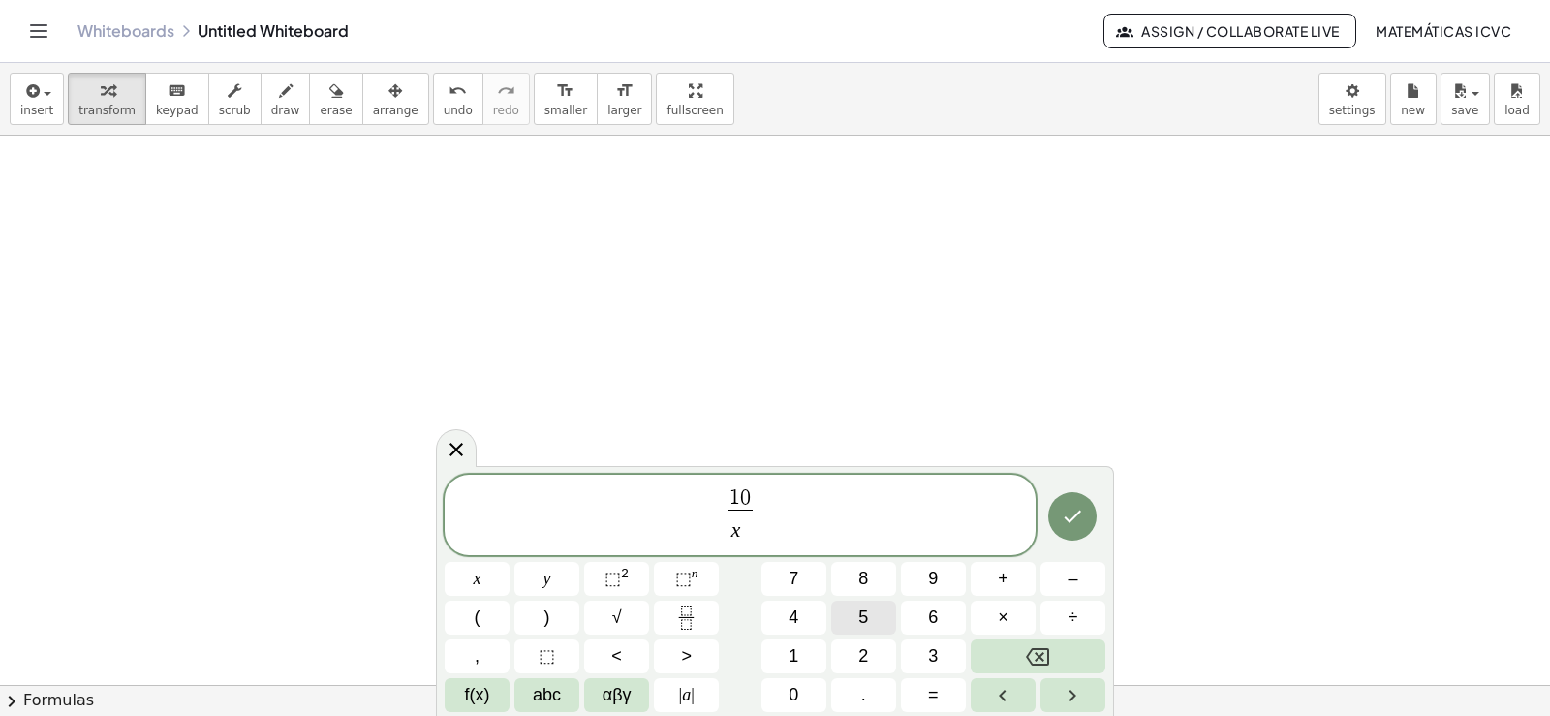
click at [862, 616] on span "5" at bounding box center [863, 617] width 10 height 26
click at [1076, 524] on icon "Done" at bounding box center [1072, 516] width 23 height 23
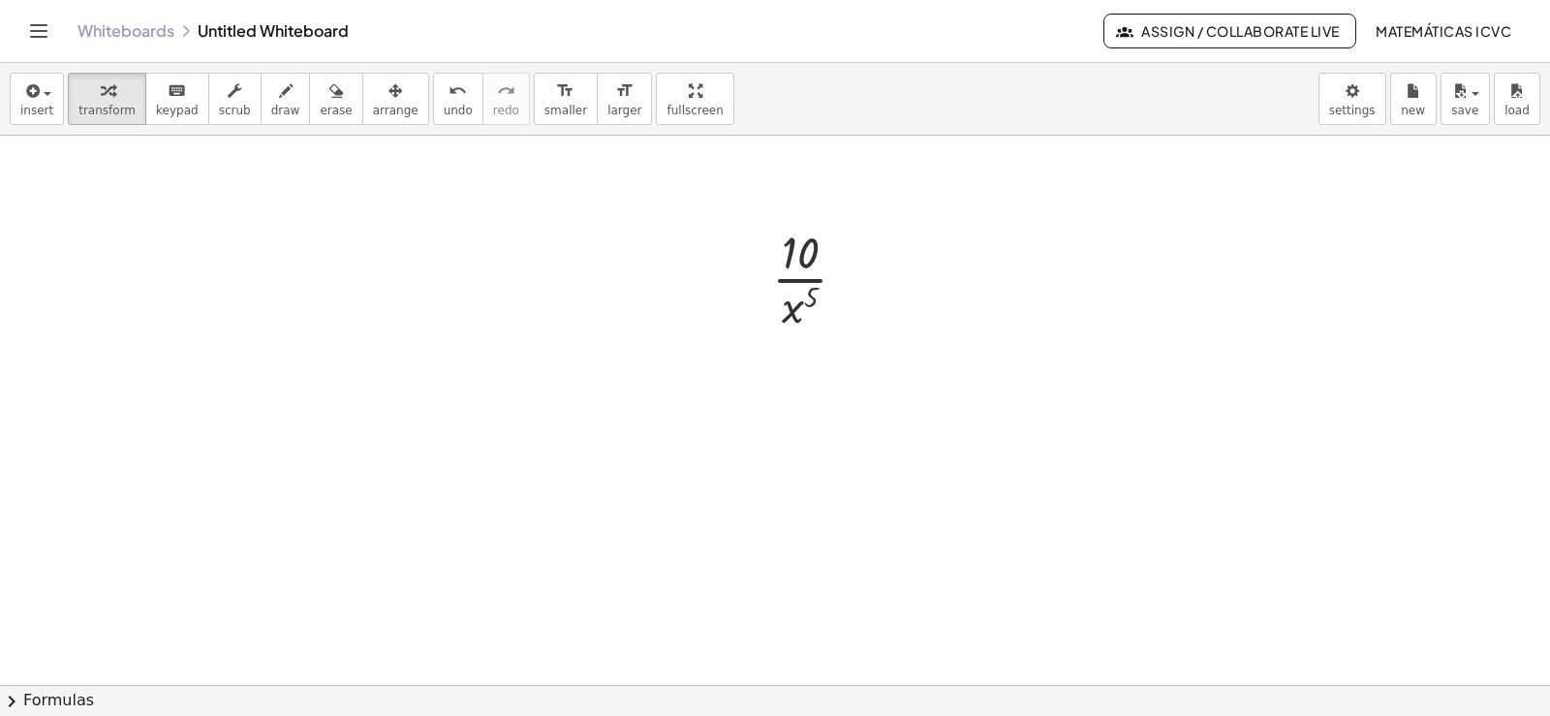
scroll to position [4115, 0]
click at [615, 89] on icon "format_size" at bounding box center [624, 90] width 18 height 23
drag, startPoint x: 790, startPoint y: 288, endPoint x: 825, endPoint y: 224, distance: 72.8
click at [271, 99] on div "button" at bounding box center [285, 89] width 29 height 23
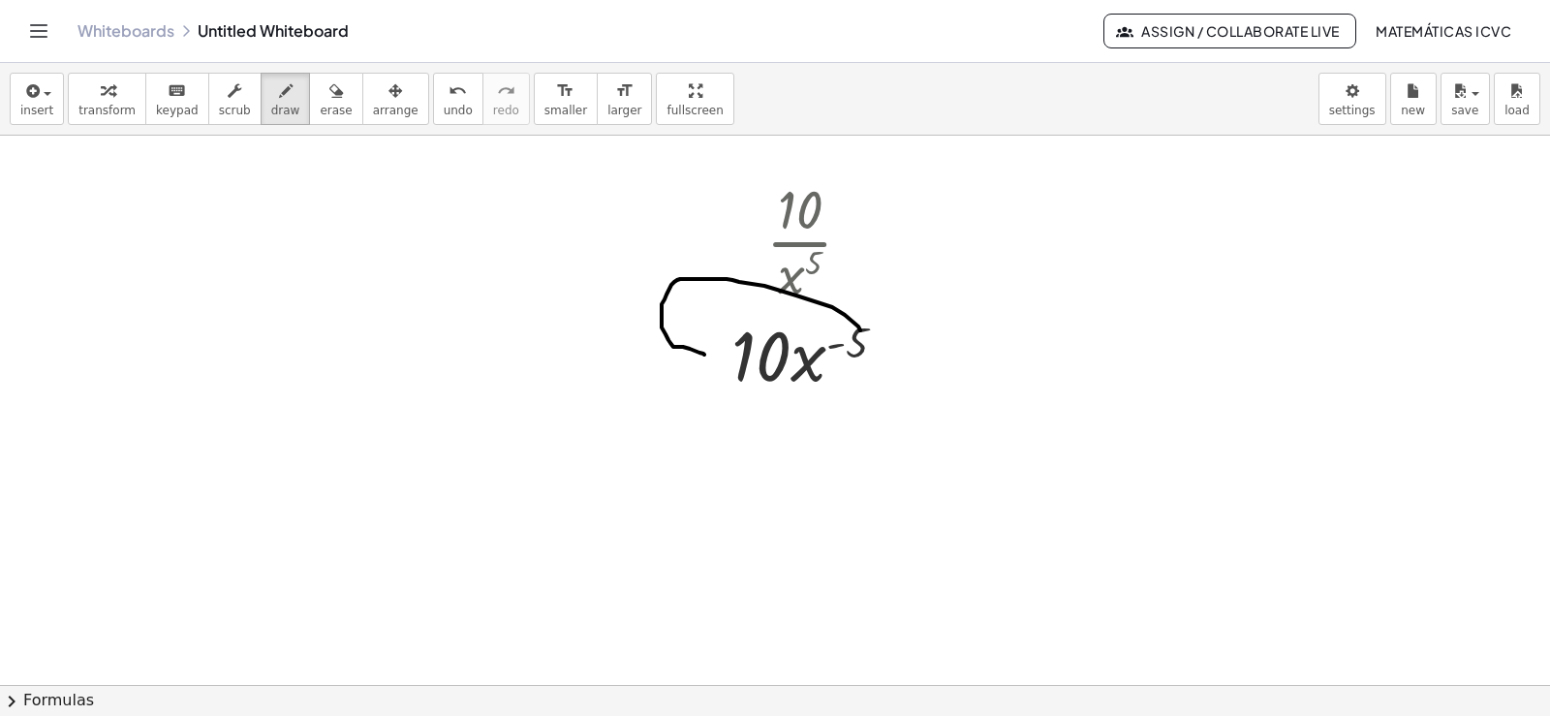
drag, startPoint x: 860, startPoint y: 330, endPoint x: 704, endPoint y: 354, distance: 157.8
drag, startPoint x: 664, startPoint y: 352, endPoint x: 692, endPoint y: 331, distance: 33.9
click at [98, 108] on span "transform" at bounding box center [106, 111] width 57 height 14
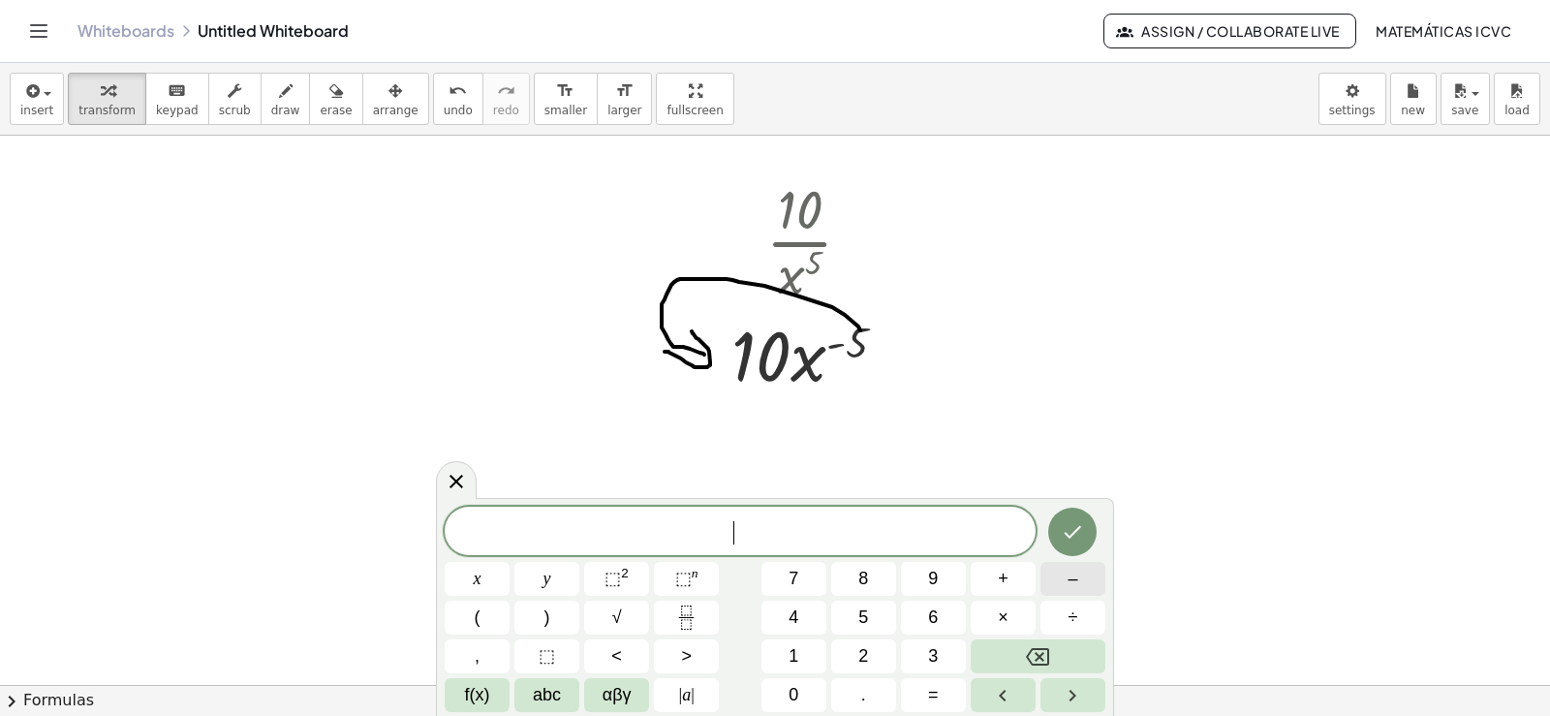
click at [1082, 576] on button "–" at bounding box center [1072, 579] width 65 height 34
click at [867, 622] on span "5" at bounding box center [863, 617] width 10 height 26
click at [999, 613] on span "×" at bounding box center [1003, 617] width 11 height 26
drag, startPoint x: 827, startPoint y: 650, endPoint x: 822, endPoint y: 666, distance: 17.2
click at [824, 654] on div "− 5 · ​ x y ⬚ 2 ⬚ n 7 8 9 + – ( ) √ 4 5 6 × ÷ , ⬚ < > 1 2 3 f(x) abc αβγ | a | …" at bounding box center [775, 609] width 661 height 205
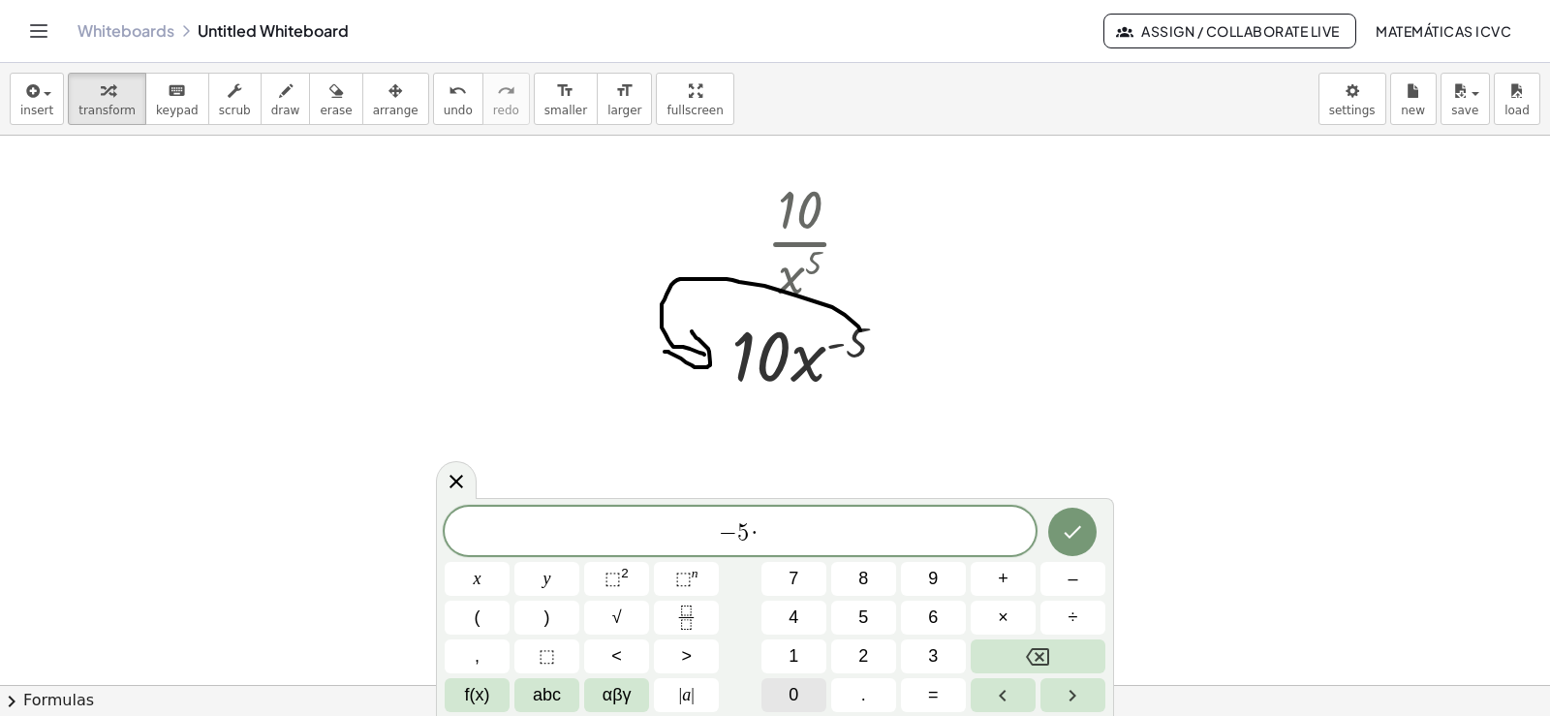
click at [808, 692] on button "0" at bounding box center [793, 695] width 65 height 34
click at [1036, 648] on icon "Backspace" at bounding box center [1037, 656] width 23 height 17
click at [796, 653] on span "1" at bounding box center [793, 656] width 10 height 26
click at [795, 694] on span "0" at bounding box center [793, 695] width 10 height 26
click at [470, 573] on button "x" at bounding box center [477, 579] width 65 height 34
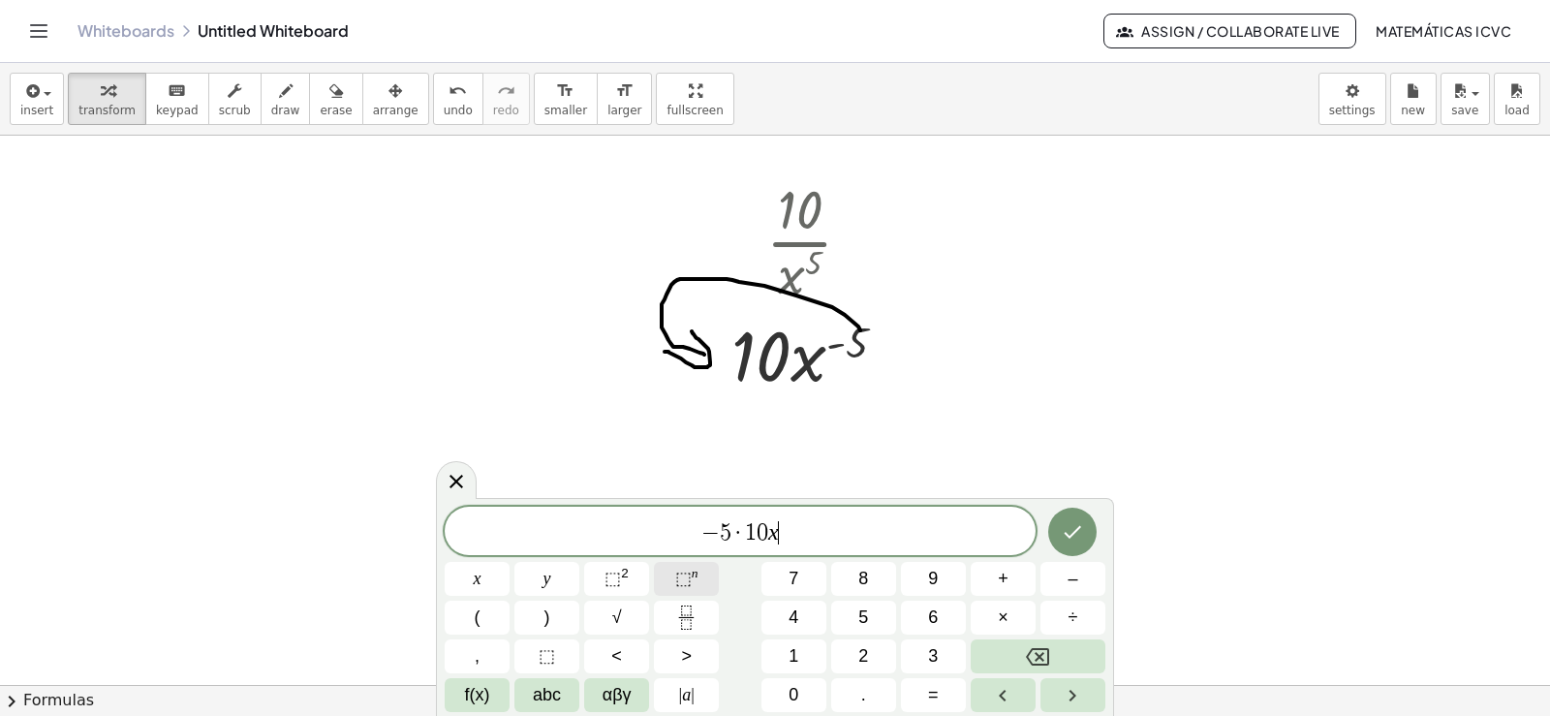
click at [692, 578] on sup "n" at bounding box center [695, 573] width 7 height 15
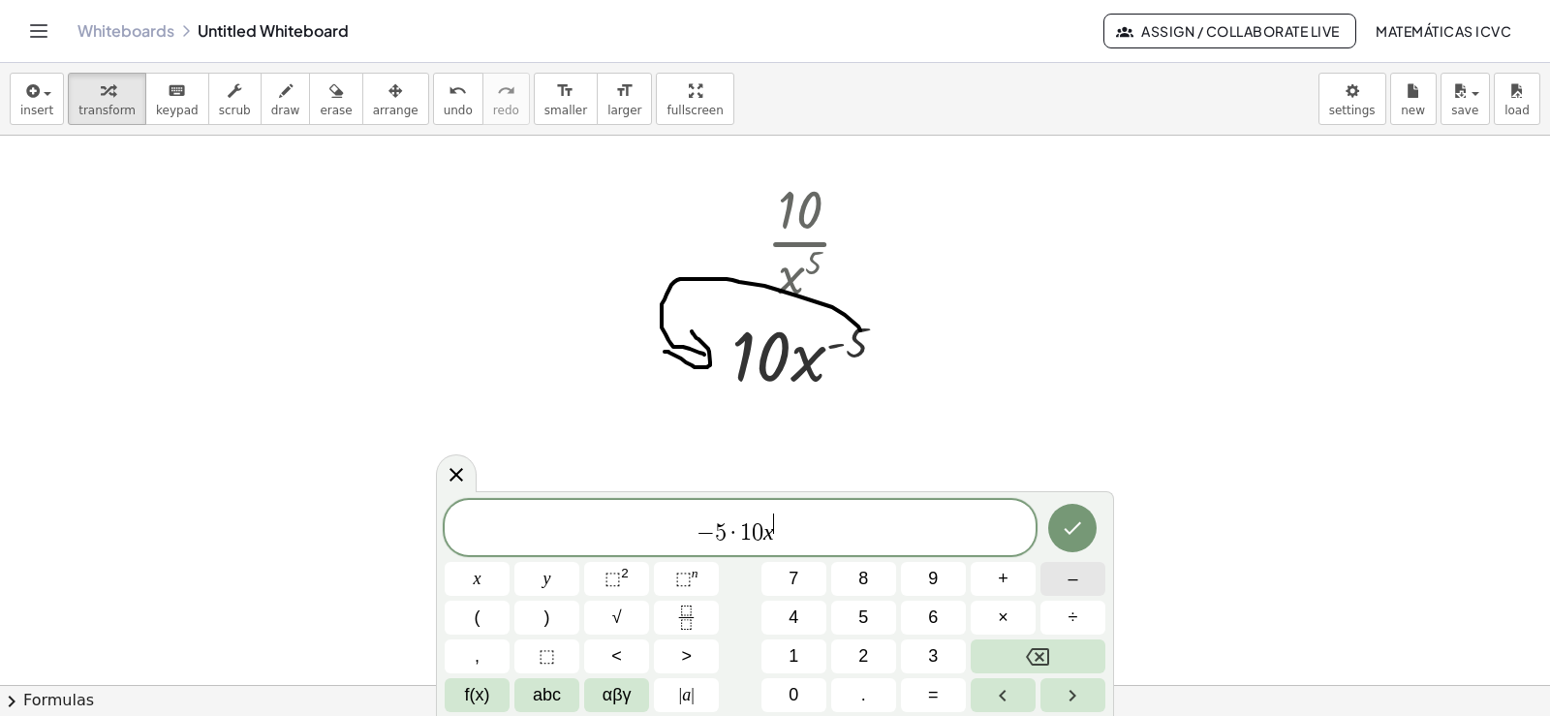
click at [1068, 576] on span "–" at bounding box center [1072, 579] width 10 height 26
click at [861, 610] on span "5" at bounding box center [863, 617] width 10 height 26
click at [1091, 581] on button "–" at bounding box center [1072, 579] width 65 height 34
click at [801, 651] on button "1" at bounding box center [793, 656] width 65 height 34
click at [1074, 536] on icon "Done" at bounding box center [1072, 527] width 23 height 23
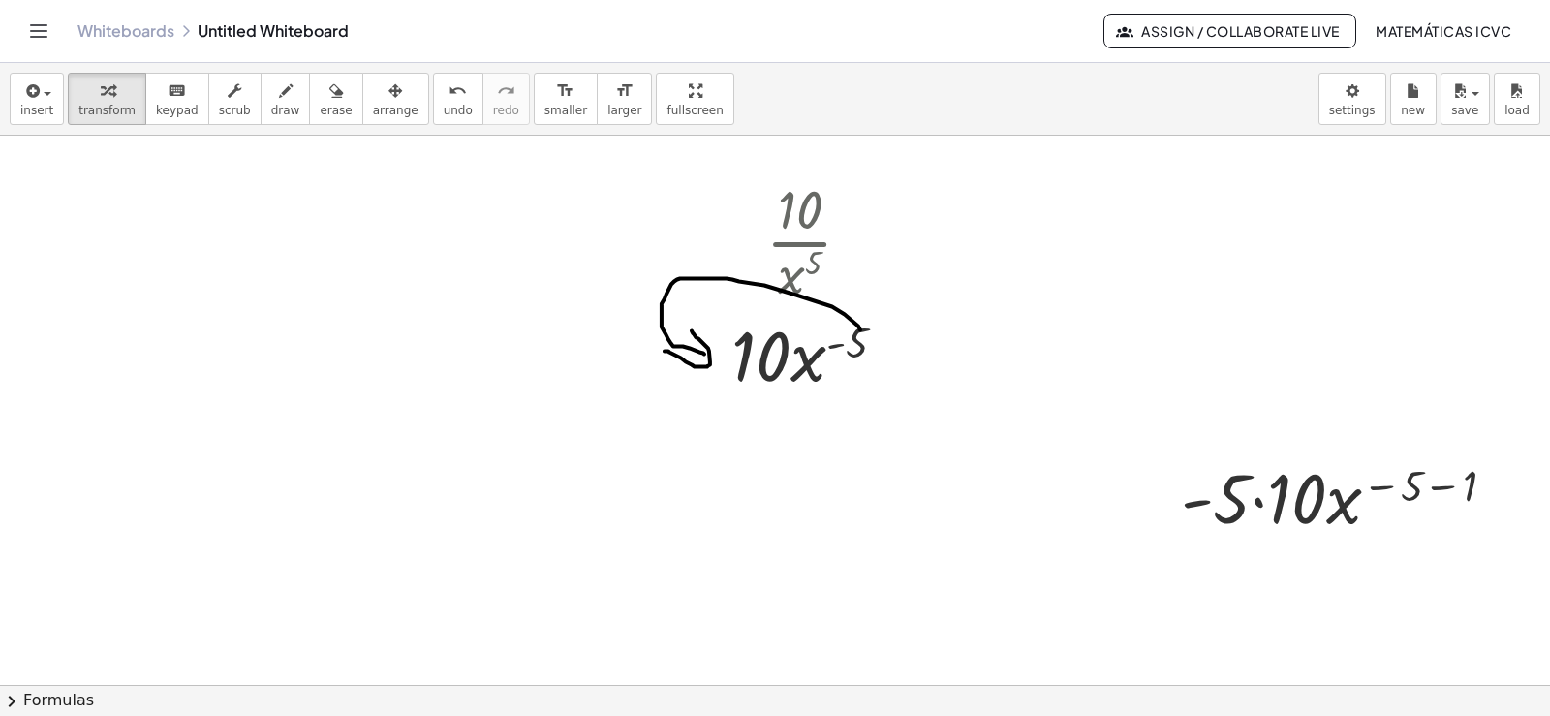
click at [378, 112] on span "arrange" at bounding box center [396, 111] width 46 height 14
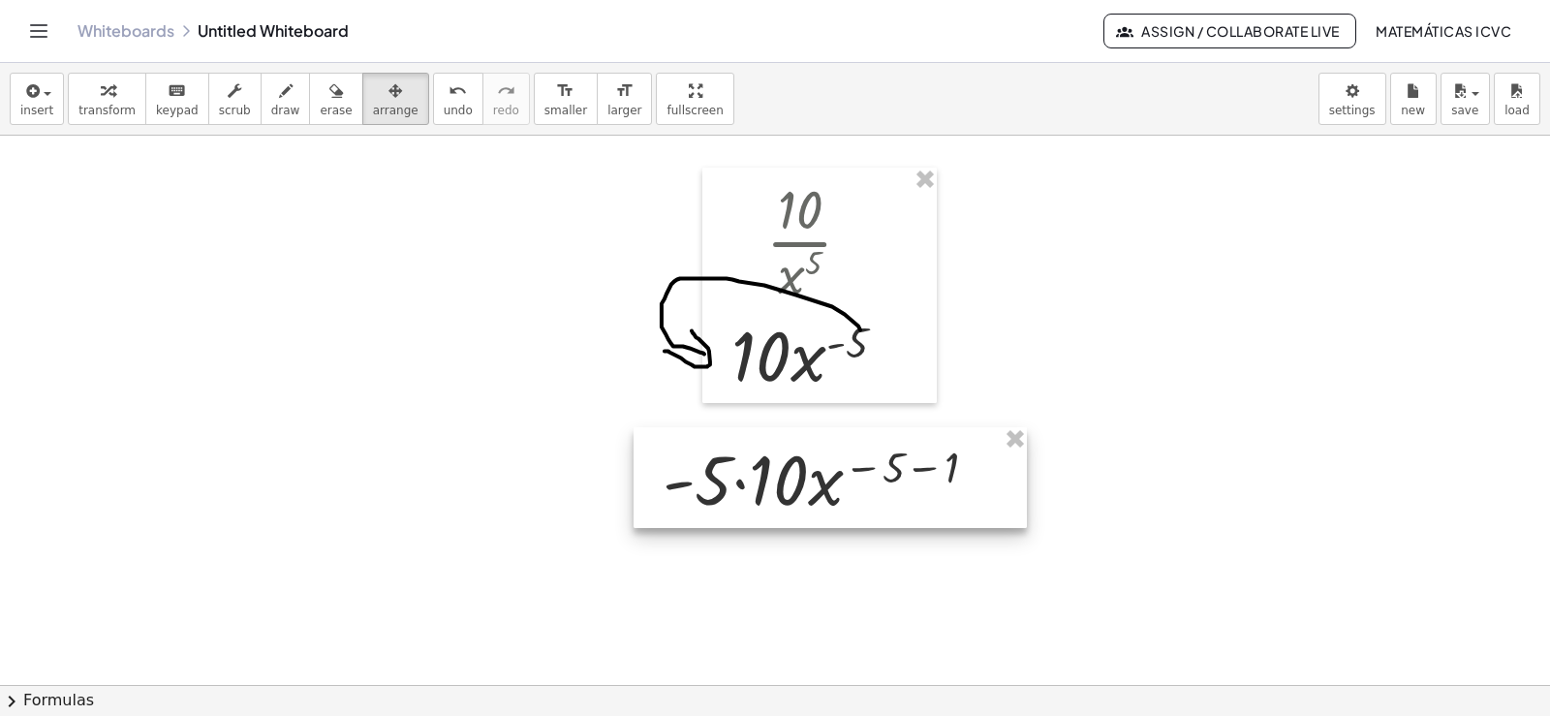
drag, startPoint x: 1287, startPoint y: 521, endPoint x: 794, endPoint y: 476, distance: 495.1
click at [794, 476] on div at bounding box center [829, 477] width 393 height 101
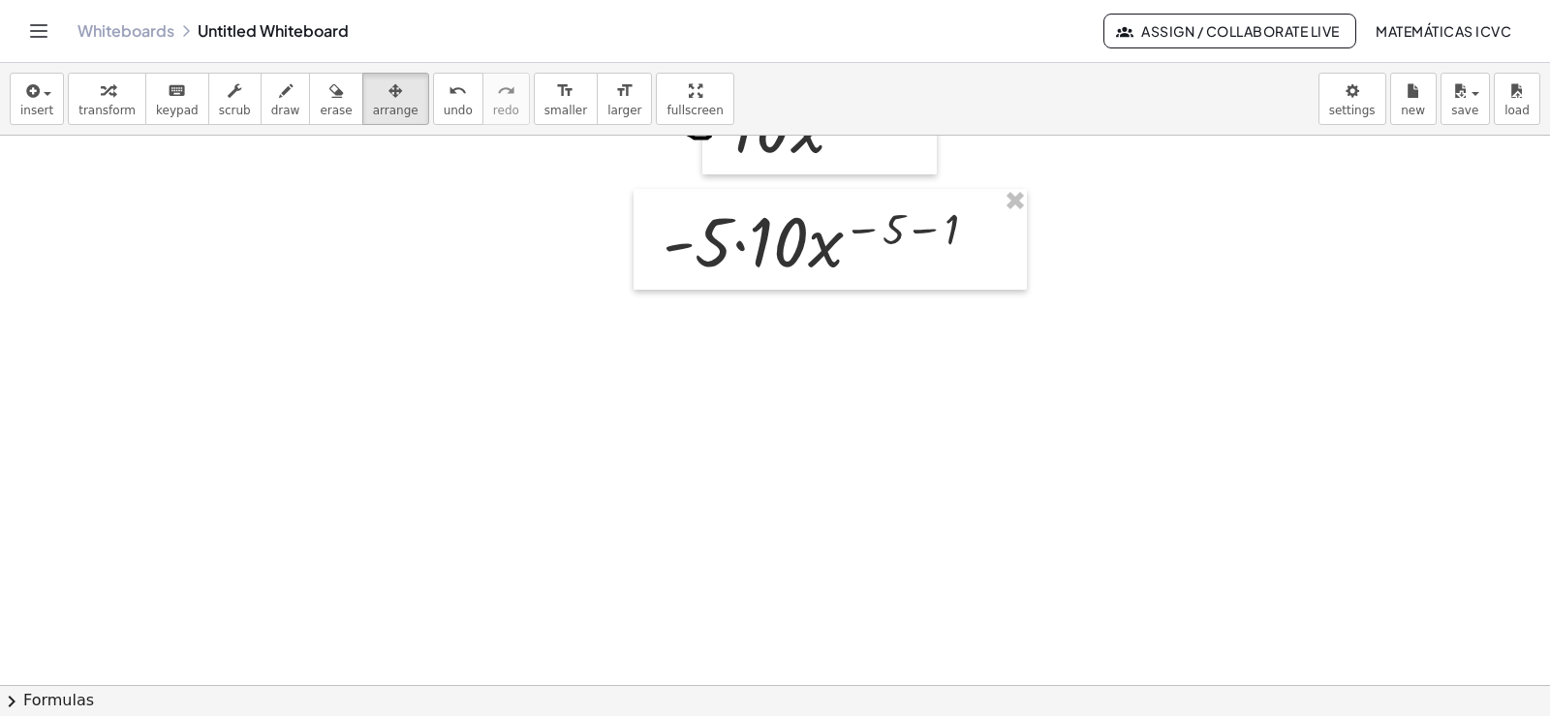
scroll to position [4348, 0]
click at [101, 86] on icon "button" at bounding box center [108, 90] width 14 height 23
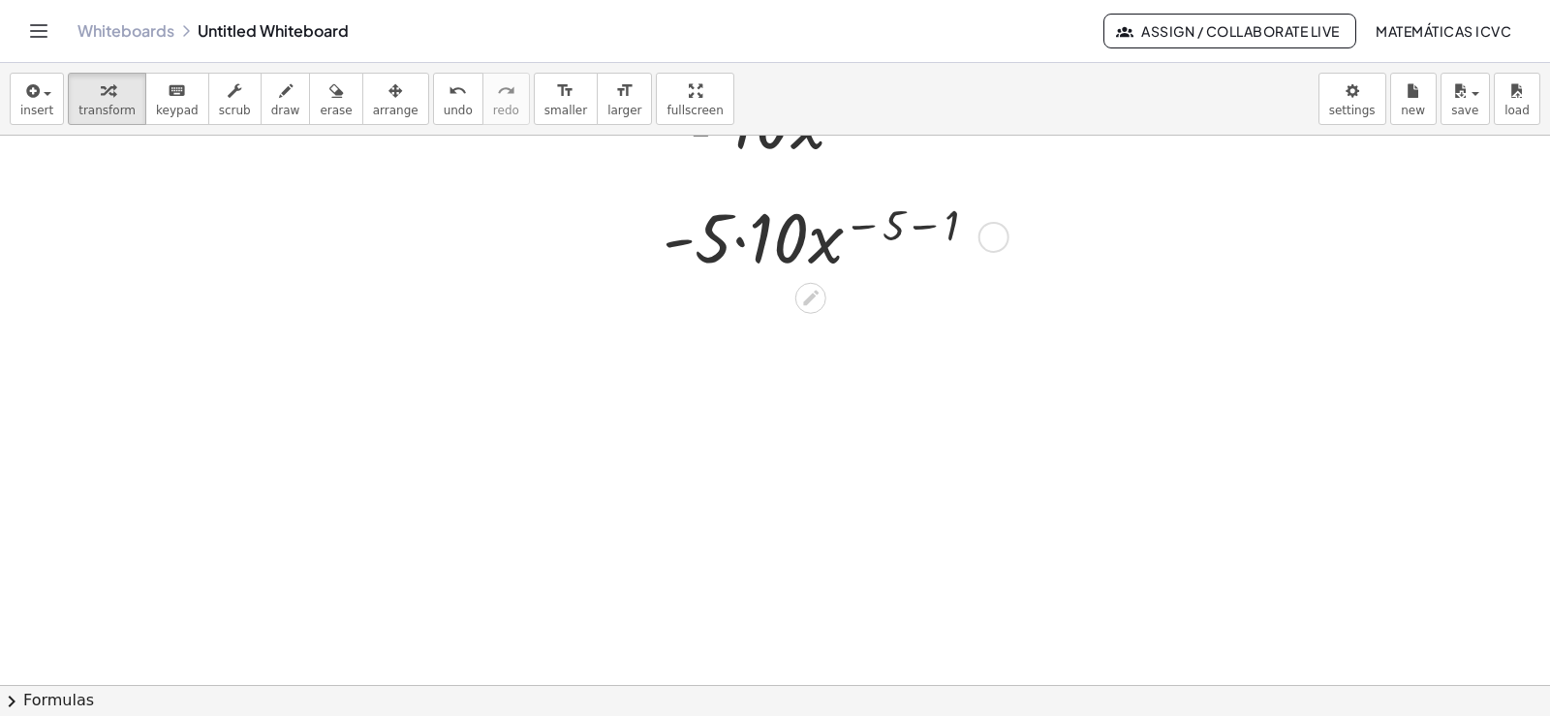
click at [742, 243] on div at bounding box center [828, 235] width 350 height 91
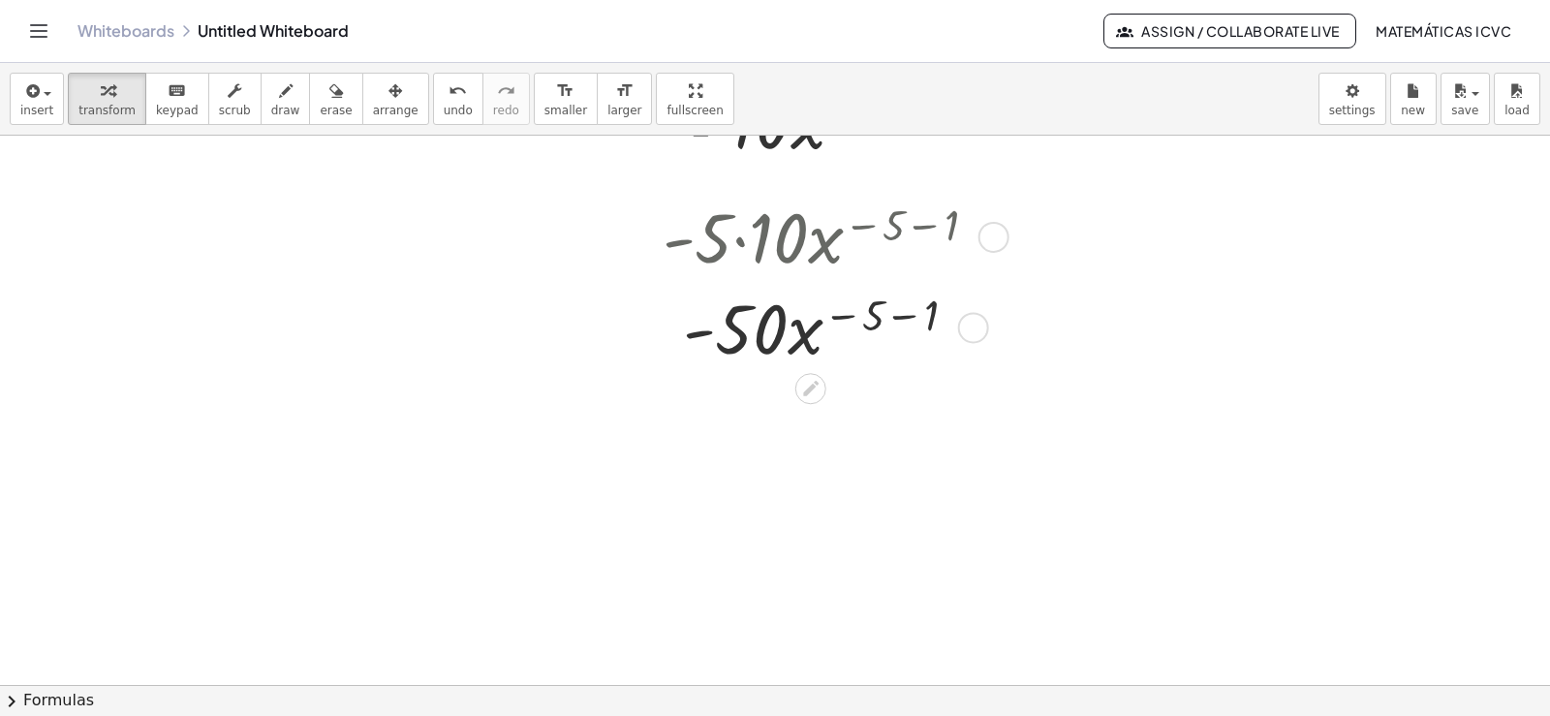
click at [907, 315] on div at bounding box center [828, 326] width 350 height 91
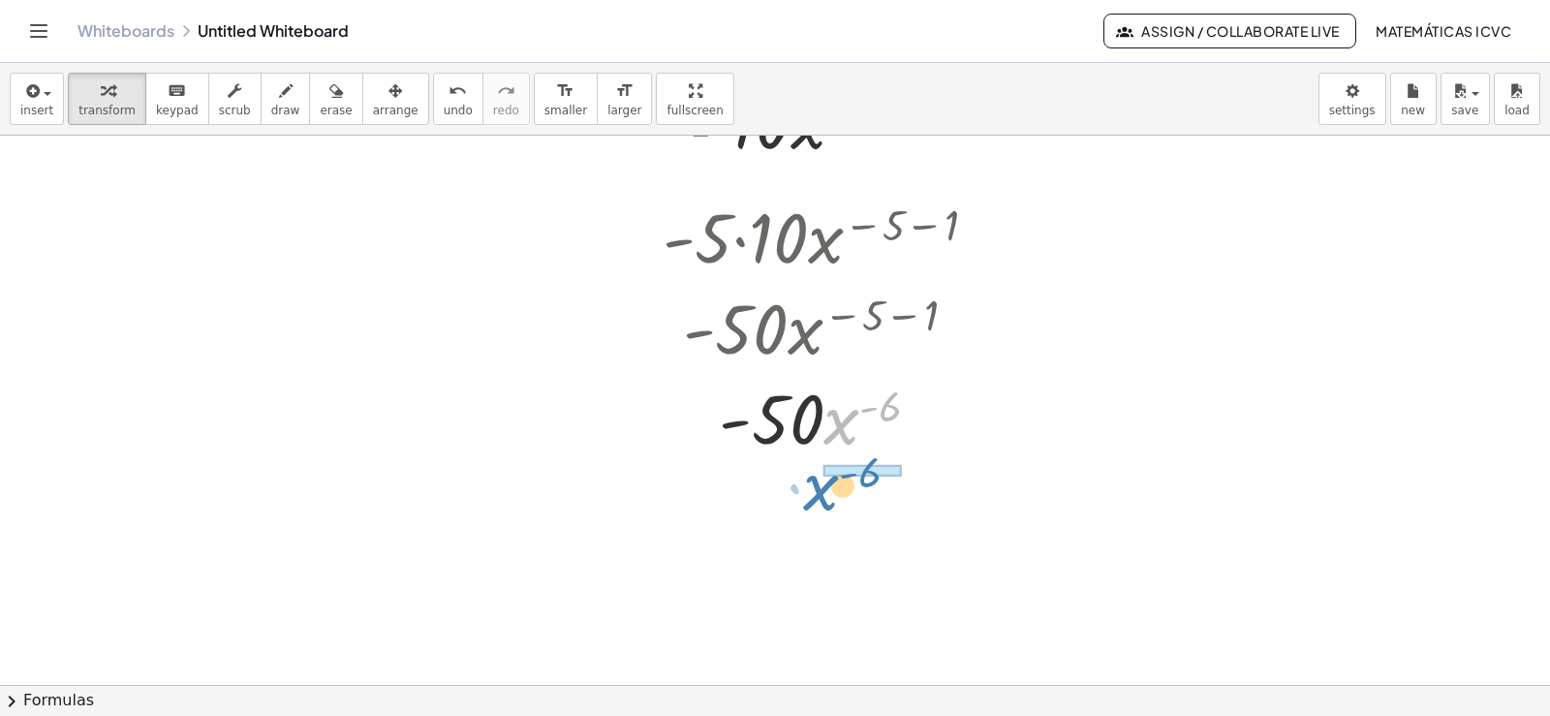
drag, startPoint x: 838, startPoint y: 427, endPoint x: 99, endPoint y: 488, distance: 741.5
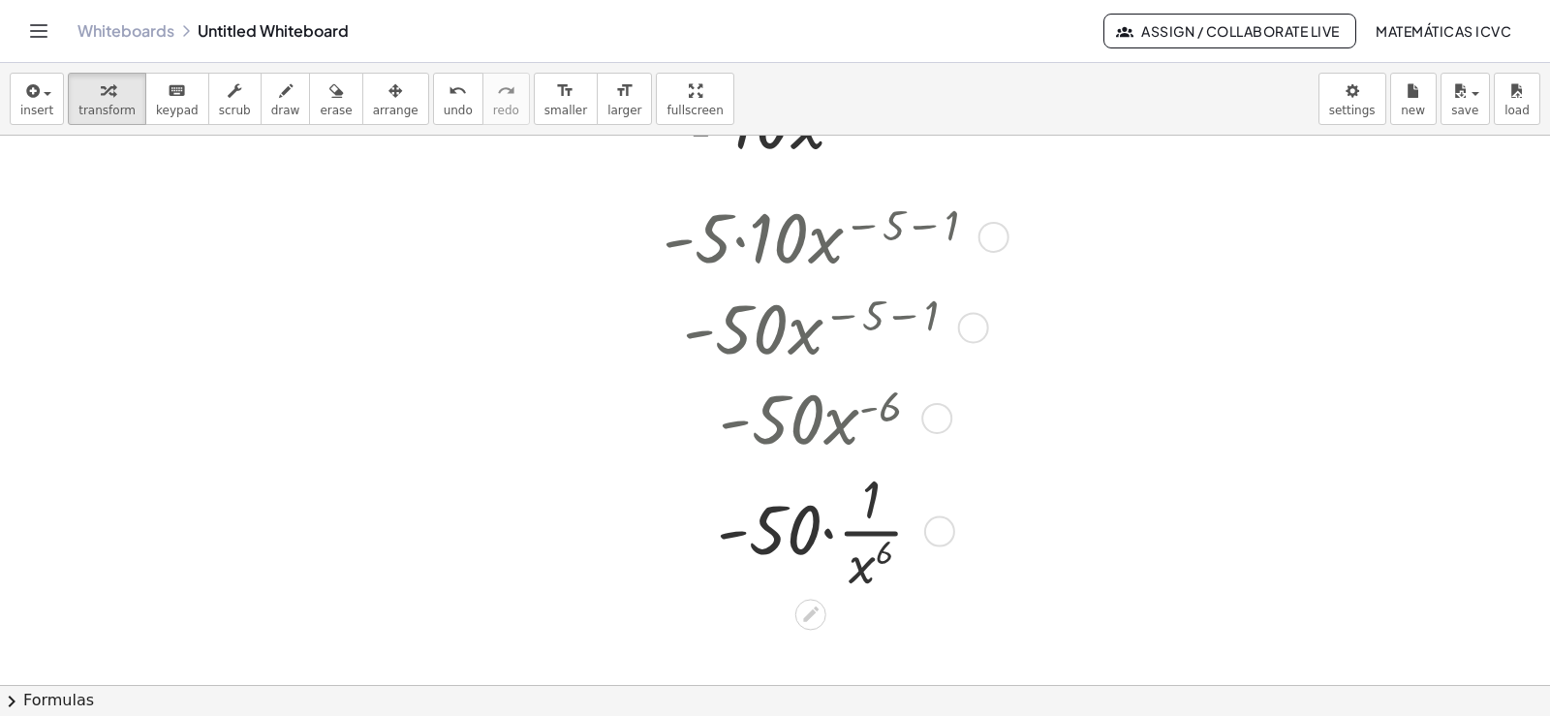
click at [829, 533] on div at bounding box center [828, 530] width 350 height 136
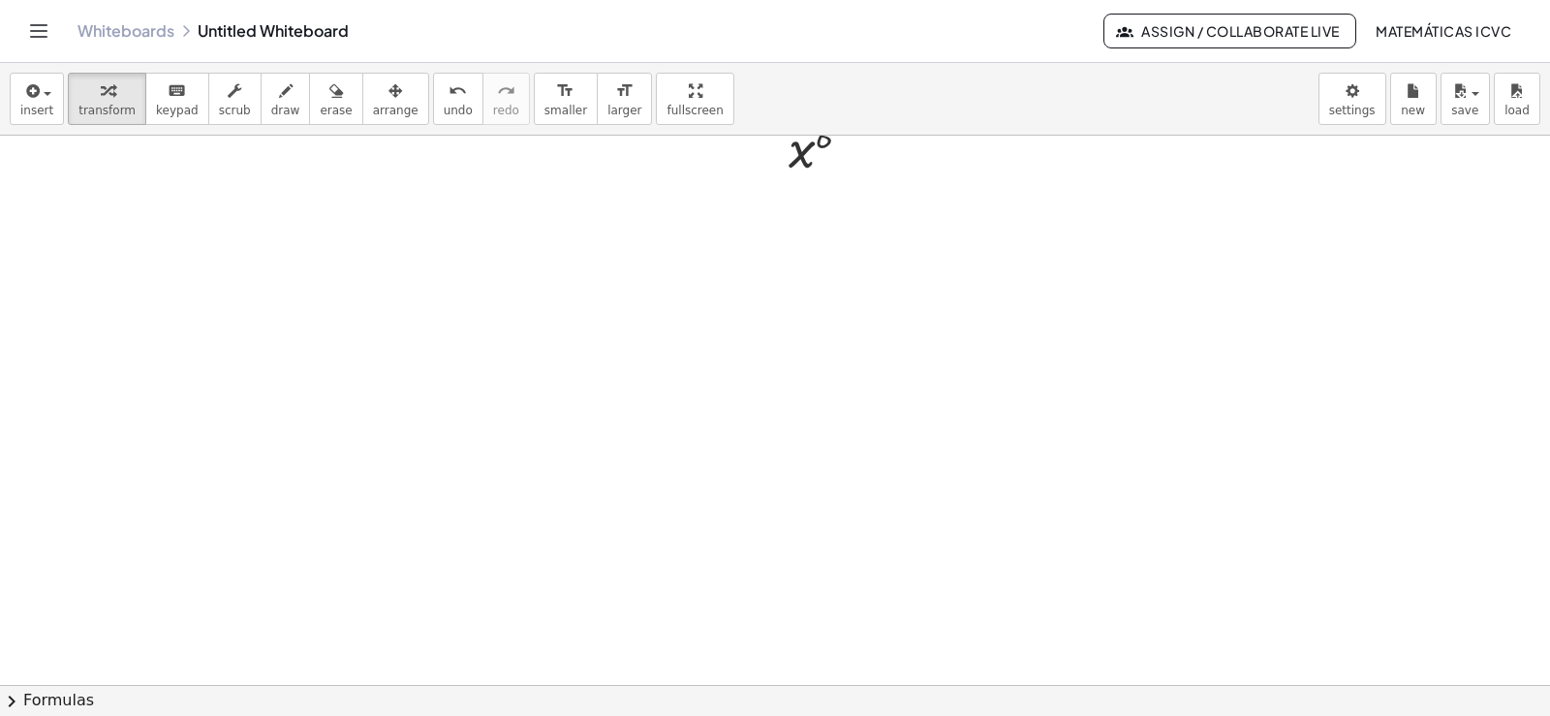
scroll to position [4957, 0]
click at [89, 111] on span "transform" at bounding box center [106, 111] width 57 height 14
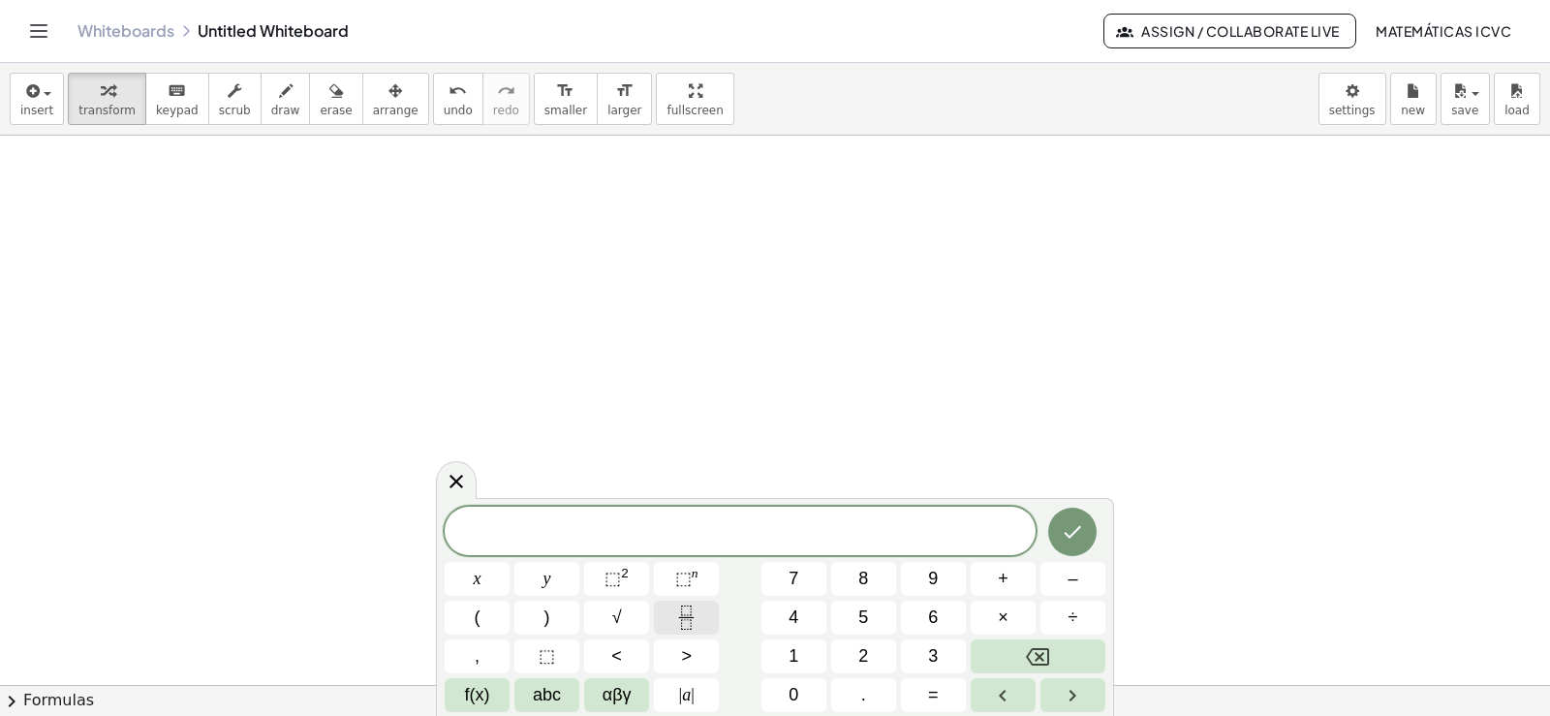
click at [688, 609] on icon "Fraction" at bounding box center [686, 617] width 24 height 24
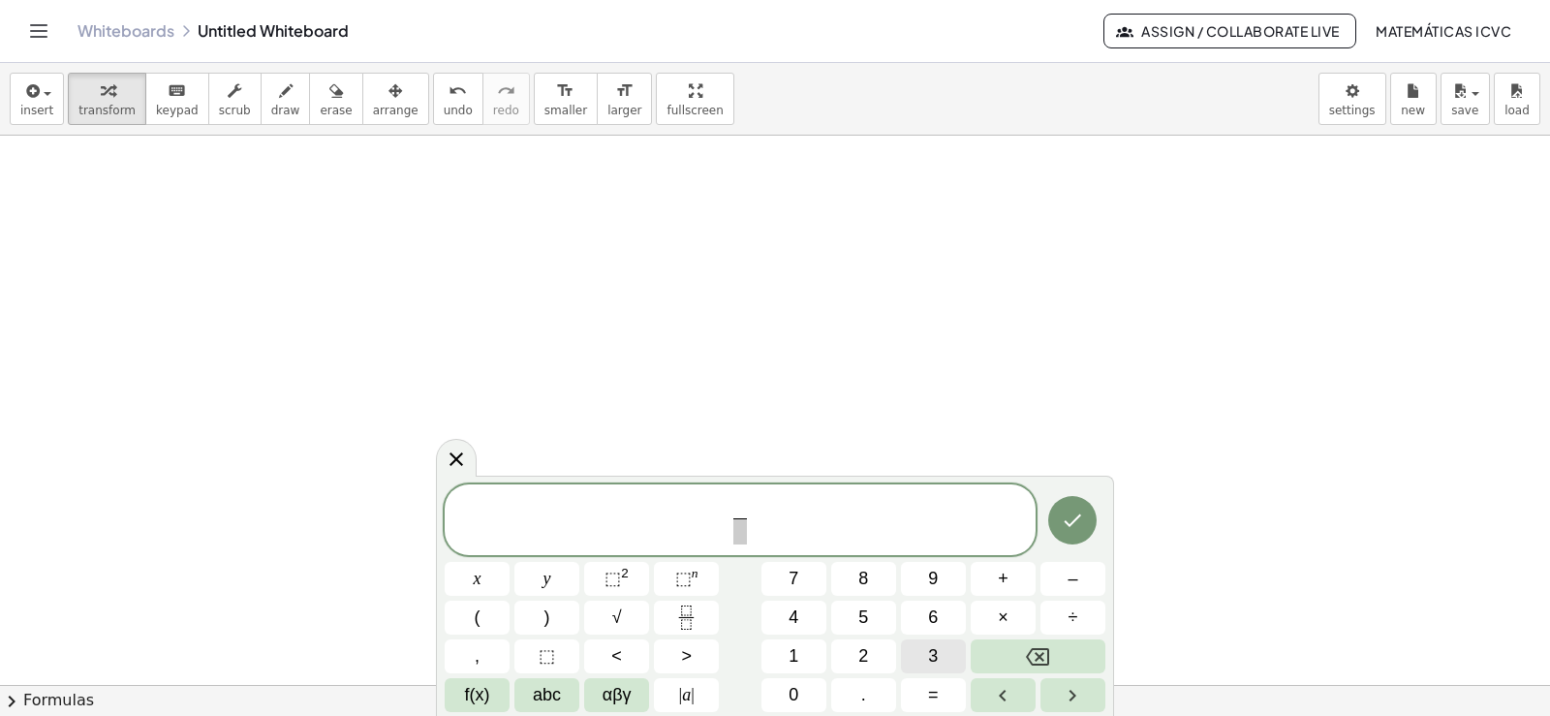
click at [928, 655] on span "3" at bounding box center [933, 656] width 10 height 26
click at [745, 527] on span at bounding box center [739, 531] width 15 height 26
click at [486, 585] on button "x" at bounding box center [477, 579] width 65 height 34
click at [700, 573] on button "⬚ n" at bounding box center [686, 579] width 65 height 34
click at [869, 619] on button "5" at bounding box center [863, 617] width 65 height 34
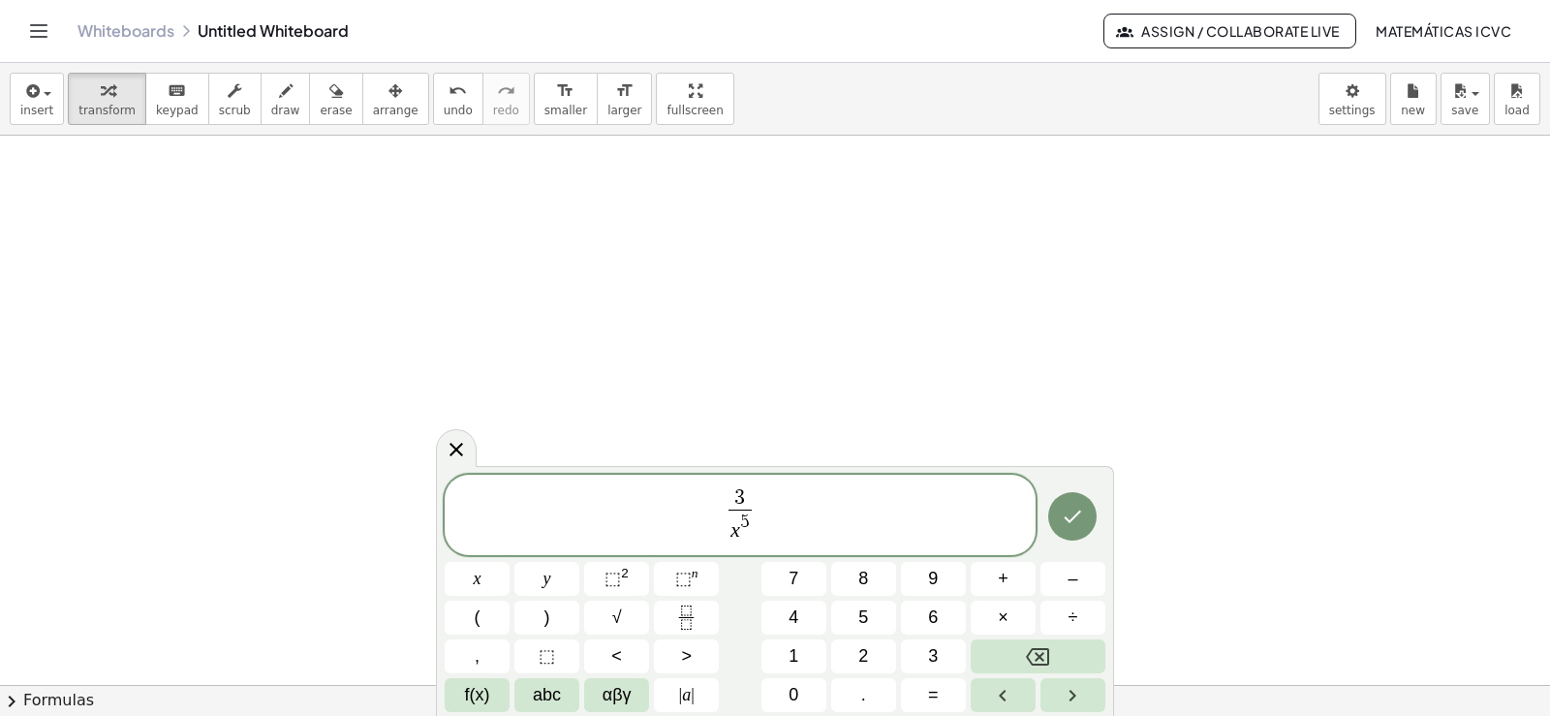
click at [765, 498] on span "3 x 5 ​ ​" at bounding box center [740, 516] width 591 height 60
click at [989, 564] on button "+" at bounding box center [1002, 579] width 65 height 34
click at [686, 624] on icon "Fraction" at bounding box center [686, 617] width 24 height 24
click at [804, 581] on button "7" at bounding box center [793, 579] width 65 height 34
click at [764, 534] on span "​" at bounding box center [769, 522] width 15 height 26
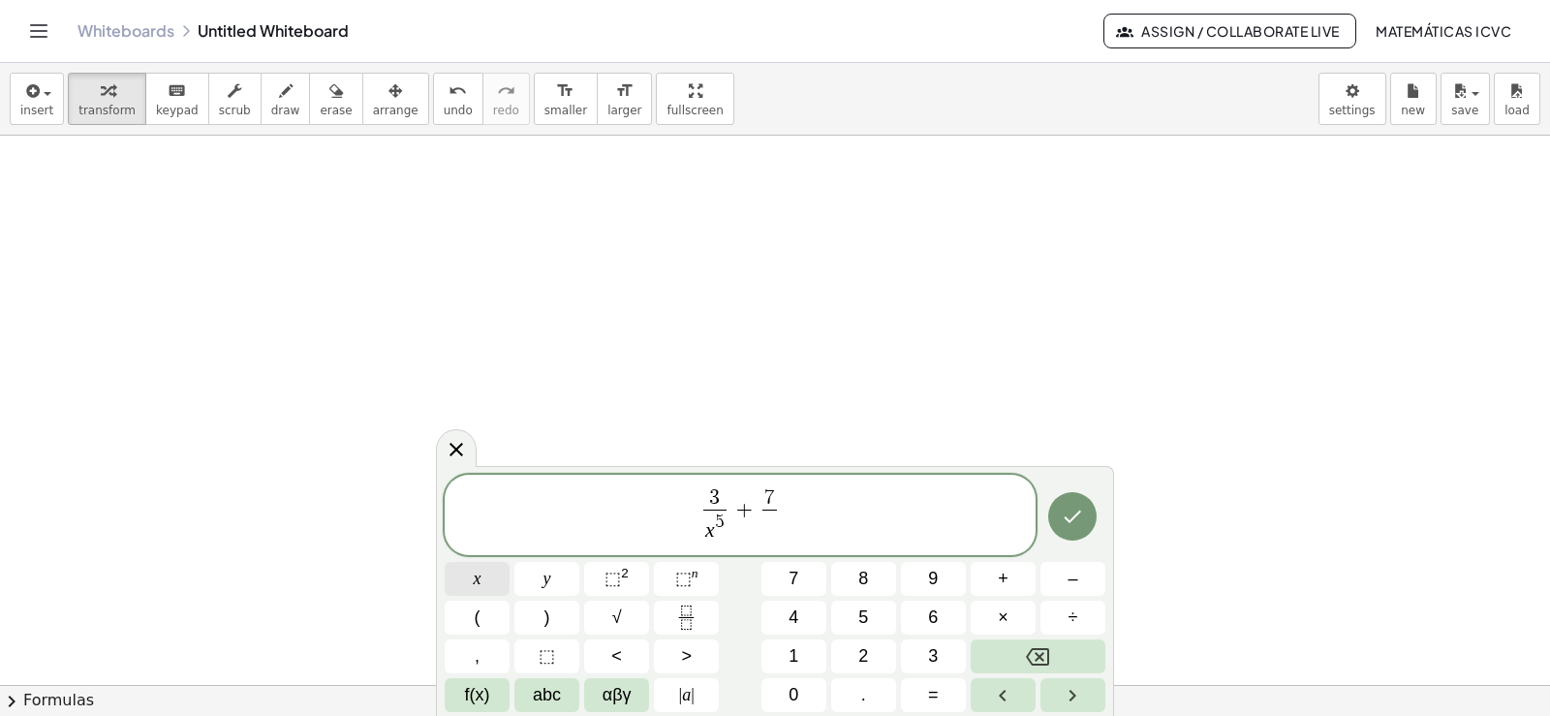
click at [478, 578] on span "x" at bounding box center [478, 579] width 8 height 26
click at [664, 575] on button "⬚ n" at bounding box center [686, 579] width 65 height 34
click at [949, 660] on button "3" at bounding box center [933, 656] width 65 height 34
click at [1086, 526] on button "Done" at bounding box center [1072, 516] width 48 height 48
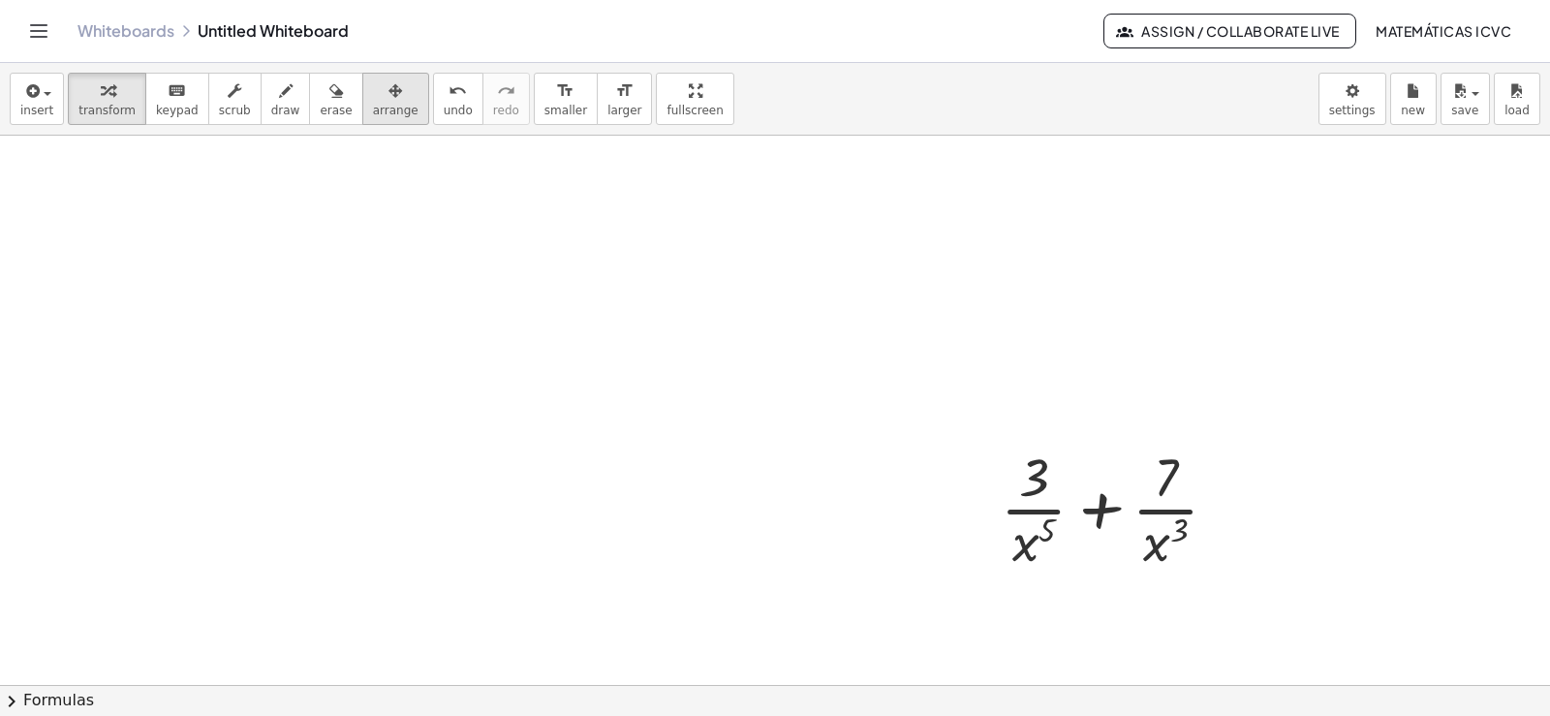
click at [373, 106] on span "arrange" at bounding box center [396, 111] width 46 height 14
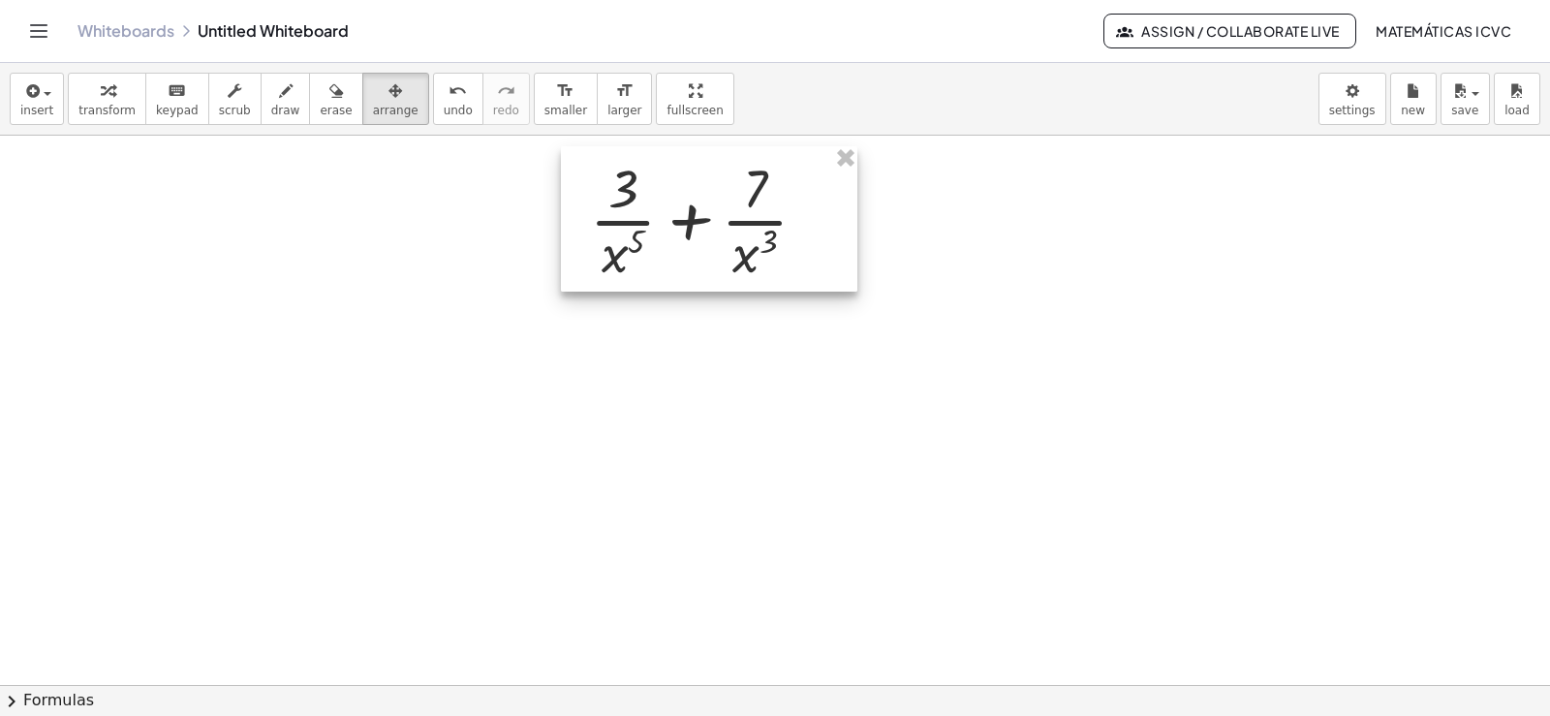
drag, startPoint x: 1113, startPoint y: 500, endPoint x: 256, endPoint y: 173, distance: 917.2
click at [699, 210] on div at bounding box center [709, 218] width 296 height 145
click at [86, 93] on div "button" at bounding box center [106, 89] width 57 height 23
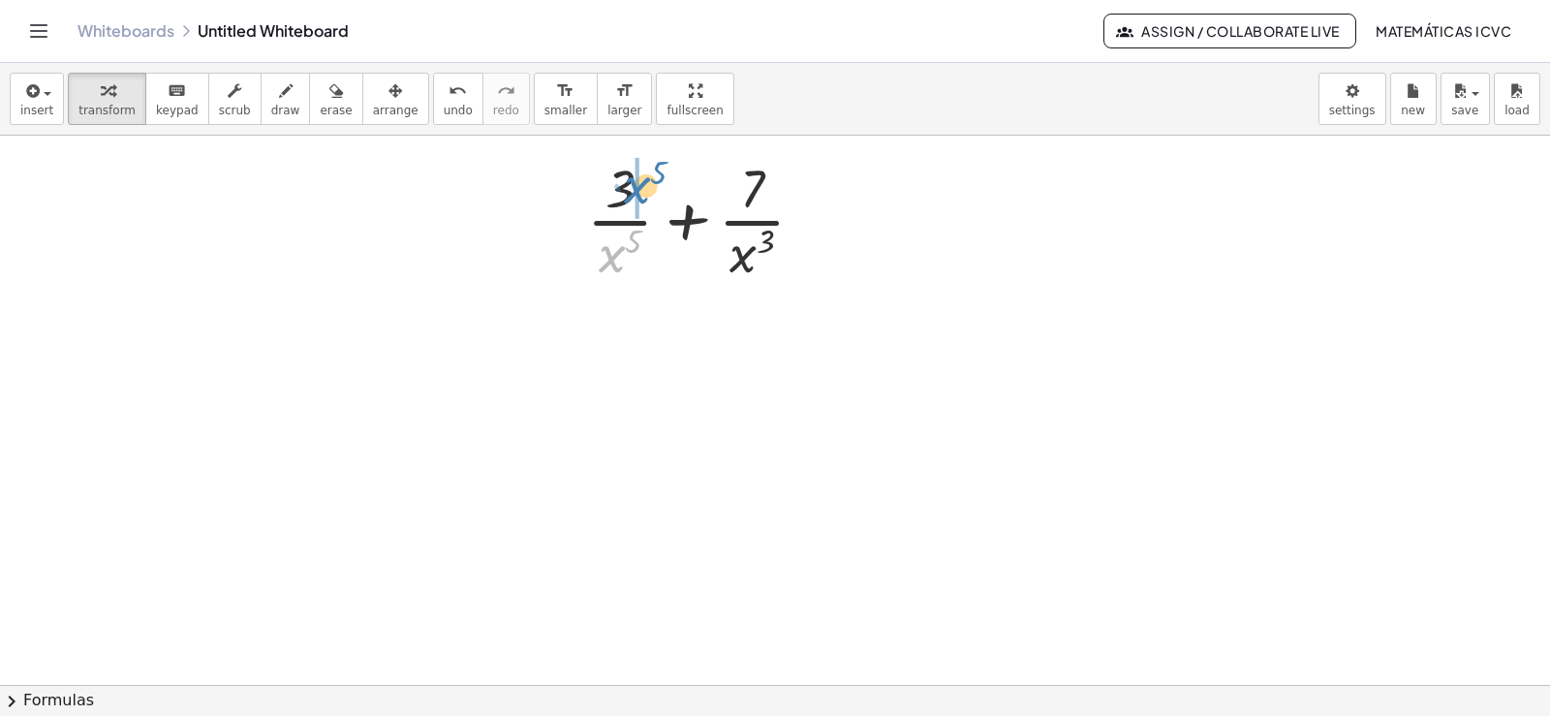
drag, startPoint x: 612, startPoint y: 262, endPoint x: 637, endPoint y: 193, distance: 73.2
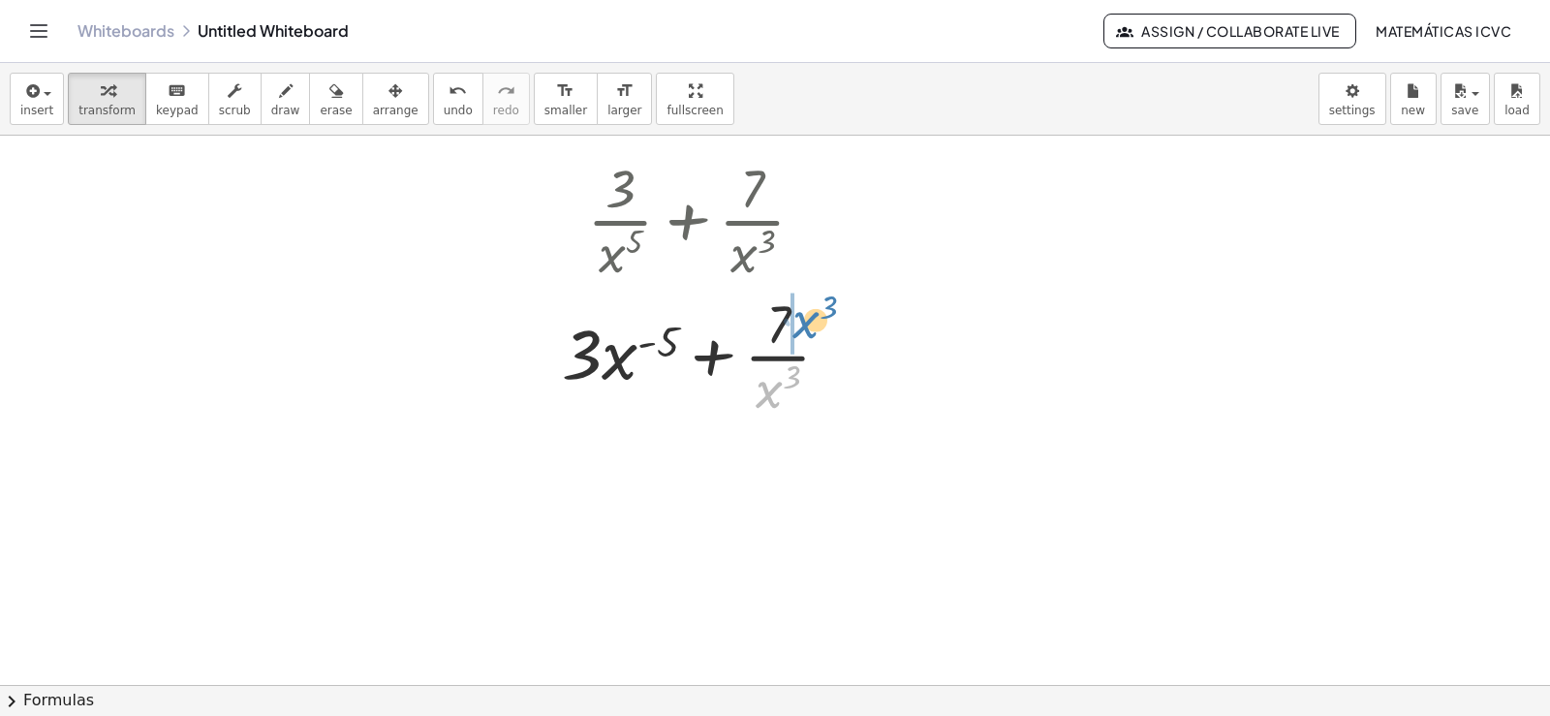
drag, startPoint x: 760, startPoint y: 396, endPoint x: 797, endPoint y: 326, distance: 78.9
click at [797, 326] on div at bounding box center [703, 355] width 303 height 136
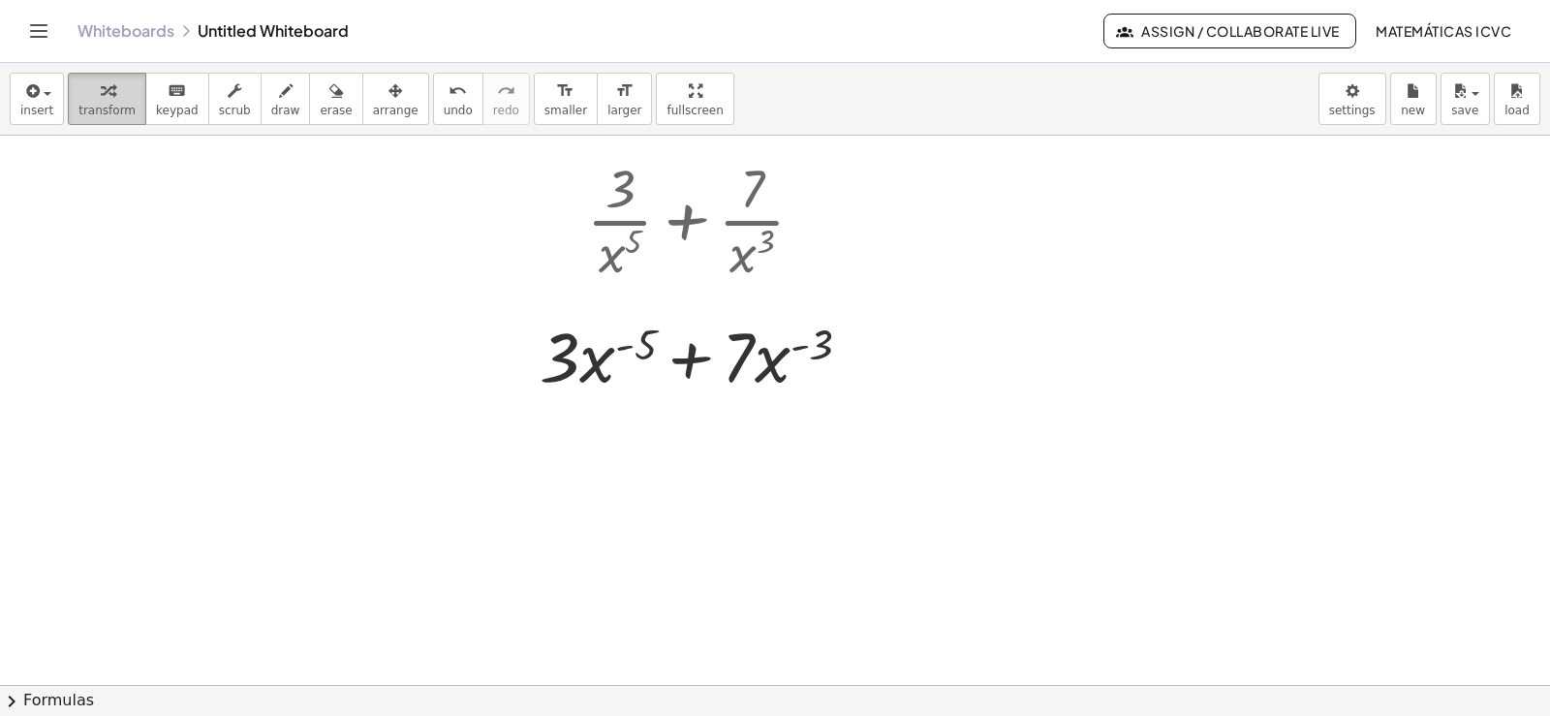
click at [104, 111] on span "transform" at bounding box center [106, 111] width 57 height 14
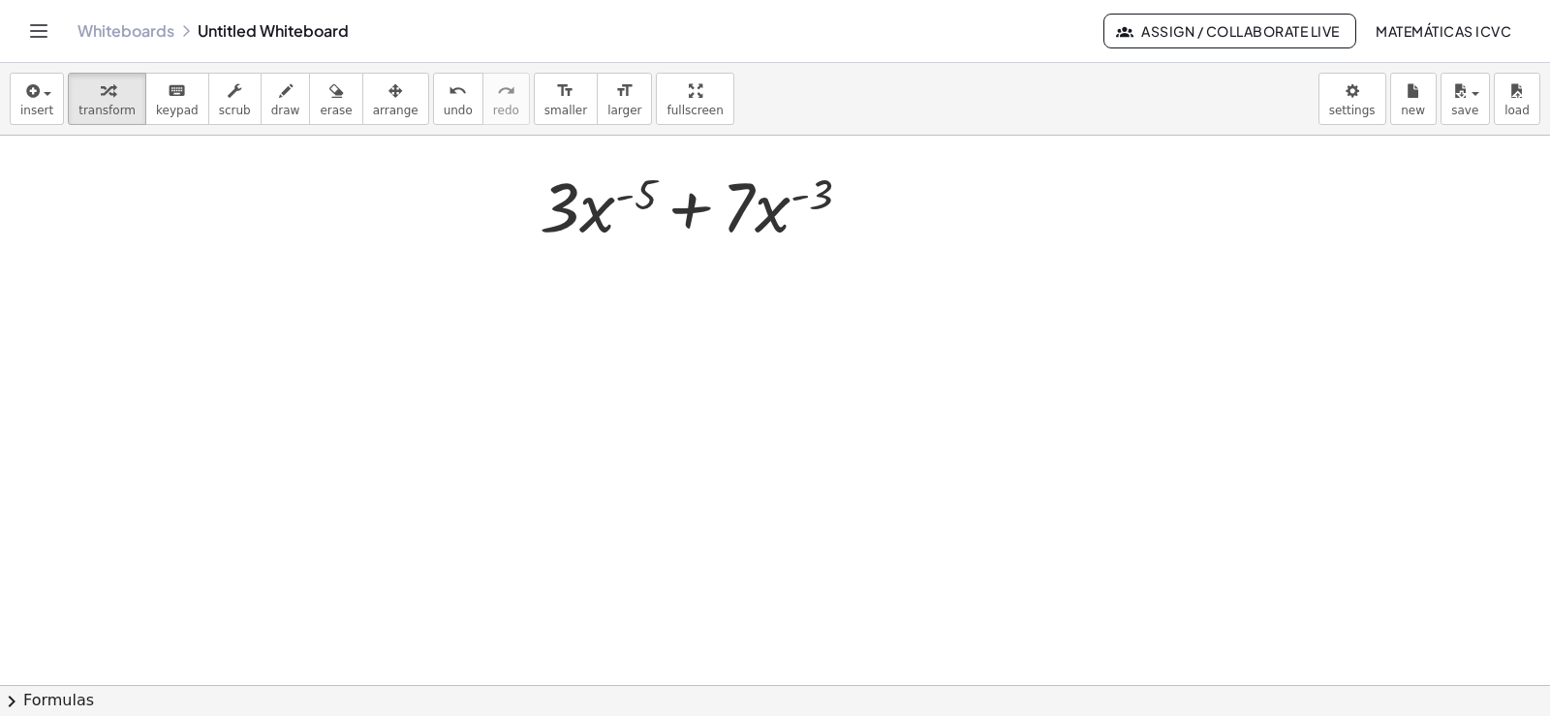
scroll to position [5112, 0]
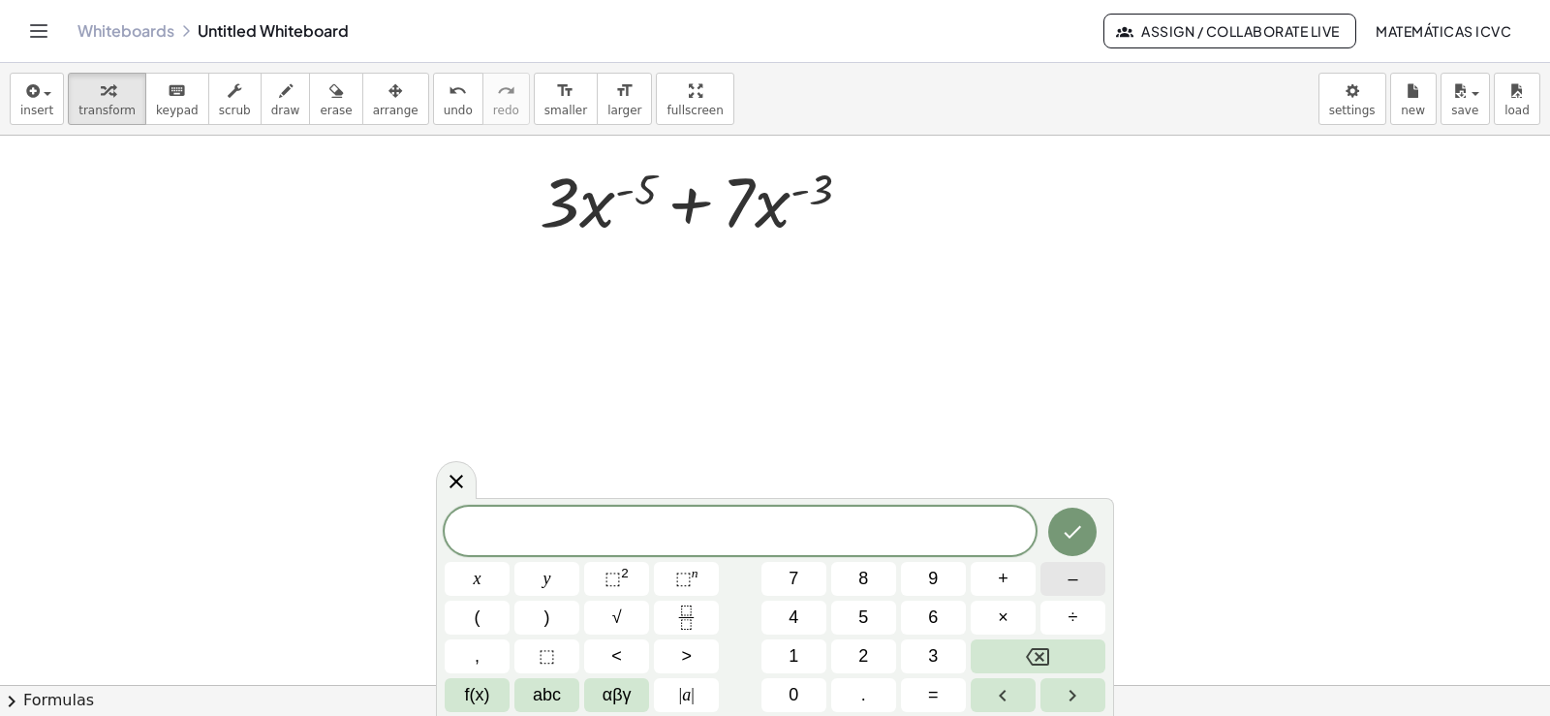
click at [1071, 577] on span "–" at bounding box center [1072, 579] width 10 height 26
click at [860, 614] on span "5" at bounding box center [863, 617] width 10 height 26
click at [987, 624] on button "×" at bounding box center [1002, 617] width 65 height 34
click at [931, 659] on span "3" at bounding box center [933, 656] width 10 height 26
click at [466, 577] on button "x" at bounding box center [477, 579] width 65 height 34
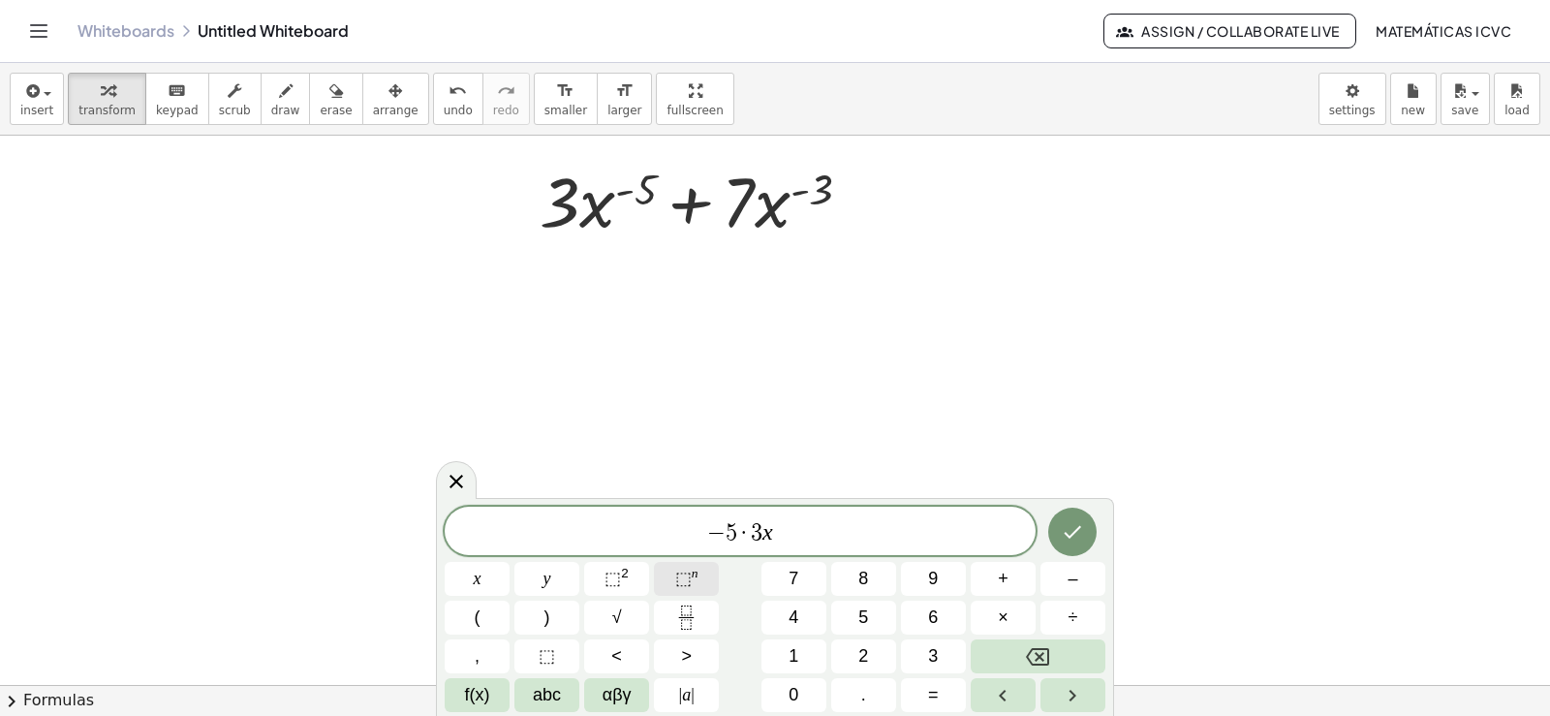
click at [703, 576] on button "⬚ n" at bounding box center [686, 579] width 65 height 34
click at [1077, 573] on span "–" at bounding box center [1072, 579] width 10 height 26
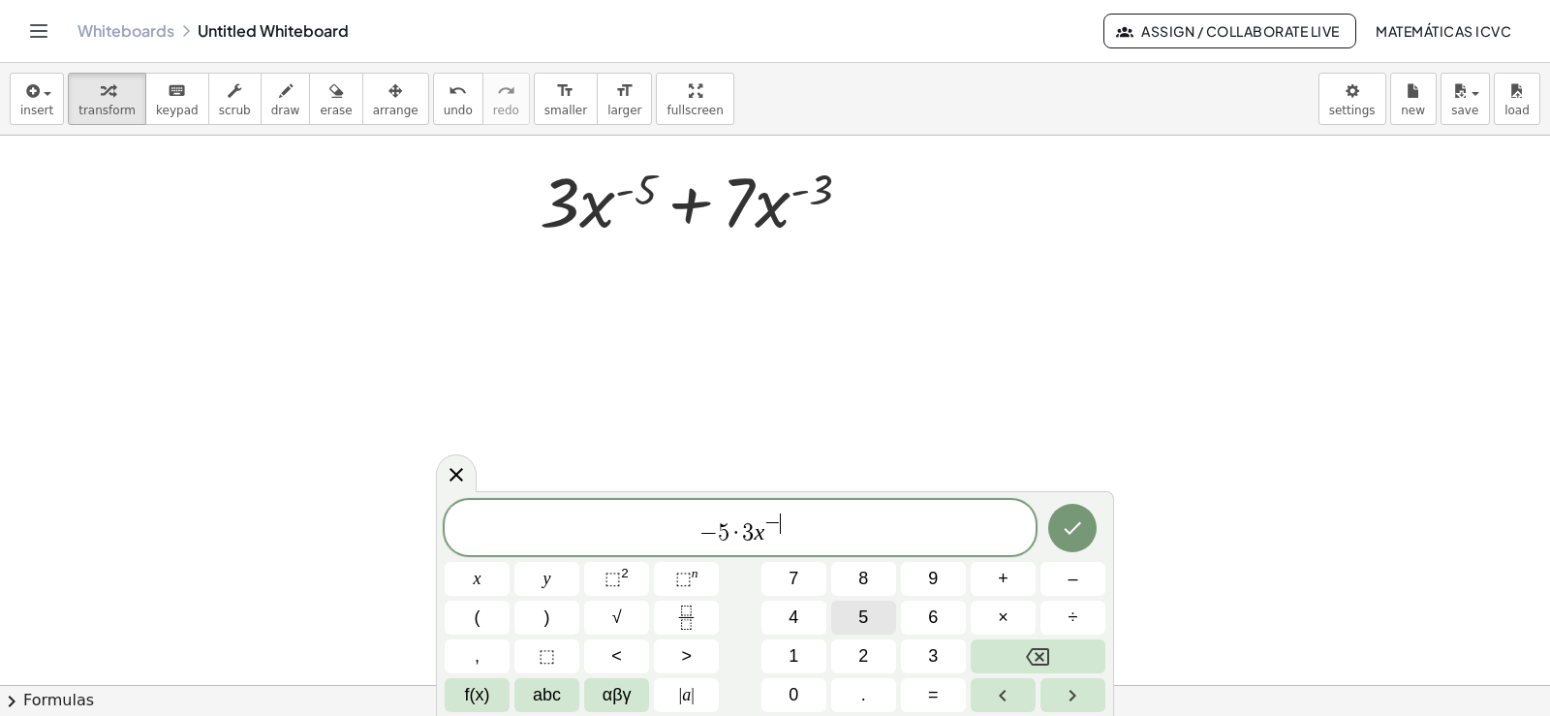
click at [870, 609] on button "5" at bounding box center [863, 617] width 65 height 34
click at [1057, 576] on button "–" at bounding box center [1072, 579] width 65 height 34
click at [796, 656] on span "1" at bounding box center [793, 656] width 10 height 26
click at [810, 533] on span "− 5 · 3 x − 5 − 1 ​" at bounding box center [740, 528] width 591 height 35
click at [1018, 584] on button "+" at bounding box center [1002, 579] width 65 height 34
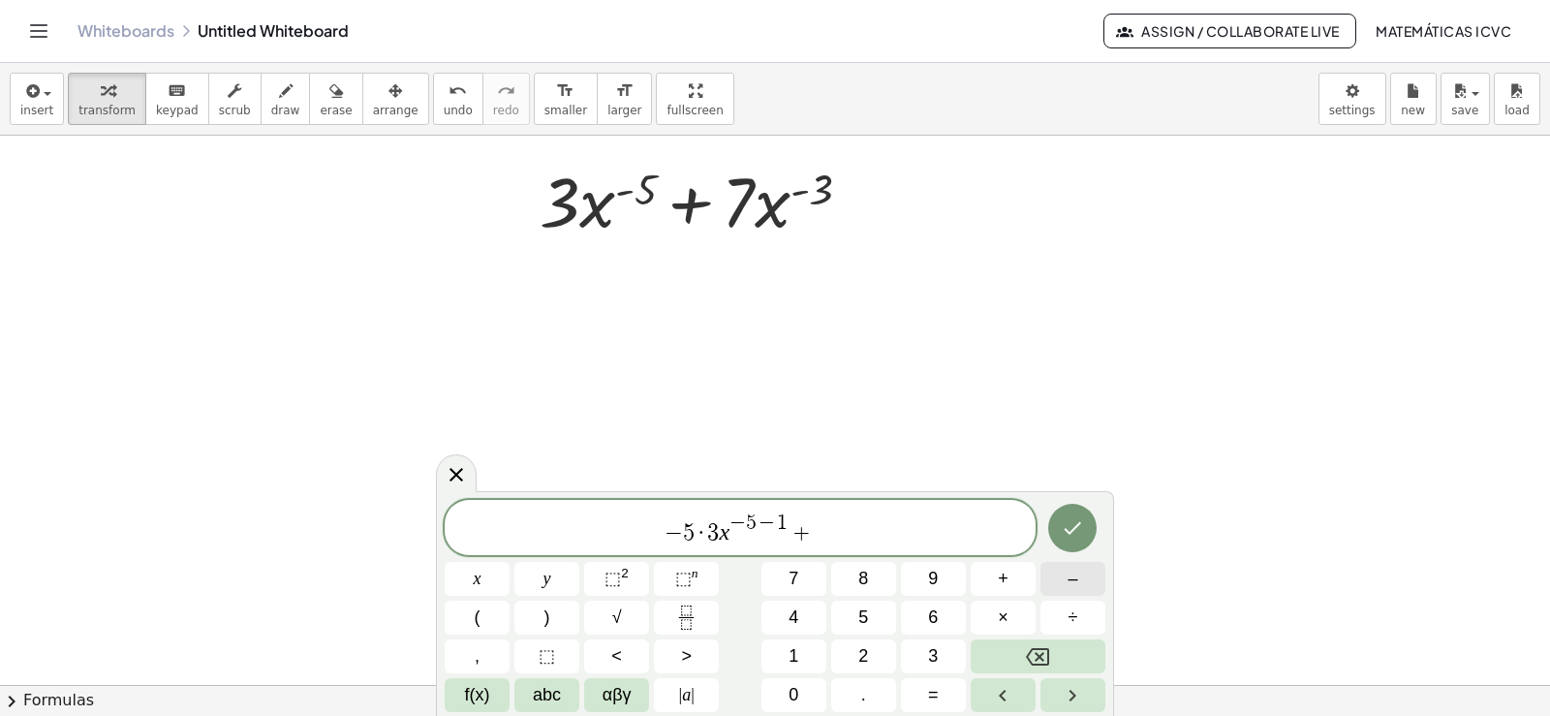
click at [1068, 581] on span "–" at bounding box center [1072, 579] width 10 height 26
click at [928, 655] on span "3" at bounding box center [933, 656] width 10 height 26
click at [1000, 611] on span "×" at bounding box center [1003, 617] width 11 height 26
click at [801, 577] on button "7" at bounding box center [793, 579] width 65 height 34
click at [479, 578] on span "x" at bounding box center [478, 579] width 8 height 26
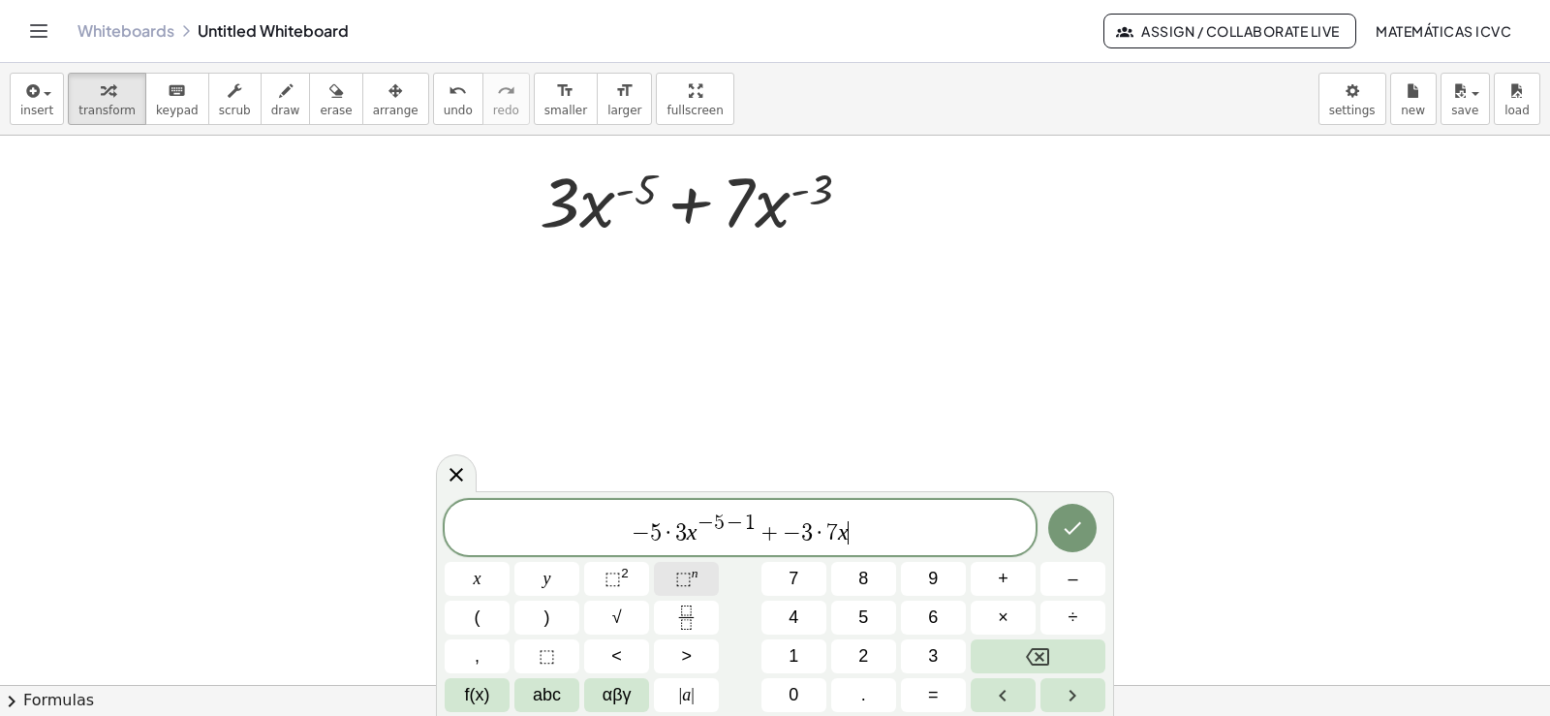
click at [693, 572] on sup "n" at bounding box center [695, 573] width 7 height 15
click at [1089, 576] on button "–" at bounding box center [1072, 579] width 65 height 34
click at [930, 646] on span "3" at bounding box center [933, 656] width 10 height 26
click at [1064, 578] on button "–" at bounding box center [1072, 579] width 65 height 34
click at [808, 643] on button "1" at bounding box center [793, 656] width 65 height 34
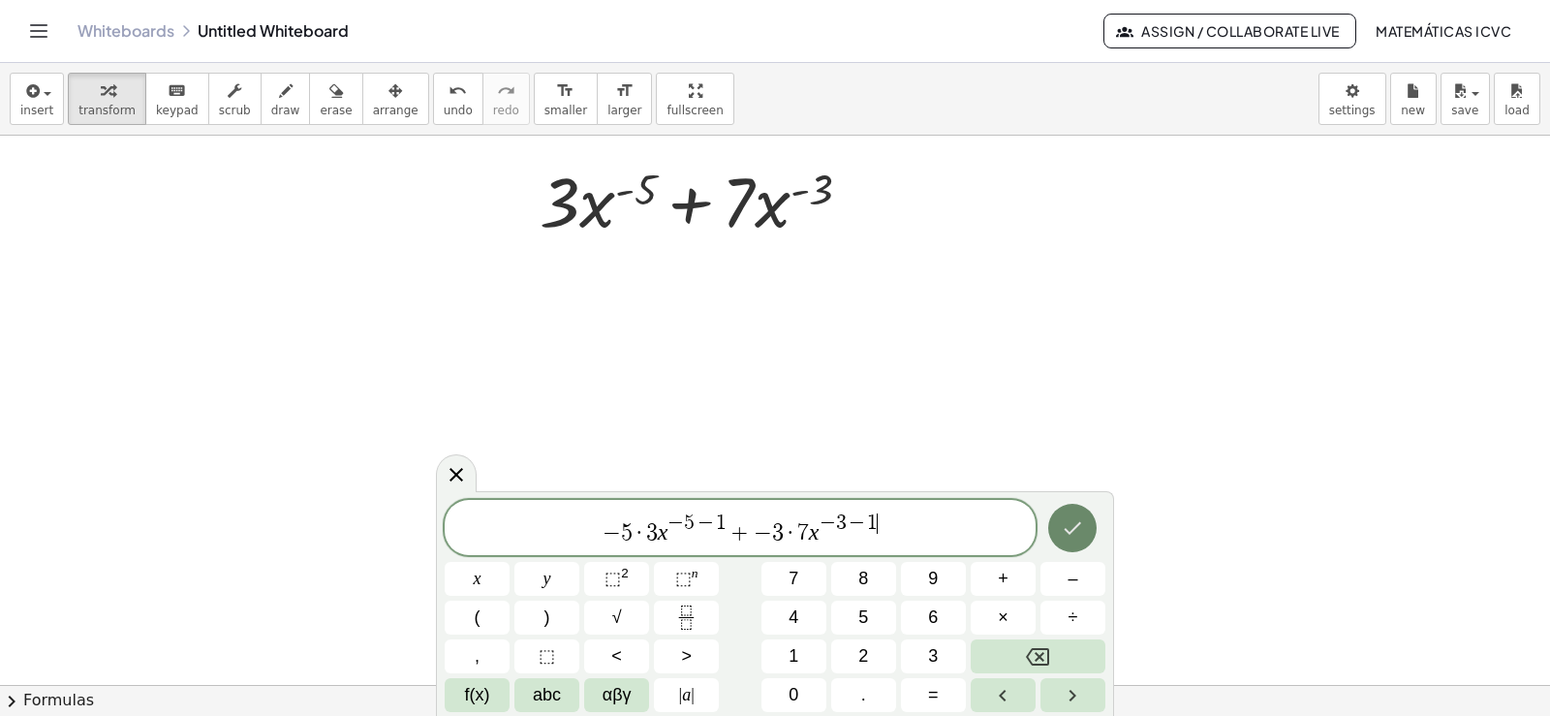
click at [1051, 530] on button "Done" at bounding box center [1072, 528] width 48 height 48
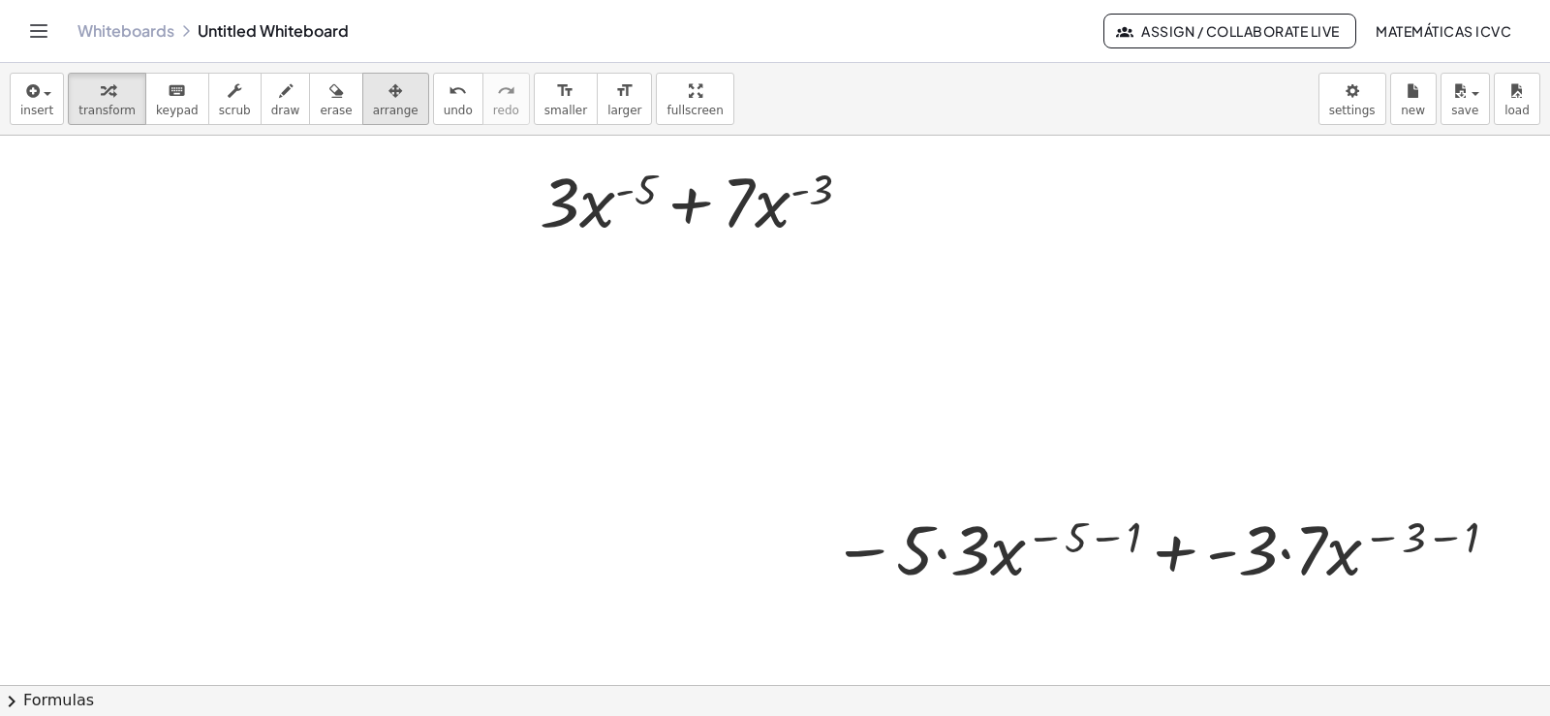
click at [373, 112] on span "arrange" at bounding box center [396, 111] width 46 height 14
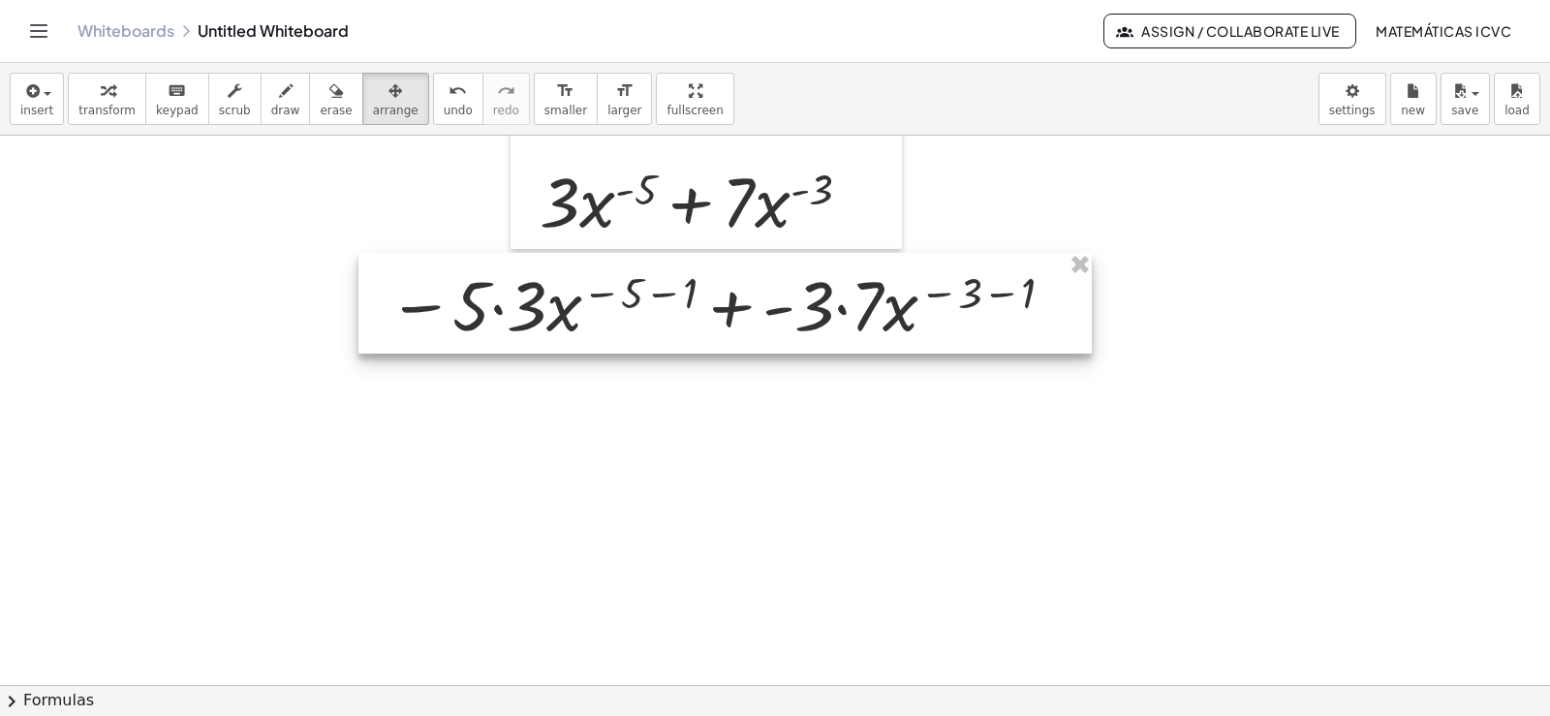
drag, startPoint x: 1244, startPoint y: 542, endPoint x: 402, endPoint y: 218, distance: 902.0
click at [799, 296] on div at bounding box center [724, 303] width 733 height 101
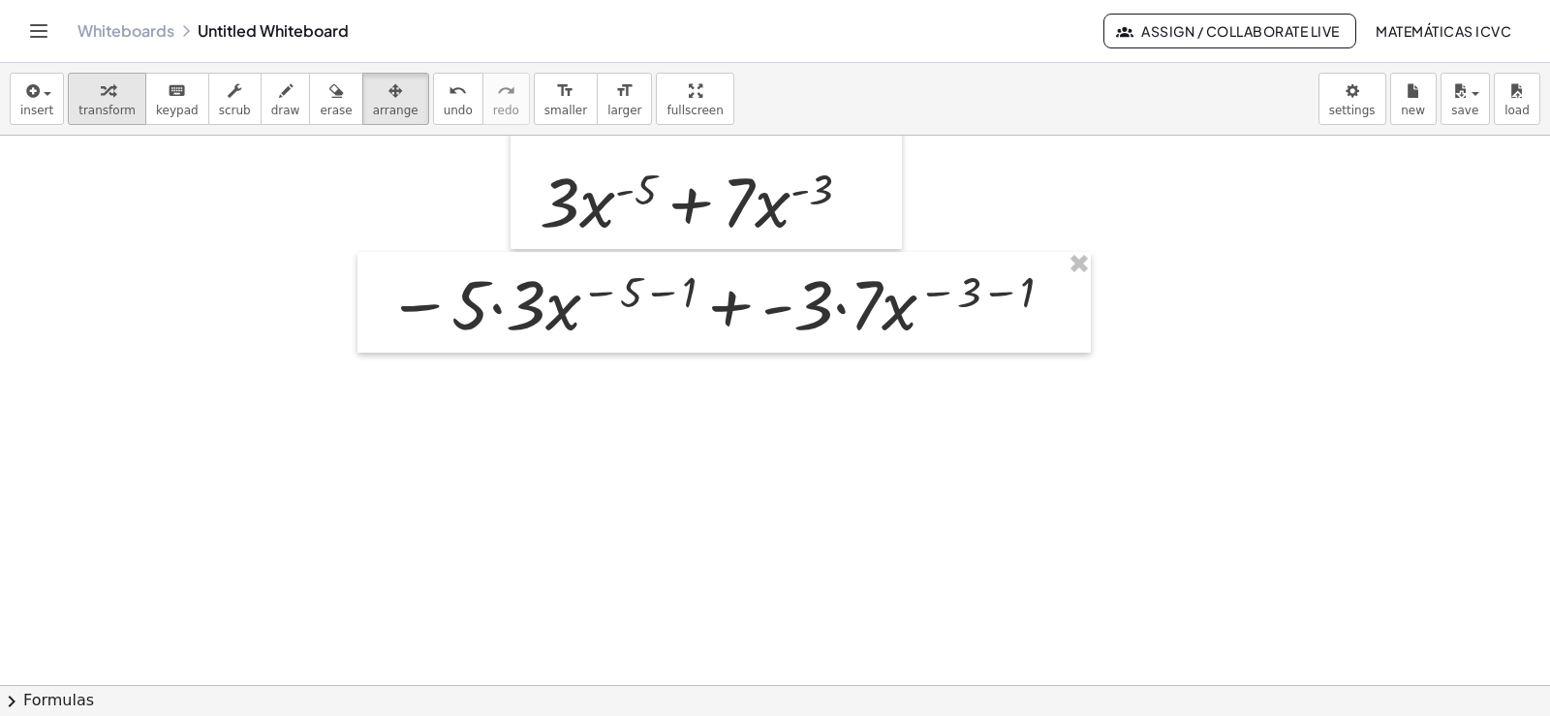
click at [115, 120] on button "transform" at bounding box center [107, 99] width 78 height 52
click at [493, 309] on div at bounding box center [722, 302] width 690 height 91
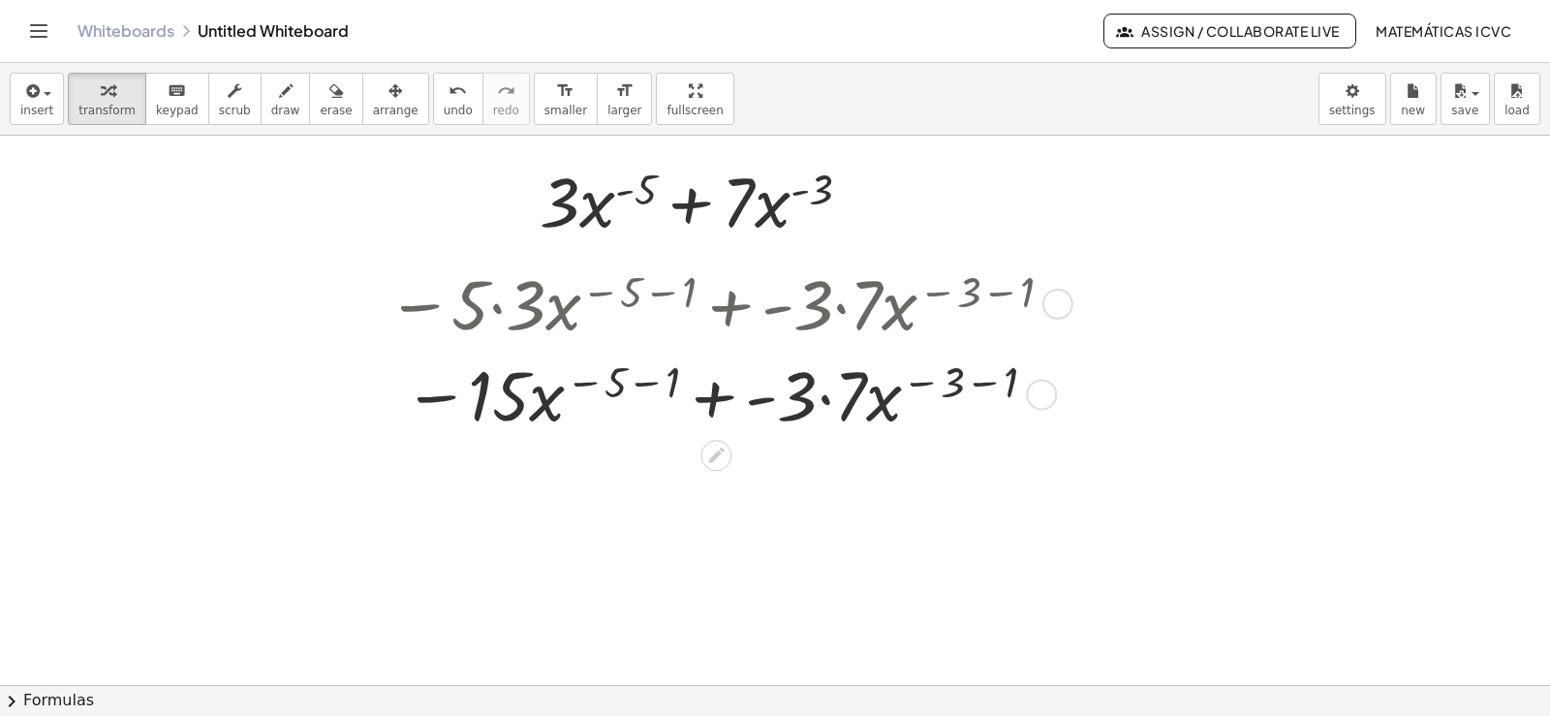
click at [654, 384] on div at bounding box center [722, 393] width 690 height 91
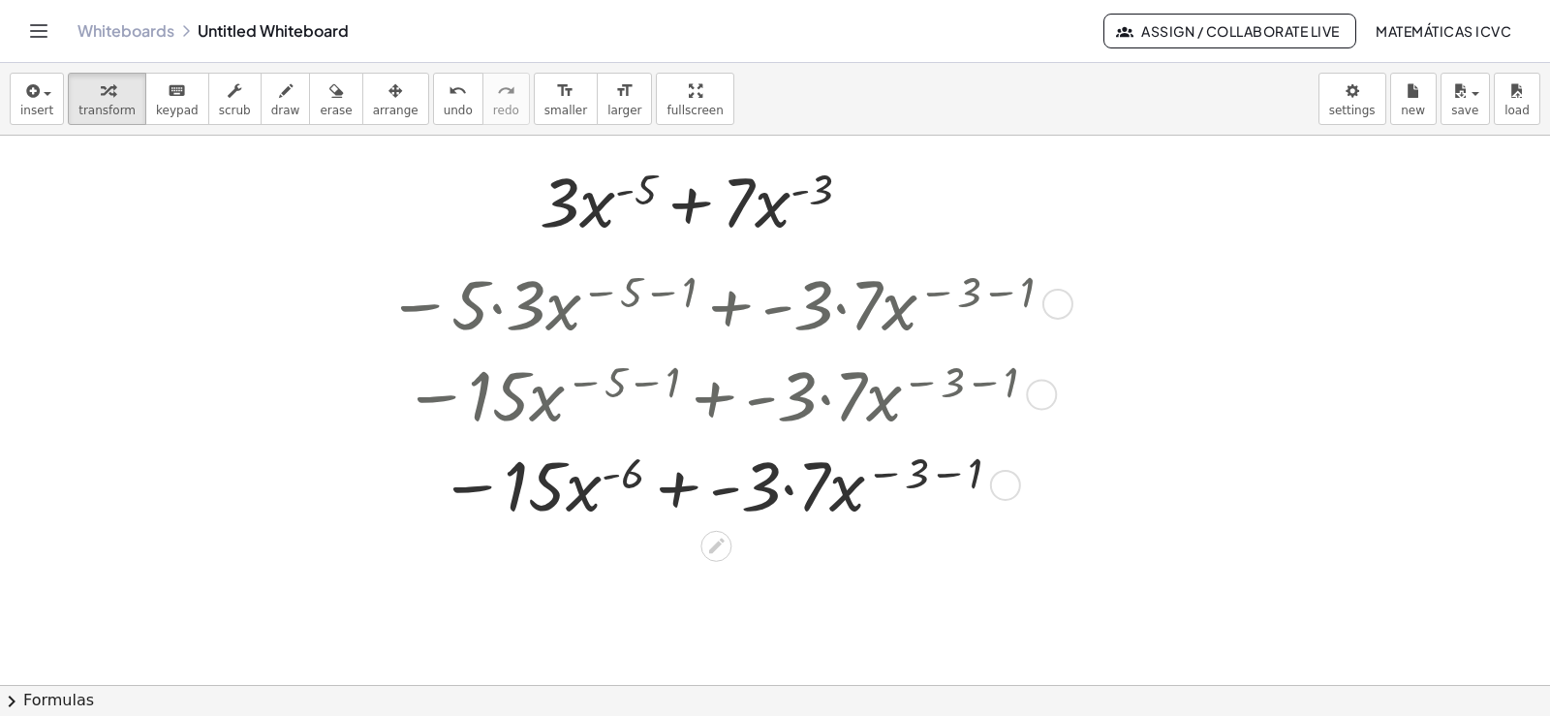
click at [785, 487] on div at bounding box center [722, 483] width 690 height 91
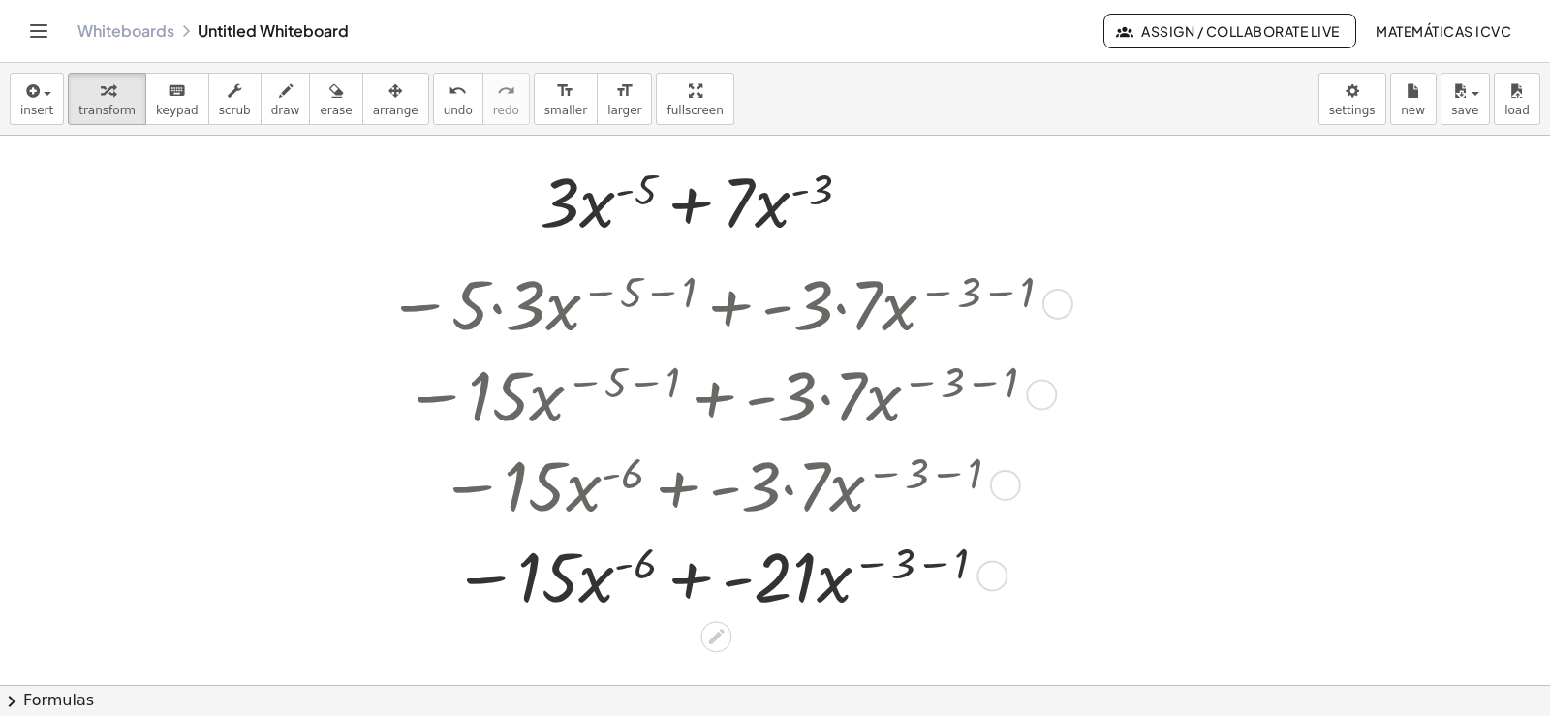
click at [936, 565] on div at bounding box center [722, 574] width 690 height 91
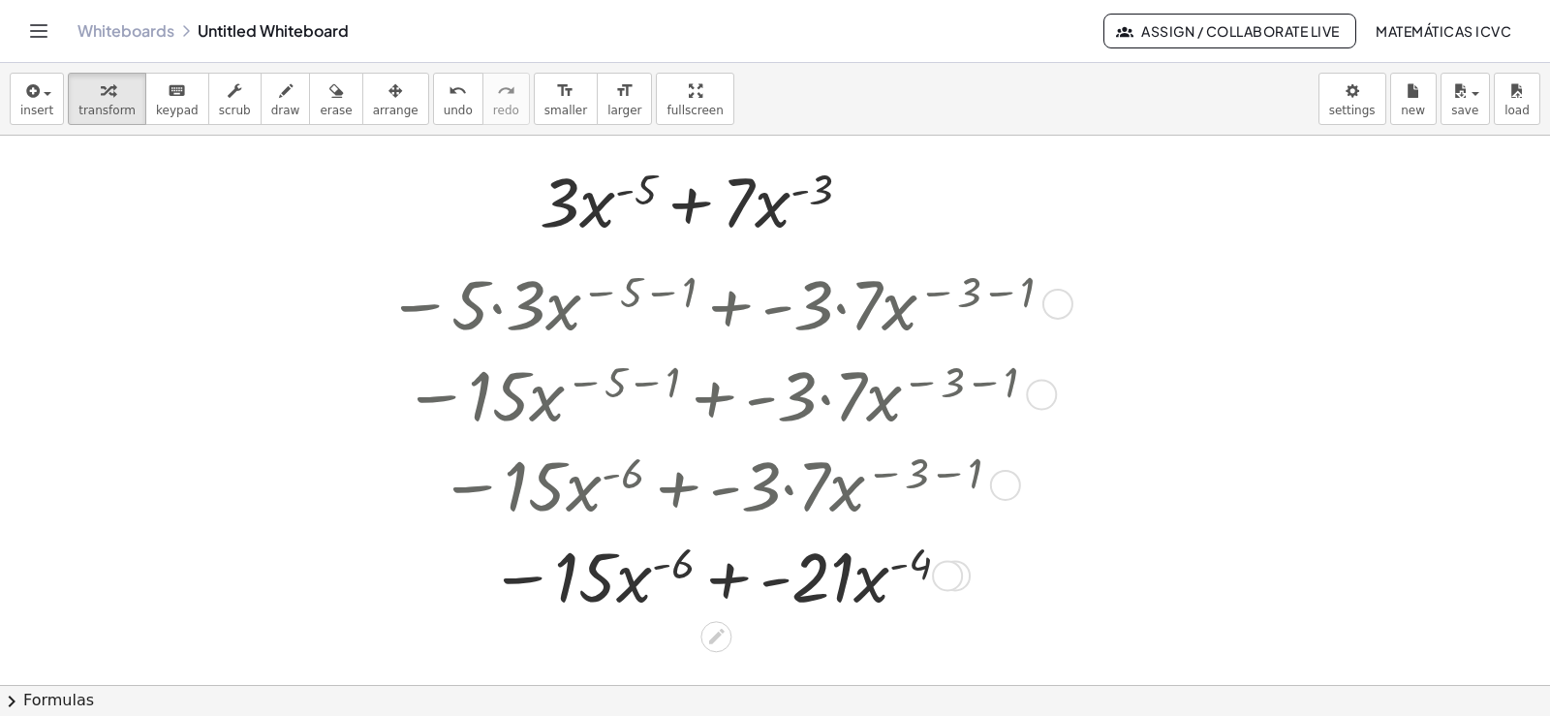
click at [729, 576] on div at bounding box center [722, 574] width 690 height 91
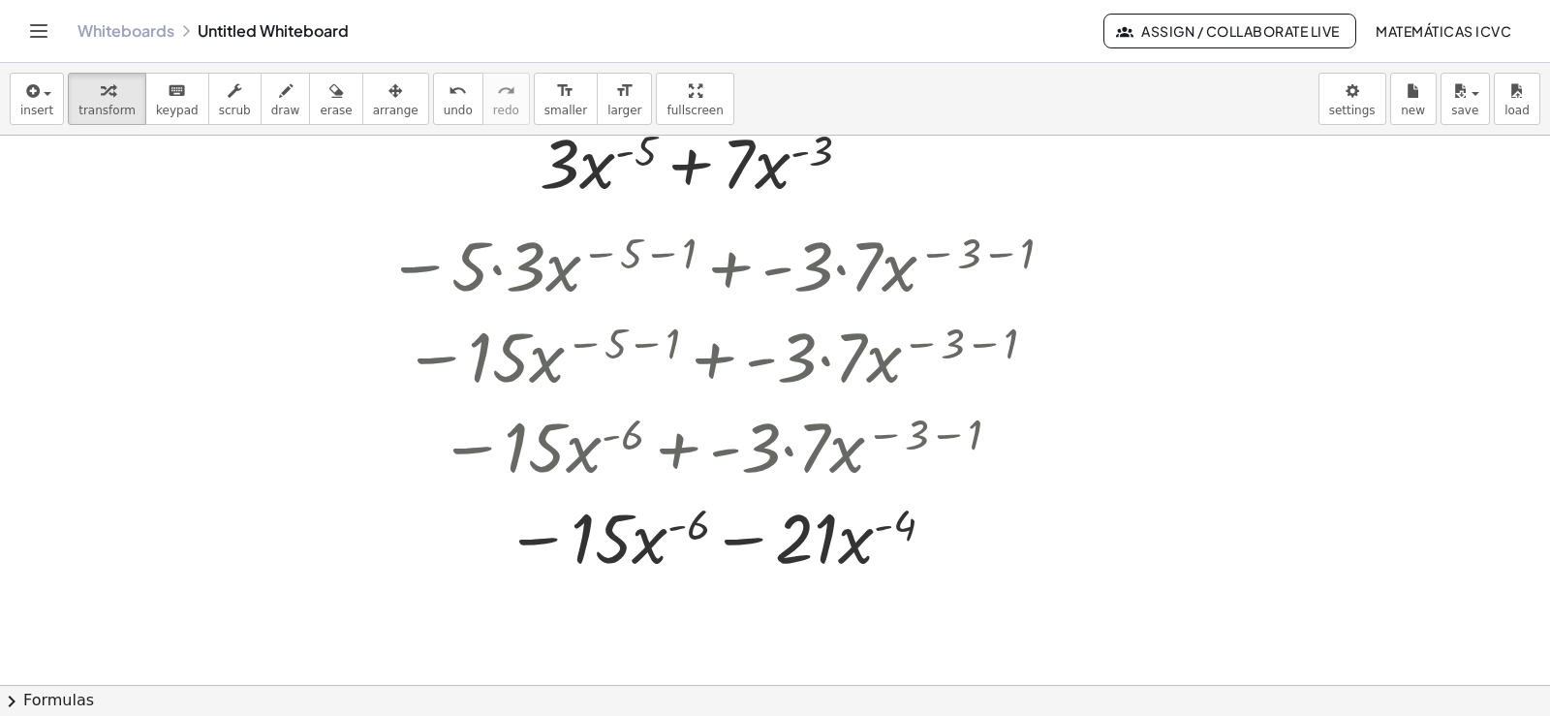
scroll to position [5189, 0]
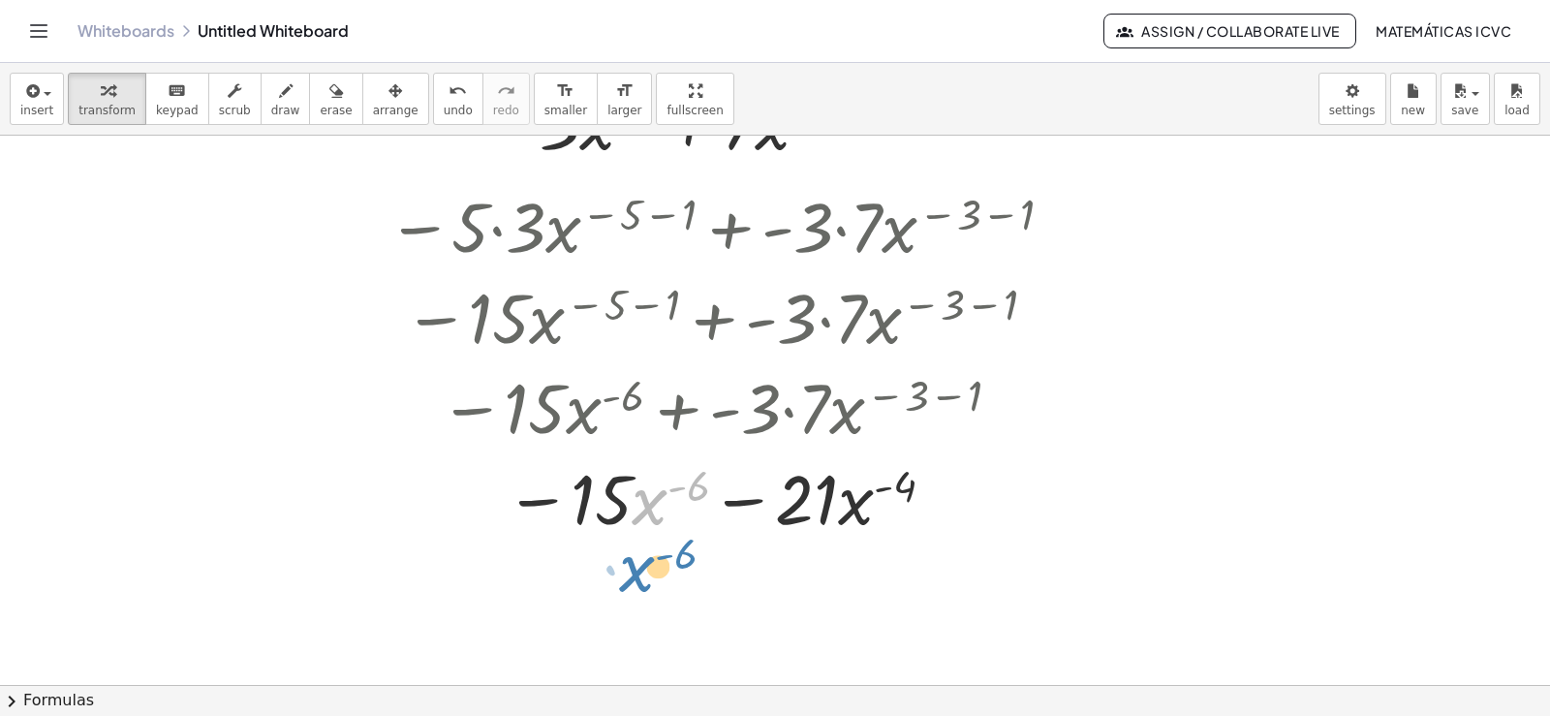
drag, startPoint x: 654, startPoint y: 514, endPoint x: 641, endPoint y: 582, distance: 69.0
drag, startPoint x: 647, startPoint y: 505, endPoint x: 657, endPoint y: 561, distance: 57.0
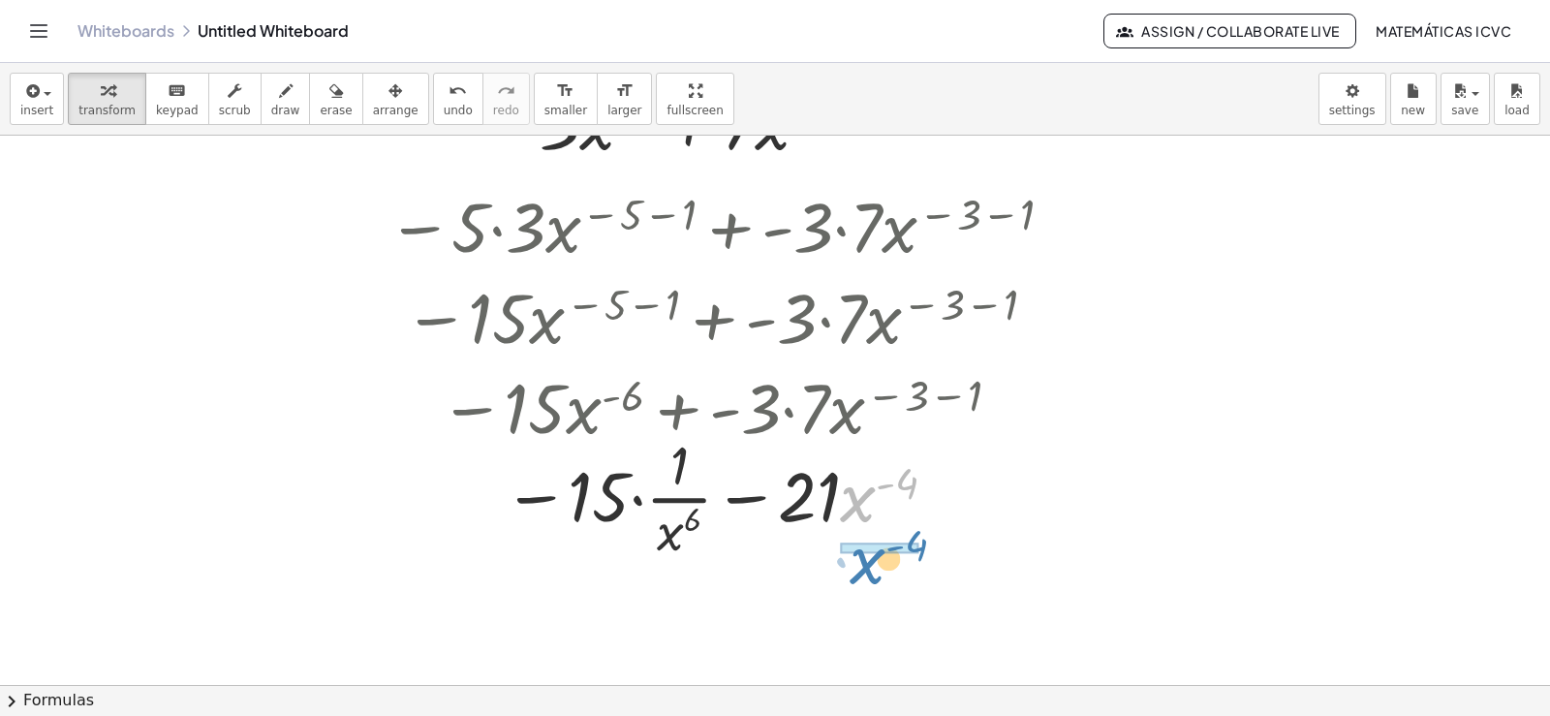
drag, startPoint x: 862, startPoint y: 513, endPoint x: 872, endPoint y: 575, distance: 62.7
click at [632, 500] on div at bounding box center [722, 496] width 690 height 136
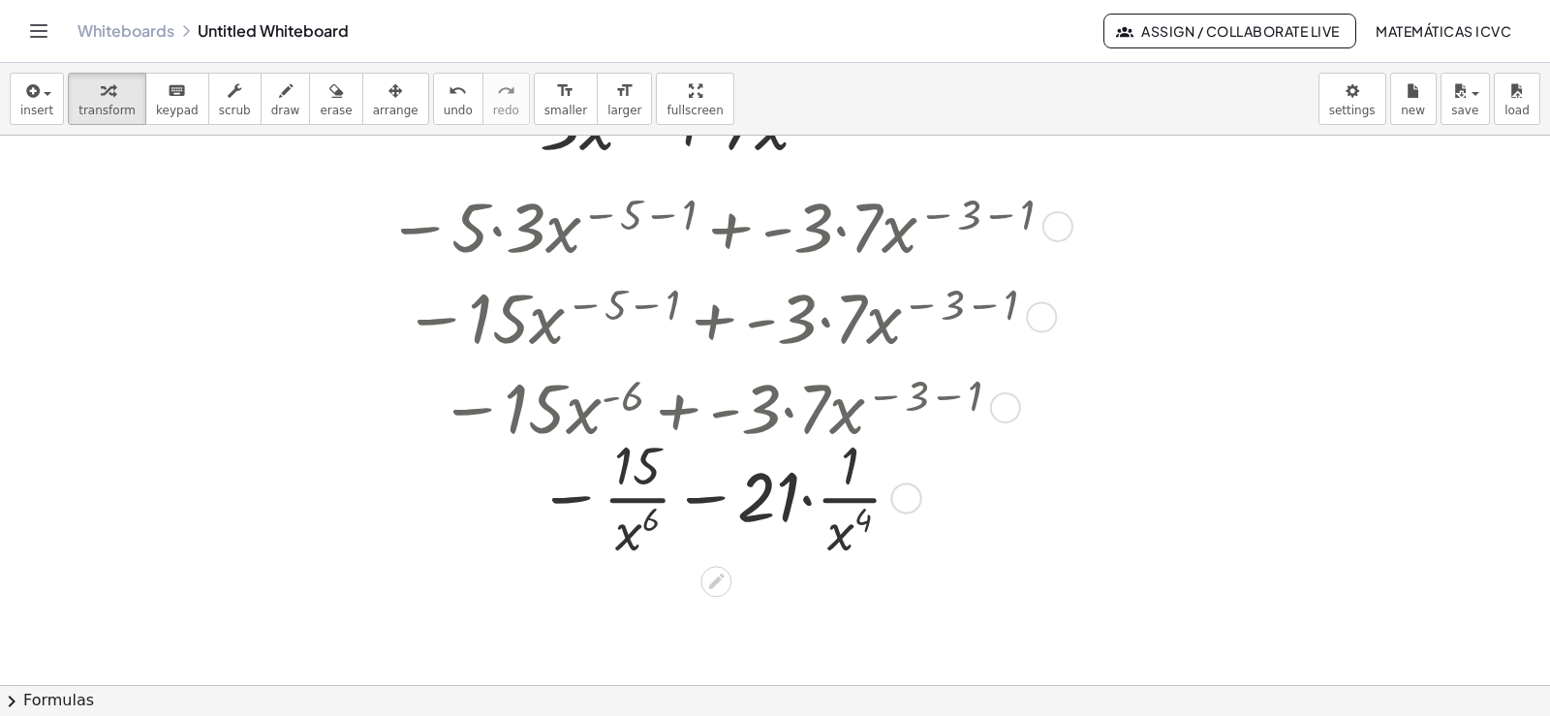
click at [805, 504] on div at bounding box center [722, 496] width 690 height 136
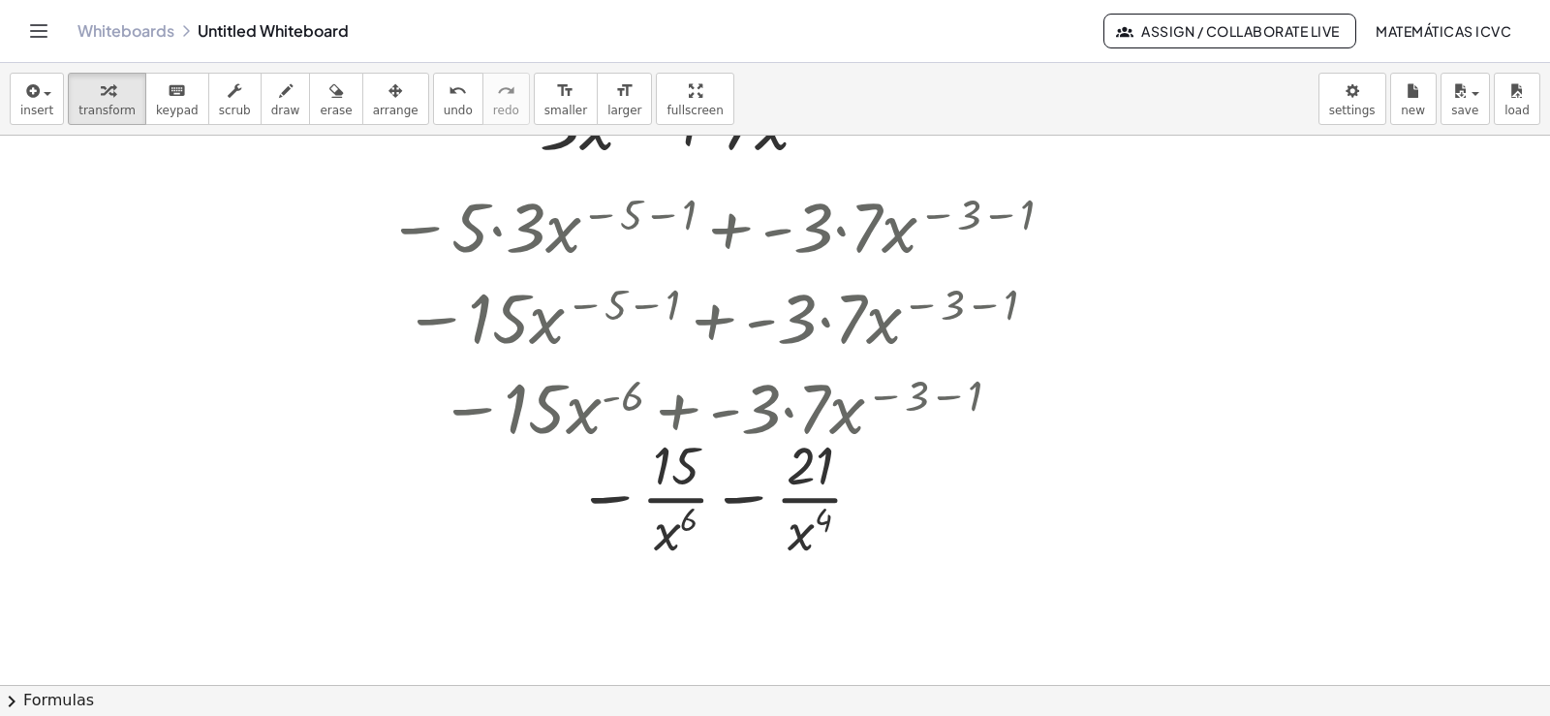
click at [271, 109] on span "draw" at bounding box center [285, 111] width 29 height 14
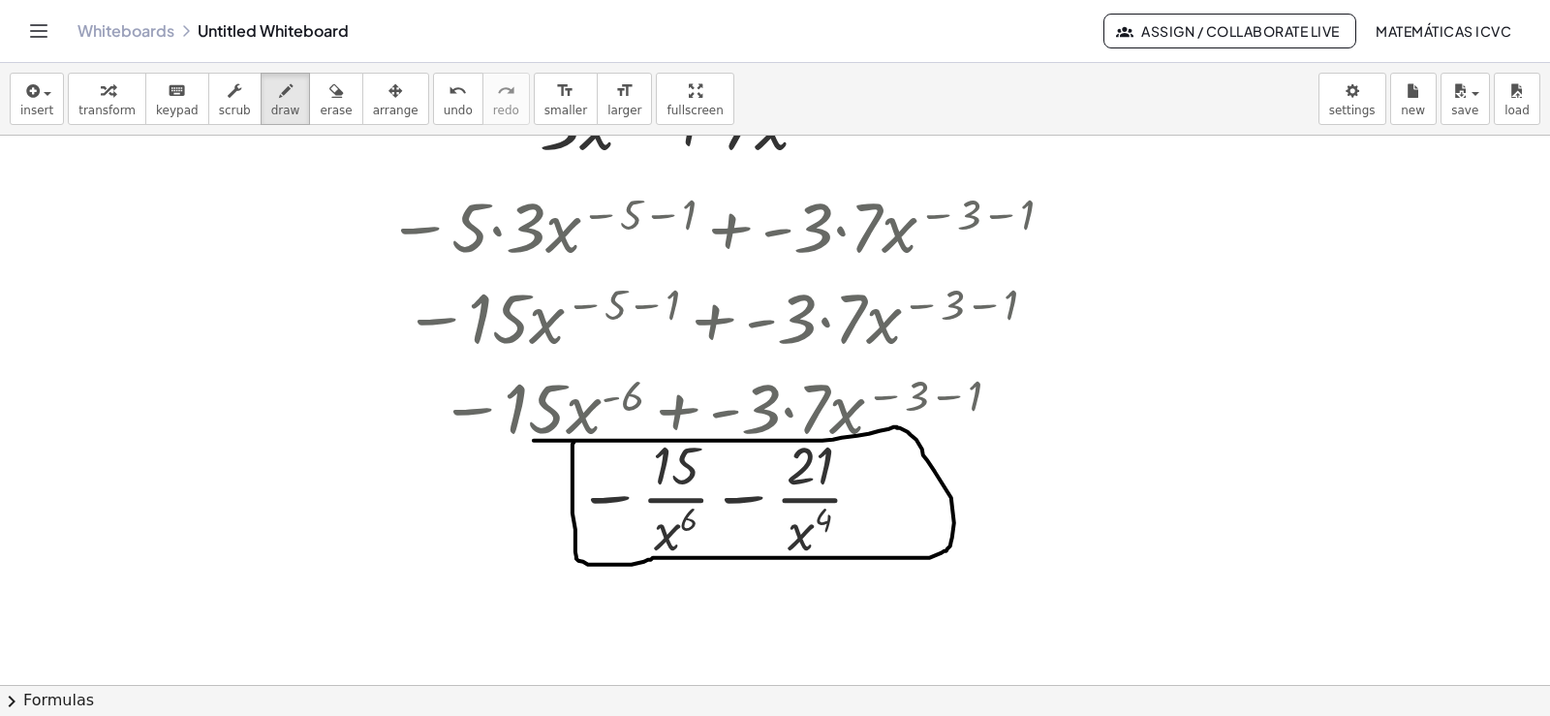
drag, startPoint x: 574, startPoint y: 443, endPoint x: 512, endPoint y: 463, distance: 65.2
click at [444, 104] on span "undo" at bounding box center [458, 111] width 29 height 14
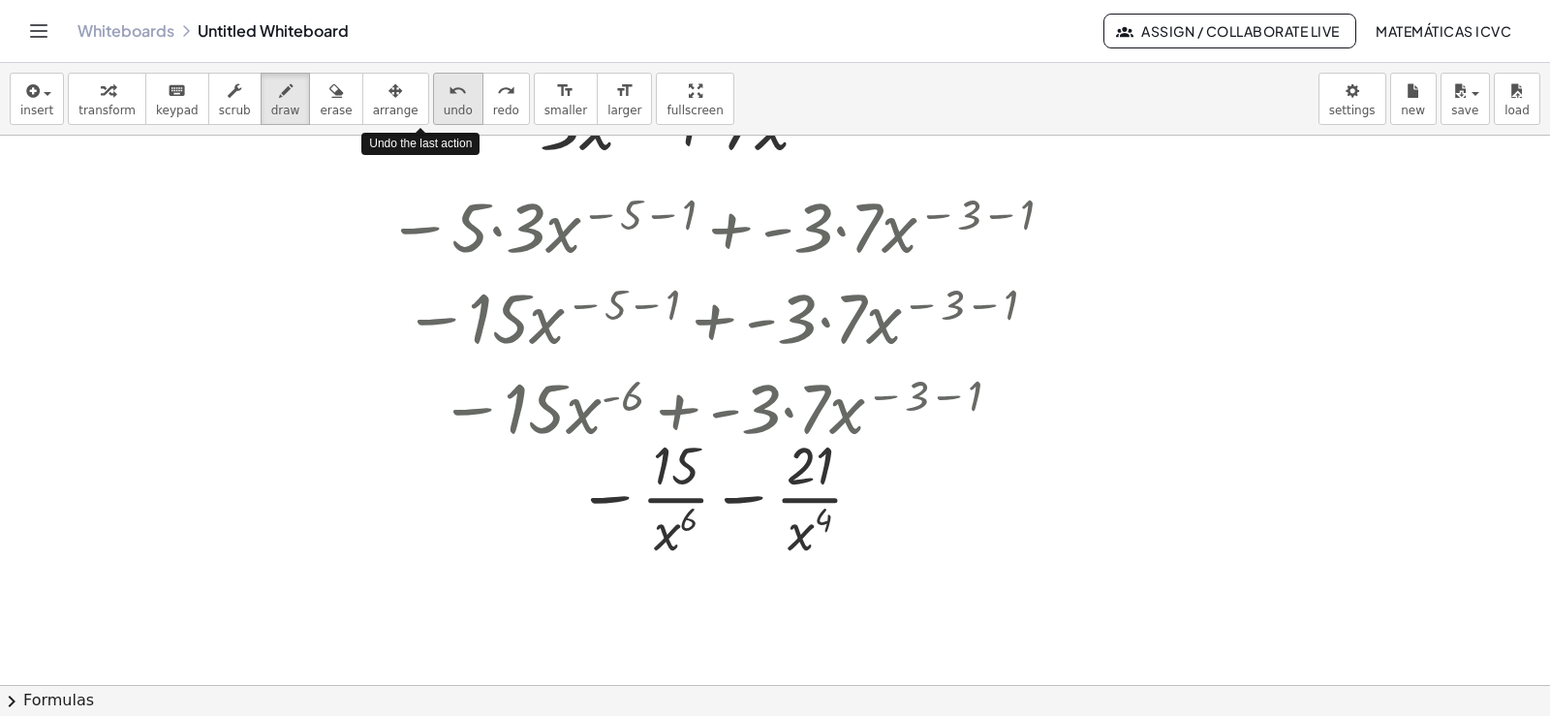
click at [444, 104] on span "undo" at bounding box center [458, 111] width 29 height 14
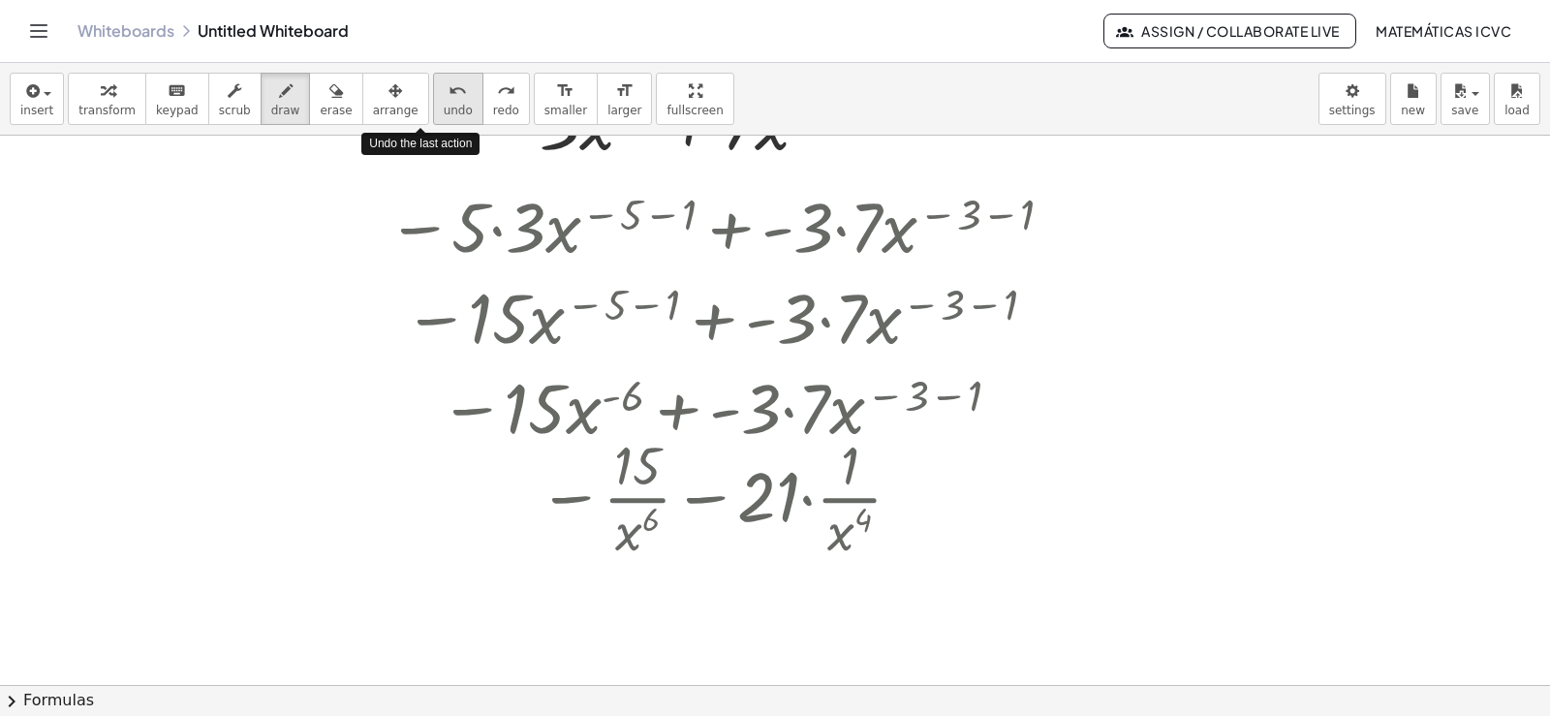
click at [444, 104] on span "undo" at bounding box center [458, 111] width 29 height 14
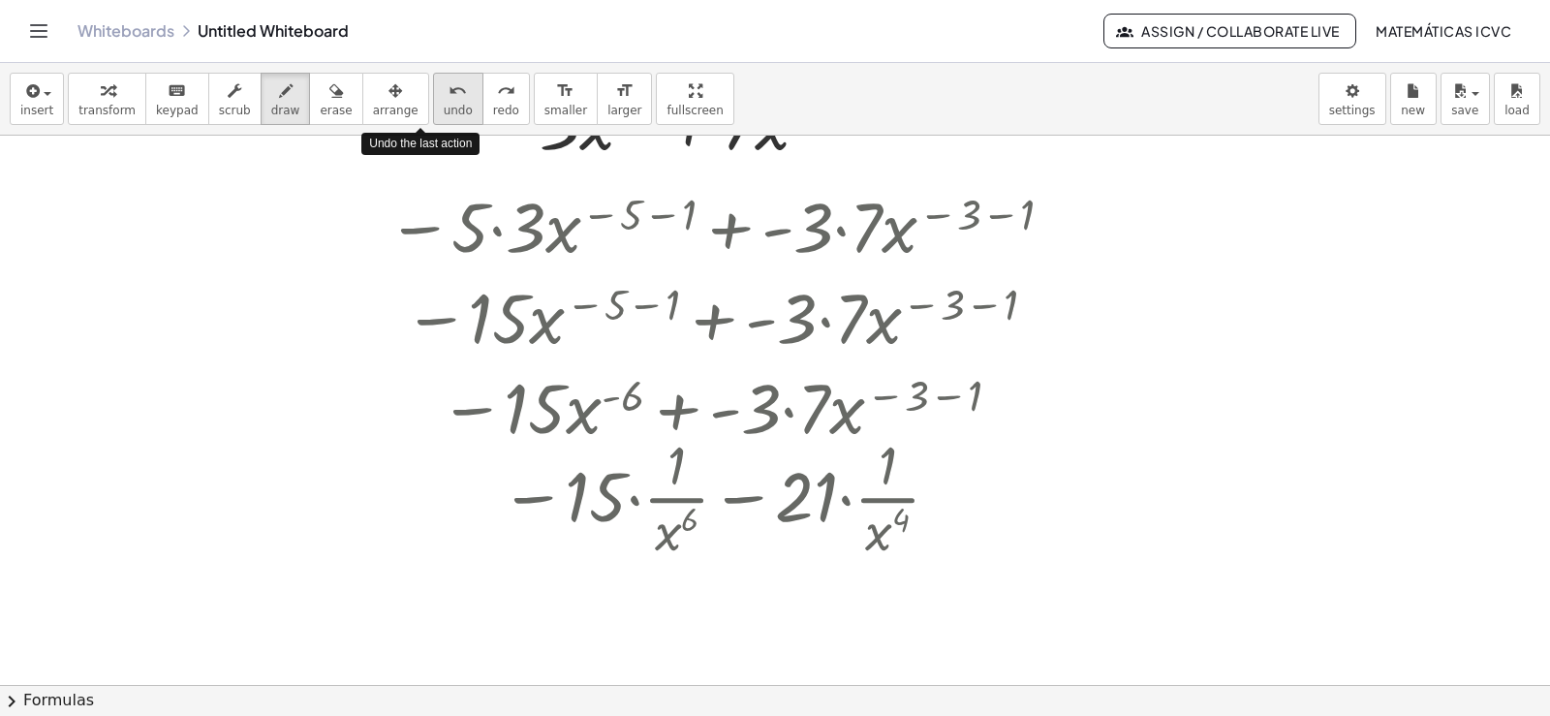
click at [444, 104] on span "undo" at bounding box center [458, 111] width 29 height 14
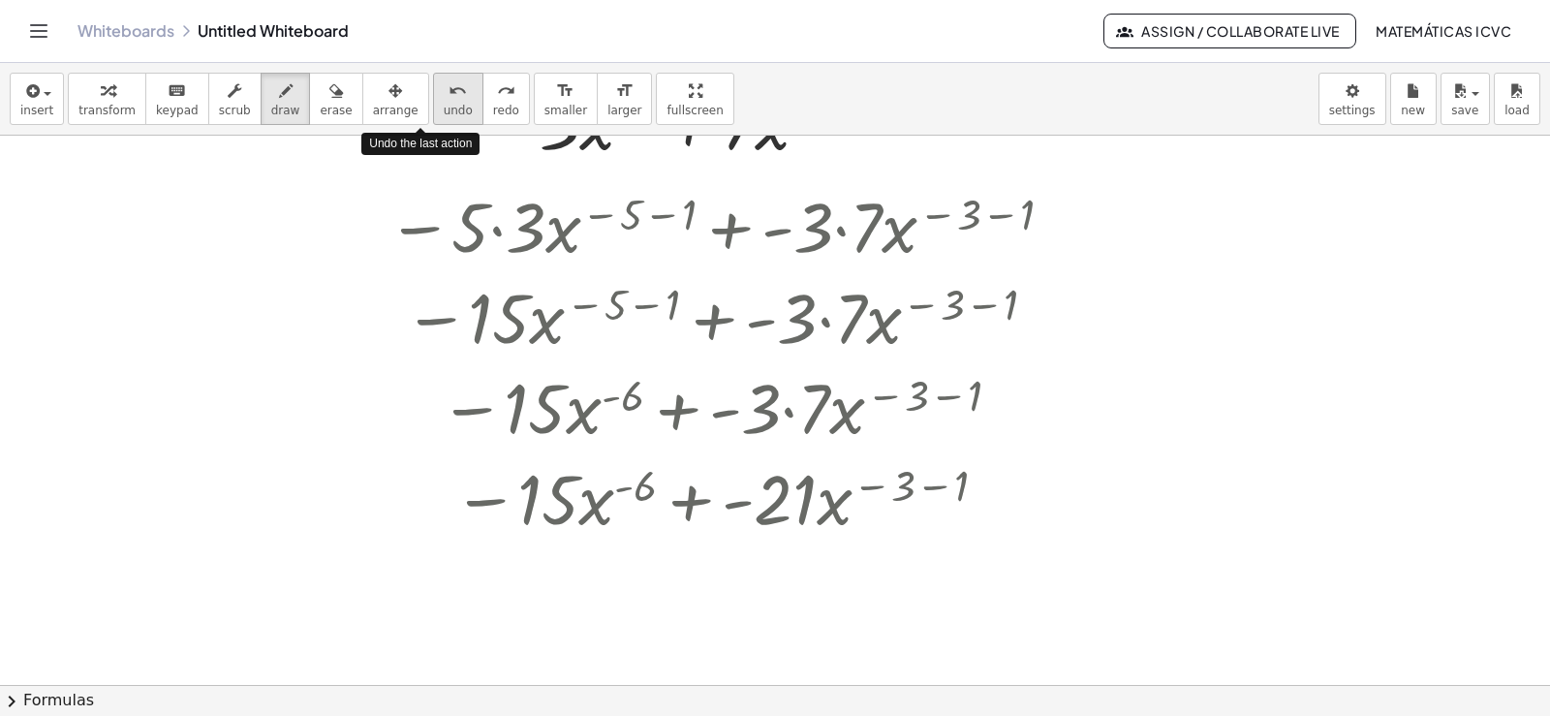
click at [444, 104] on span "undo" at bounding box center [458, 111] width 29 height 14
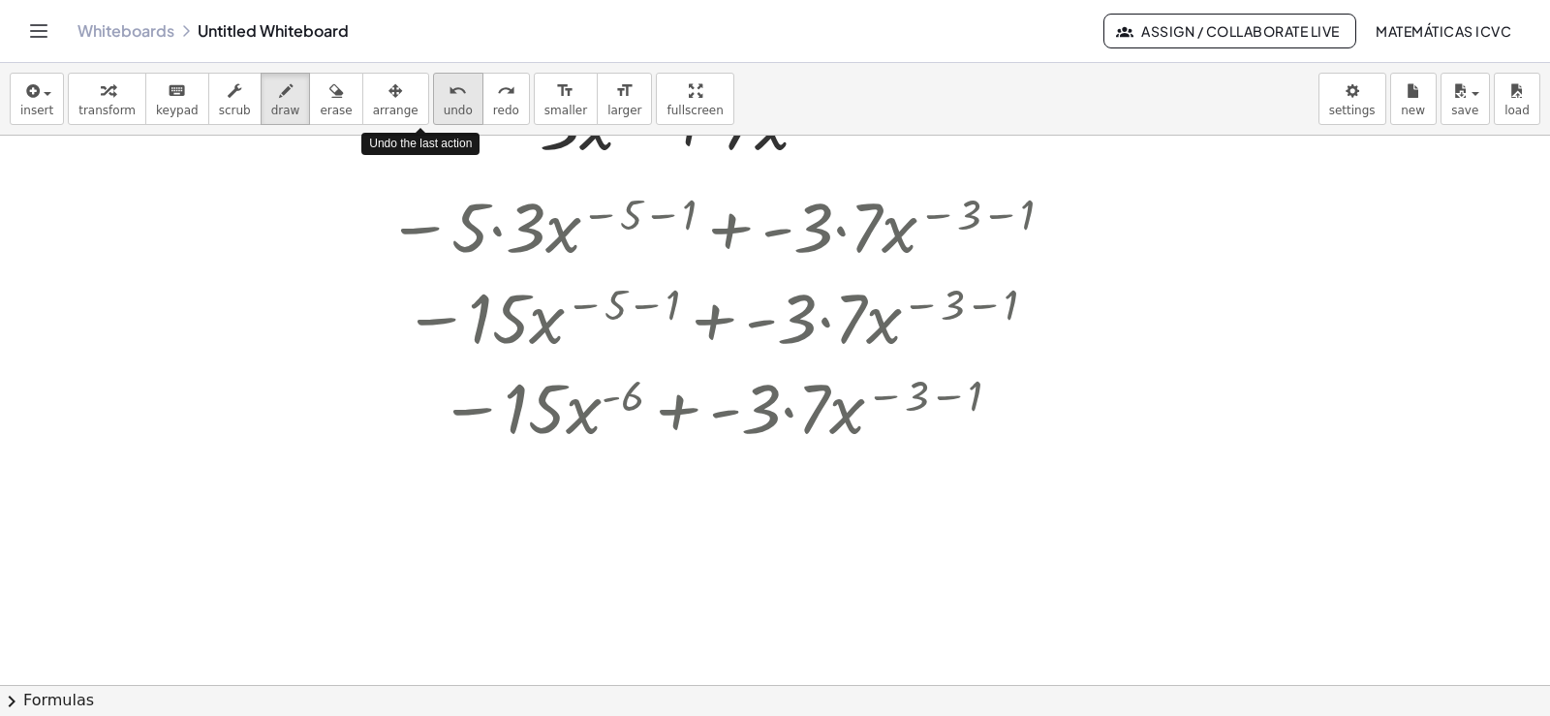
click at [444, 104] on span "undo" at bounding box center [458, 111] width 29 height 14
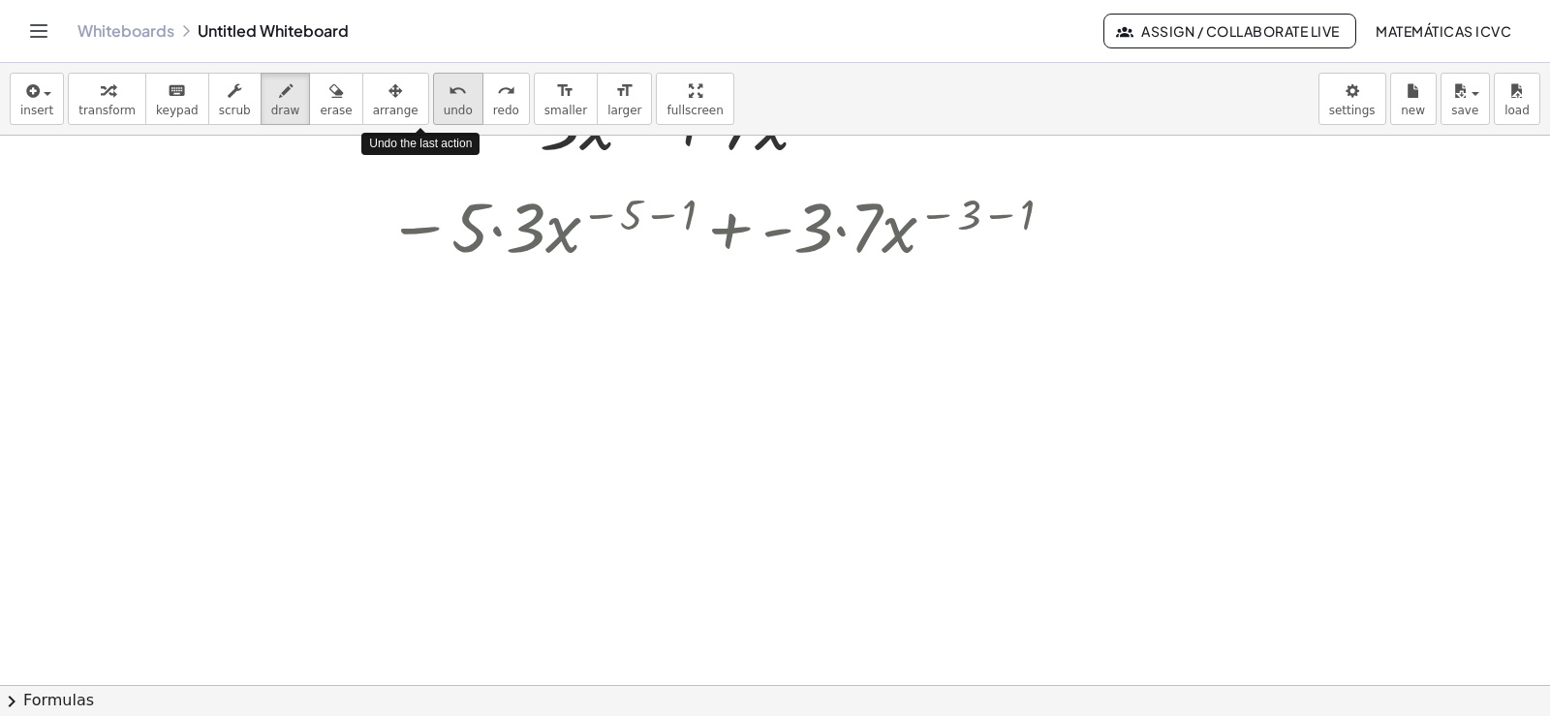
click at [444, 104] on span "undo" at bounding box center [458, 111] width 29 height 14
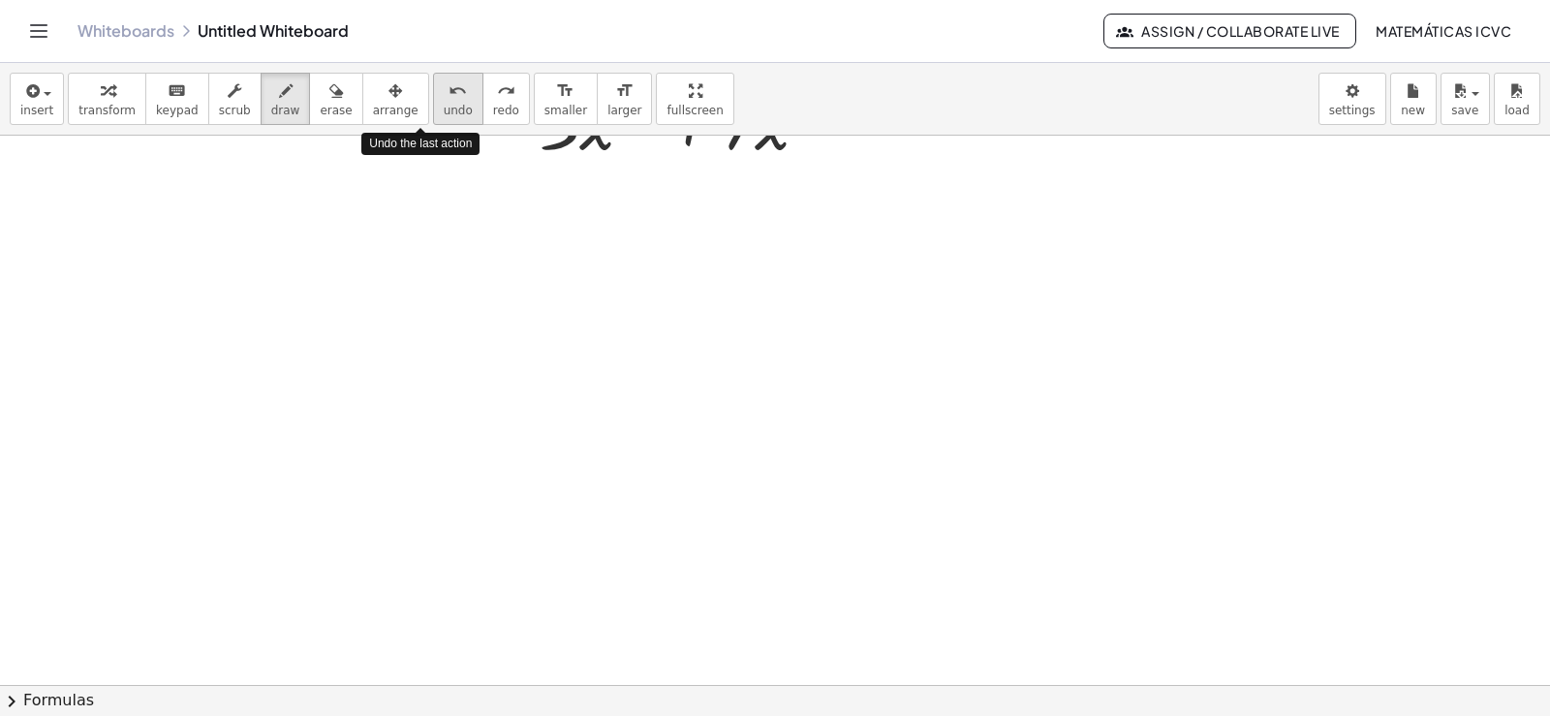
click at [444, 104] on span "undo" at bounding box center [458, 111] width 29 height 14
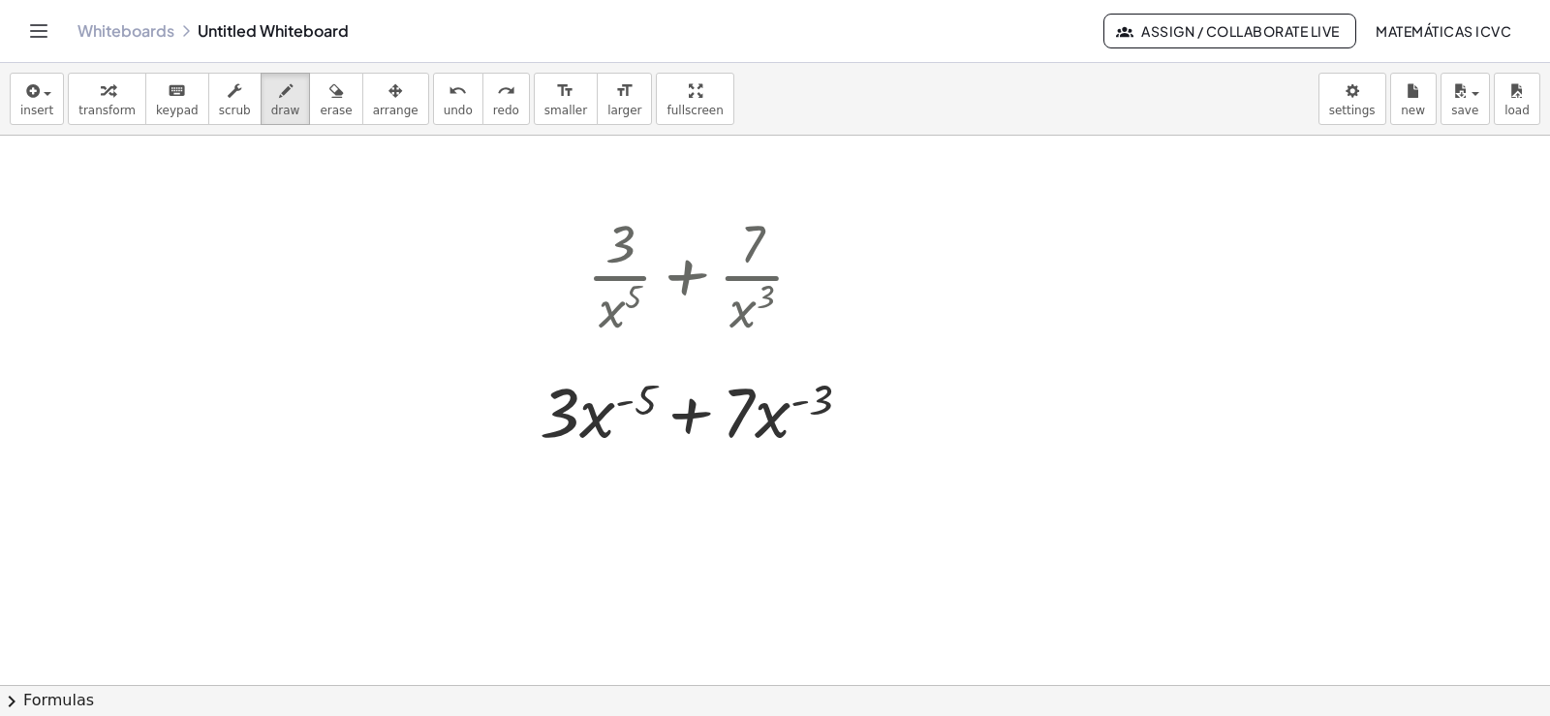
scroll to position [4899, 0]
click at [448, 101] on icon "undo" at bounding box center [457, 90] width 18 height 23
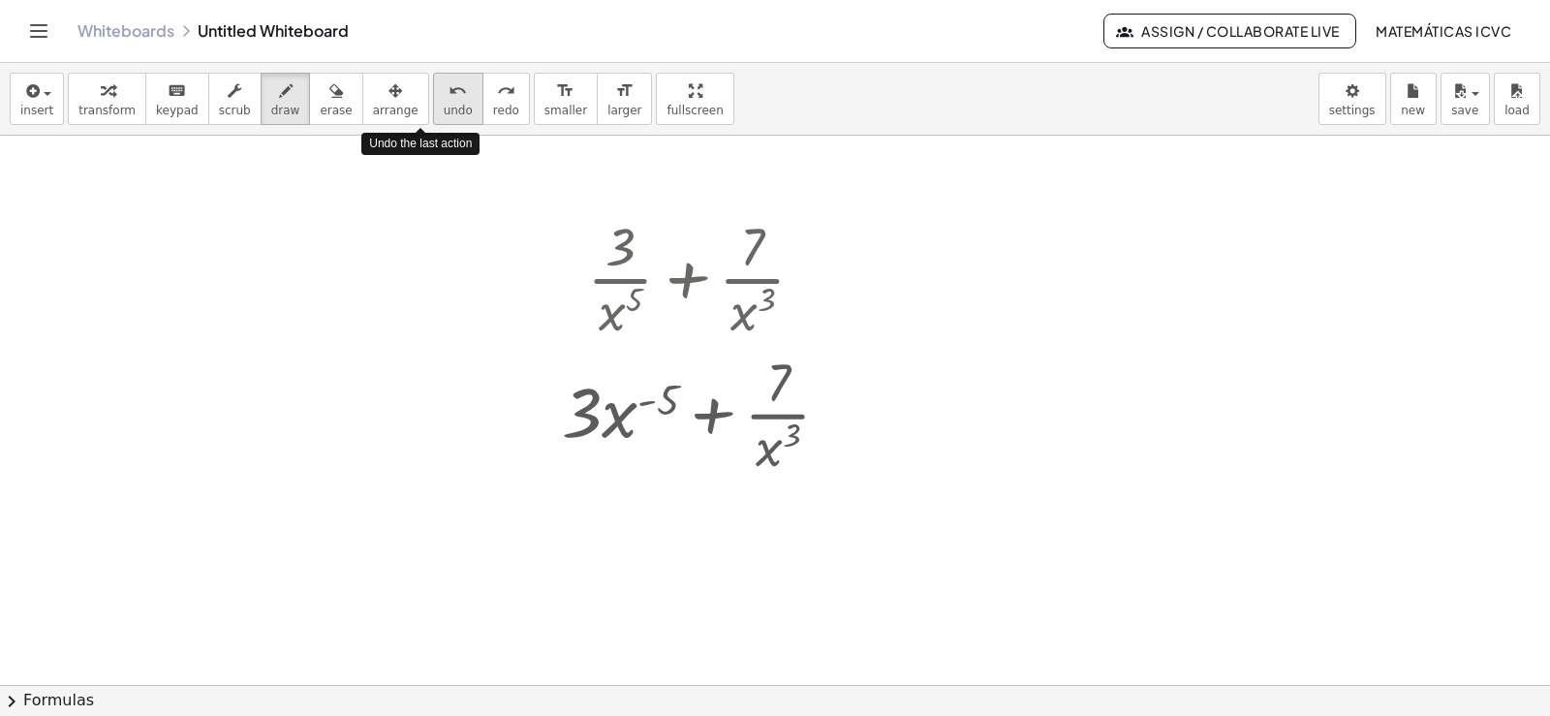
click at [448, 101] on icon "undo" at bounding box center [457, 90] width 18 height 23
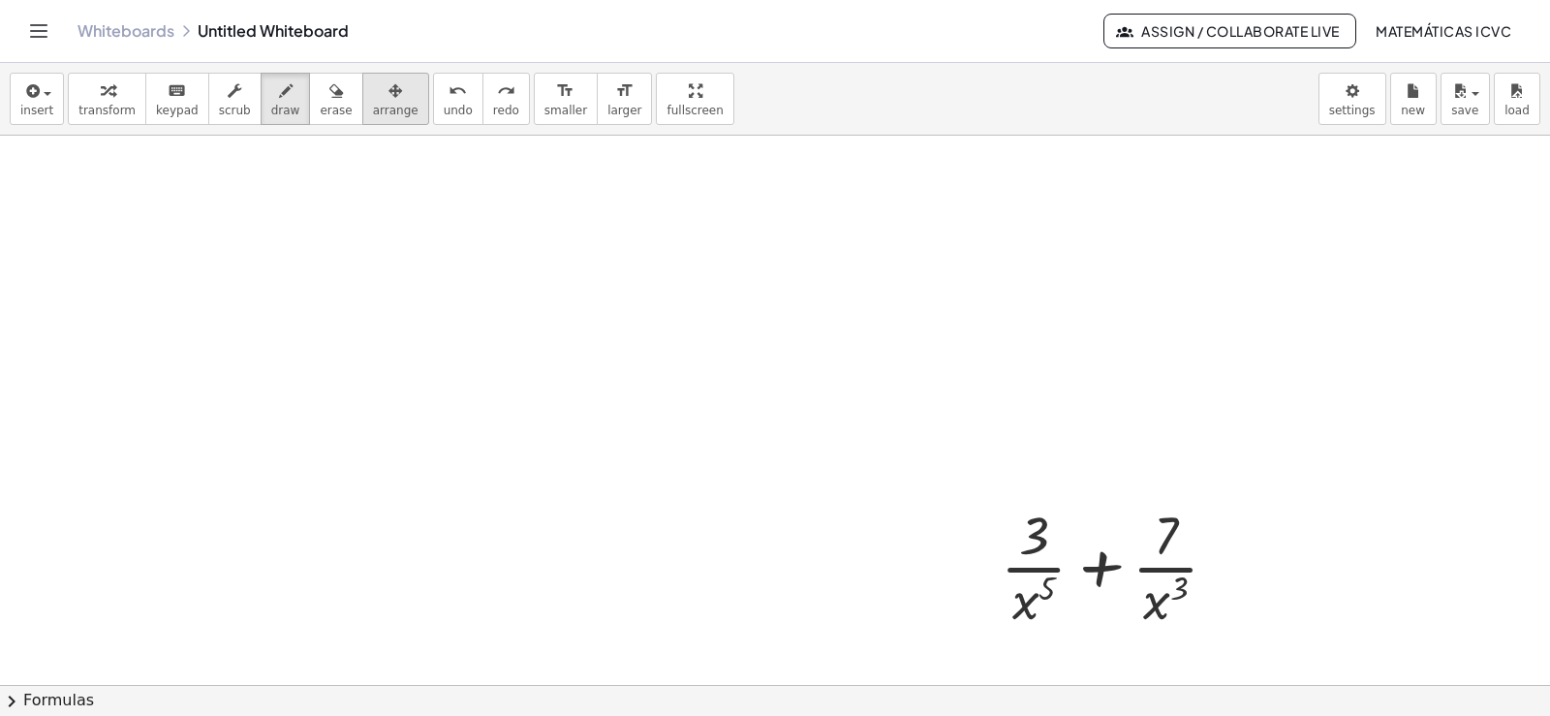
click at [377, 102] on button "arrange" at bounding box center [395, 99] width 67 height 52
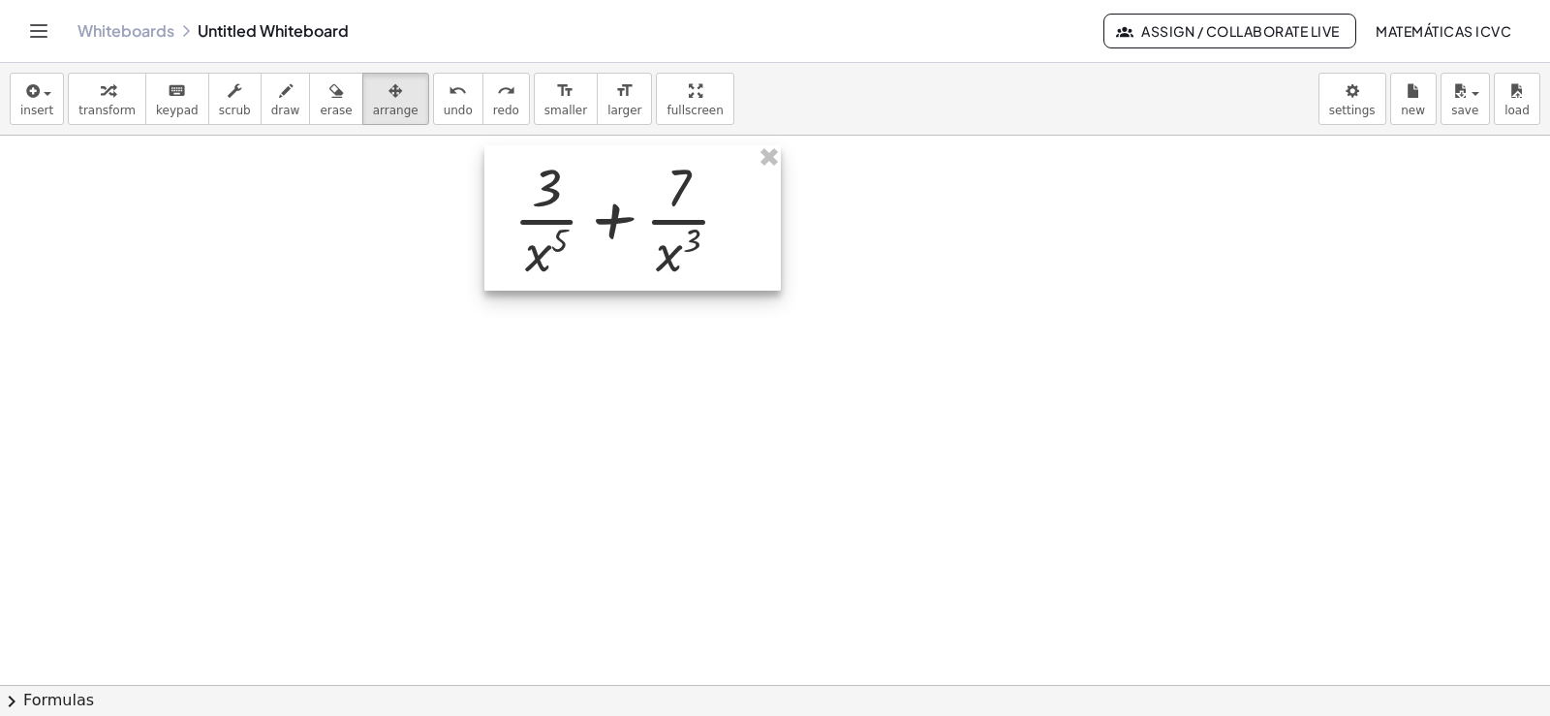
click at [695, 203] on div at bounding box center [632, 217] width 296 height 145
drag, startPoint x: 108, startPoint y: 112, endPoint x: 521, endPoint y: 568, distance: 615.0
click at [108, 111] on span "transform" at bounding box center [106, 111] width 57 height 14
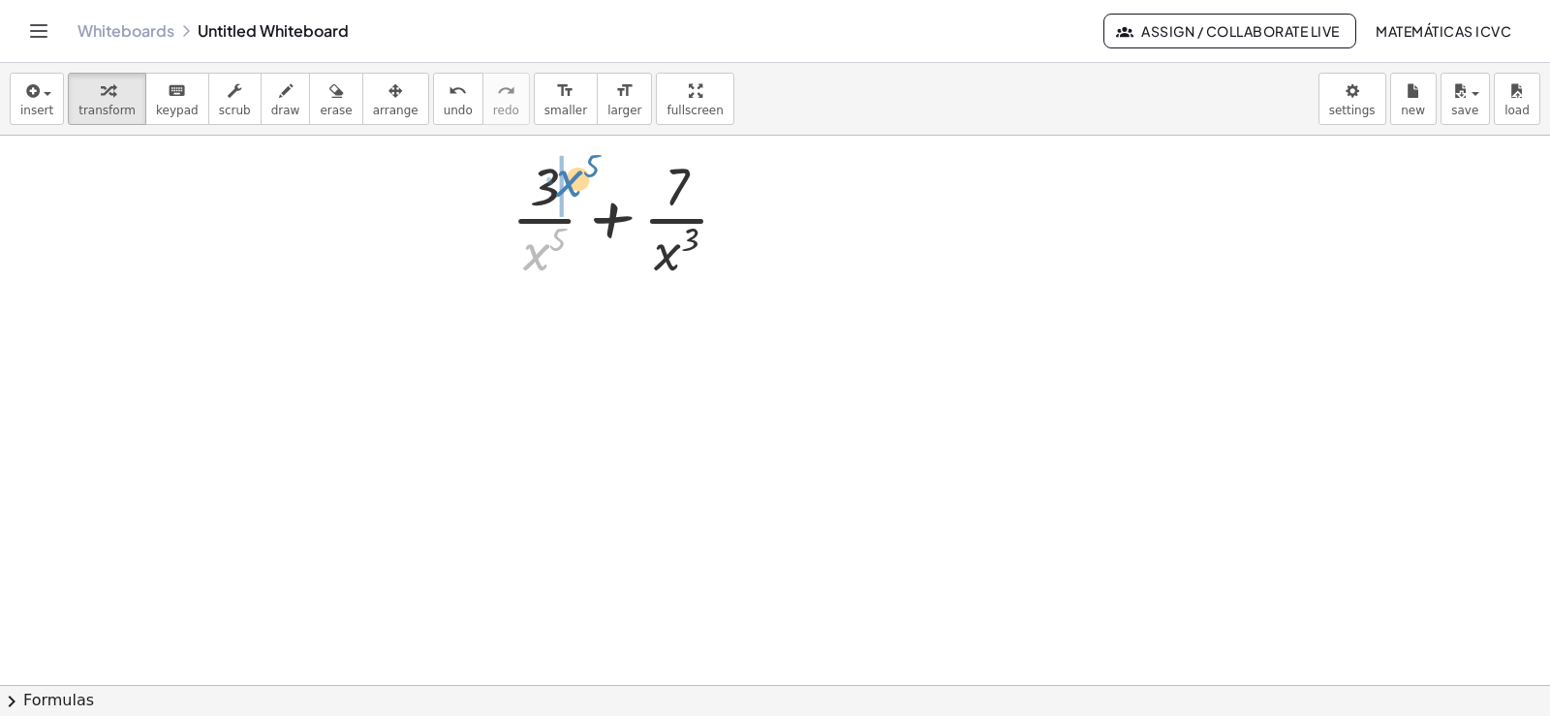
drag, startPoint x: 539, startPoint y: 266, endPoint x: 571, endPoint y: 196, distance: 77.6
click at [571, 196] on div at bounding box center [628, 217] width 252 height 136
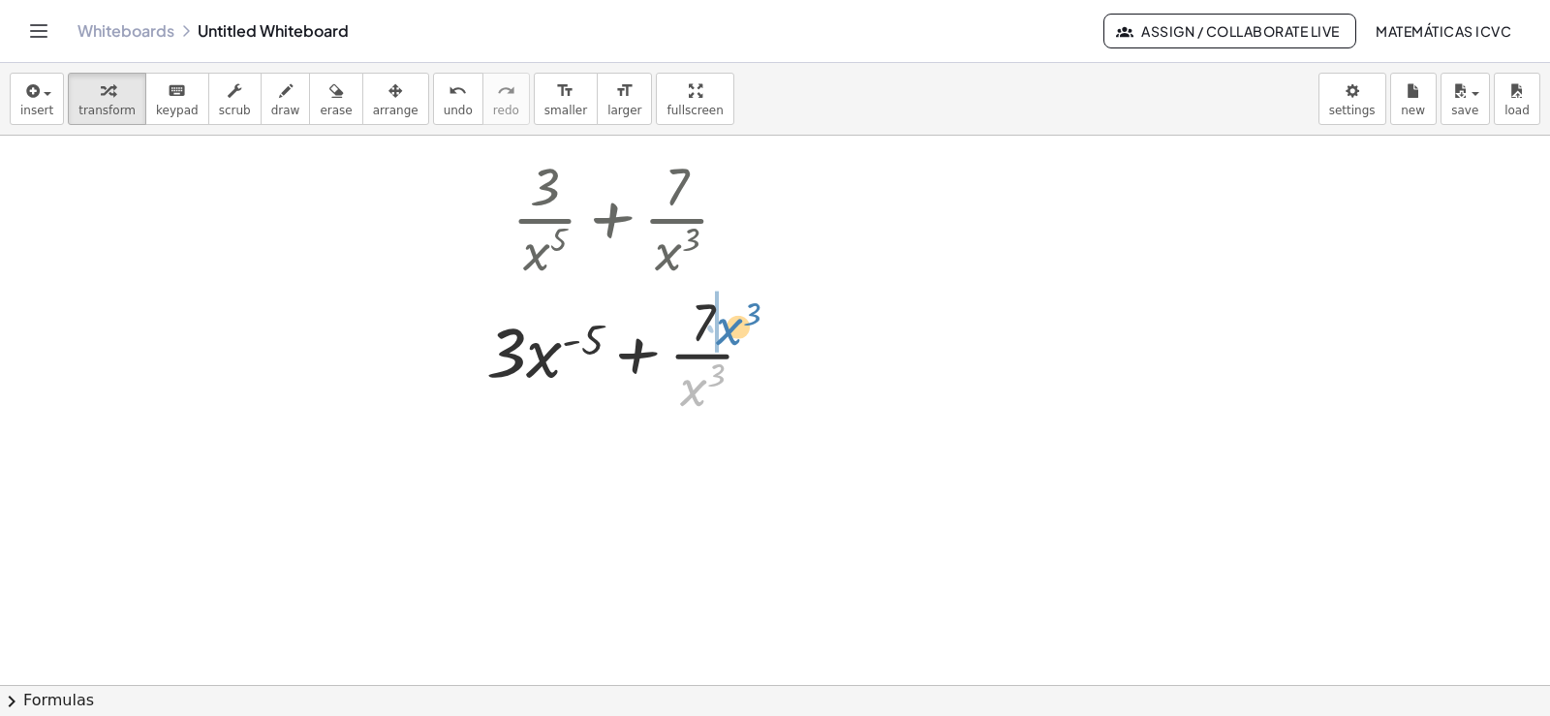
drag, startPoint x: 695, startPoint y: 390, endPoint x: 731, endPoint y: 329, distance: 70.8
click at [731, 329] on div at bounding box center [628, 353] width 303 height 136
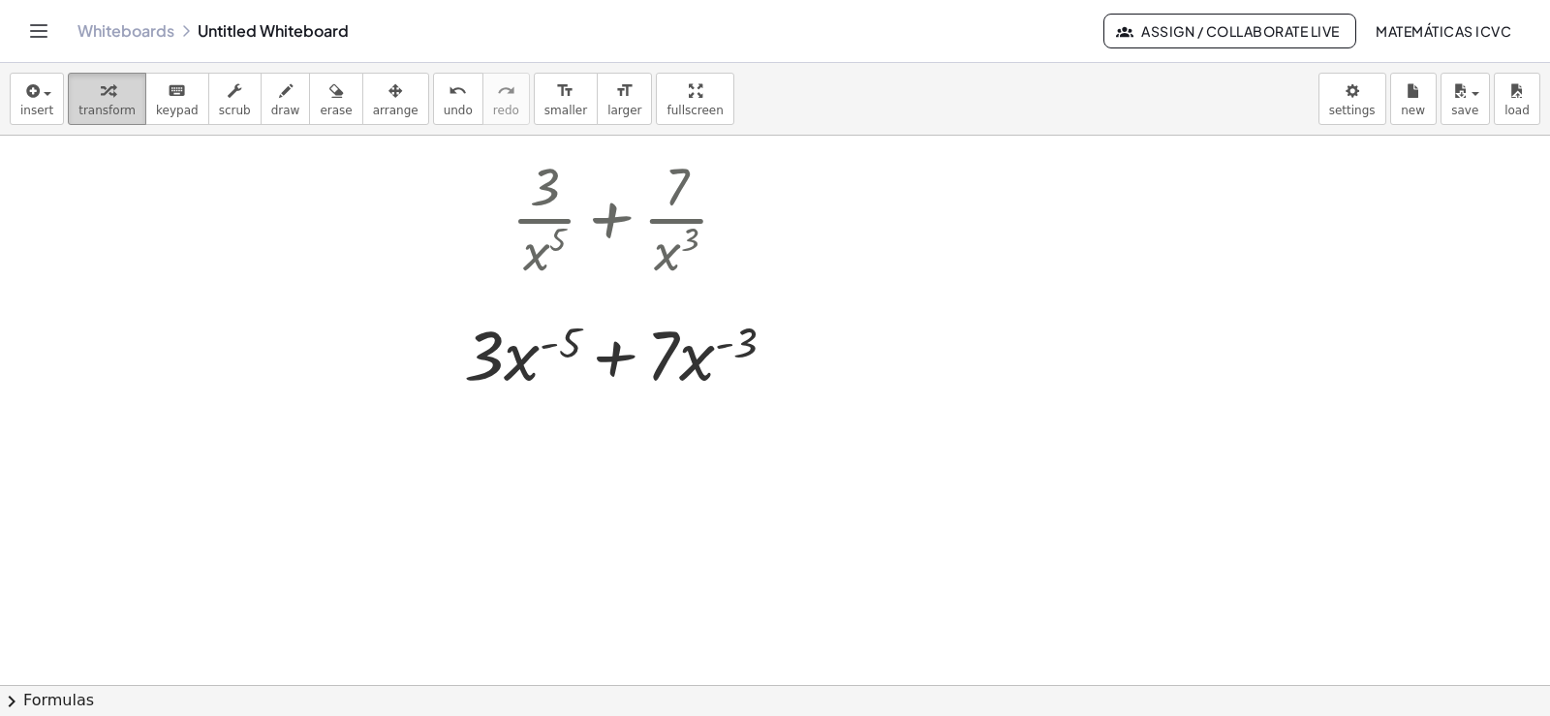
click at [112, 109] on span "transform" at bounding box center [106, 111] width 57 height 14
click at [271, 110] on span "draw" at bounding box center [285, 111] width 29 height 14
drag, startPoint x: 572, startPoint y: 324, endPoint x: 472, endPoint y: 323, distance: 100.7
drag, startPoint x: 471, startPoint y: 304, endPoint x: 475, endPoint y: 331, distance: 27.4
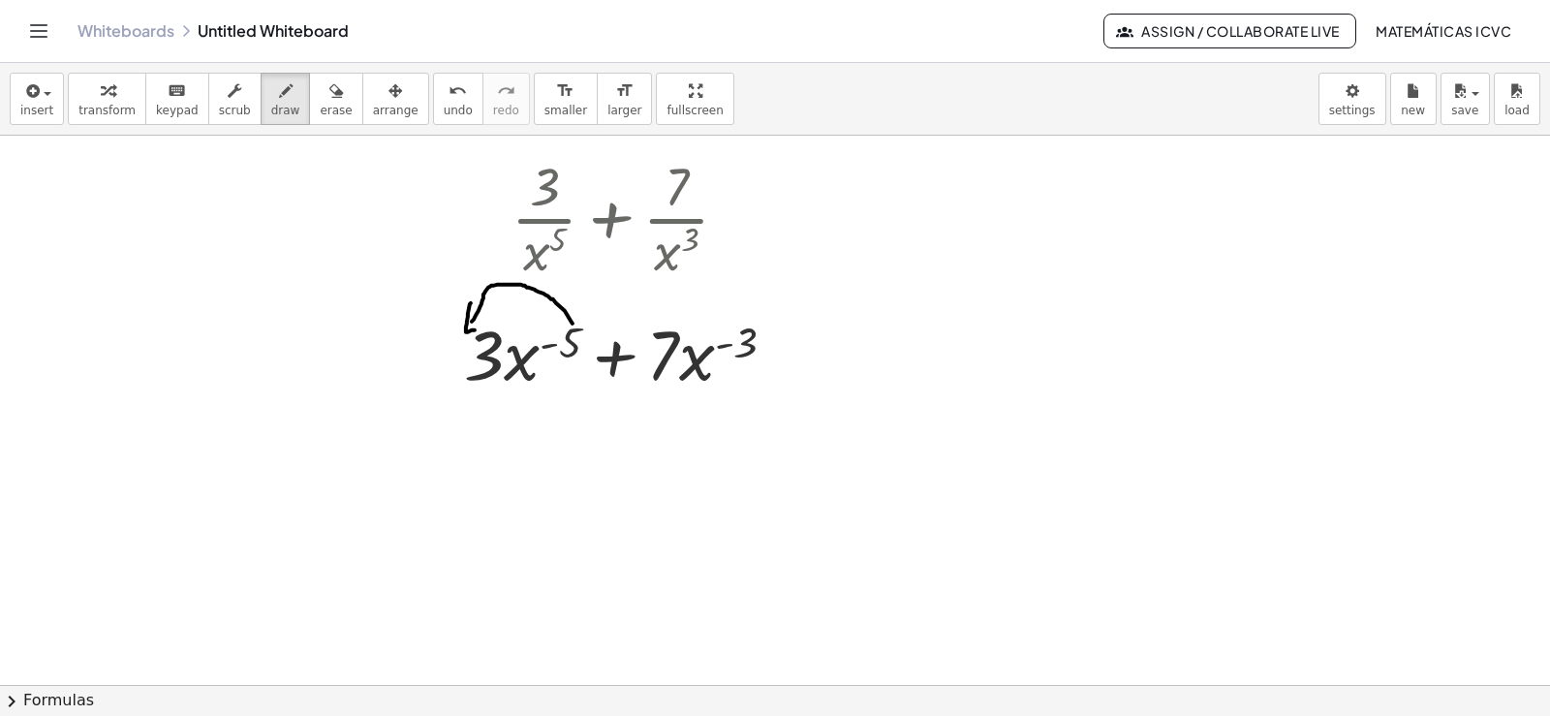
drag, startPoint x: 749, startPoint y: 319, endPoint x: 659, endPoint y: 322, distance: 90.1
drag, startPoint x: 658, startPoint y: 302, endPoint x: 623, endPoint y: 303, distance: 34.9
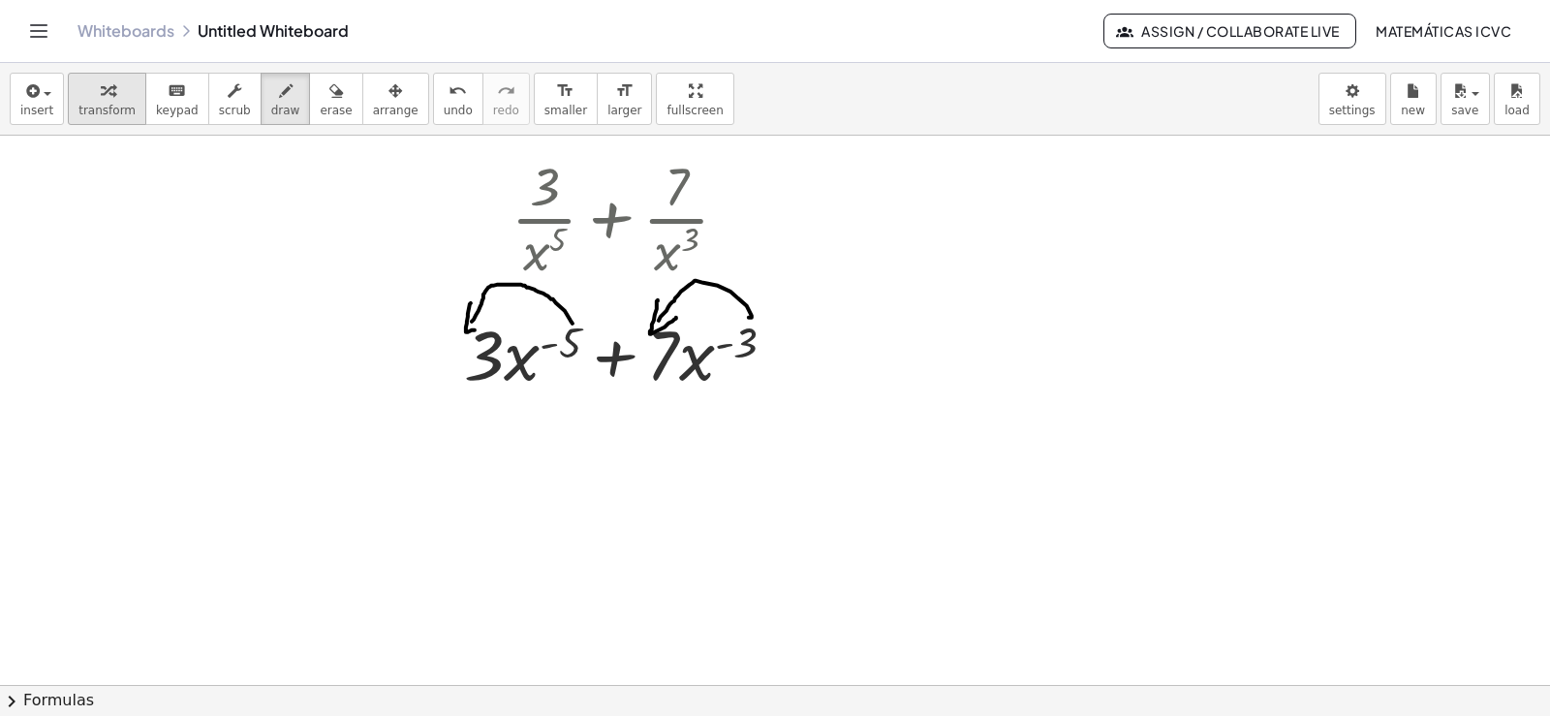
click at [113, 104] on span "transform" at bounding box center [106, 111] width 57 height 14
click at [101, 96] on icon "button" at bounding box center [108, 90] width 14 height 23
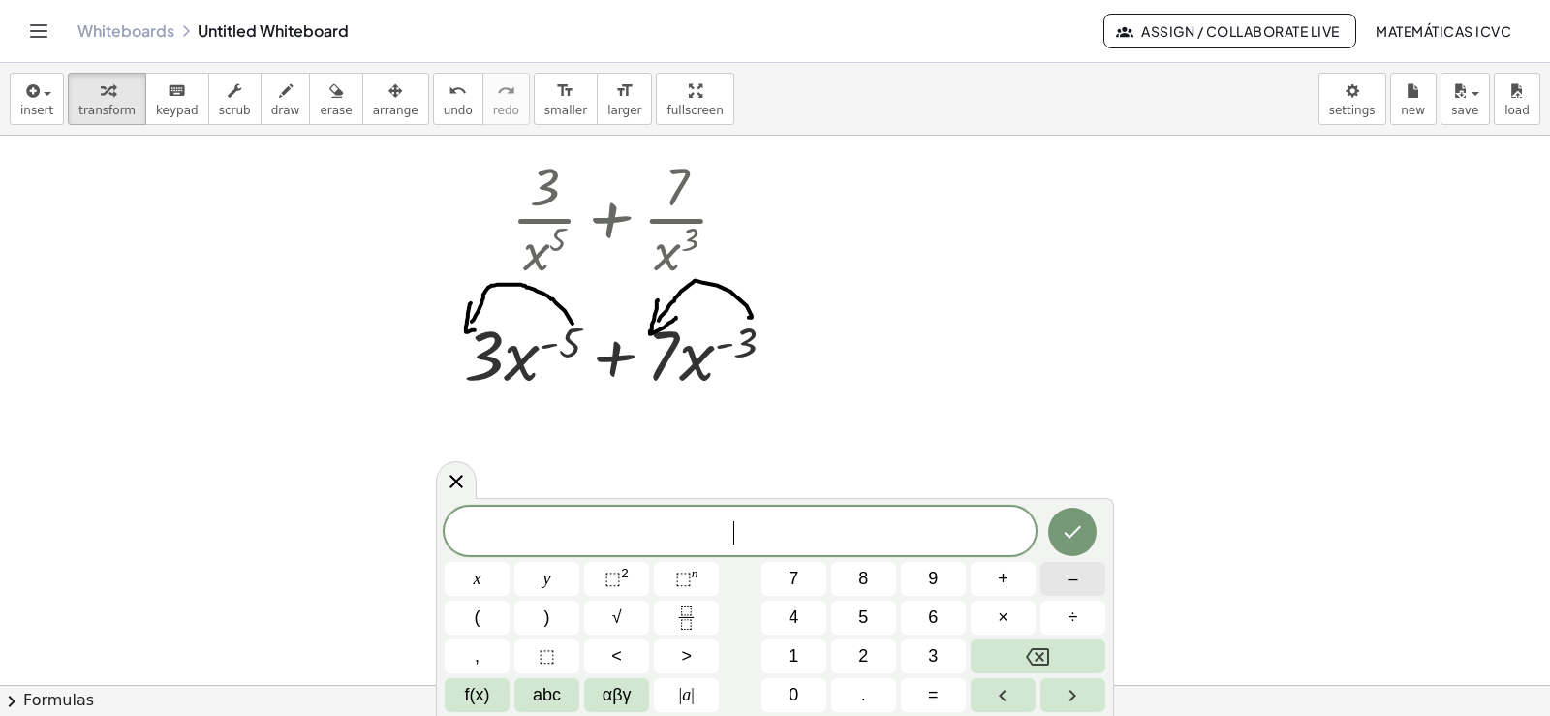
click at [1078, 582] on button "–" at bounding box center [1072, 579] width 65 height 34
click at [865, 611] on span "5" at bounding box center [863, 617] width 10 height 26
click at [1014, 617] on button "×" at bounding box center [1002, 617] width 65 height 34
click at [937, 653] on span "3" at bounding box center [933, 656] width 10 height 26
click at [483, 576] on button "x" at bounding box center [477, 579] width 65 height 34
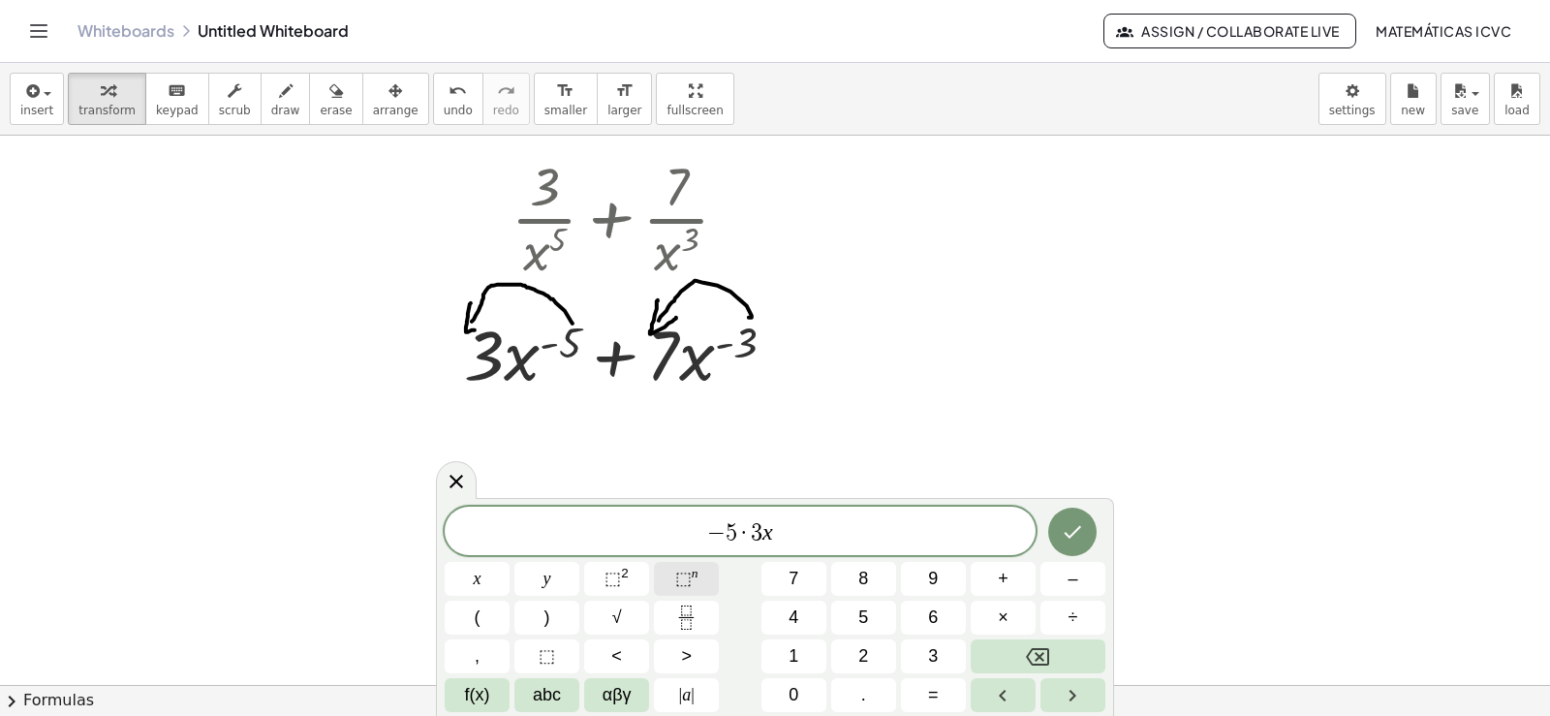
click at [695, 584] on span "⬚ n" at bounding box center [686, 579] width 23 height 26
click at [1081, 585] on button "–" at bounding box center [1072, 579] width 65 height 34
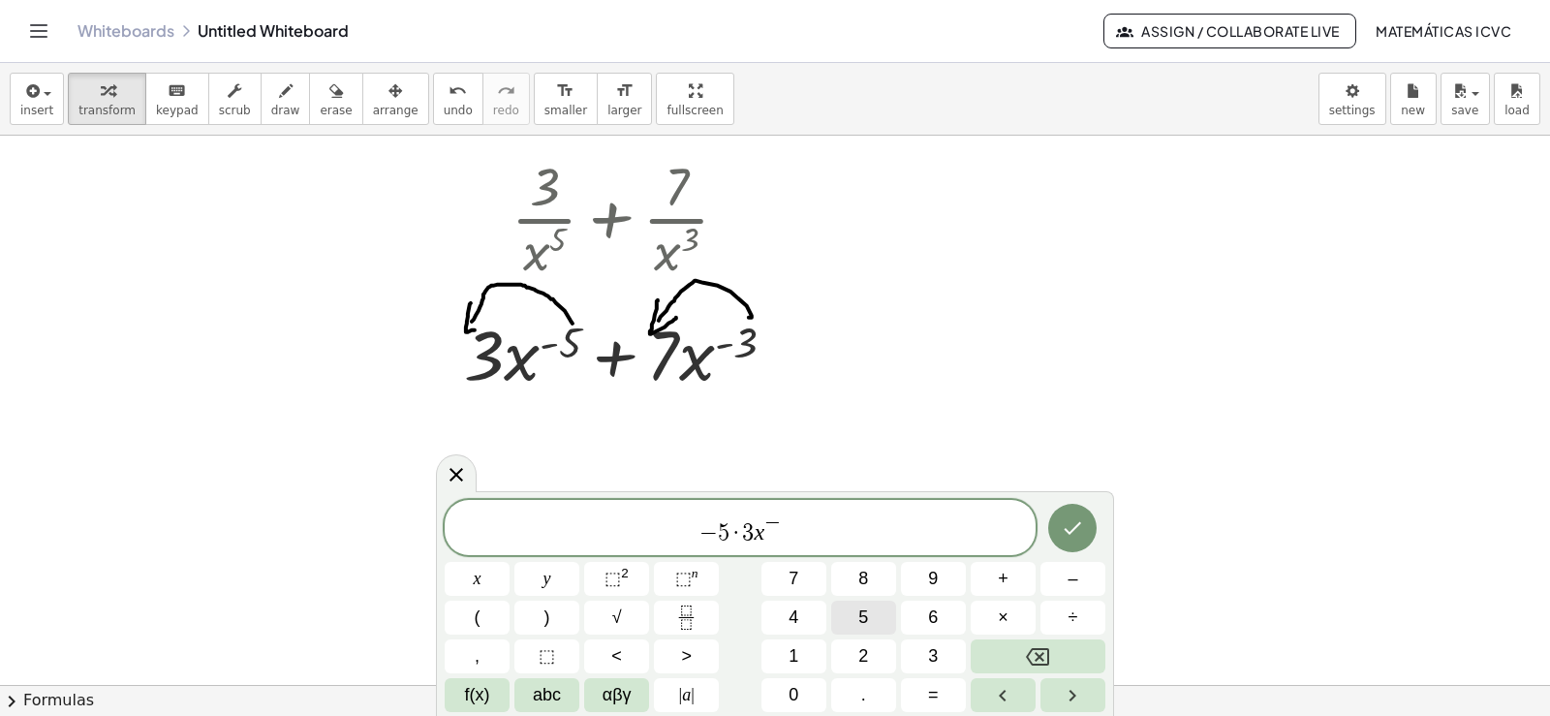
click at [879, 618] on button "5" at bounding box center [863, 617] width 65 height 34
click at [1061, 578] on button "–" at bounding box center [1072, 579] width 65 height 34
click at [816, 654] on button "1" at bounding box center [793, 656] width 65 height 34
click at [817, 534] on span "− 5 · 3 x − 5 − 1 ​" at bounding box center [740, 528] width 591 height 35
click at [1025, 582] on button "+" at bounding box center [1002, 579] width 65 height 34
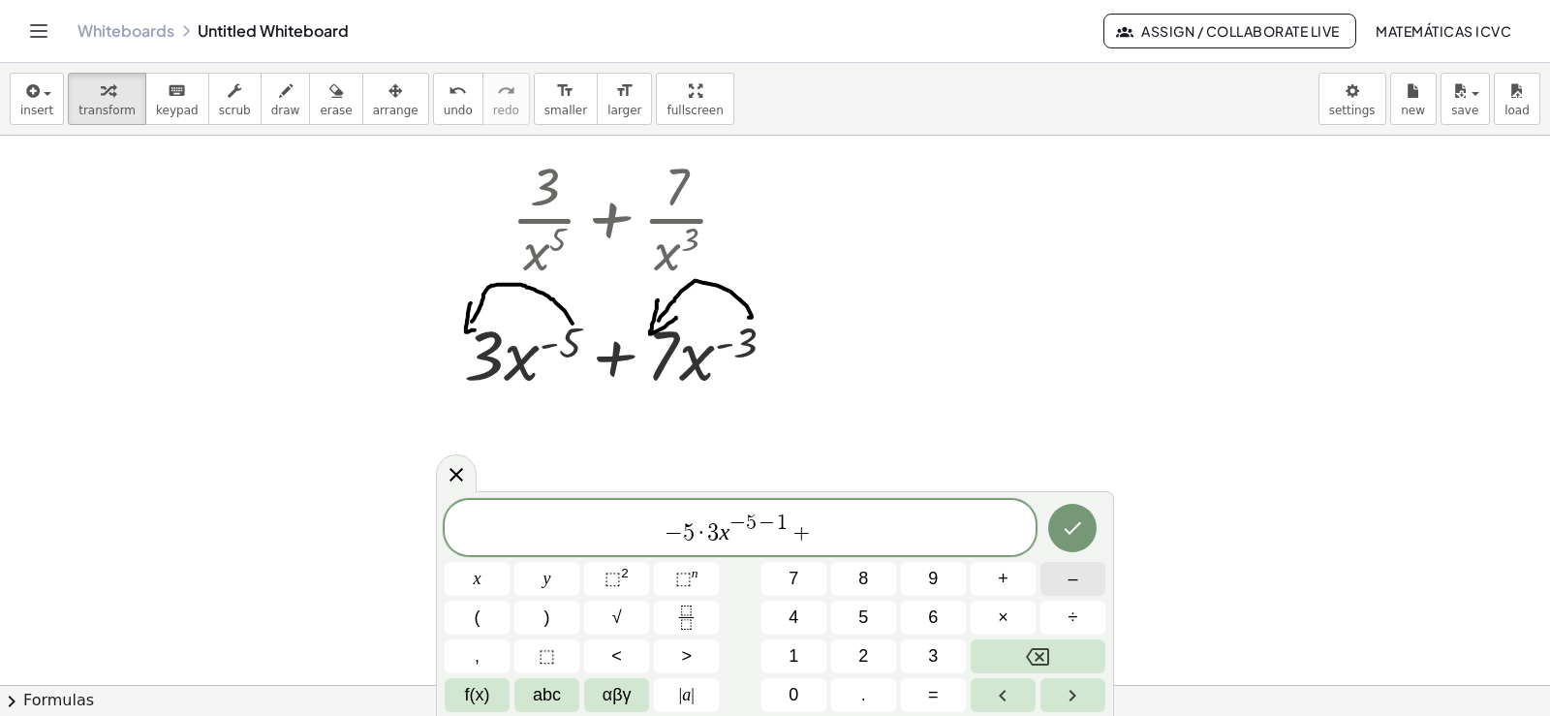
click at [1075, 577] on span "–" at bounding box center [1072, 579] width 10 height 26
click at [935, 656] on span "3" at bounding box center [933, 656] width 10 height 26
click at [1002, 615] on span "×" at bounding box center [1003, 617] width 11 height 26
click at [797, 575] on span "7" at bounding box center [793, 579] width 10 height 26
click at [489, 574] on button "x" at bounding box center [477, 579] width 65 height 34
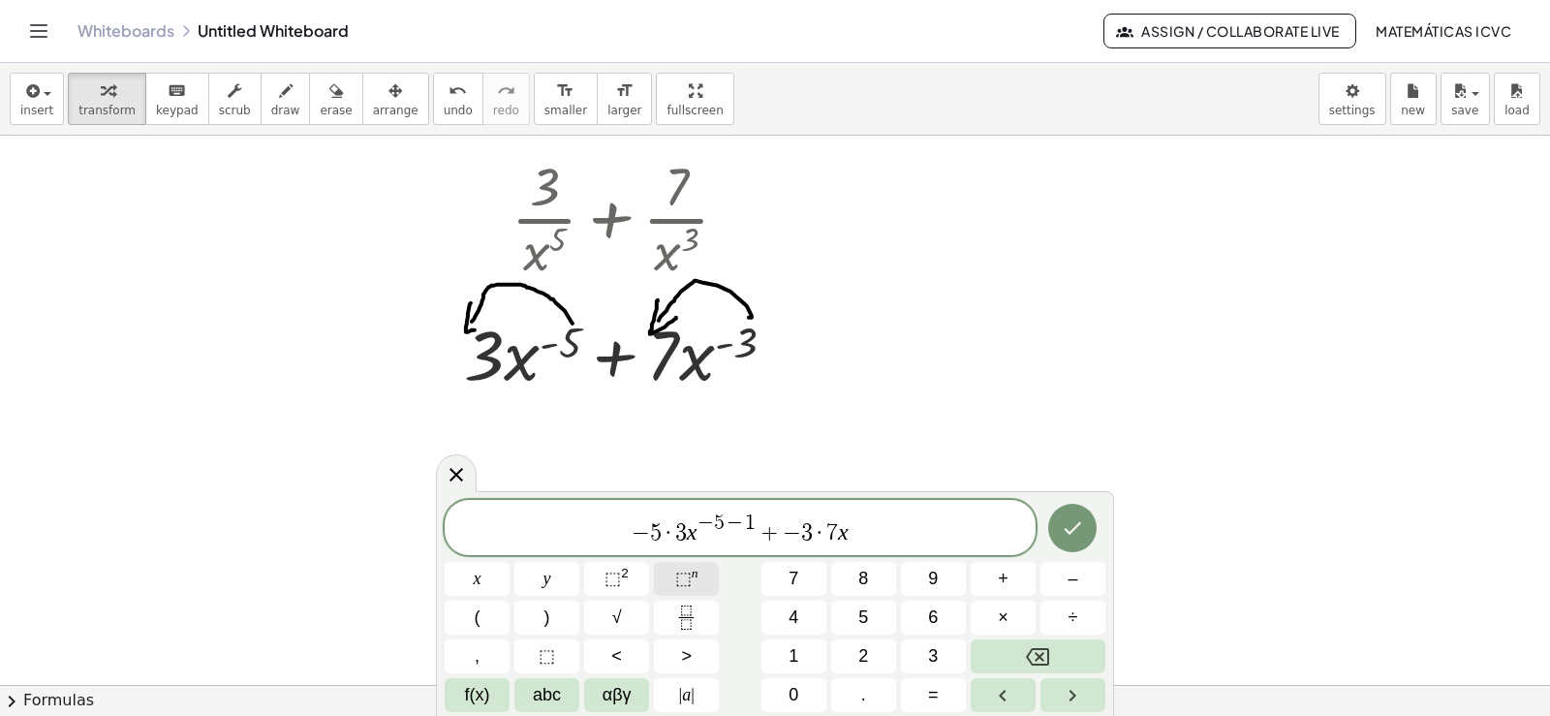
click at [690, 570] on span "⬚ n" at bounding box center [686, 579] width 23 height 26
click at [1068, 576] on span "–" at bounding box center [1072, 579] width 10 height 26
click at [938, 654] on span "3" at bounding box center [933, 656] width 10 height 26
click at [1077, 579] on span "–" at bounding box center [1072, 579] width 10 height 26
click at [789, 657] on span "1" at bounding box center [793, 656] width 10 height 26
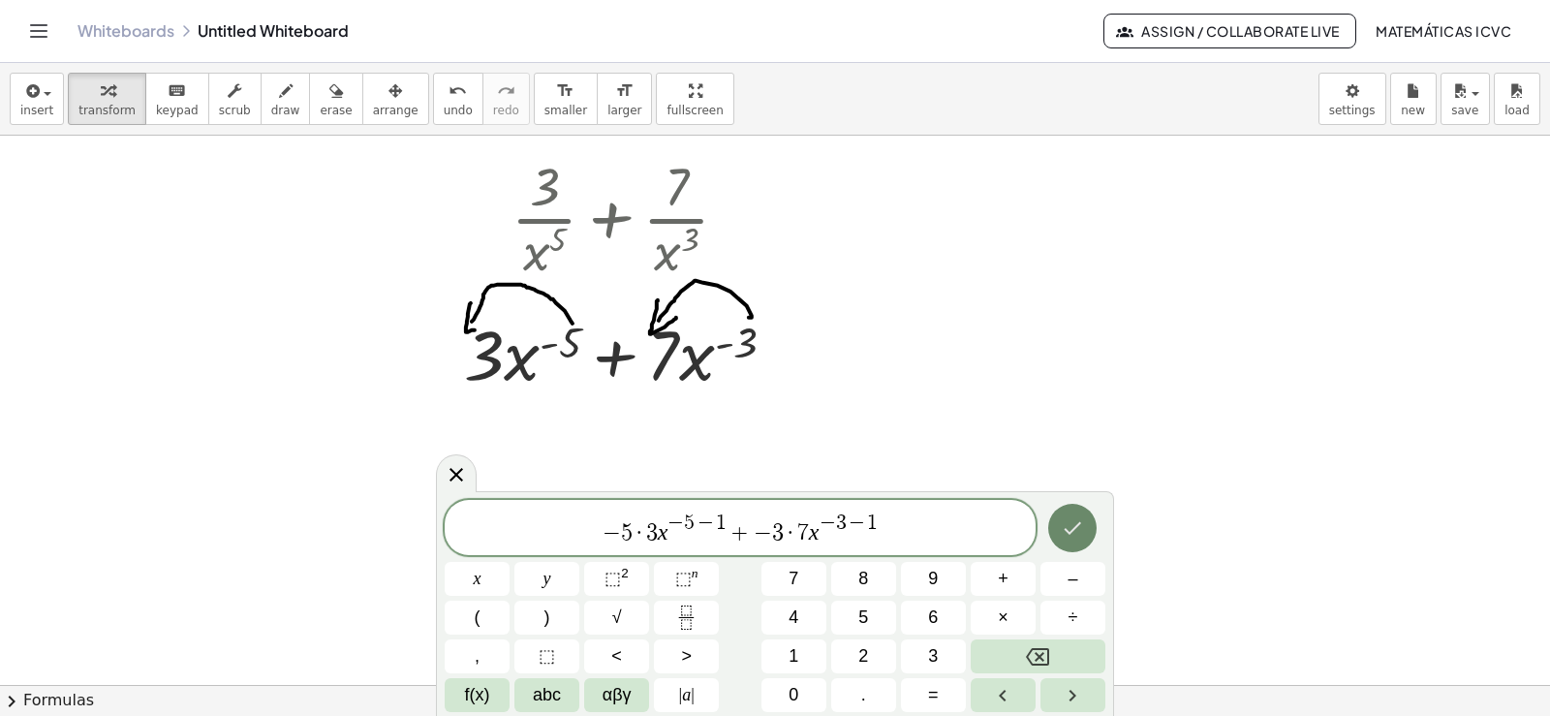
click at [1072, 537] on icon "Done" at bounding box center [1072, 527] width 23 height 23
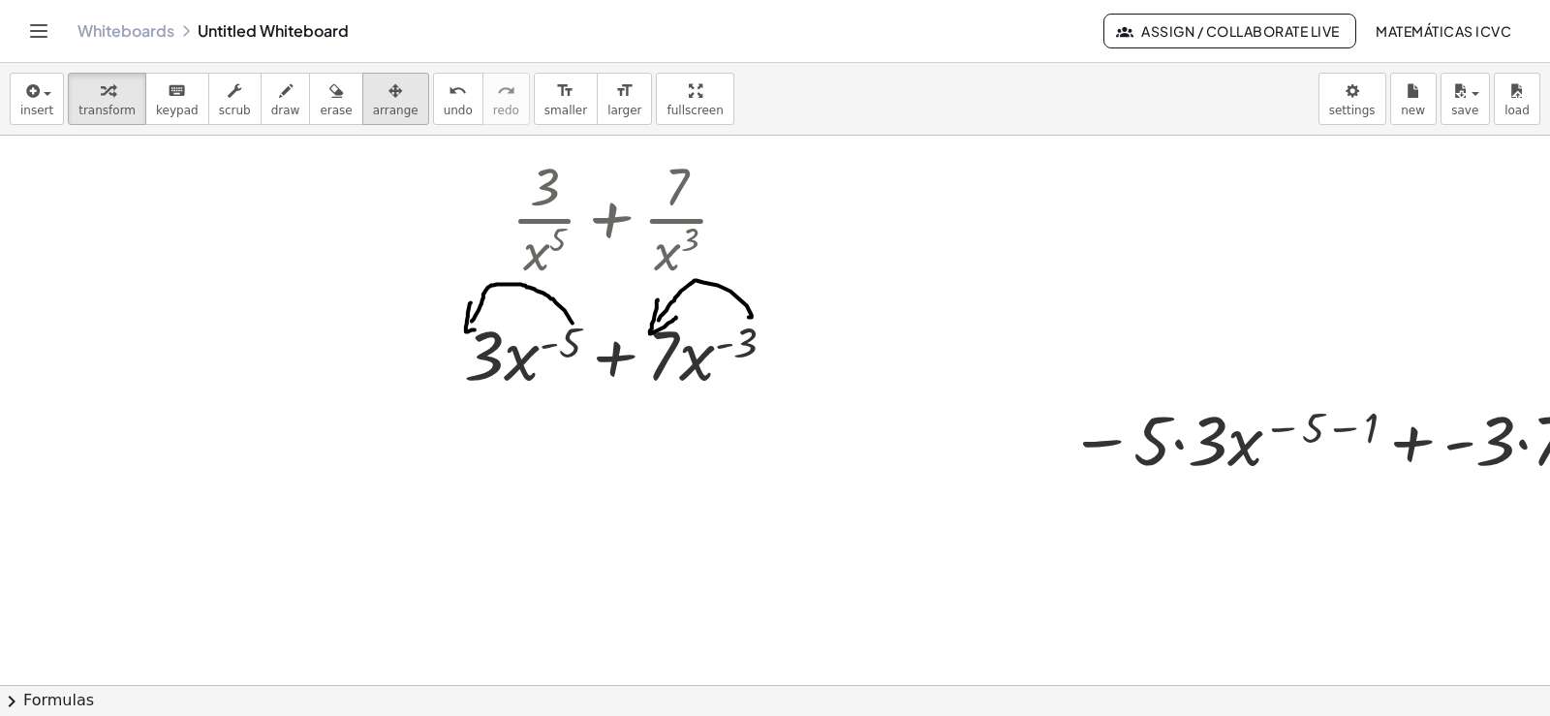
click at [373, 116] on span "arrange" at bounding box center [396, 111] width 46 height 14
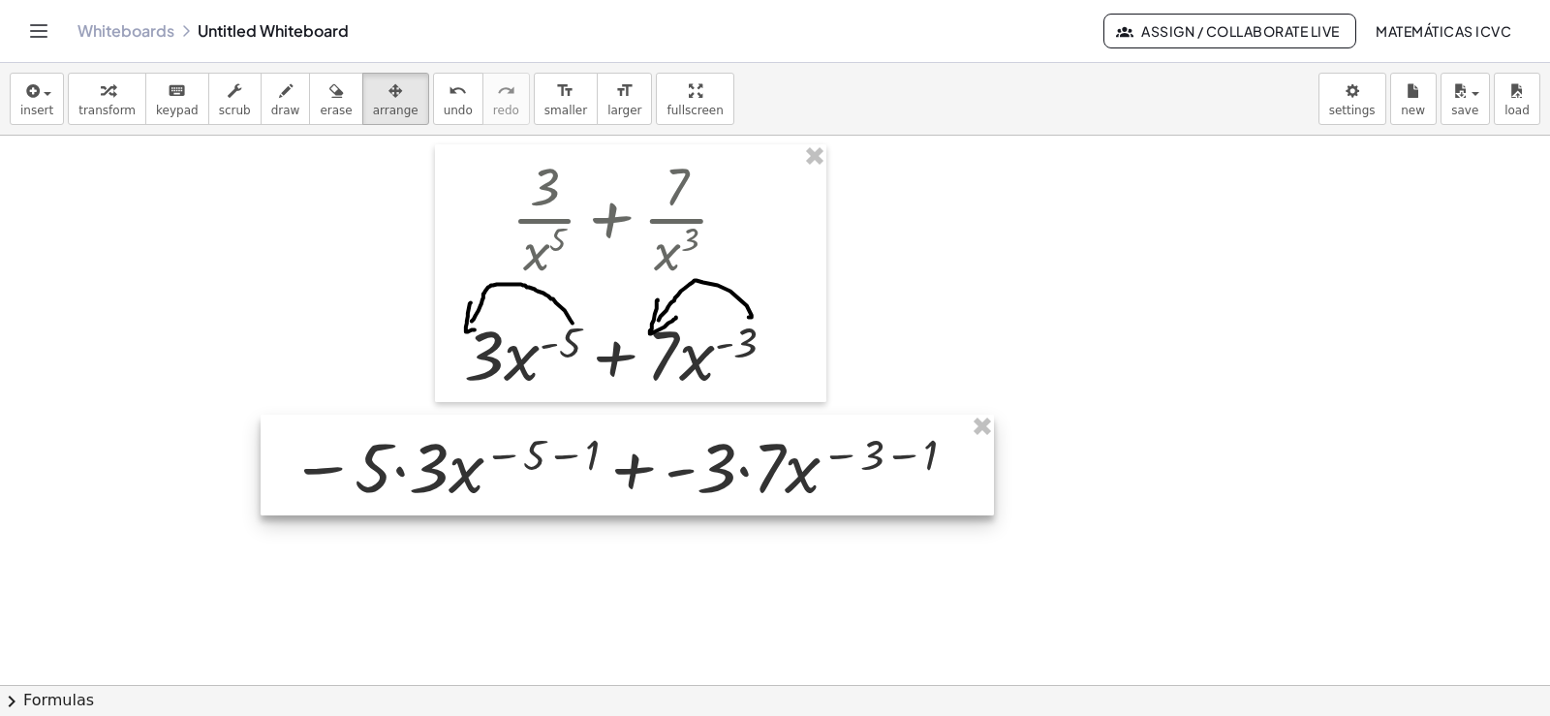
drag, startPoint x: 1447, startPoint y: 449, endPoint x: 668, endPoint y: 477, distance: 779.2
click at [668, 477] on div at bounding box center [627, 465] width 733 height 101
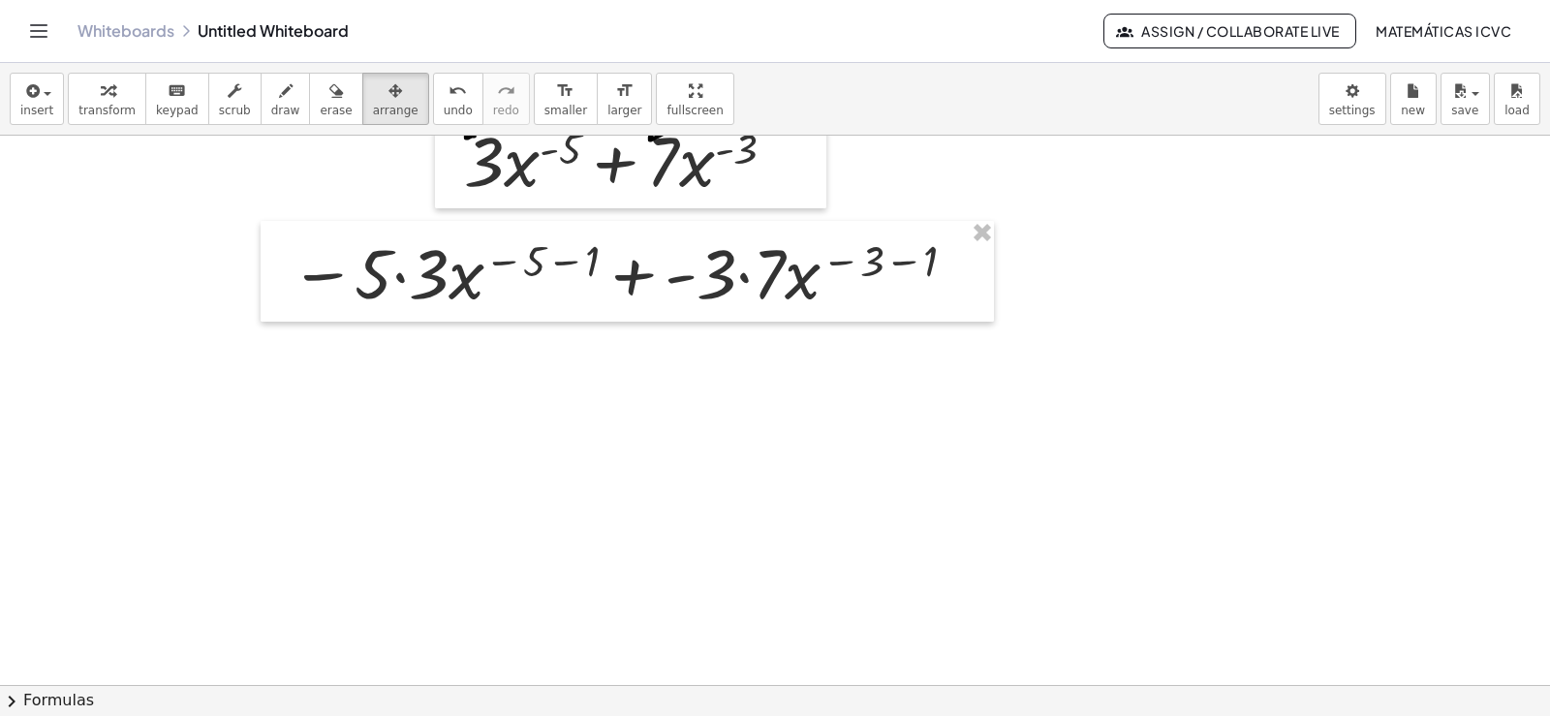
scroll to position [5131, 0]
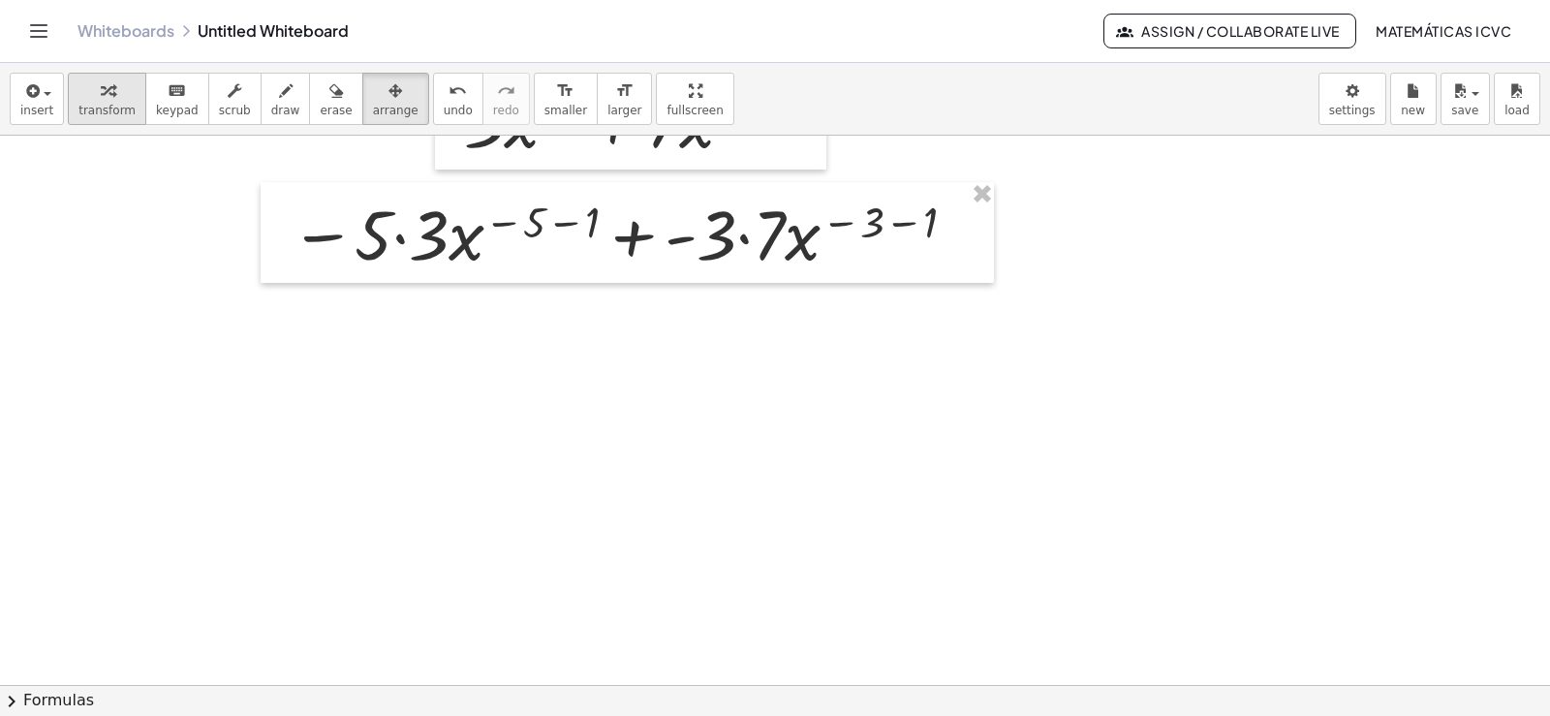
click at [101, 98] on icon "button" at bounding box center [108, 90] width 14 height 23
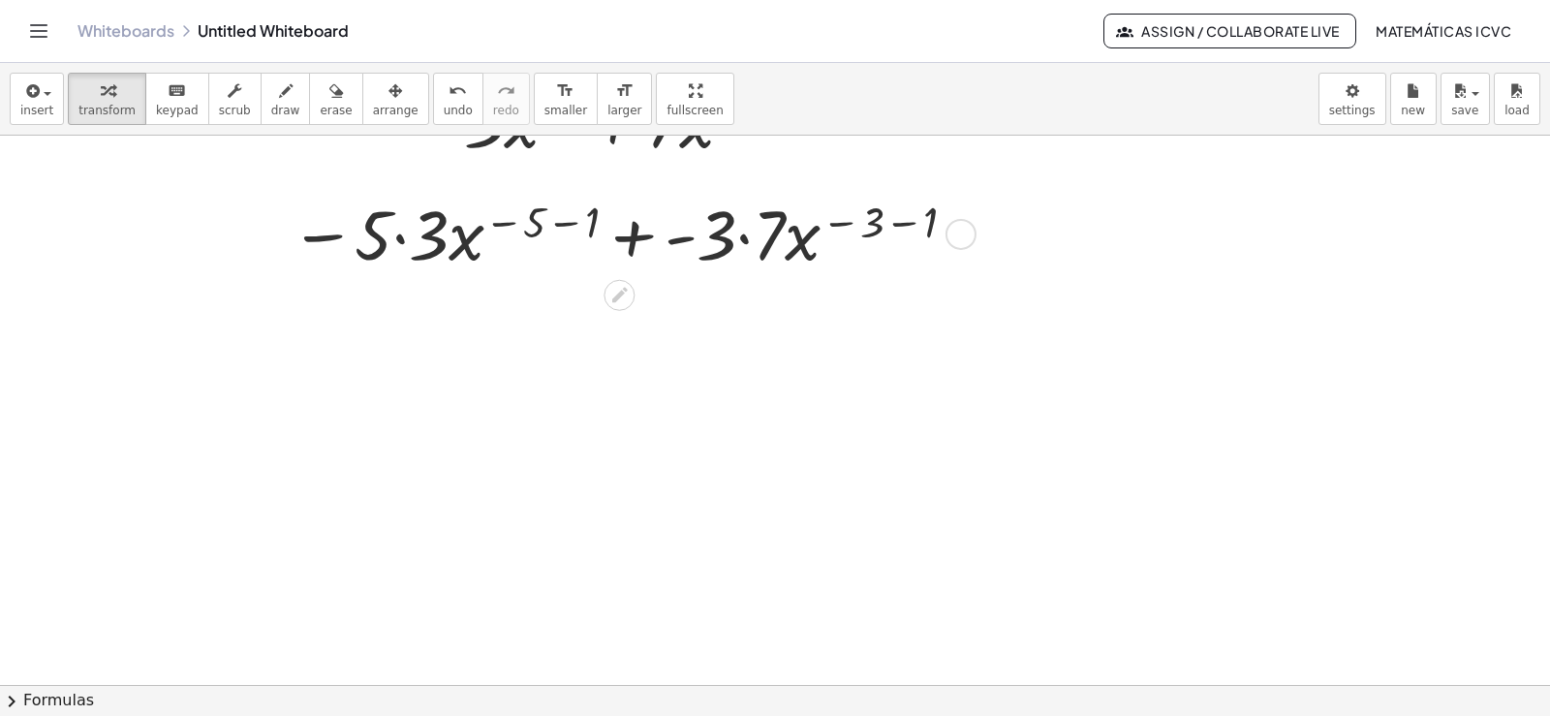
click at [402, 240] on div at bounding box center [625, 232] width 690 height 91
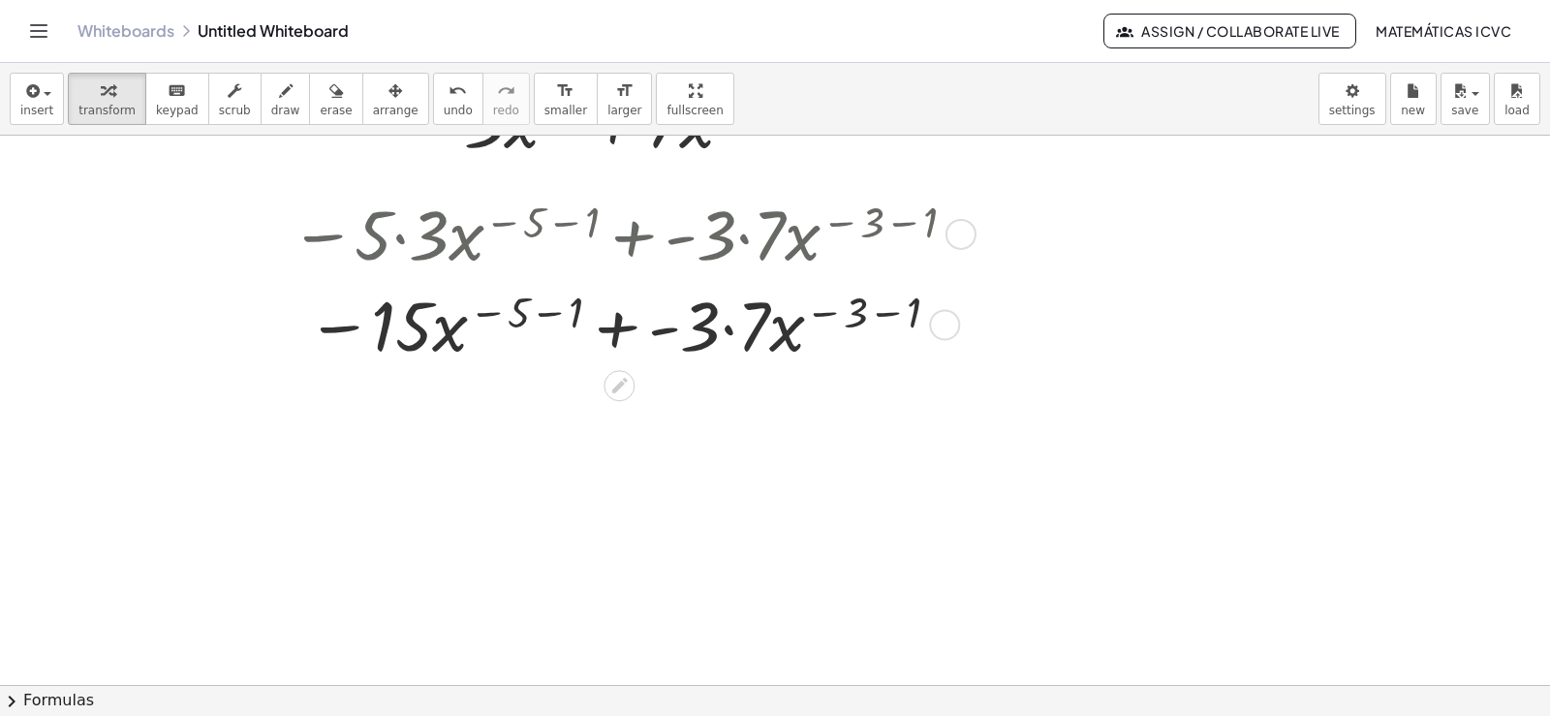
drag, startPoint x: 555, startPoint y: 316, endPoint x: 1549, endPoint y: 545, distance: 1019.9
click at [554, 315] on div at bounding box center [625, 323] width 690 height 91
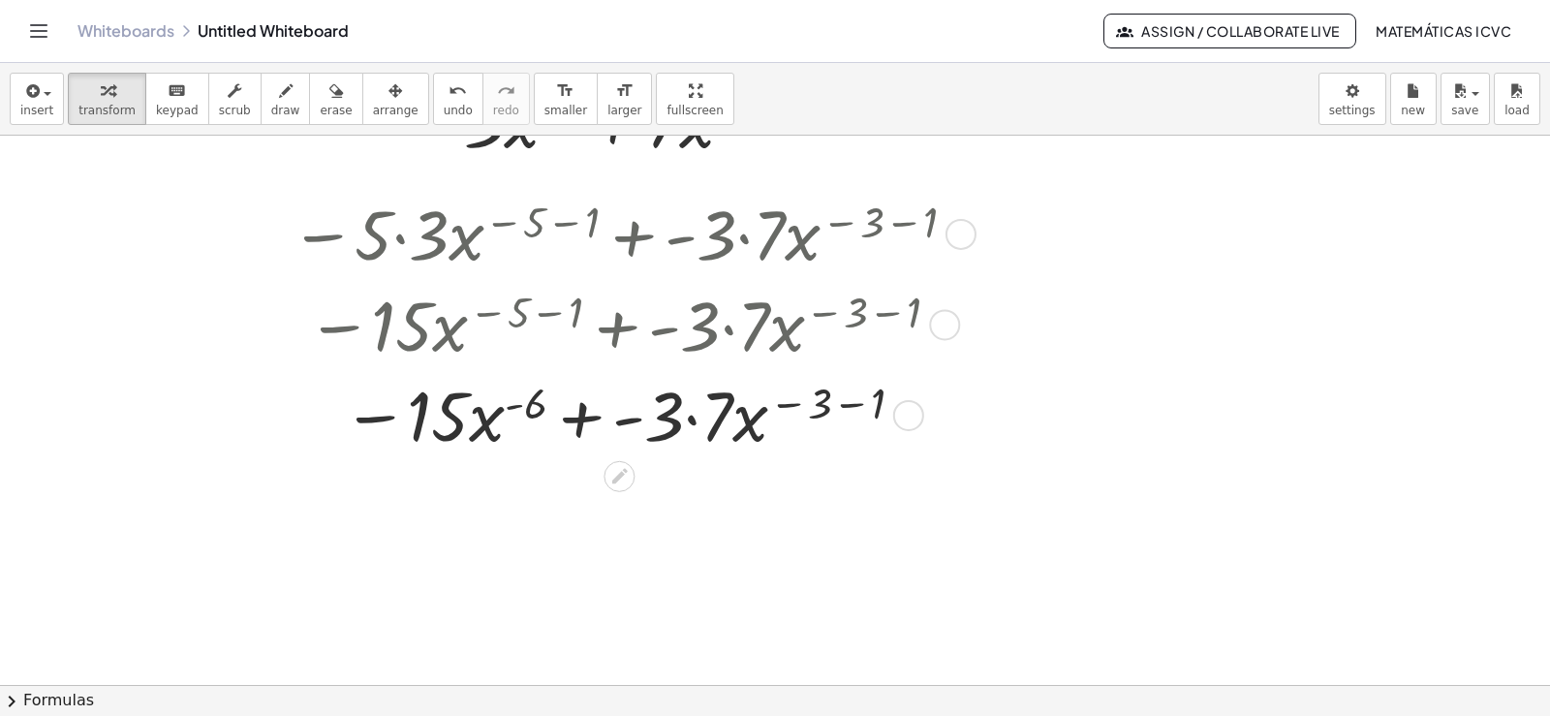
click at [849, 400] on div at bounding box center [625, 413] width 690 height 91
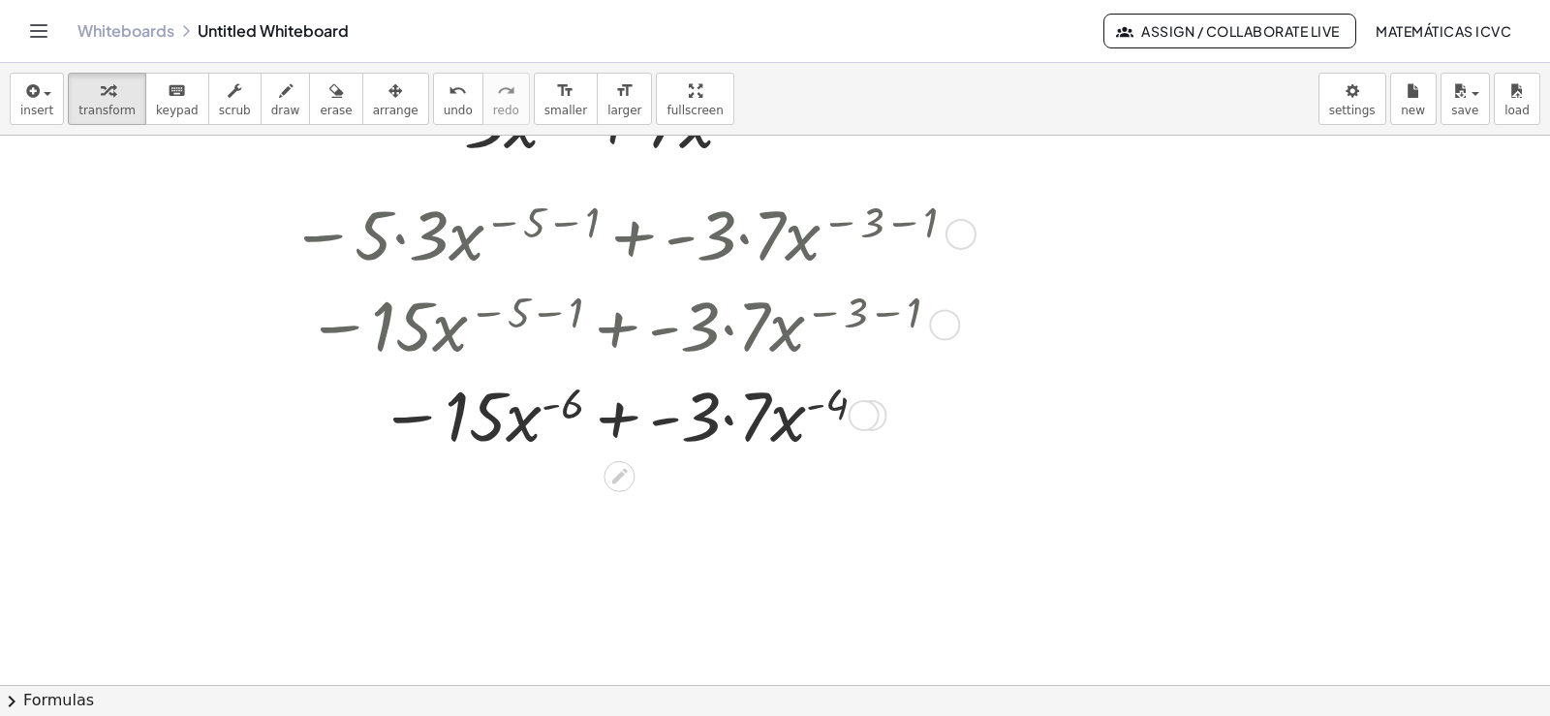
click at [728, 419] on div at bounding box center [625, 413] width 690 height 91
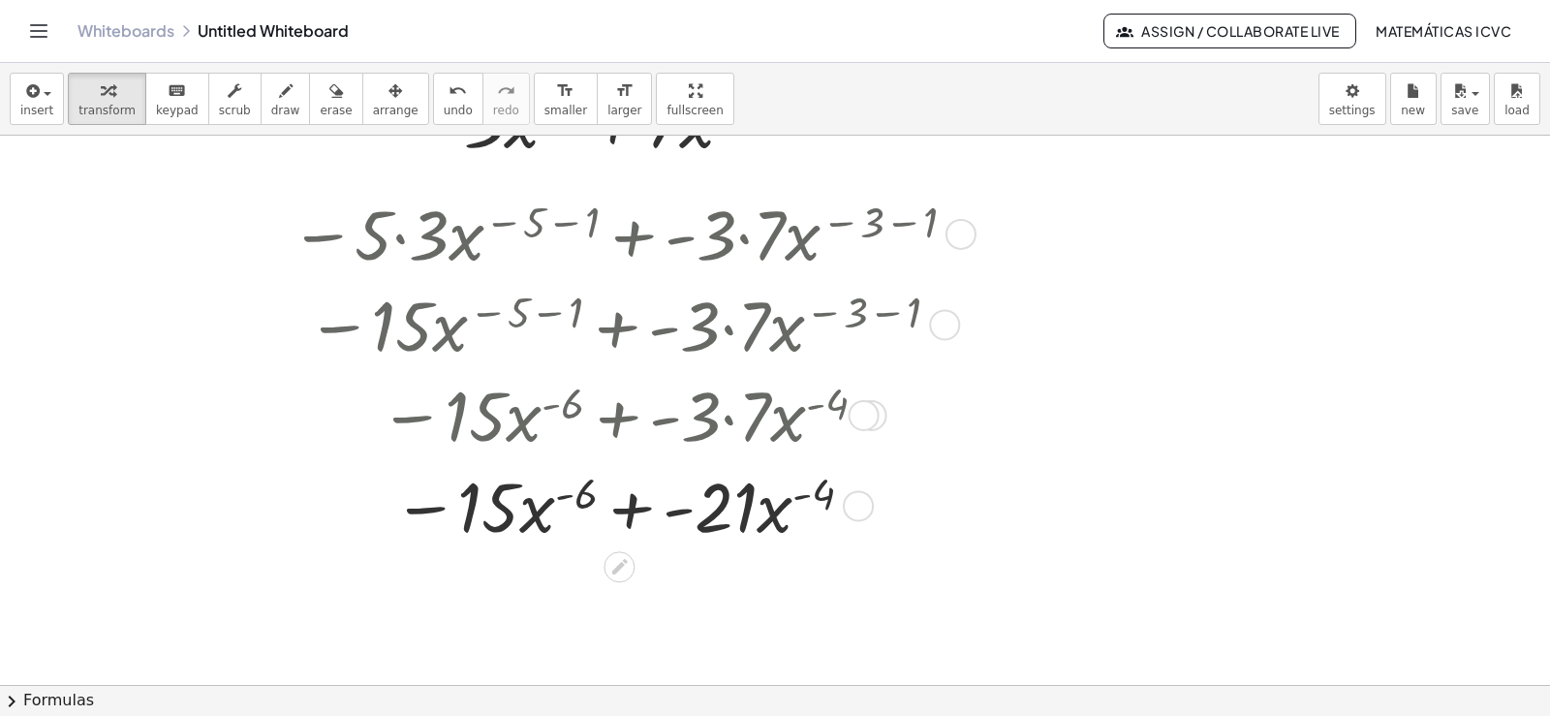
click at [627, 505] on div at bounding box center [625, 504] width 690 height 91
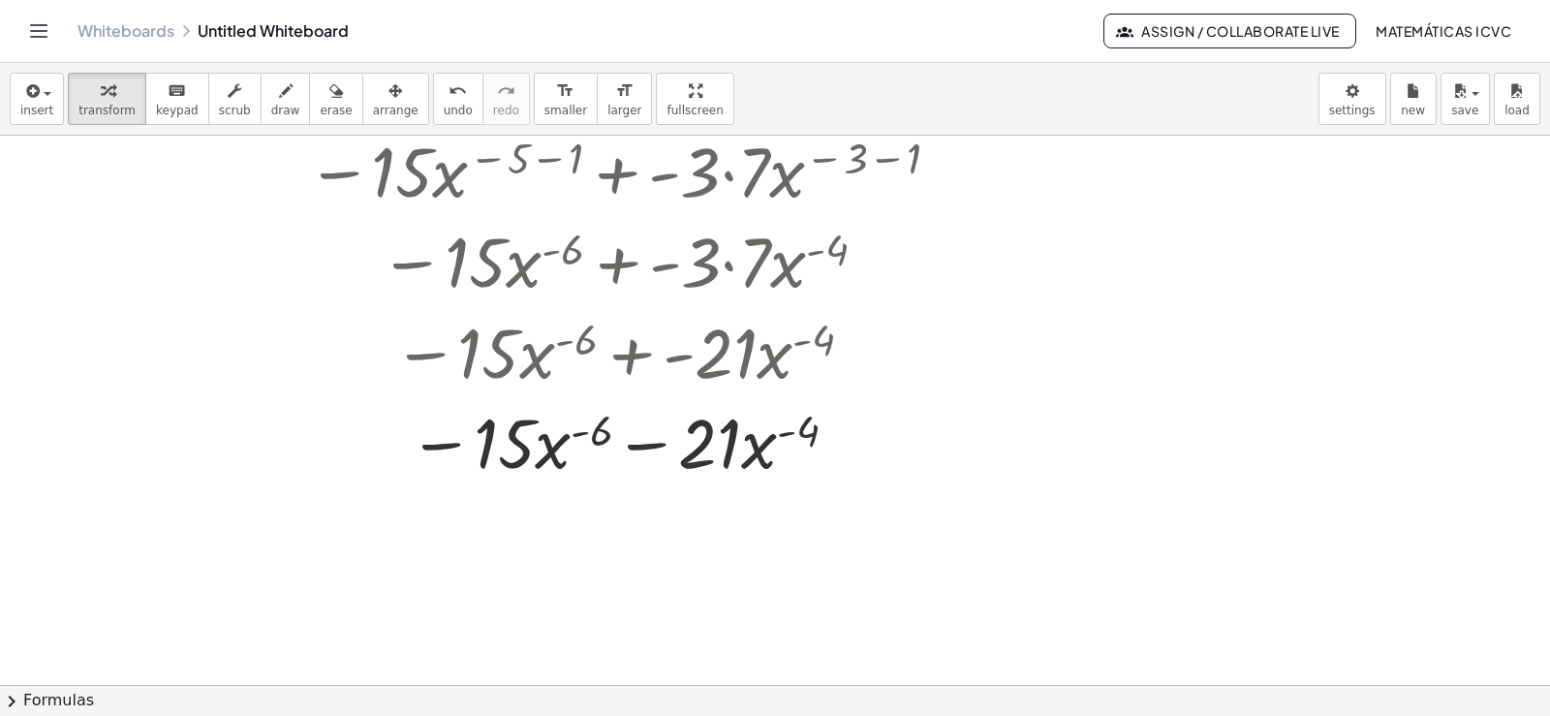
scroll to position [5286, 0]
drag, startPoint x: 557, startPoint y: 455, endPoint x: 552, endPoint y: 522, distance: 67.0
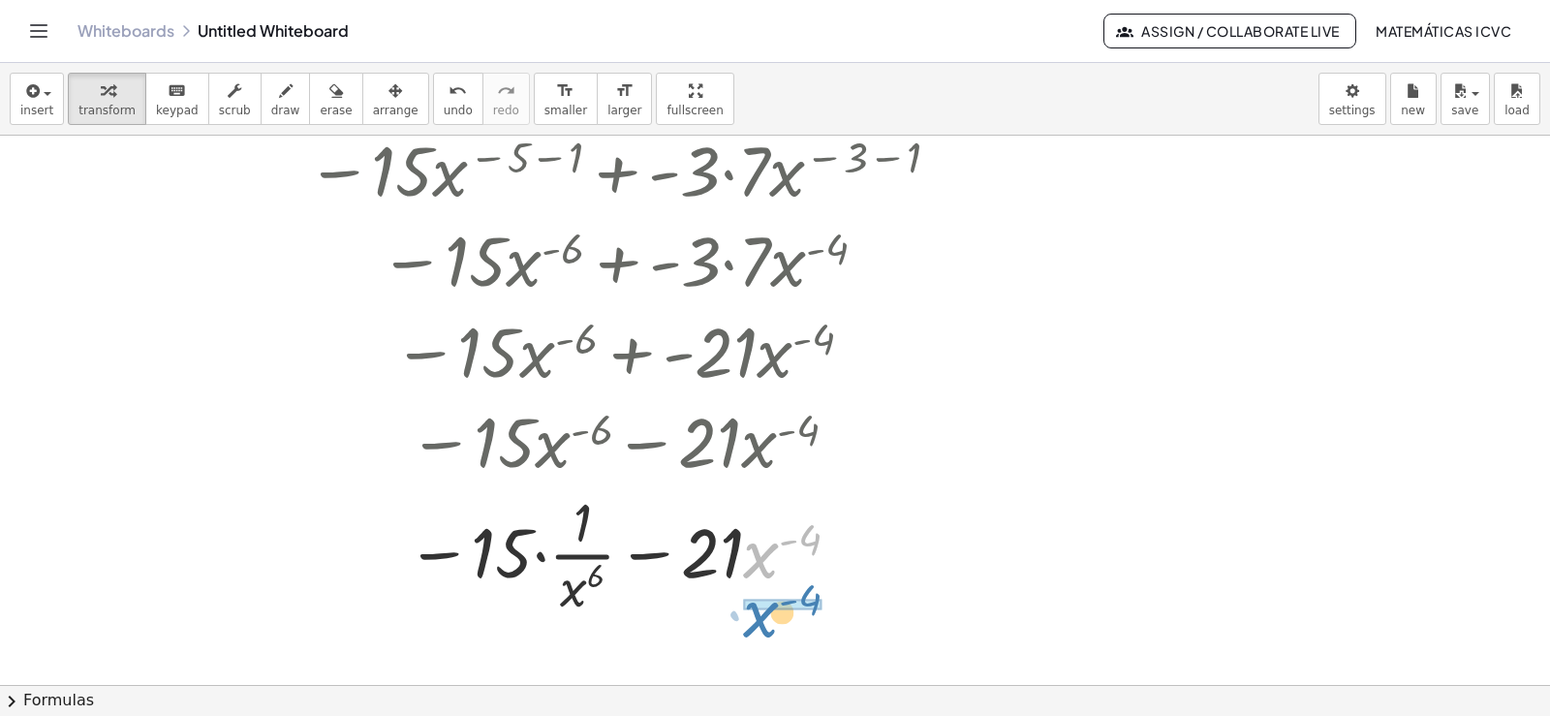
drag, startPoint x: 768, startPoint y: 566, endPoint x: 768, endPoint y: 624, distance: 58.1
click at [768, 624] on div "− · 5 · 3 · x ( − 5 − 1 ) + · - 3 · 7 · x ( − 3 − 1 ) − · 15 · x ( − 5 − 1 ) + …" at bounding box center [627, 326] width 733 height 598
click at [535, 553] on div at bounding box center [625, 553] width 690 height 136
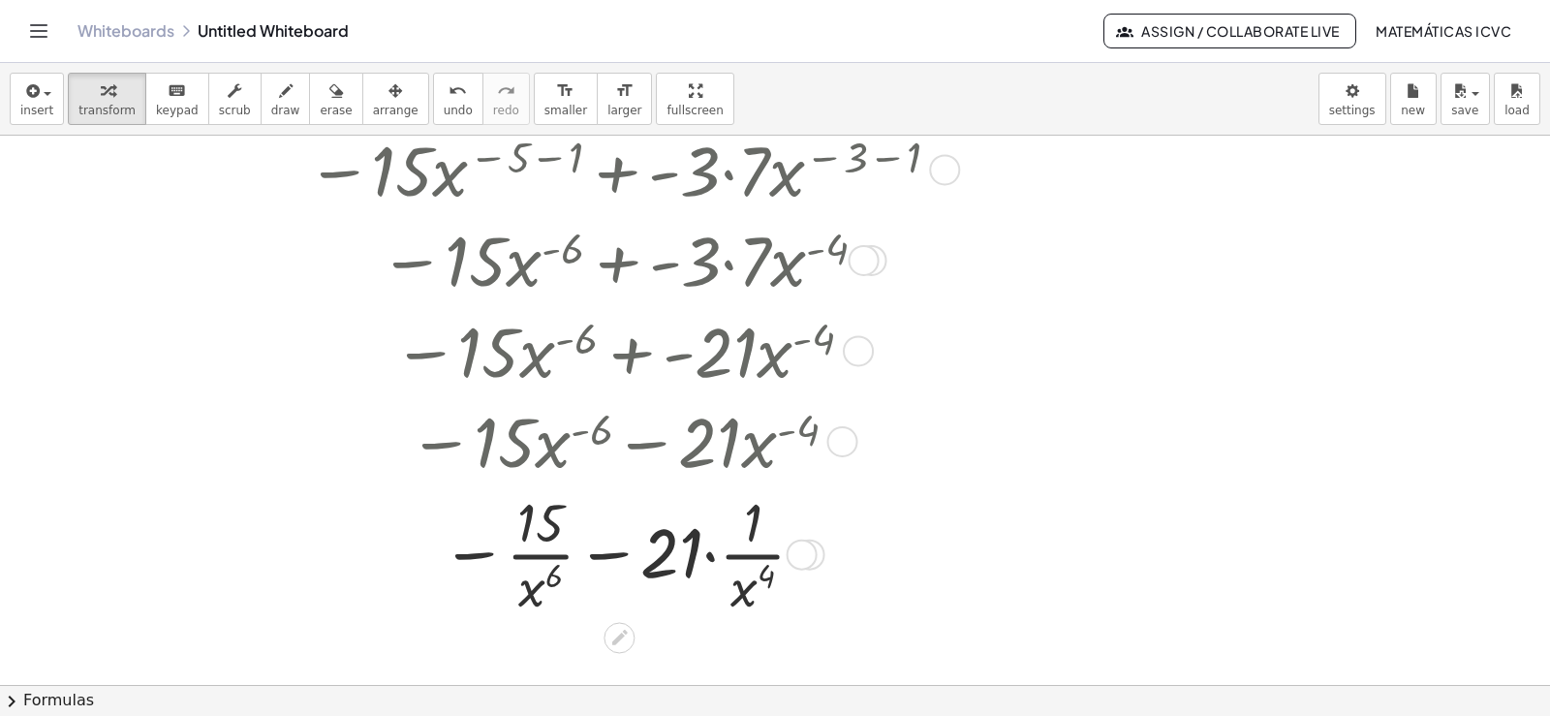
click at [711, 555] on div at bounding box center [625, 553] width 690 height 136
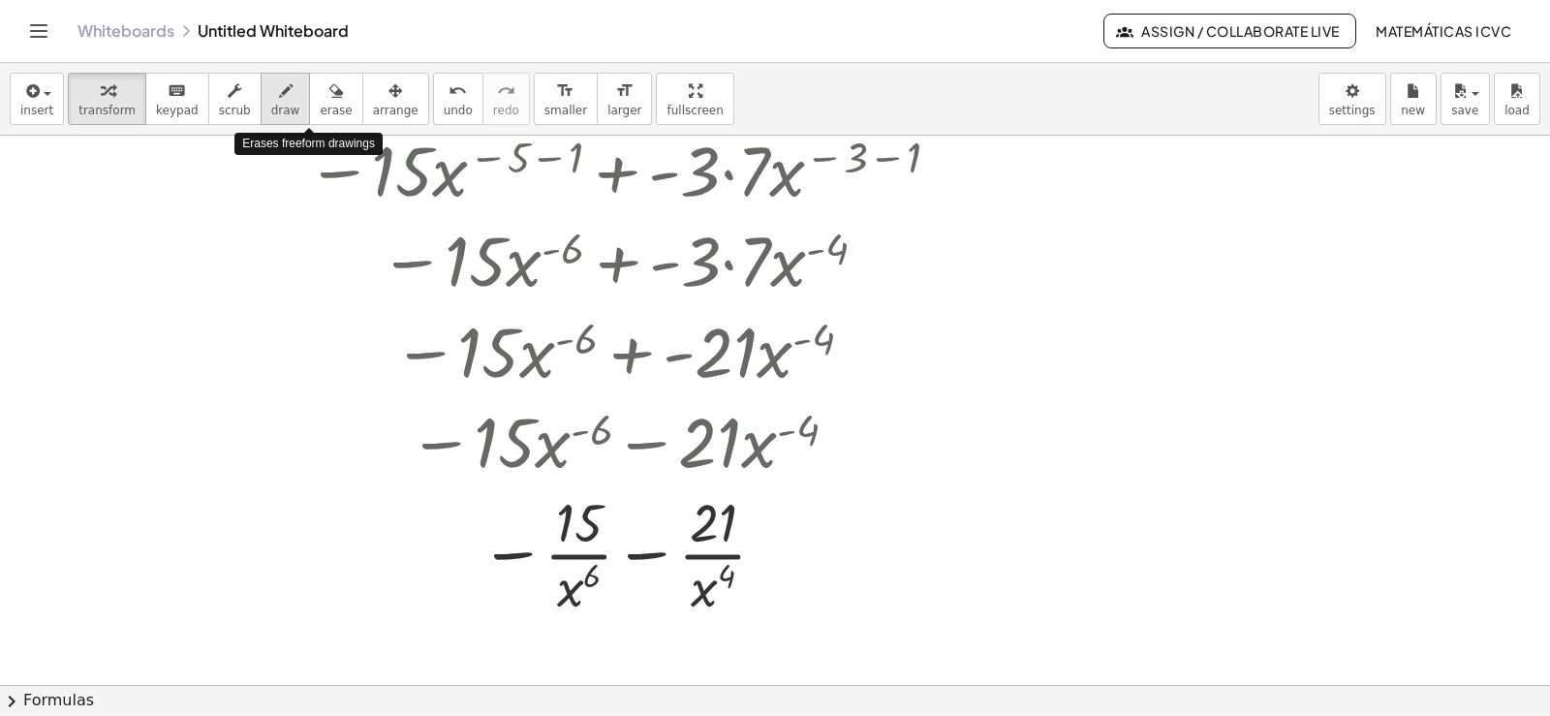
click at [271, 106] on span "draw" at bounding box center [285, 111] width 29 height 14
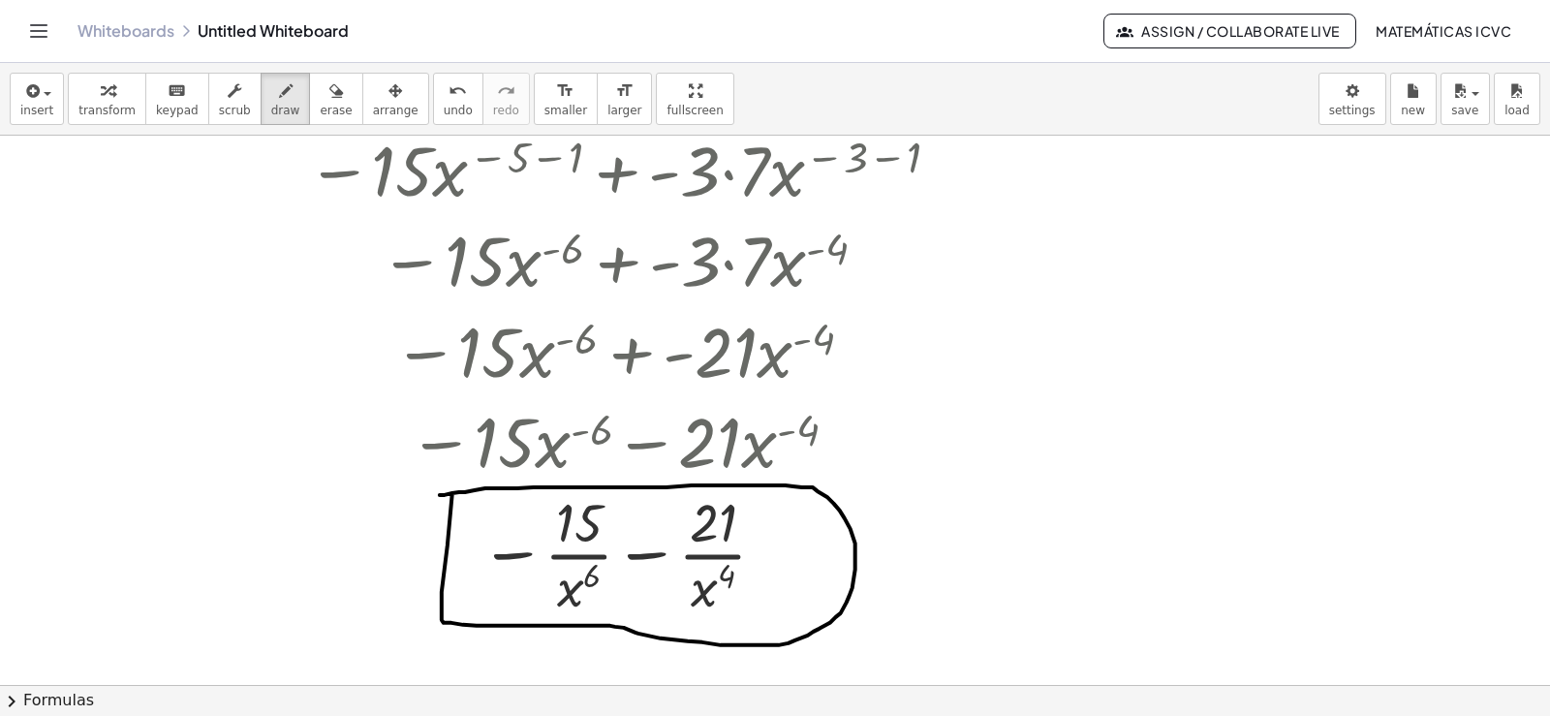
drag, startPoint x: 447, startPoint y: 547, endPoint x: 440, endPoint y: 497, distance: 51.0
click at [109, 86] on div "button" at bounding box center [106, 89] width 57 height 23
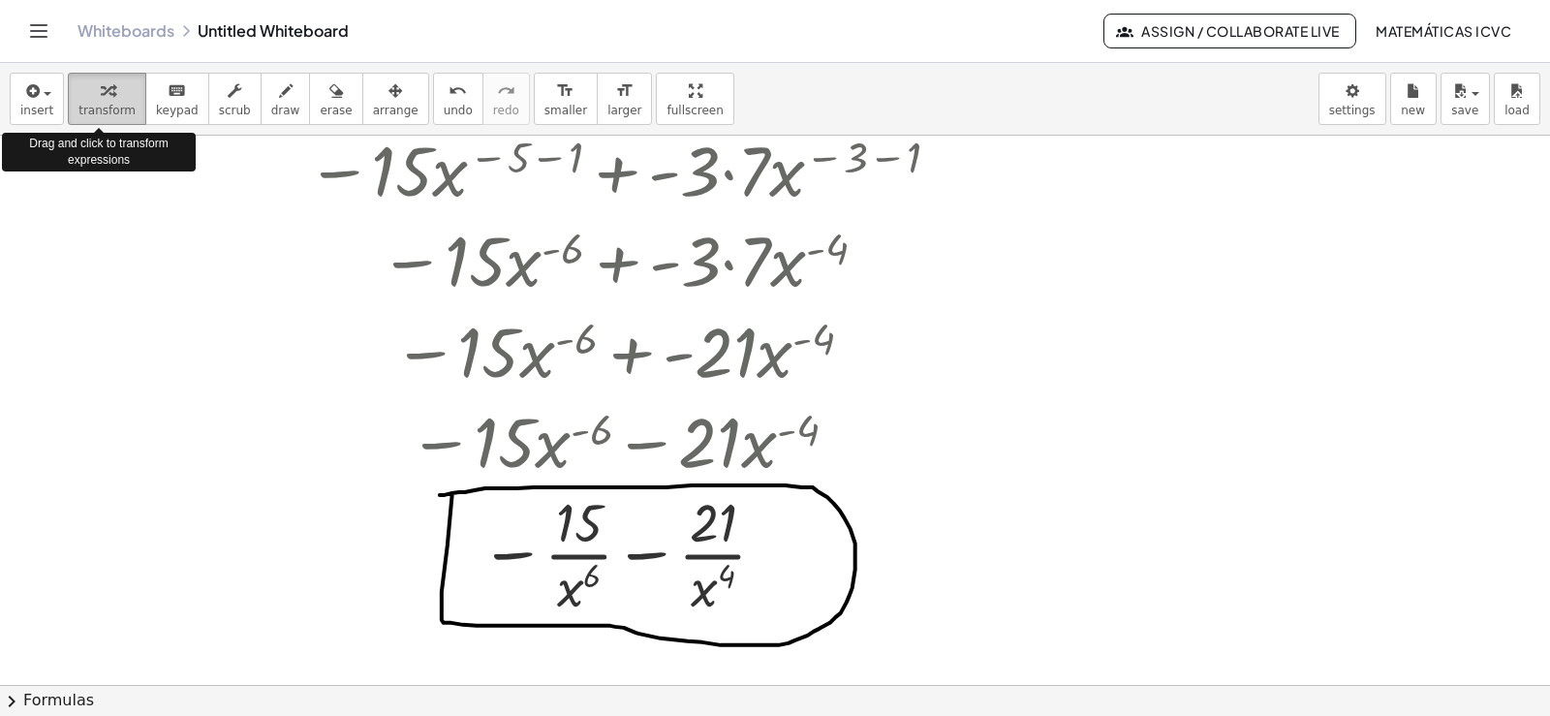
click at [114, 95] on div "button" at bounding box center [106, 89] width 57 height 23
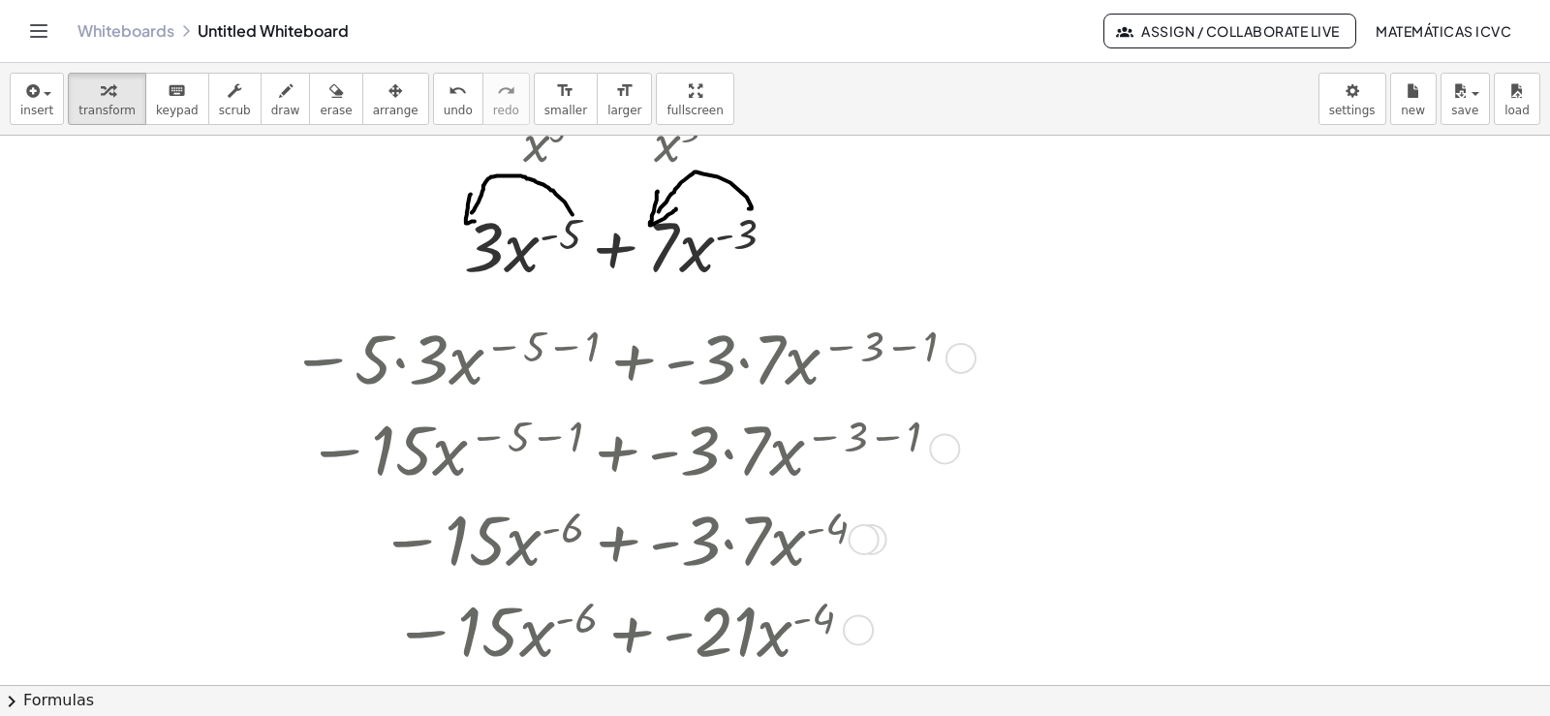
scroll to position [4899, 0]
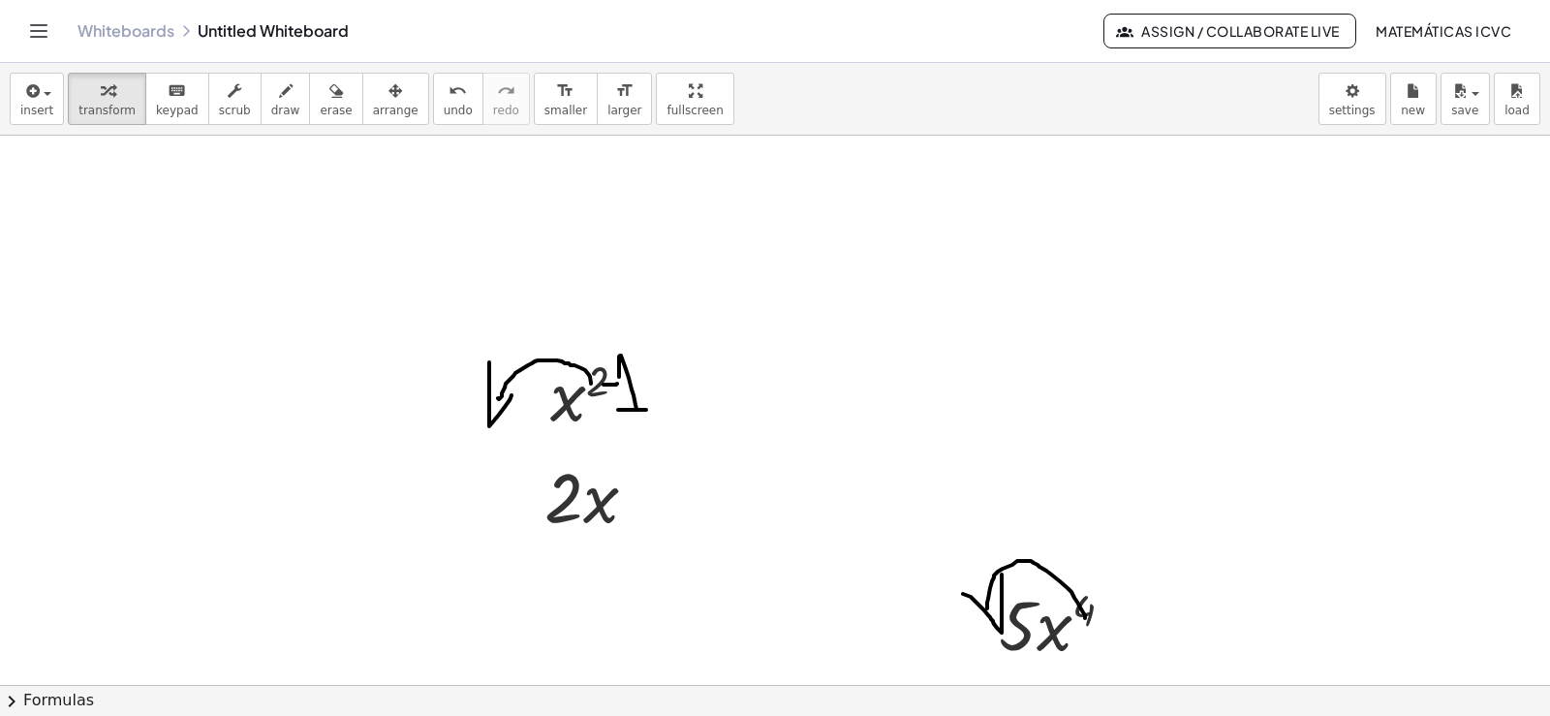
scroll to position [4942, 0]
